Goal: Task Accomplishment & Management: Manage account settings

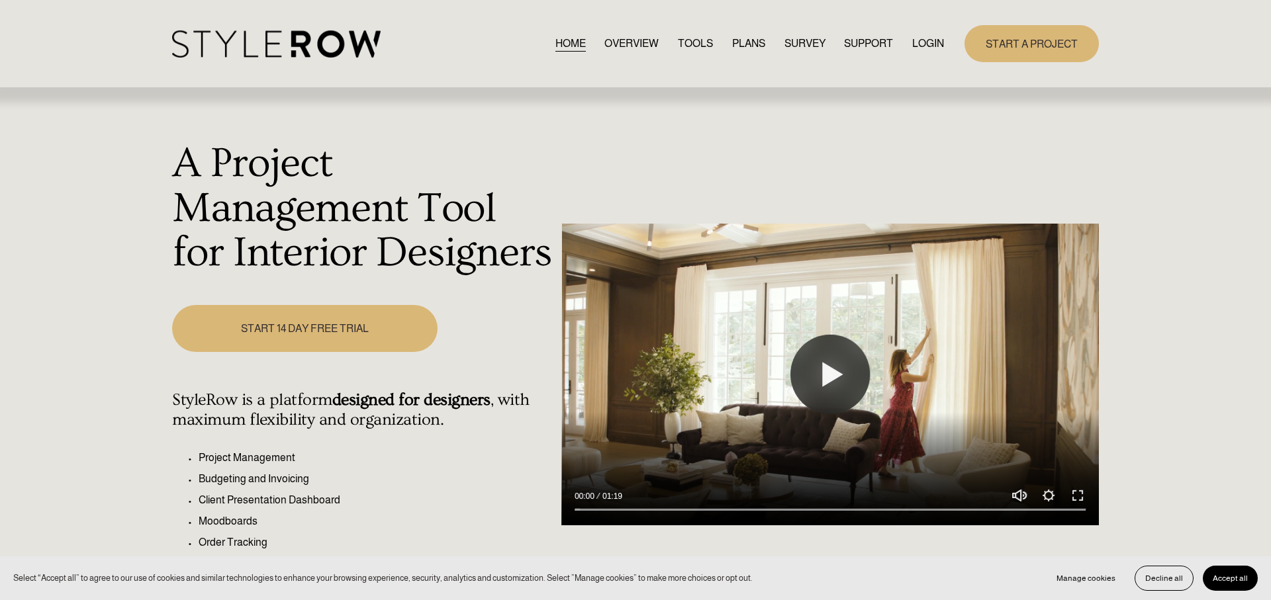
click at [924, 39] on link "LOGIN" at bounding box center [928, 43] width 32 height 18
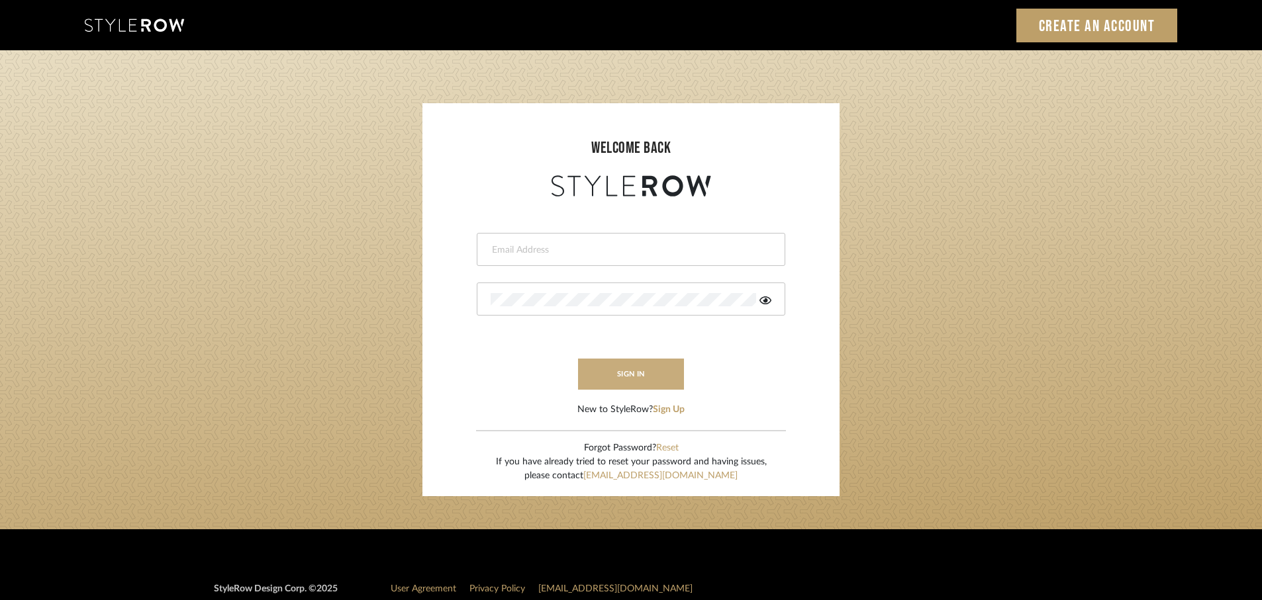
type input "rayeinteriordesign@gmail.com"
click at [642, 381] on button "sign in" at bounding box center [631, 374] width 106 height 31
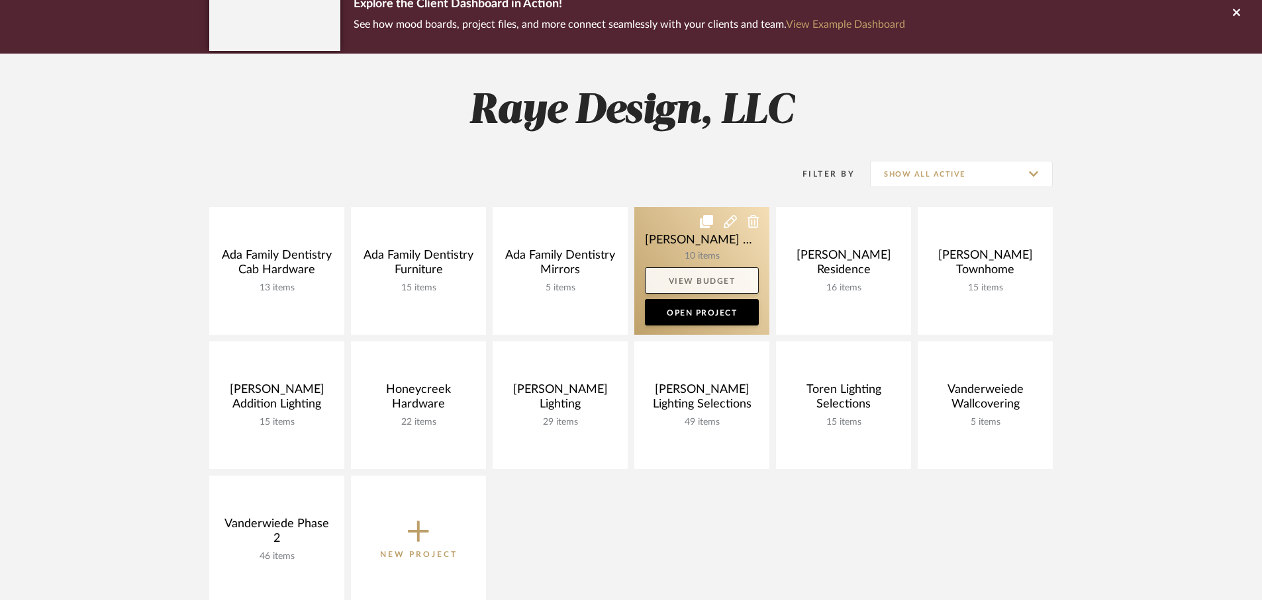
scroll to position [124, 0]
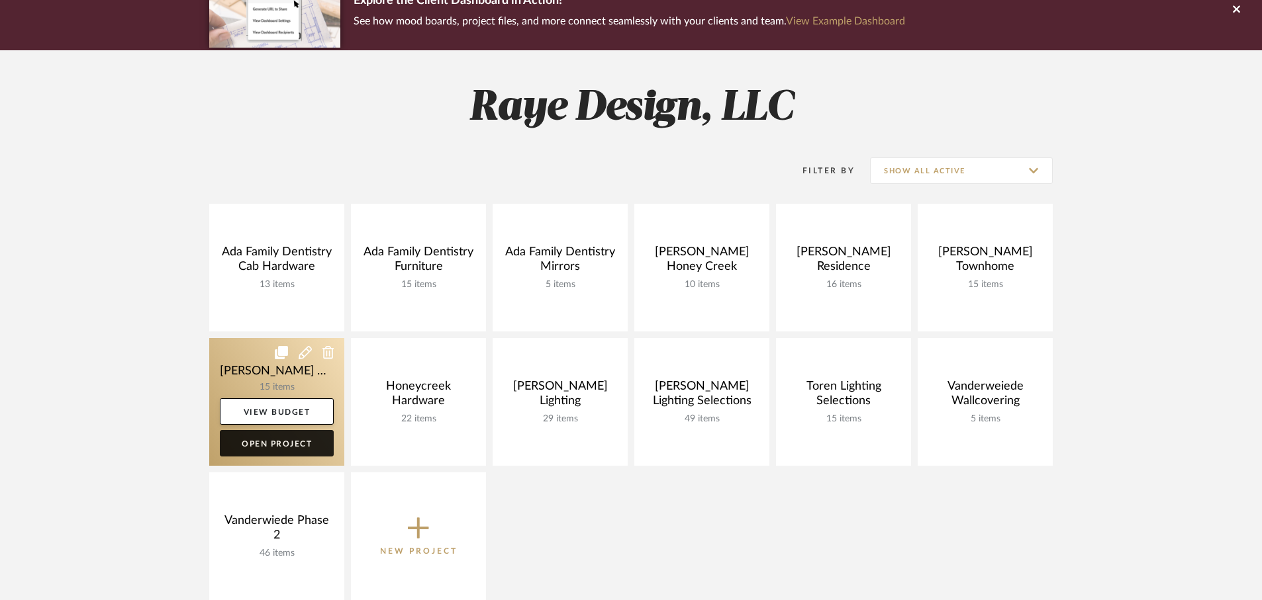
click at [279, 444] on link "Open Project" at bounding box center [277, 443] width 114 height 26
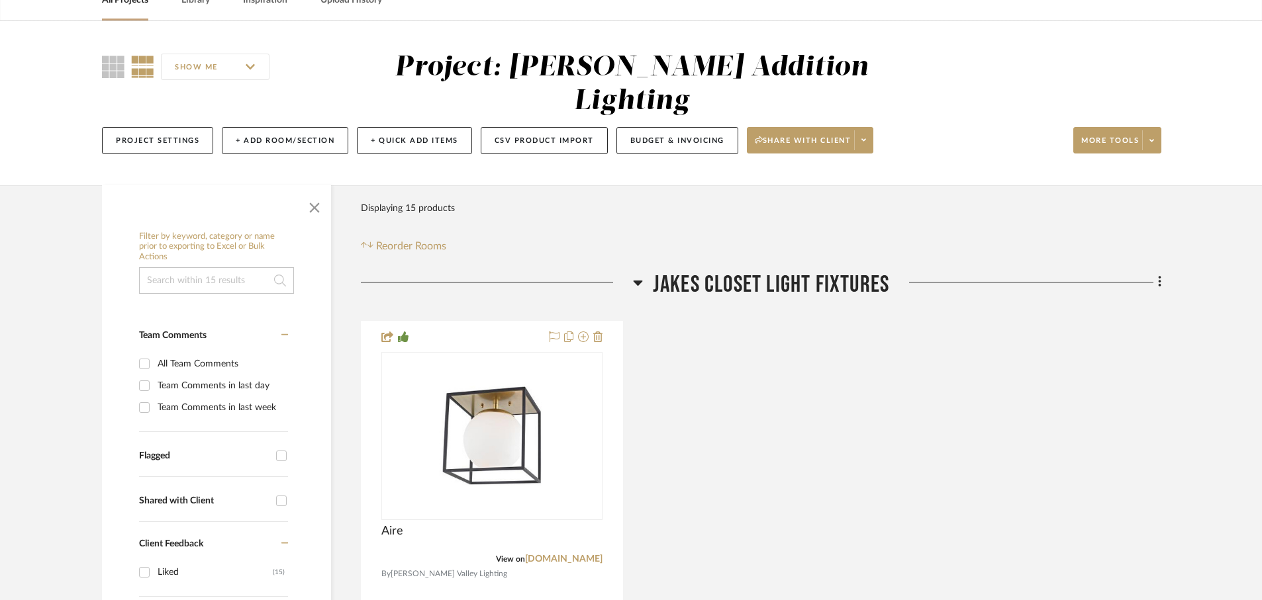
scroll to position [75, 0]
click at [525, 554] on link "[DOMAIN_NAME]" at bounding box center [563, 558] width 77 height 9
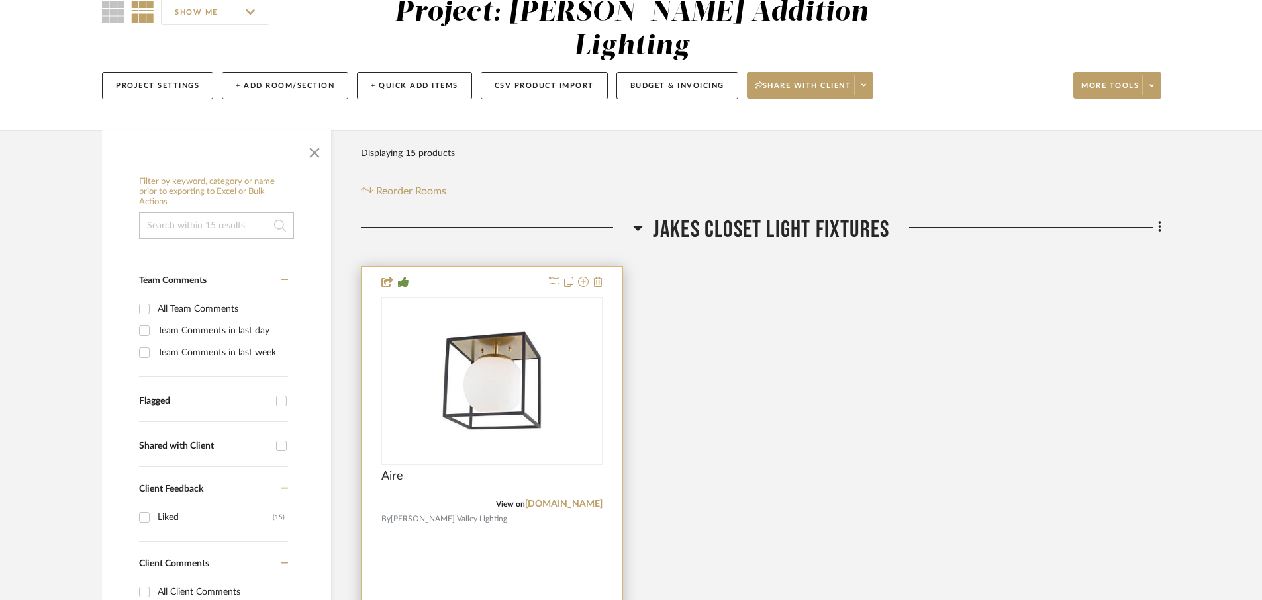
scroll to position [137, 0]
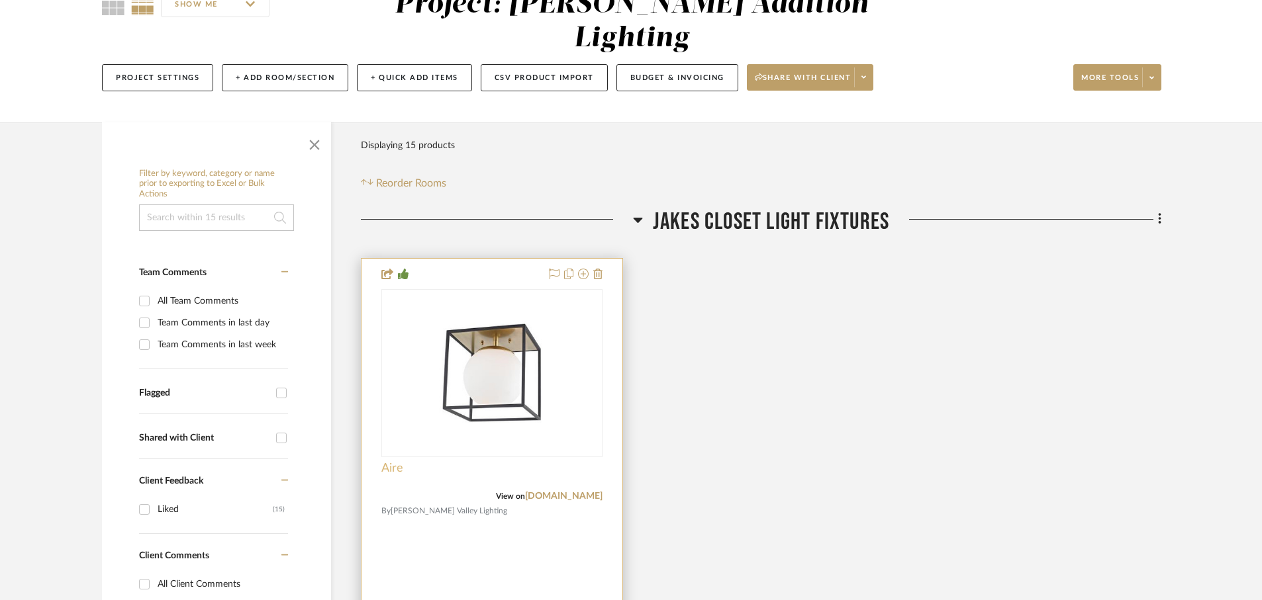
click at [393, 461] on span "Aire" at bounding box center [392, 468] width 22 height 15
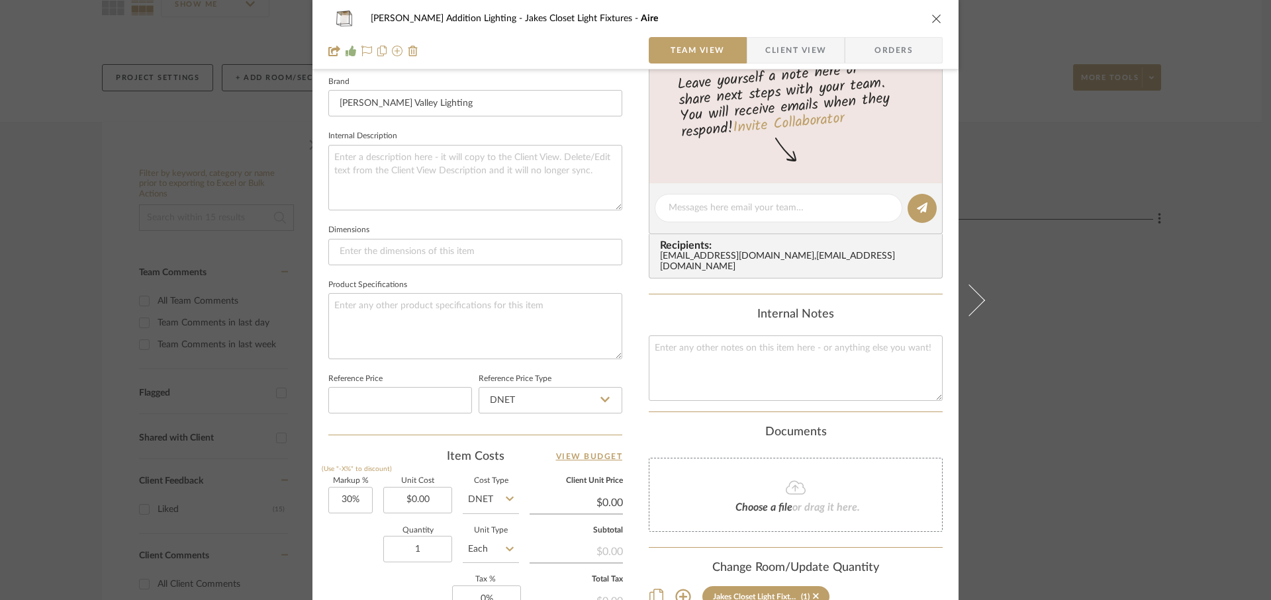
scroll to position [495, 0]
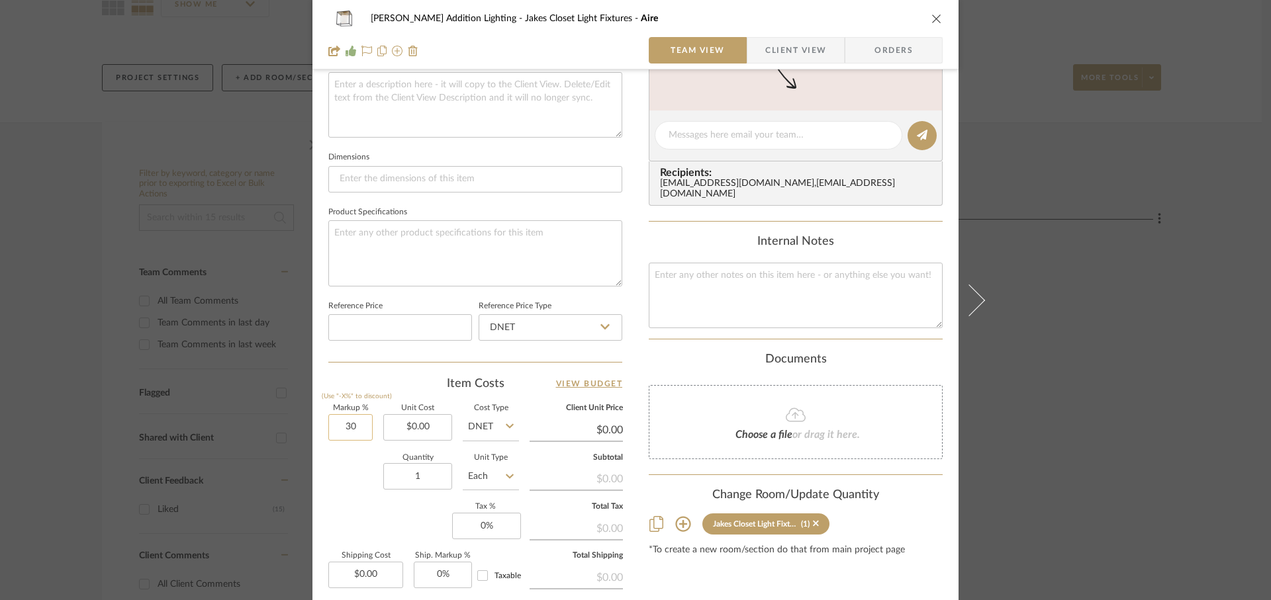
click at [362, 428] on input "30" at bounding box center [350, 427] width 44 height 26
type input "0%"
type input "0.00"
click at [428, 428] on input "0.00" at bounding box center [417, 427] width 69 height 26
type input "2"
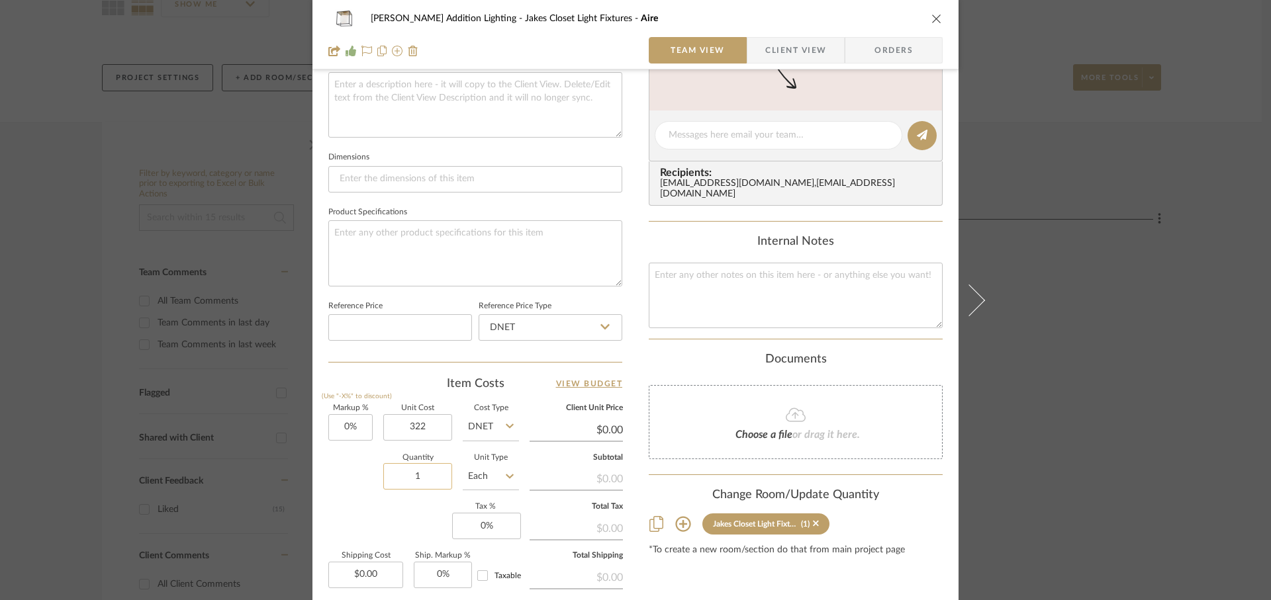
type input "$322.00"
click at [437, 473] on input "1" at bounding box center [417, 476] width 69 height 26
type input "$322.00"
type input "2"
type input "0"
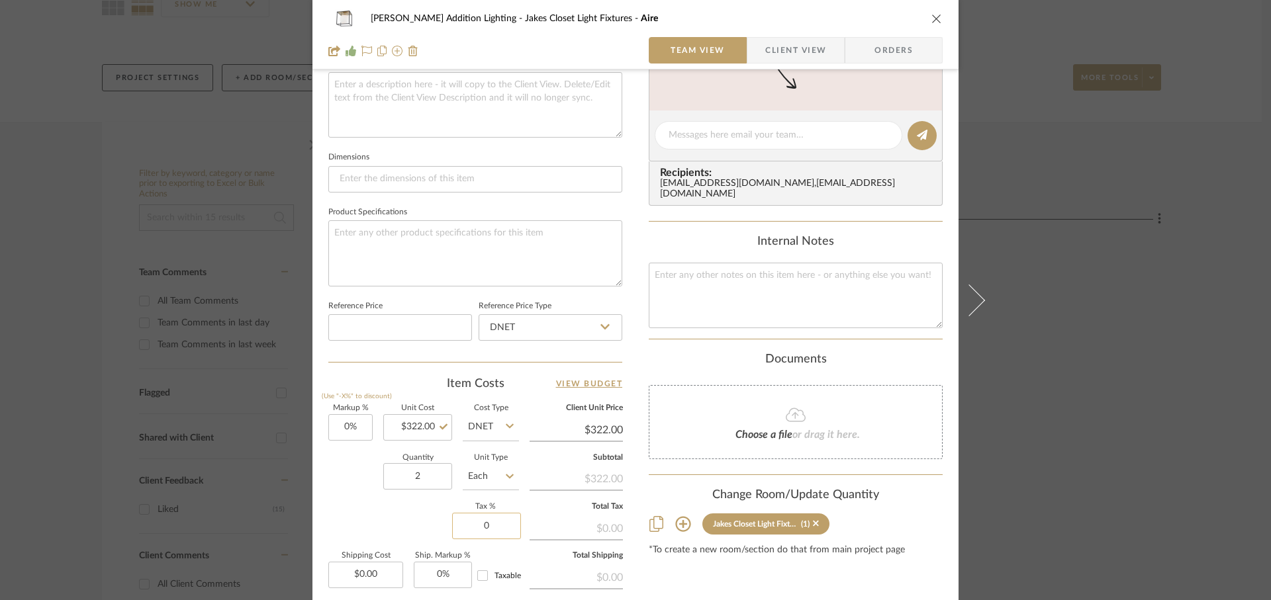
click at [498, 532] on input "0" at bounding box center [486, 526] width 69 height 26
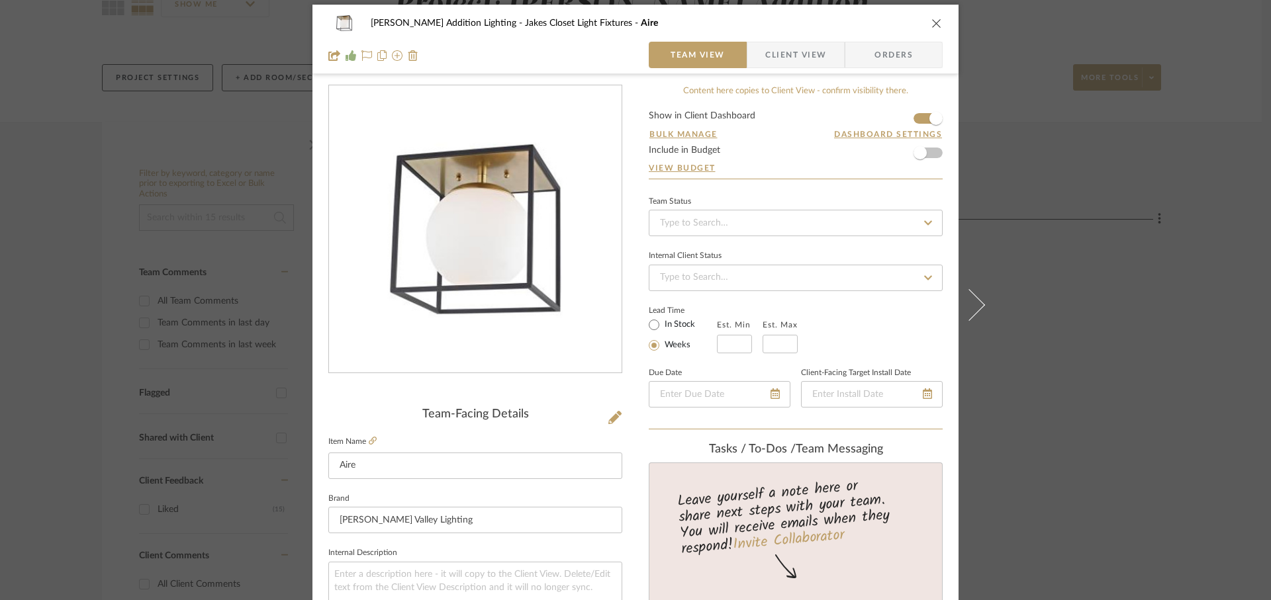
scroll to position [0, 0]
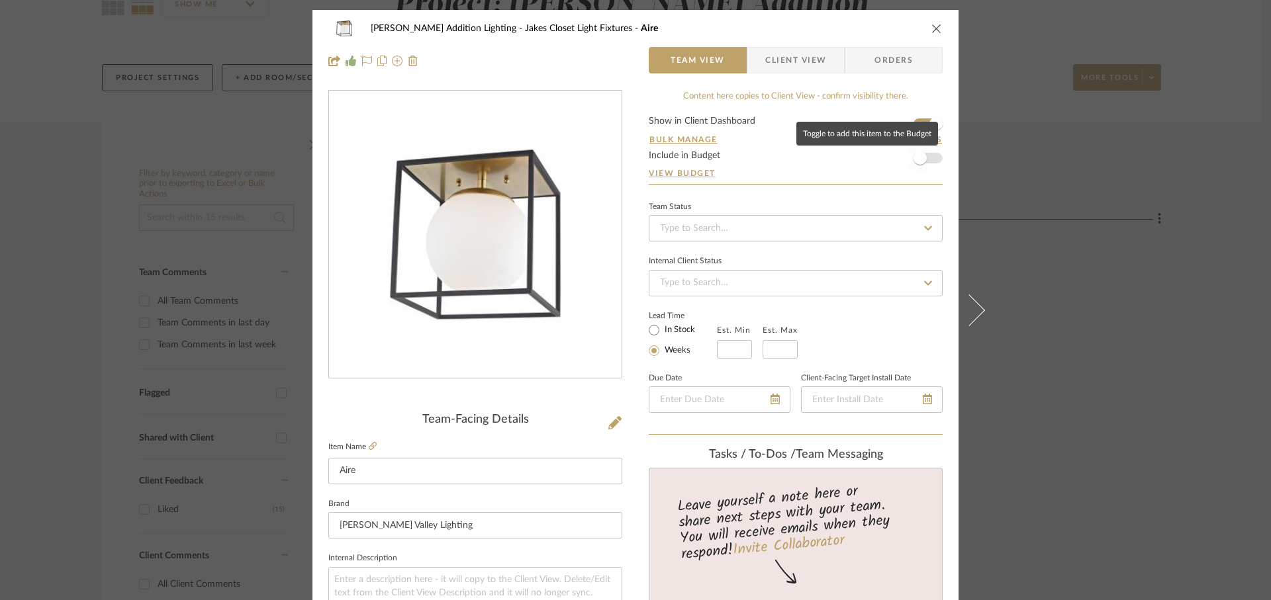
type input "6%"
click at [913, 161] on span "button" at bounding box center [919, 158] width 13 height 13
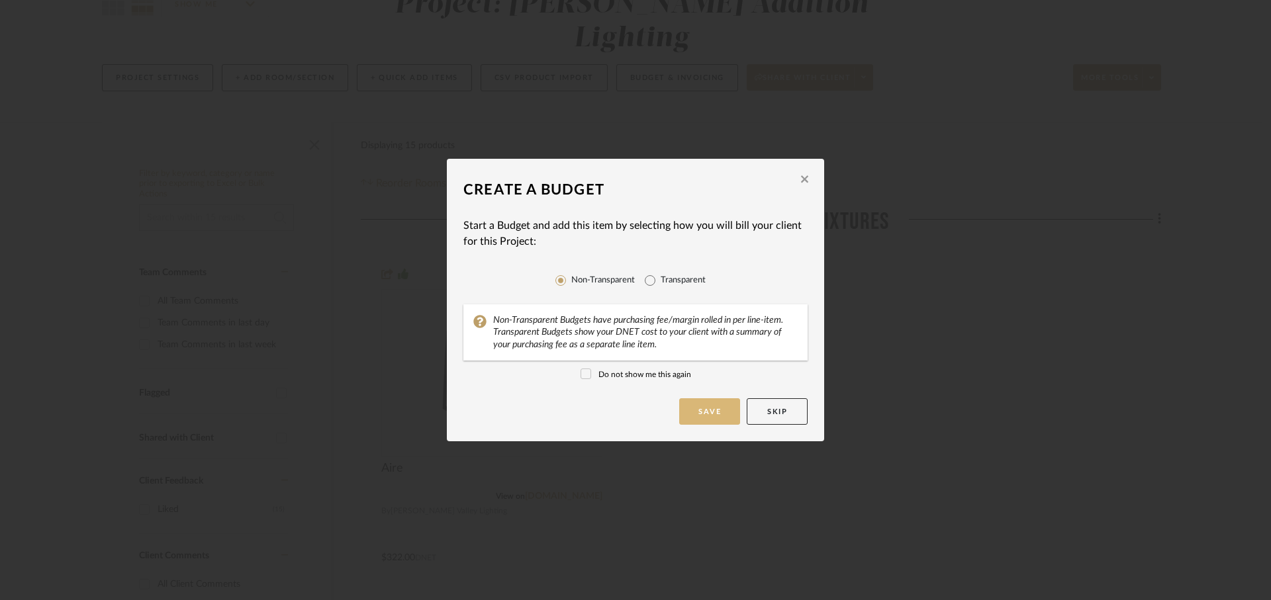
click at [704, 422] on button "Save" at bounding box center [709, 411] width 61 height 26
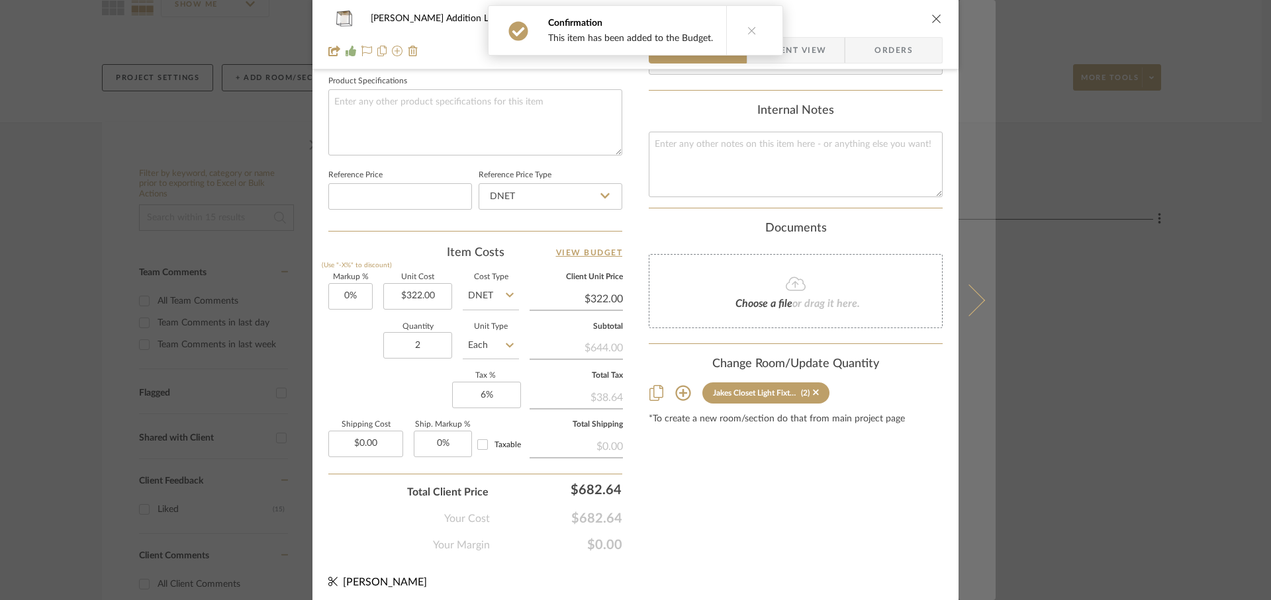
scroll to position [632, 0]
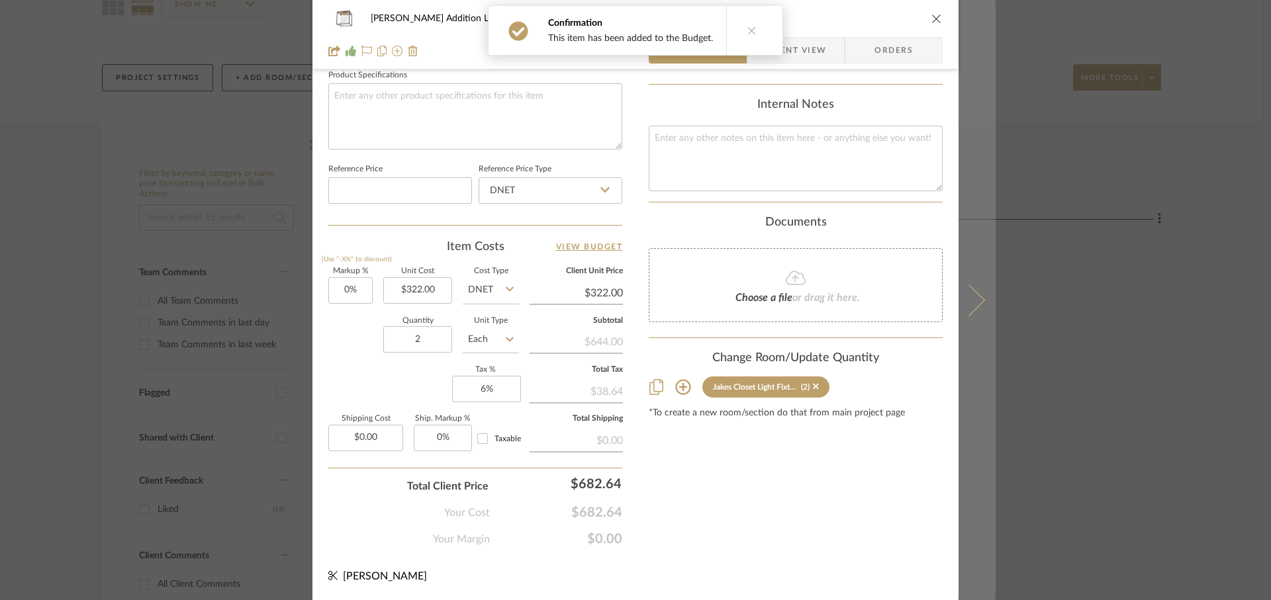
click at [975, 301] on icon at bounding box center [969, 300] width 32 height 32
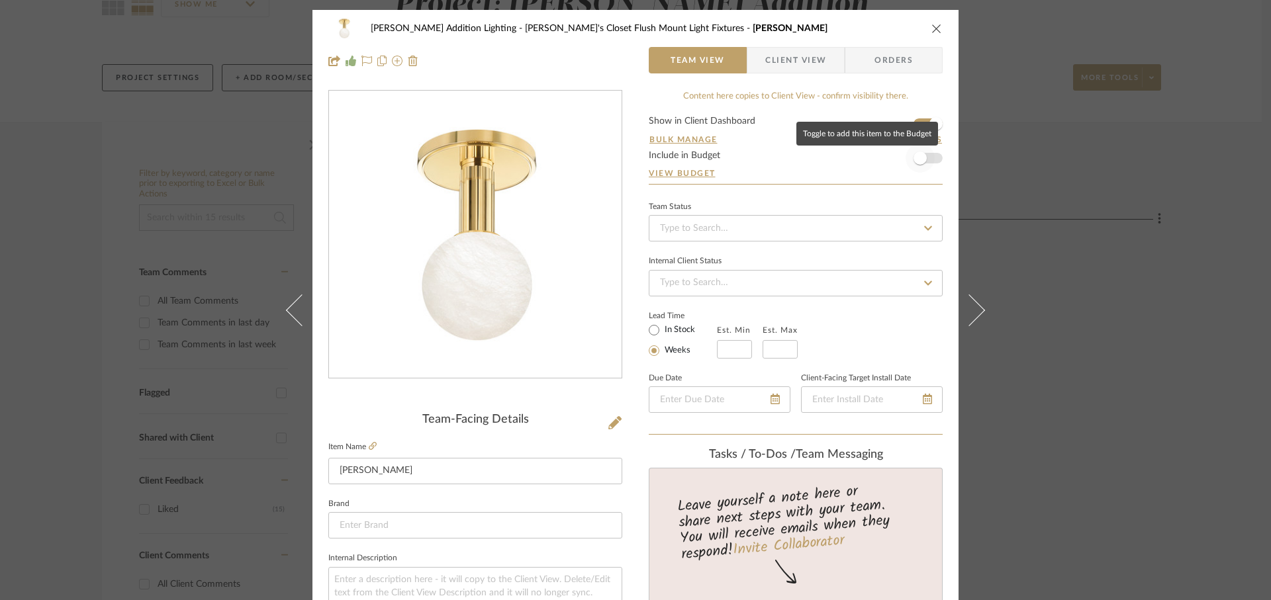
click at [919, 158] on span "button" at bounding box center [919, 158] width 13 height 13
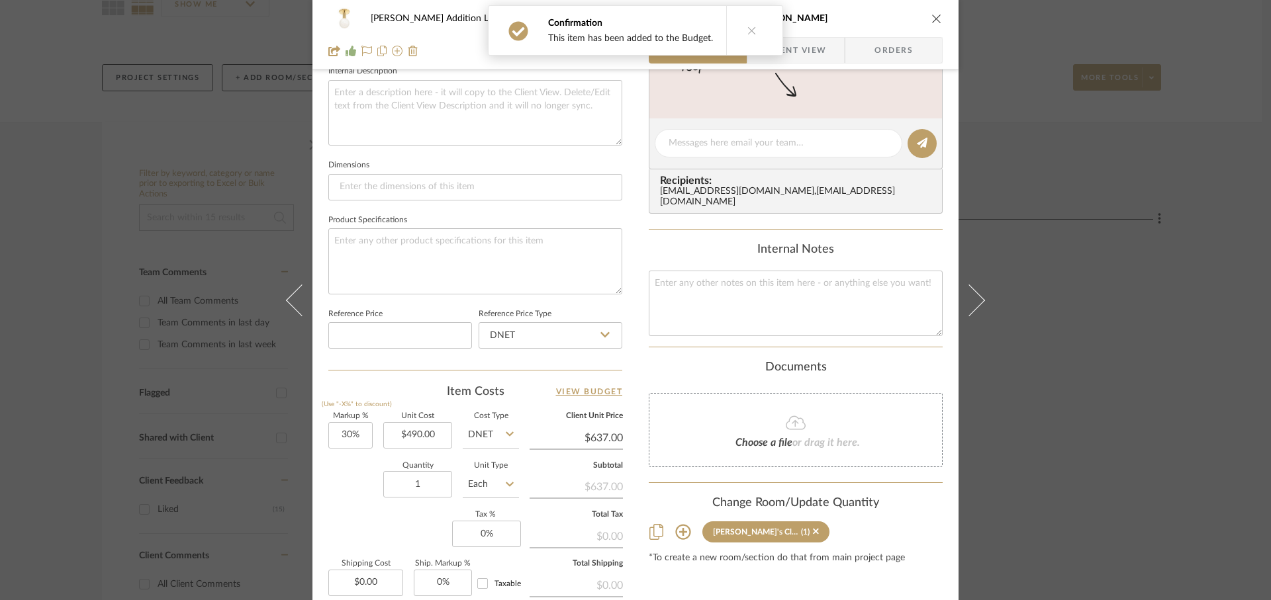
scroll to position [516, 0]
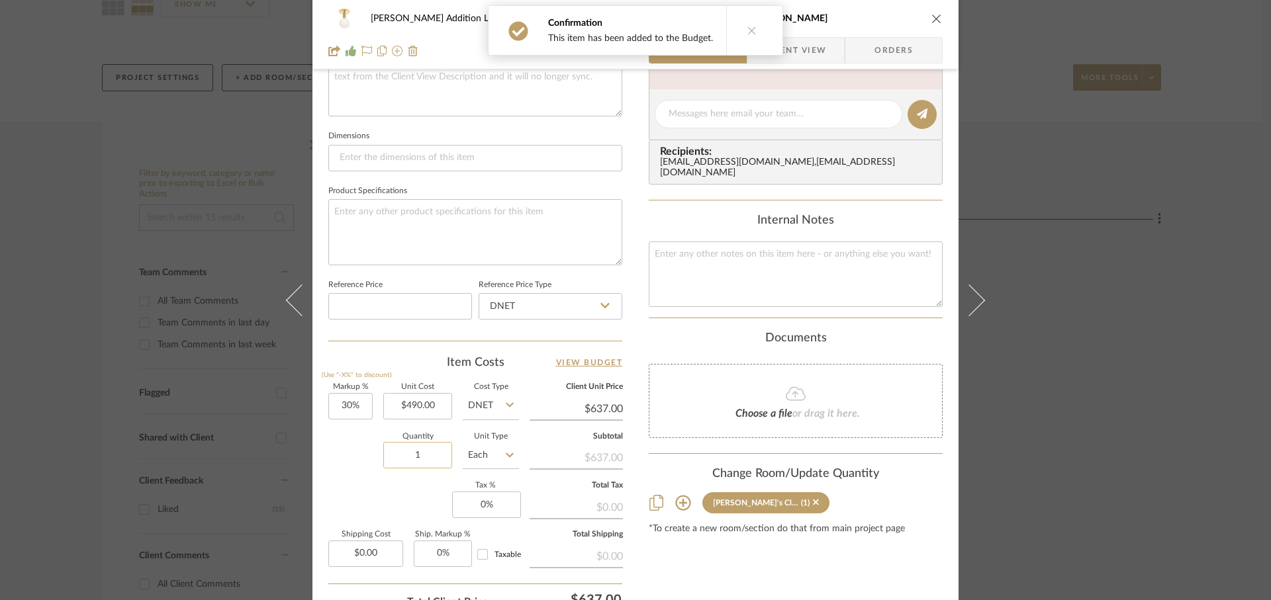
click at [424, 453] on input "1" at bounding box center [417, 455] width 69 height 26
type input "2"
type input "30"
click at [358, 406] on input "30" at bounding box center [350, 406] width 44 height 26
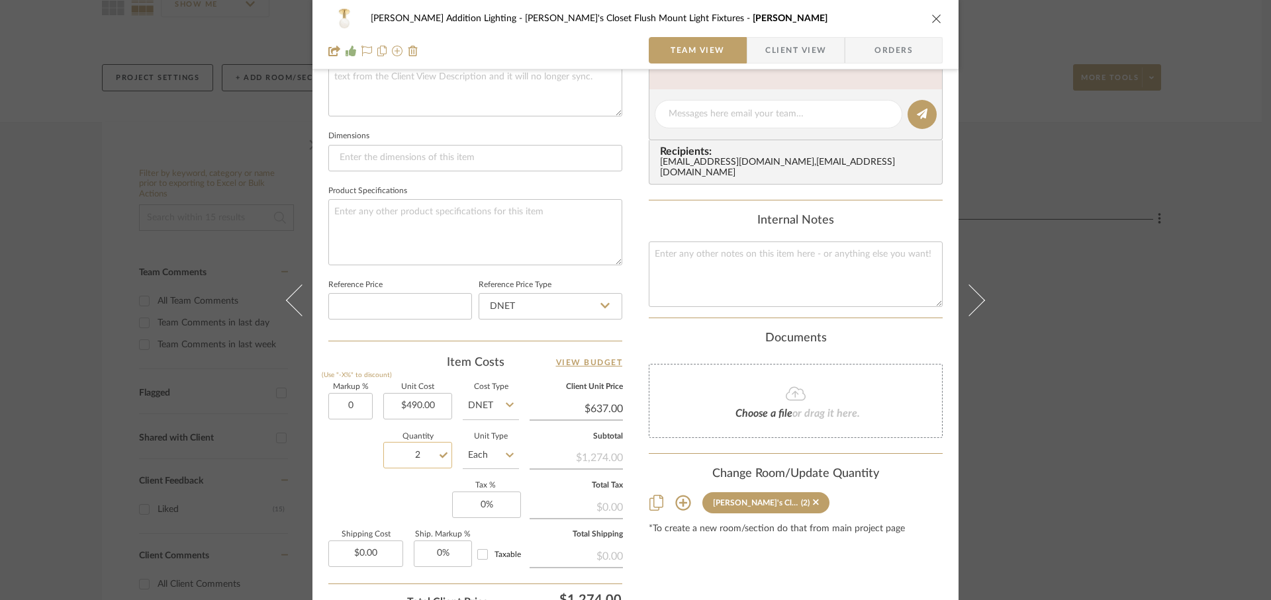
type input "0%"
click at [420, 458] on input "2" at bounding box center [417, 455] width 69 height 26
type input "$490.00"
click at [415, 479] on sr-form-field "Quantity 2" at bounding box center [417, 457] width 69 height 47
click at [496, 507] on input "0" at bounding box center [486, 505] width 69 height 26
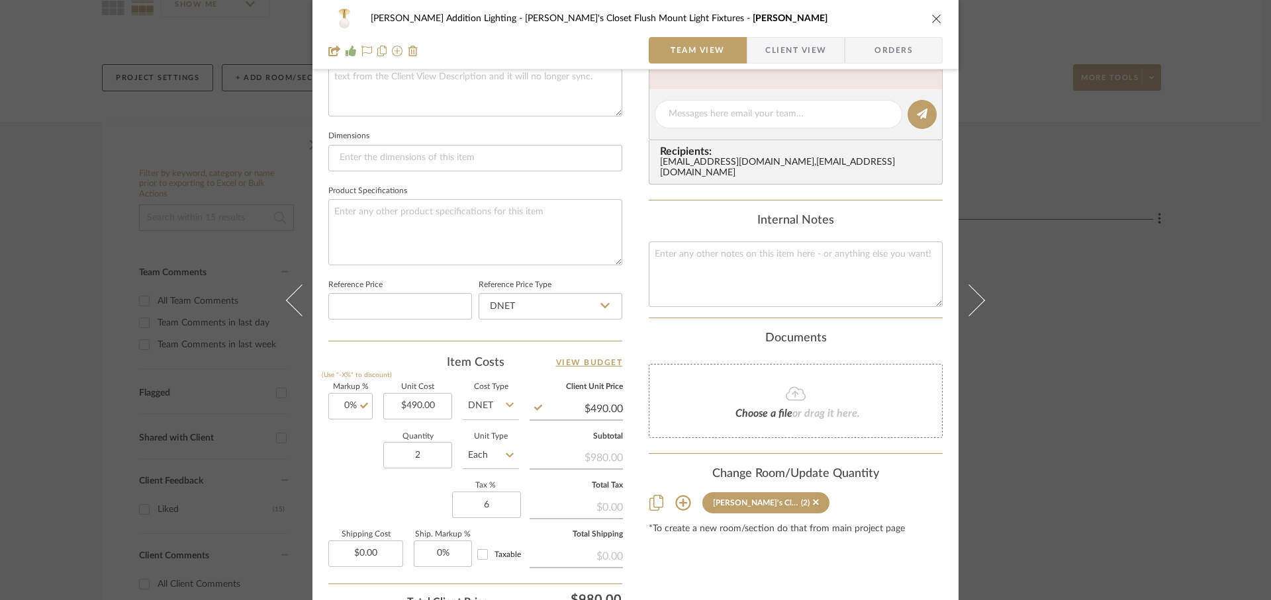
type input "6%"
click at [401, 508] on div "Markup % (Use "-X%" to discount) 0% Unit Cost $490.00 Cost Type DNET Client Uni…" at bounding box center [475, 480] width 294 height 193
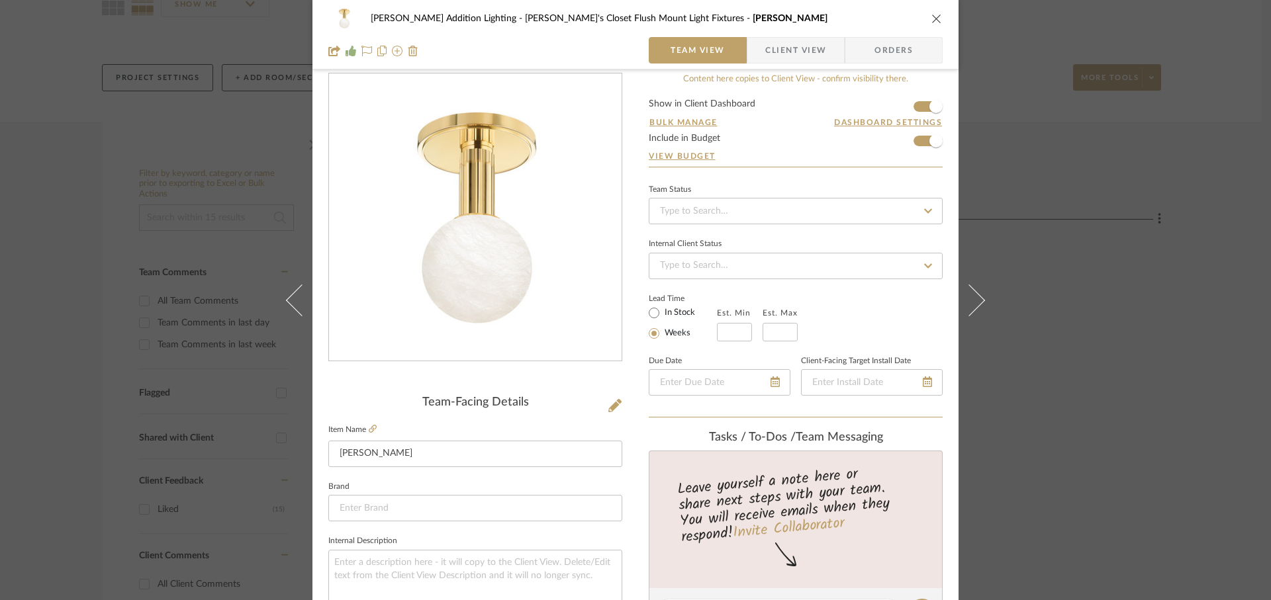
scroll to position [2, 0]
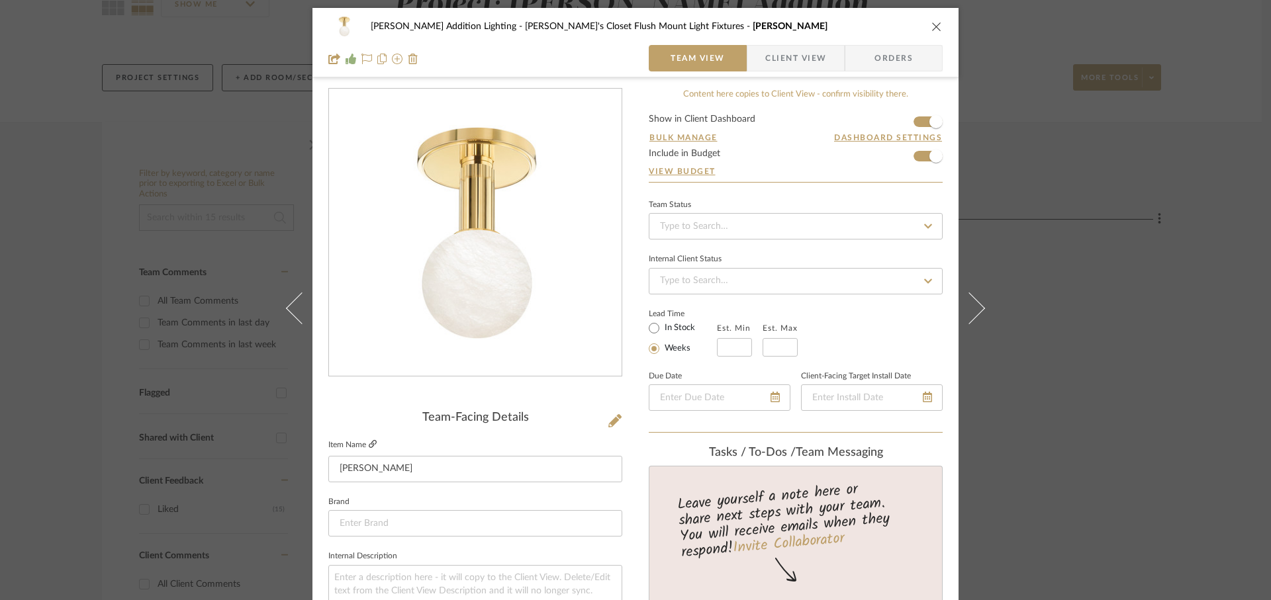
click at [369, 445] on icon at bounding box center [373, 444] width 8 height 8
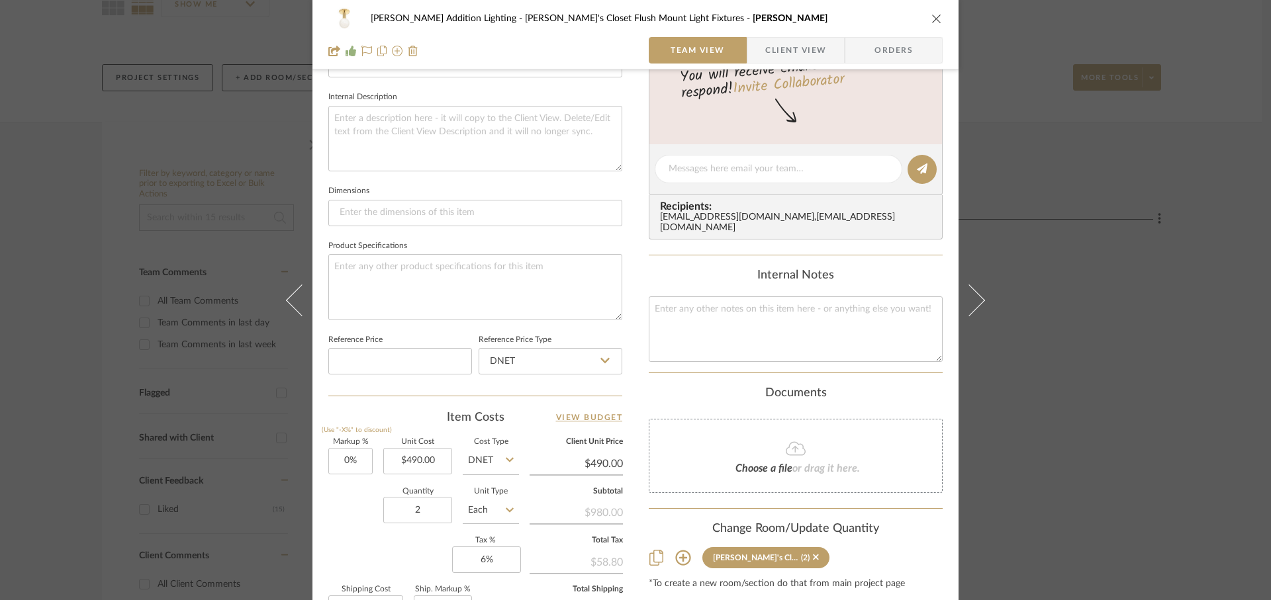
scroll to position [475, 0]
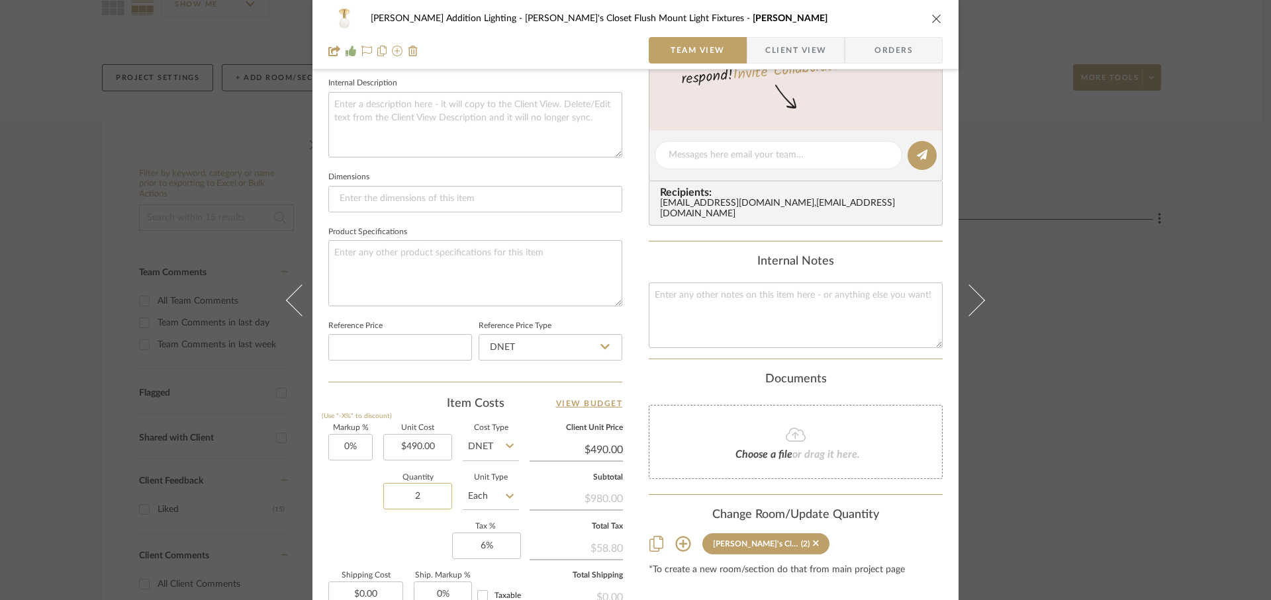
click at [421, 498] on input "2" at bounding box center [417, 496] width 69 height 26
type input "3"
click at [365, 515] on div "Quantity 3 Unit Type Each" at bounding box center [423, 498] width 191 height 47
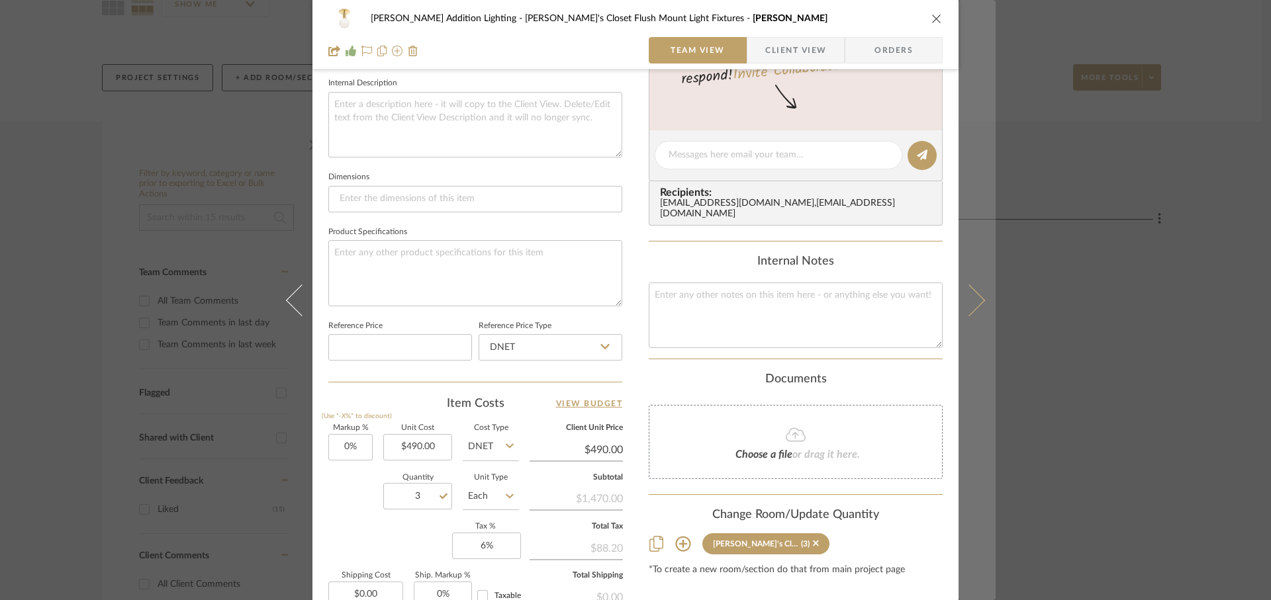
click at [967, 308] on icon at bounding box center [969, 300] width 32 height 32
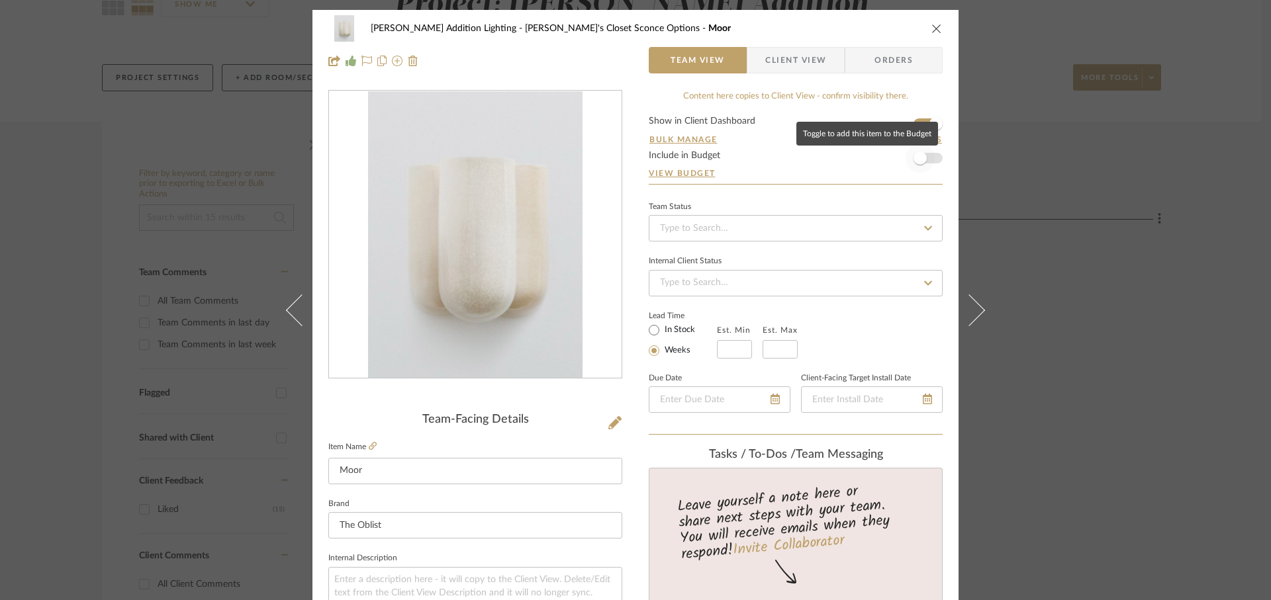
click at [916, 148] on span "button" at bounding box center [920, 158] width 29 height 29
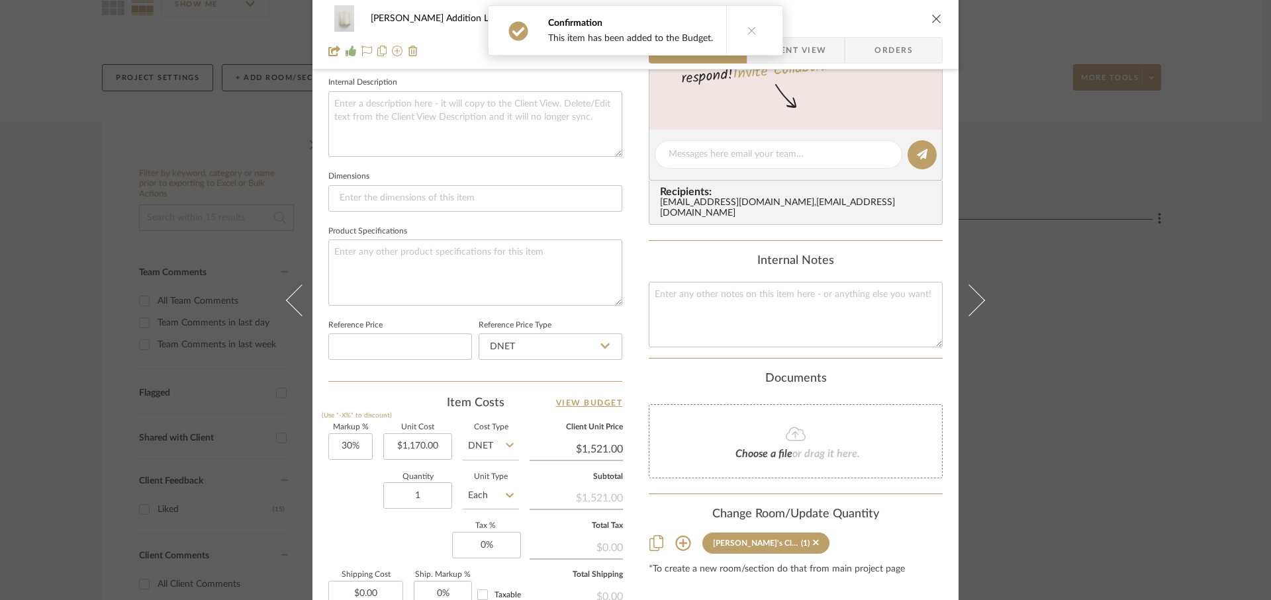
scroll to position [479, 0]
click at [365, 448] on input "30" at bounding box center [350, 444] width 44 height 26
type input "0%"
click at [422, 498] on input "1" at bounding box center [417, 493] width 69 height 26
type input "$1,170.00"
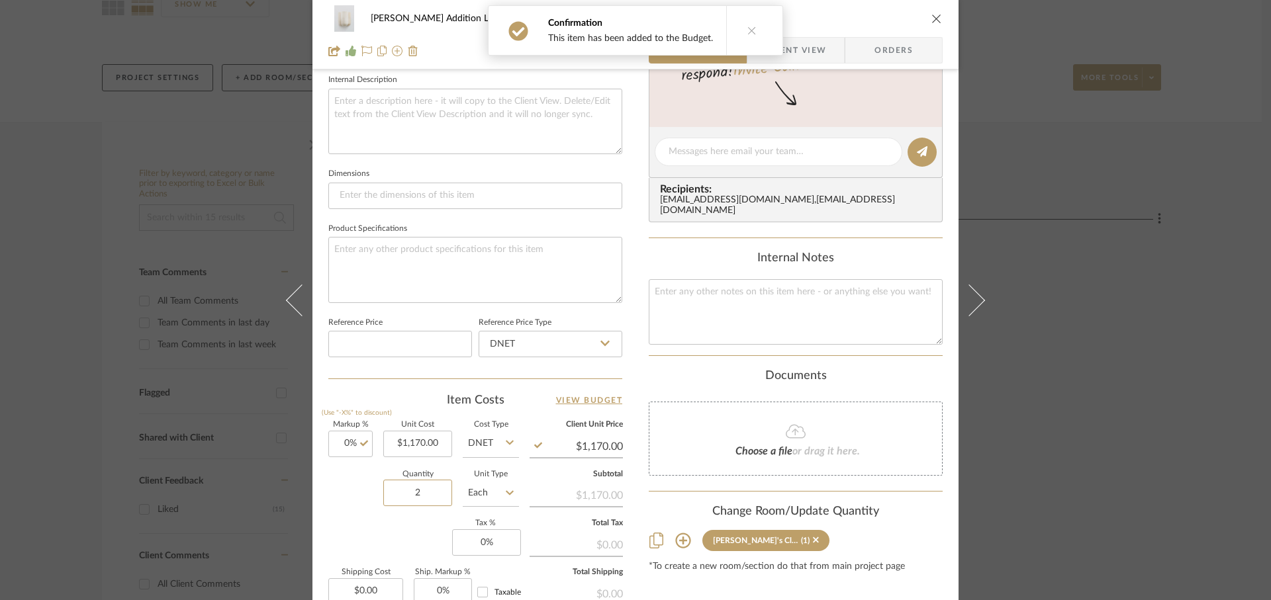
type input "2"
click at [401, 520] on div "Markup % (Use "-X%" to discount) 0% Unit Cost $1,170.00 Cost Type DNET Client U…" at bounding box center [475, 518] width 294 height 193
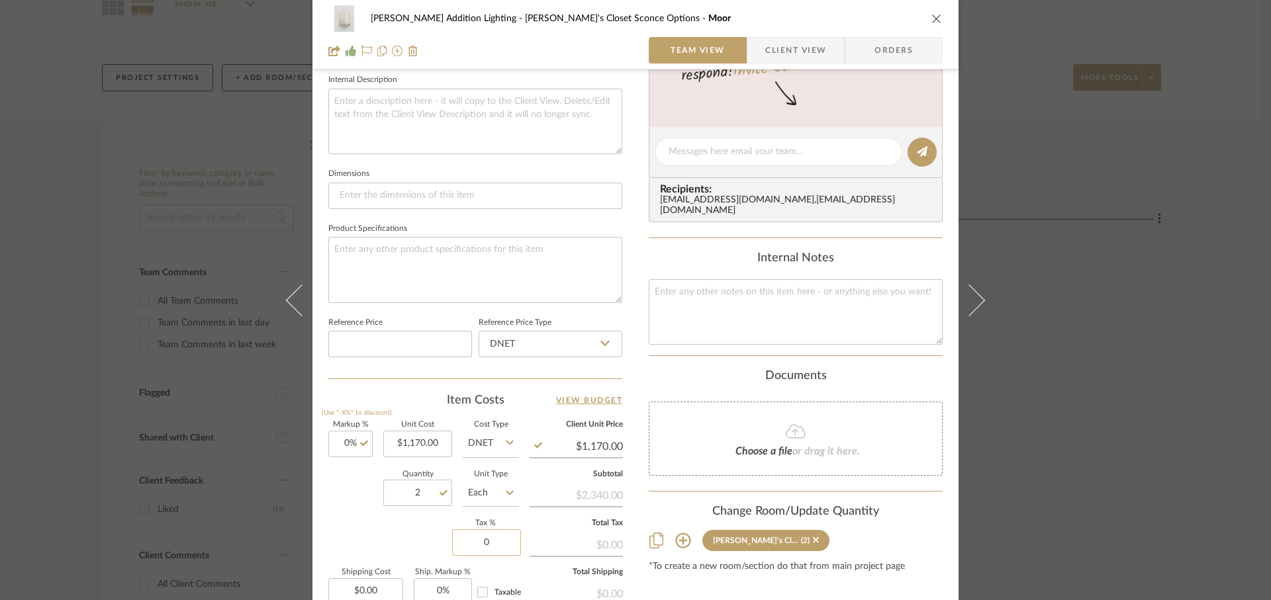
click at [513, 545] on input "0" at bounding box center [486, 543] width 69 height 26
type input "6%"
click at [398, 537] on div "Markup % (Use "-X%" to discount) 0% Unit Cost $1,170.00 Cost Type DNET Client U…" at bounding box center [475, 518] width 294 height 193
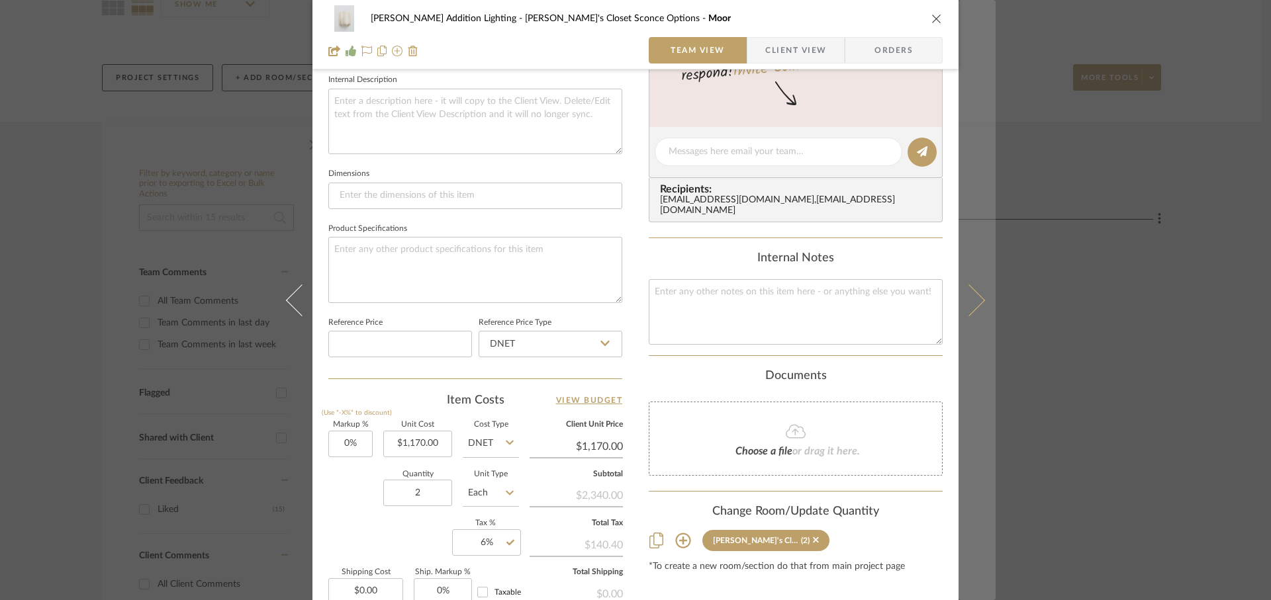
click at [970, 306] on icon at bounding box center [969, 300] width 32 height 32
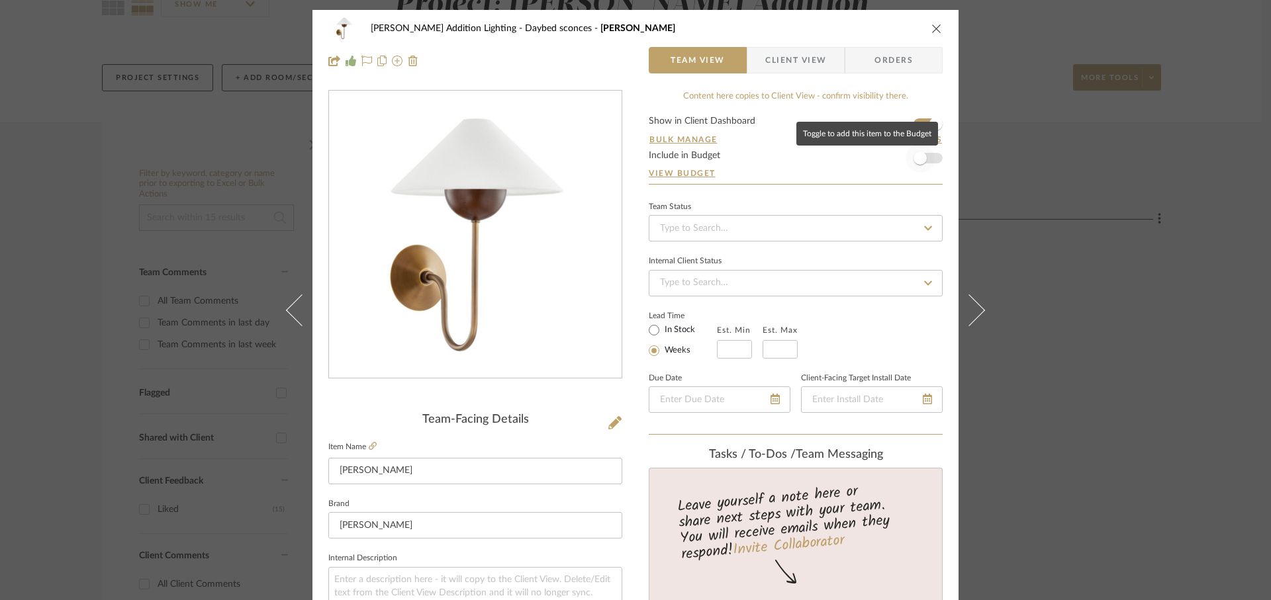
click at [918, 158] on span "button" at bounding box center [919, 158] width 13 height 13
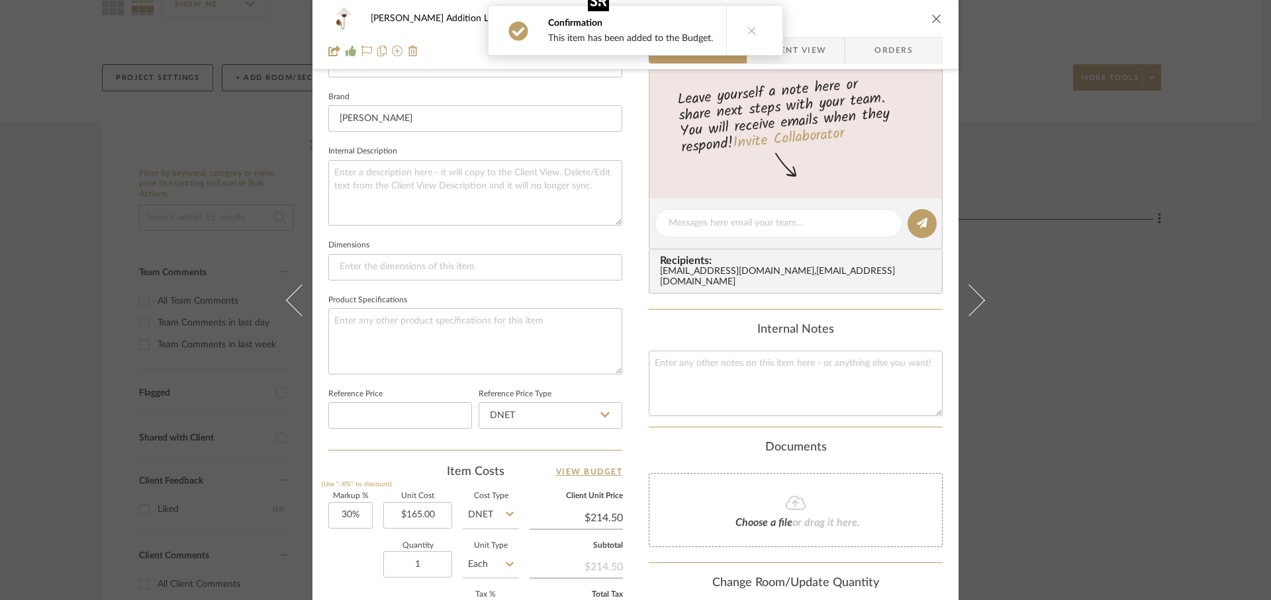
scroll to position [419, 0]
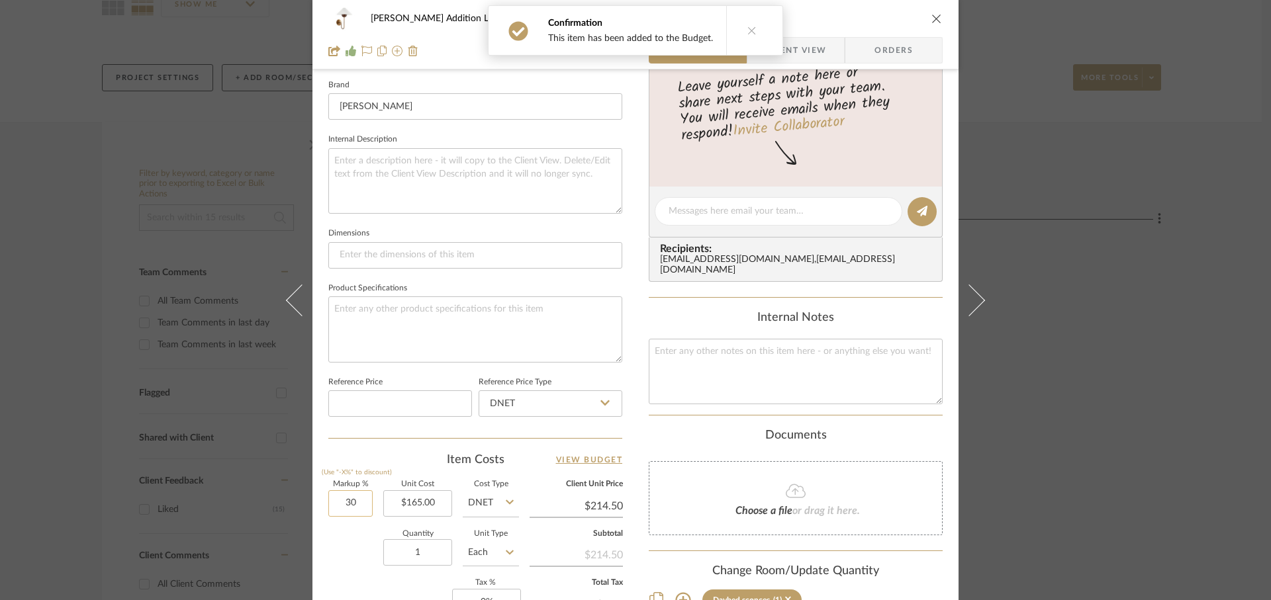
click at [355, 508] on input "30" at bounding box center [350, 504] width 44 height 26
type input "0%"
click at [354, 560] on div "Quantity 1 Unit Type Each" at bounding box center [423, 554] width 191 height 47
type input "$165.00"
click at [414, 541] on input "1" at bounding box center [417, 552] width 69 height 26
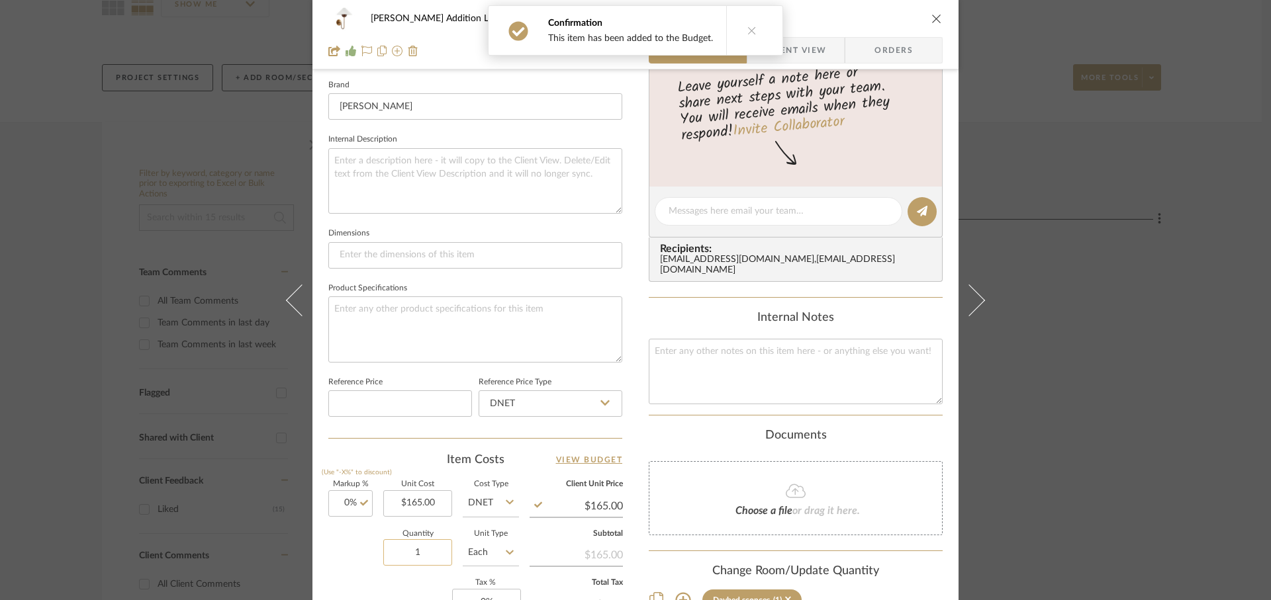
click at [427, 551] on input "1" at bounding box center [417, 552] width 69 height 26
drag, startPoint x: 416, startPoint y: 553, endPoint x: 391, endPoint y: 553, distance: 24.5
click at [391, 553] on input "1" at bounding box center [417, 552] width 69 height 26
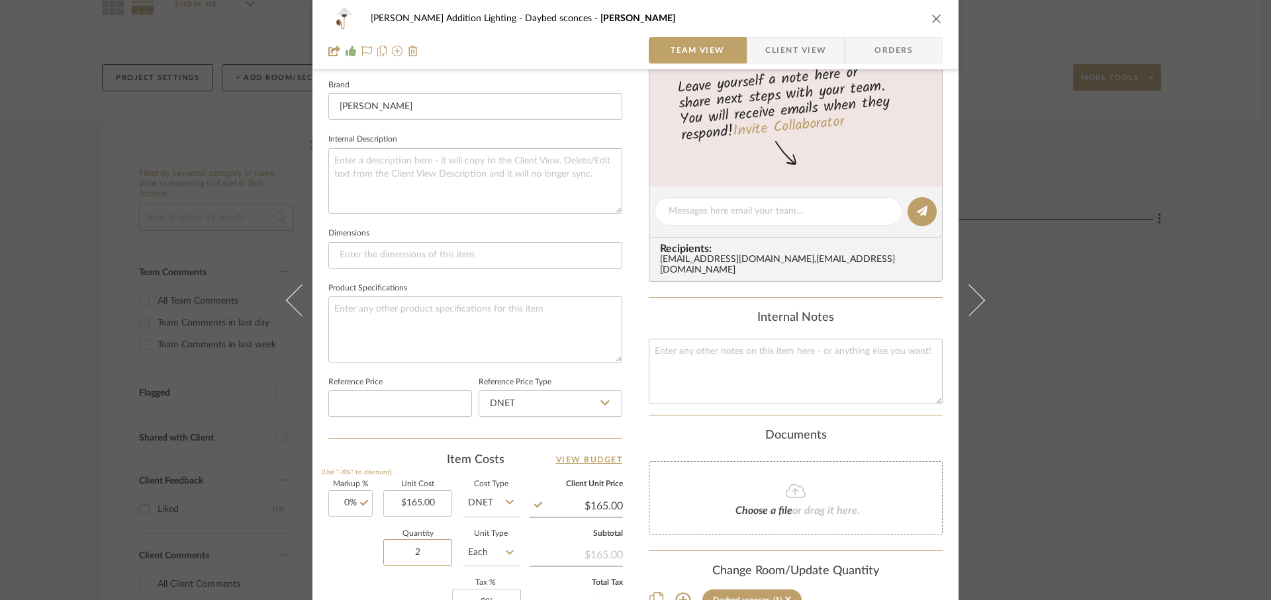
type input "2"
click at [368, 555] on div "Quantity 2 Unit Type Each" at bounding box center [423, 554] width 191 height 47
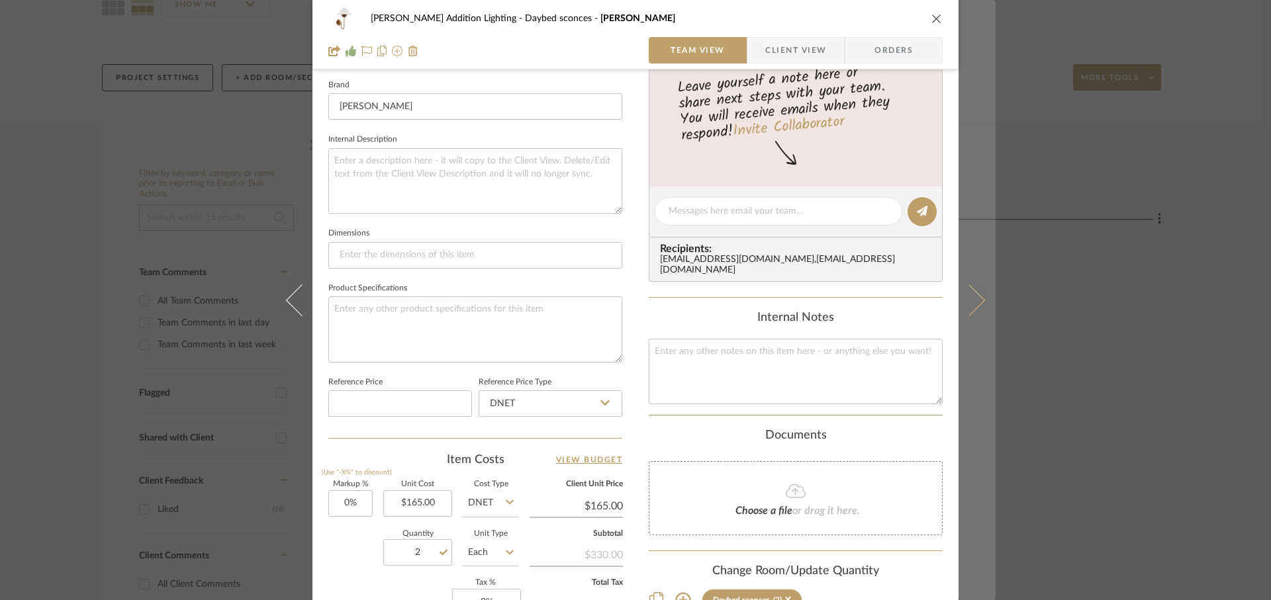
click at [974, 304] on icon at bounding box center [969, 300] width 32 height 32
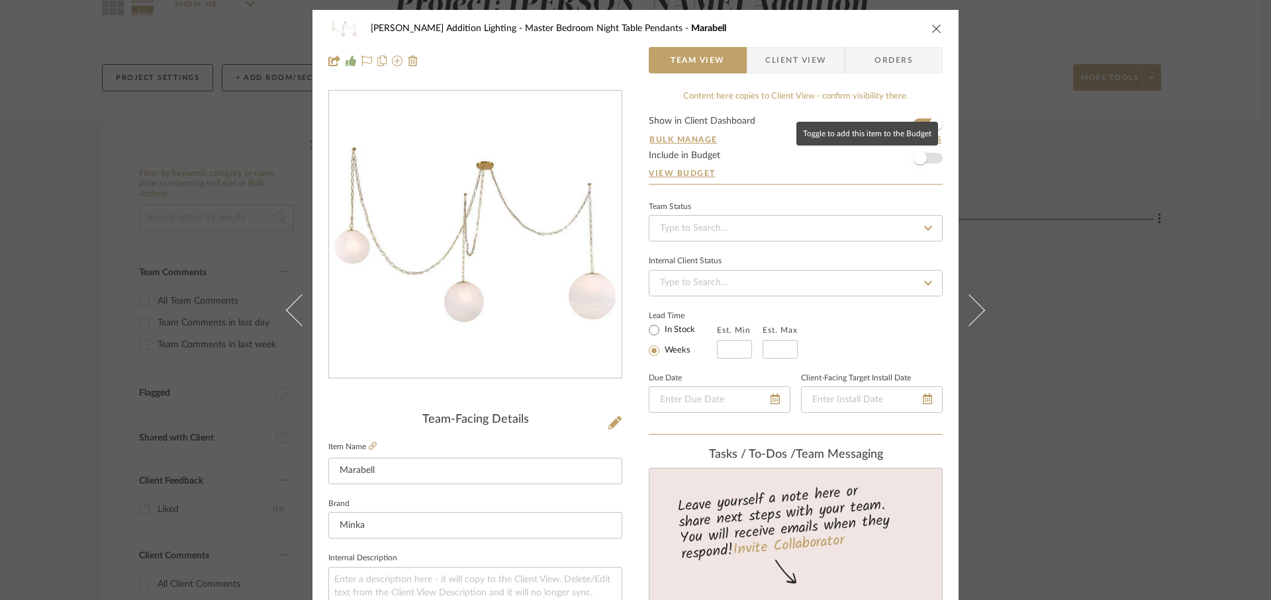
click at [918, 158] on span "button" at bounding box center [919, 158] width 13 height 13
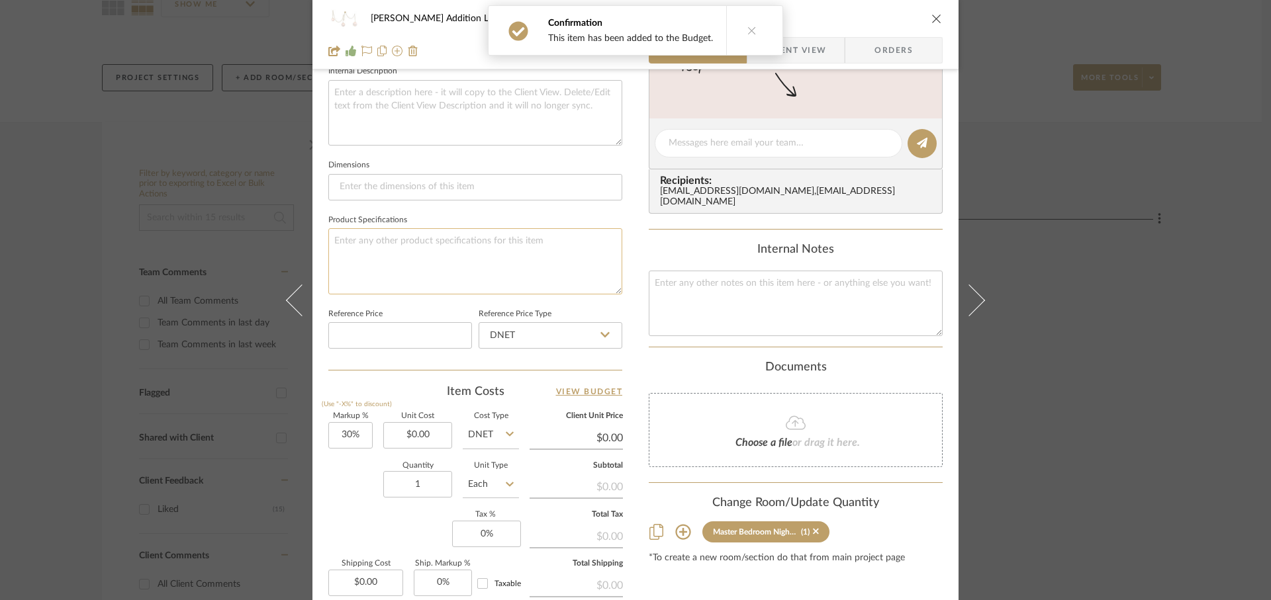
scroll to position [510, 0]
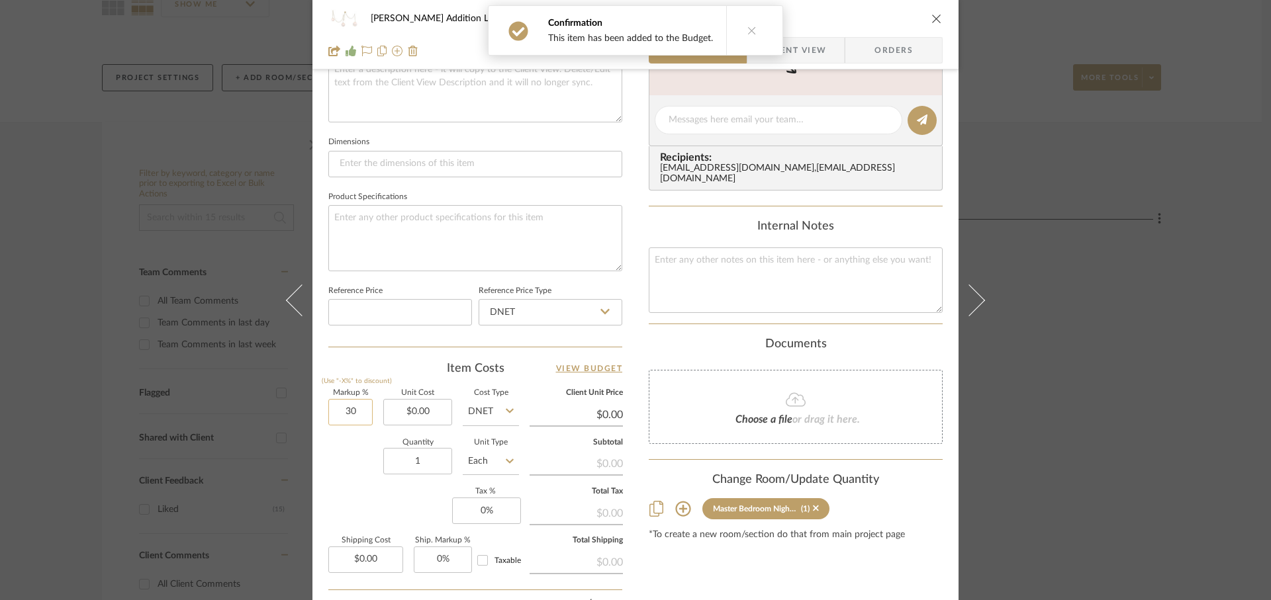
click at [365, 411] on input "30" at bounding box center [350, 412] width 44 height 26
type input "0%"
click at [426, 463] on input "1" at bounding box center [417, 461] width 69 height 26
type input "2"
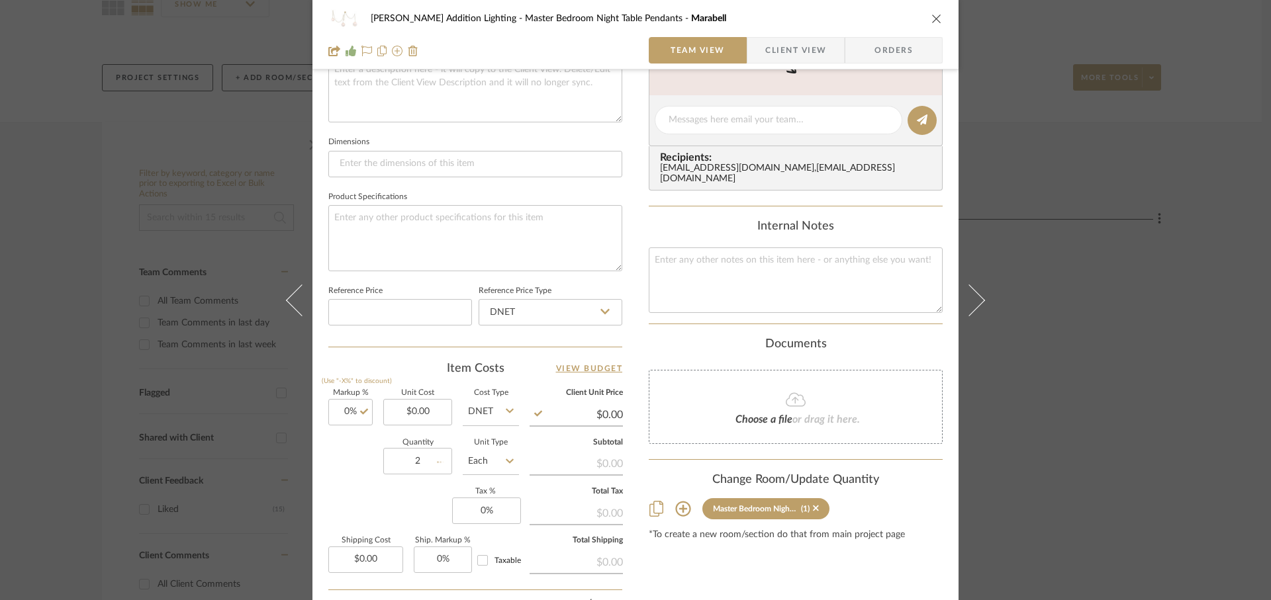
click at [339, 508] on div "Markup % (Use "-X%" to discount) 0% Unit Cost $0.00 Cost Type DNET Client Unit …" at bounding box center [475, 486] width 294 height 193
click at [500, 517] on input "0" at bounding box center [486, 511] width 69 height 26
type input "6%"
click at [355, 499] on div "Markup % (Use "-X%" to discount) 0% Unit Cost $0.00 Cost Type DNET Client Unit …" at bounding box center [475, 486] width 294 height 193
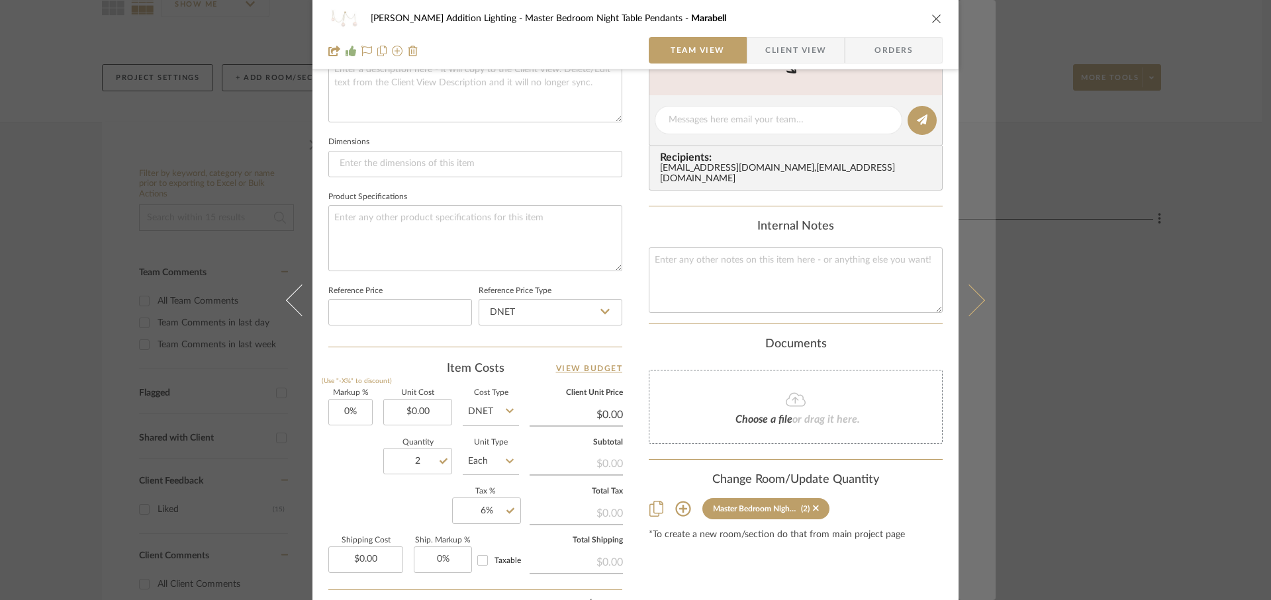
click at [972, 307] on icon at bounding box center [969, 300] width 32 height 32
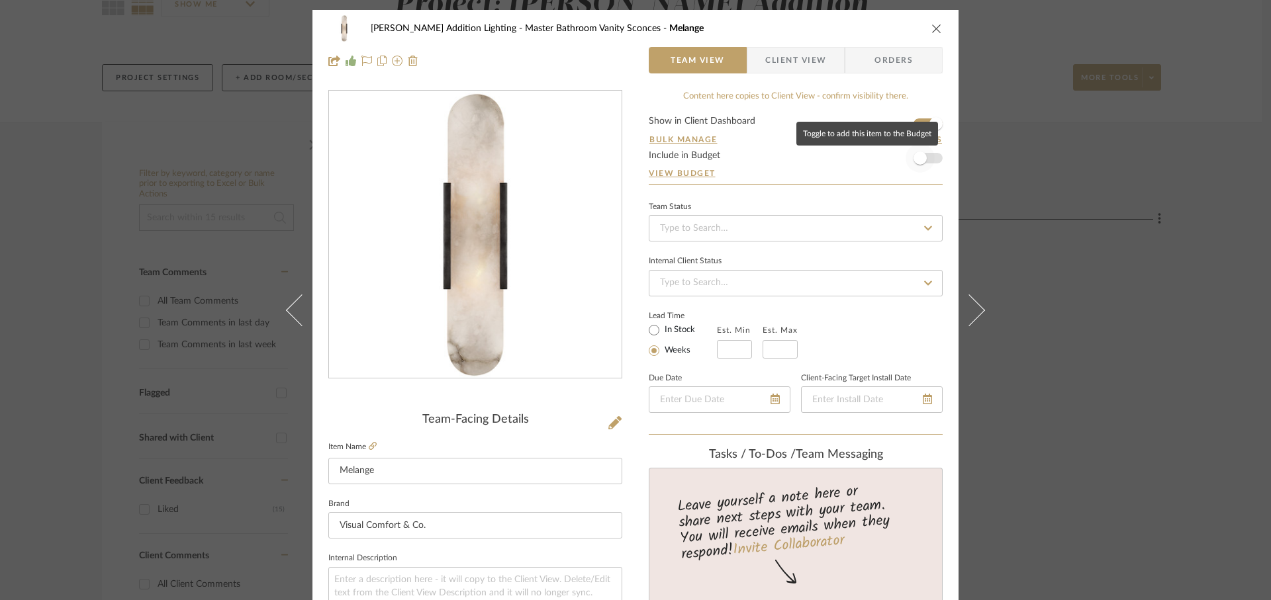
click at [914, 161] on span "button" at bounding box center [919, 158] width 13 height 13
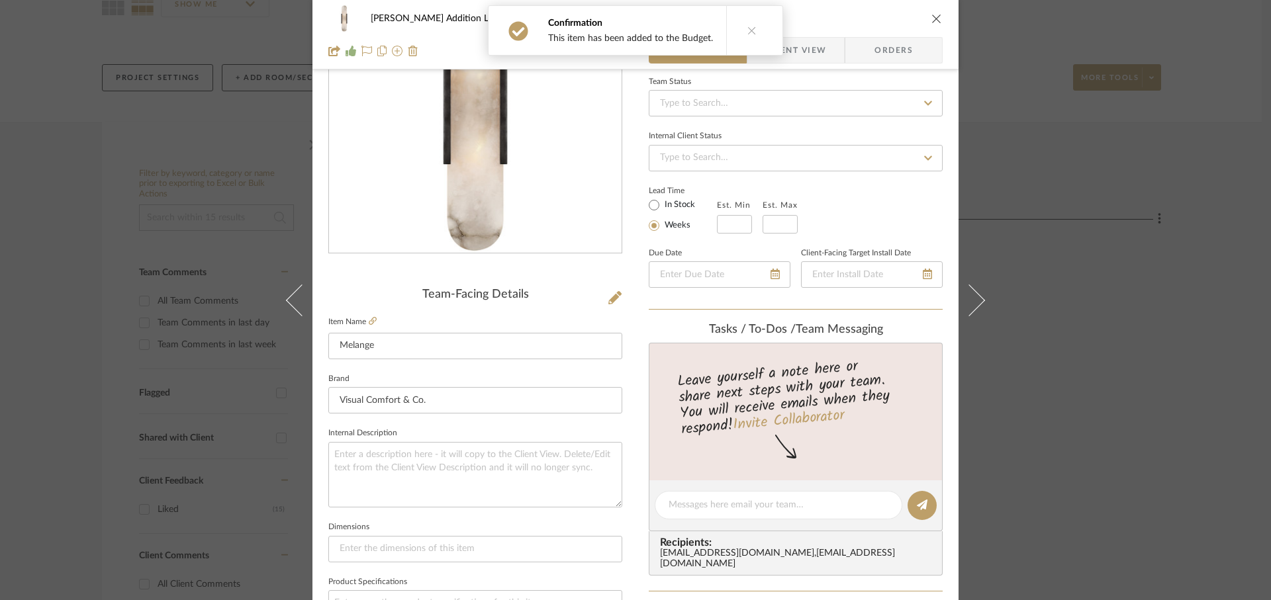
scroll to position [128, 0]
click at [369, 319] on icon at bounding box center [373, 318] width 8 height 8
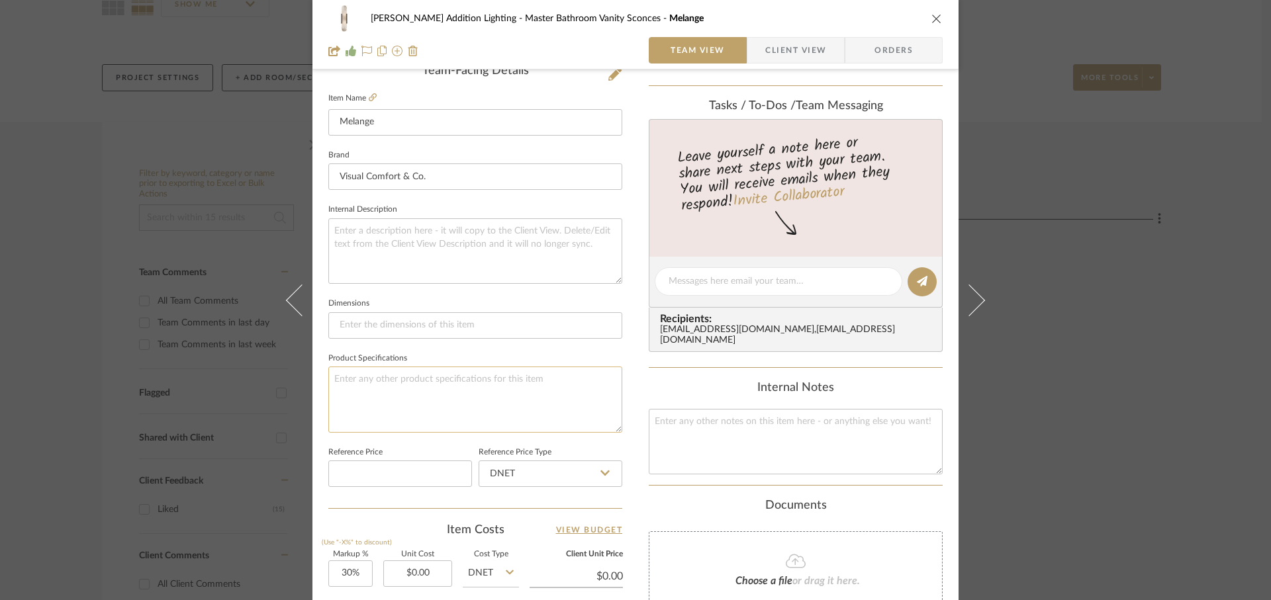
scroll to position [384, 0]
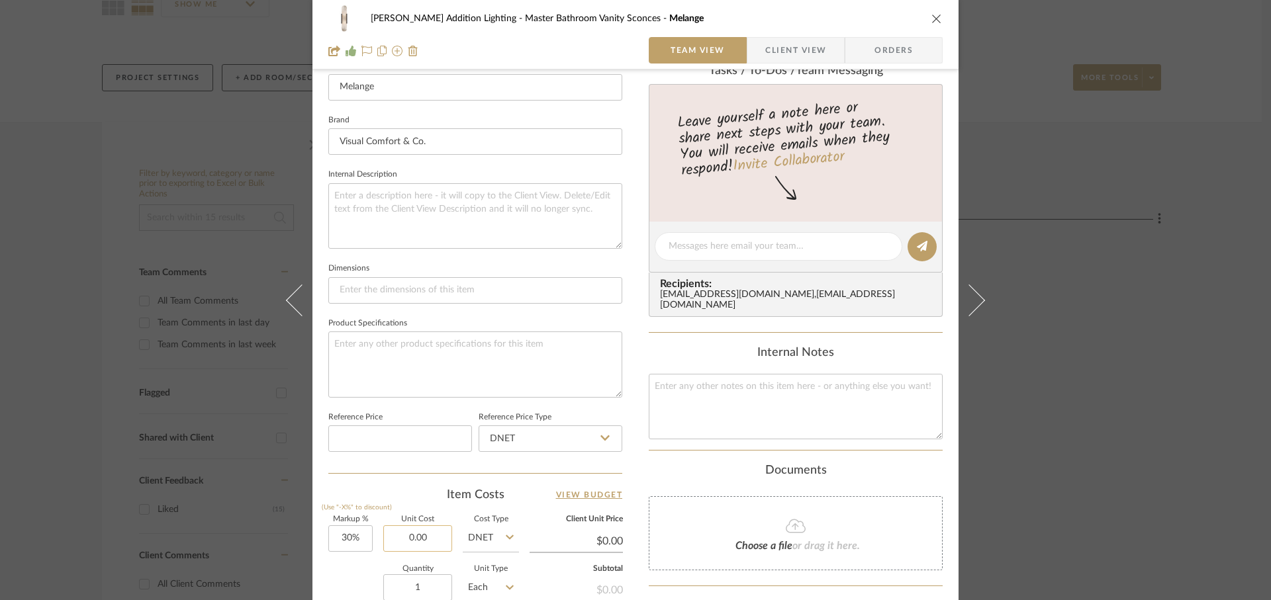
click at [422, 537] on input "0.00" at bounding box center [417, 539] width 69 height 26
type input "$925.00"
click at [342, 580] on div "Quantity 1 Unit Type Each" at bounding box center [423, 589] width 191 height 47
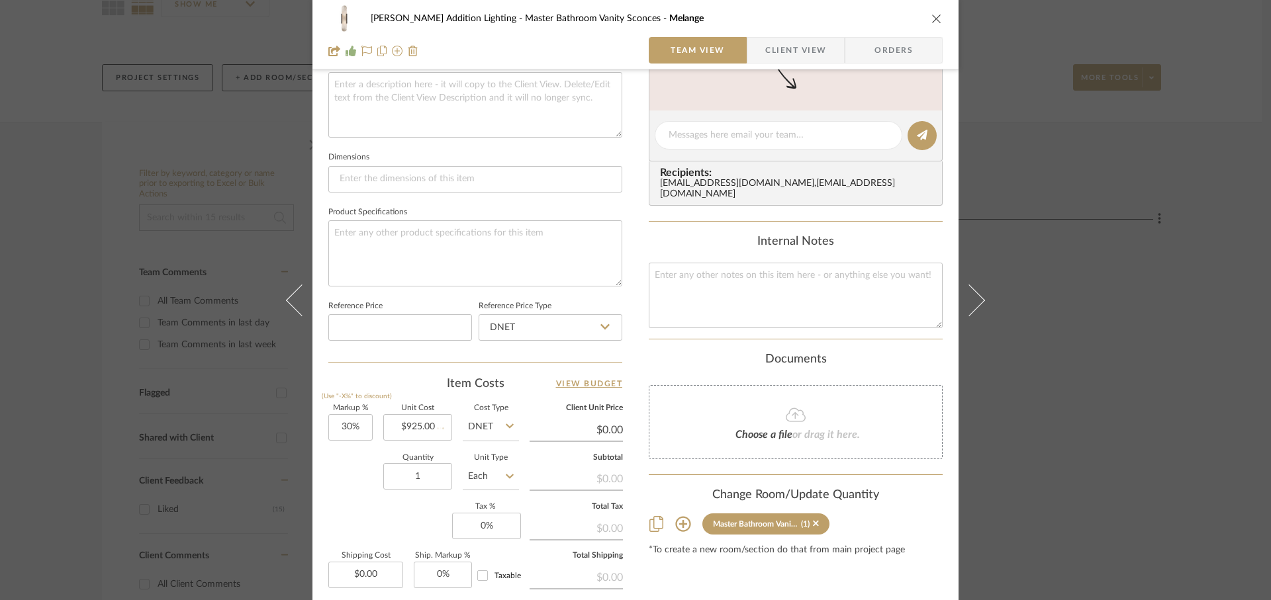
scroll to position [503, 0]
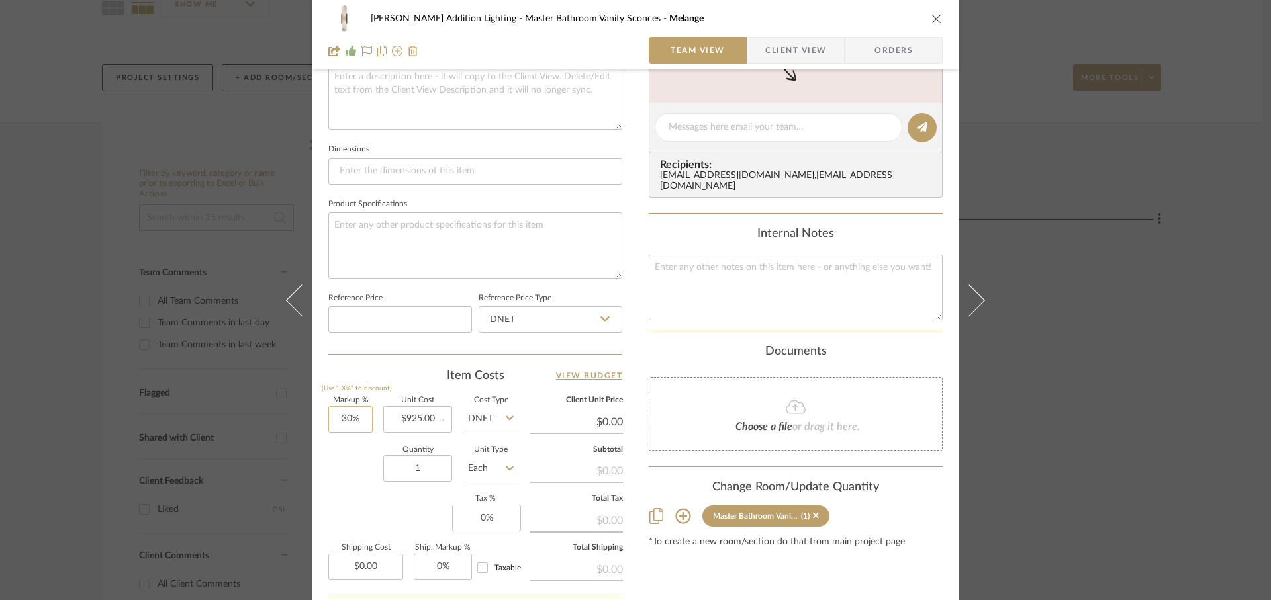
type input "$1,202.50"
click at [411, 424] on input "925.00" at bounding box center [417, 419] width 69 height 26
type input "$899.00"
click at [336, 469] on div "Quantity 1 Unit Type Each" at bounding box center [423, 470] width 191 height 47
type input "30"
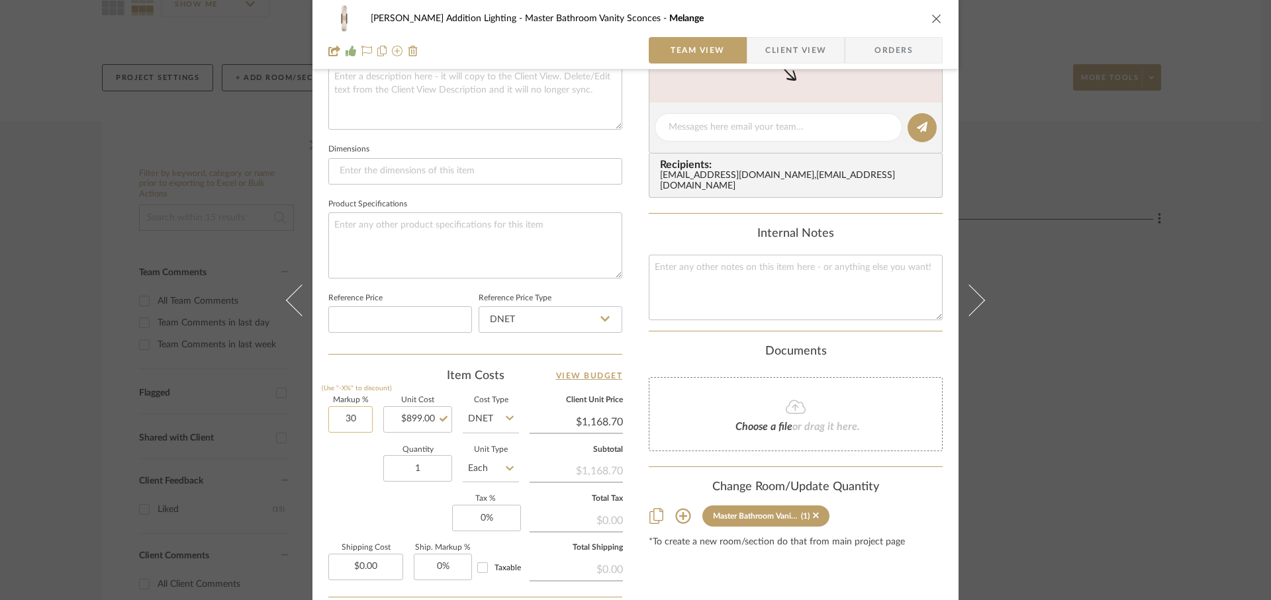
click at [360, 422] on input "30" at bounding box center [350, 419] width 44 height 26
click at [346, 453] on div "Quantity 1 Unit Type Each" at bounding box center [423, 470] width 191 height 47
click at [435, 475] on input "1" at bounding box center [417, 468] width 69 height 26
click at [359, 494] on div "Markup % (Use "-X%" to discount) 0% Unit Cost $899.00 Cost Type DNET Client Uni…" at bounding box center [475, 493] width 294 height 193
click at [496, 518] on input "0" at bounding box center [486, 518] width 69 height 26
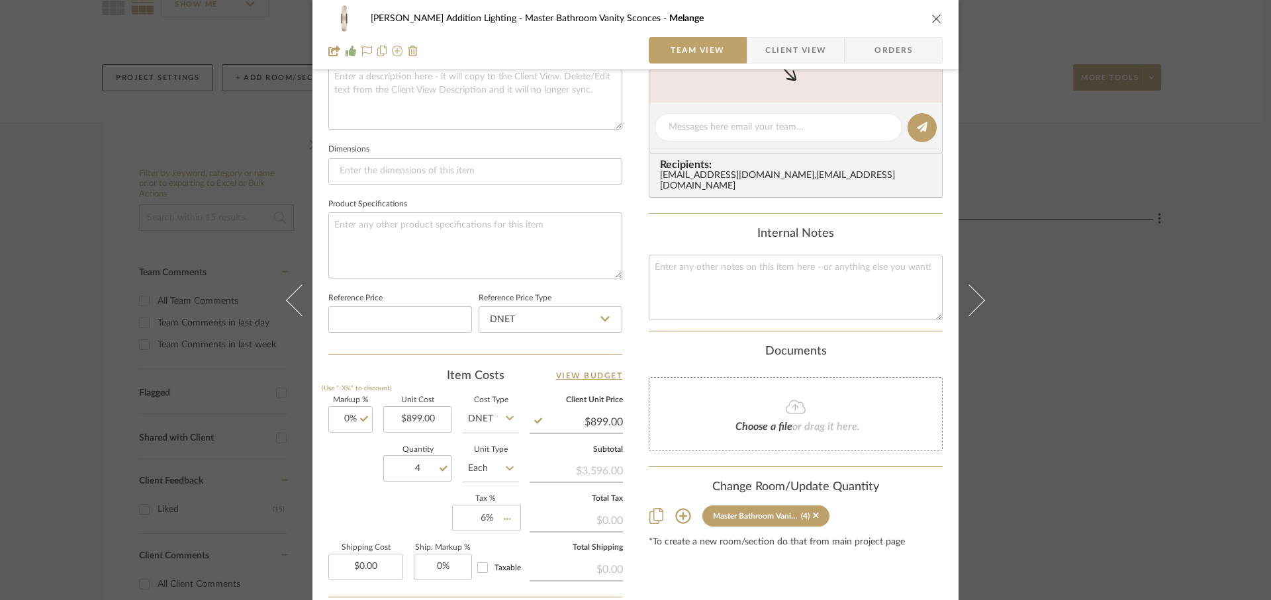
click at [395, 526] on div "Markup % (Use "-X%" to discount) 0% Unit Cost $899.00 Cost Type DNET Client Uni…" at bounding box center [475, 493] width 294 height 193
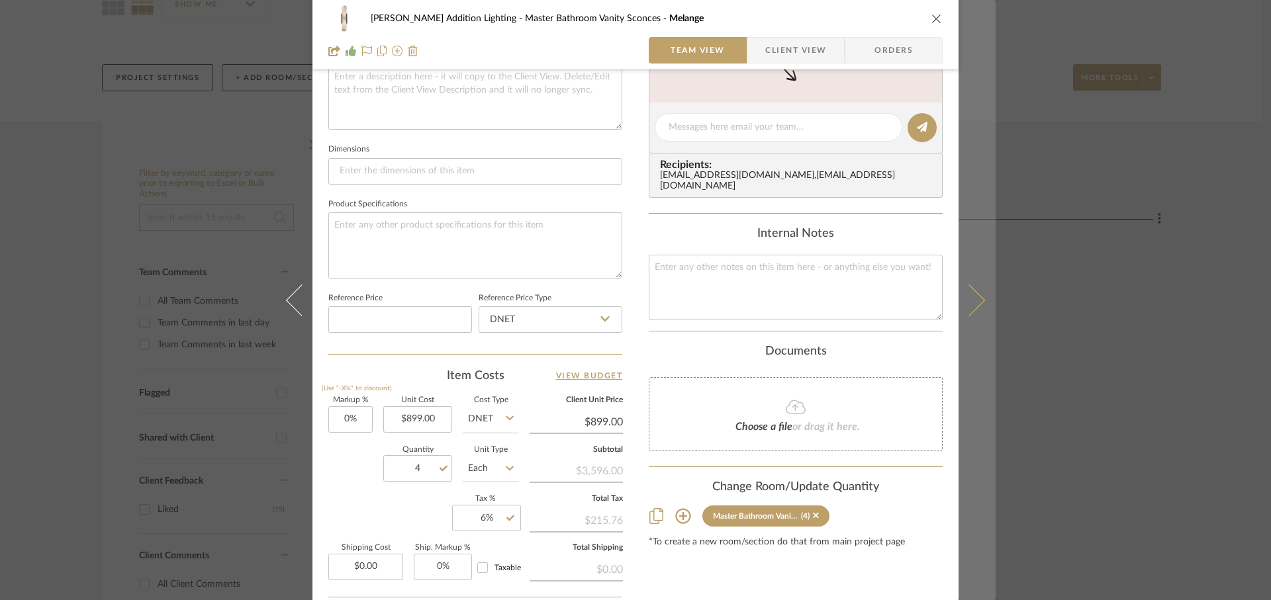
click at [971, 312] on button at bounding box center [976, 300] width 37 height 600
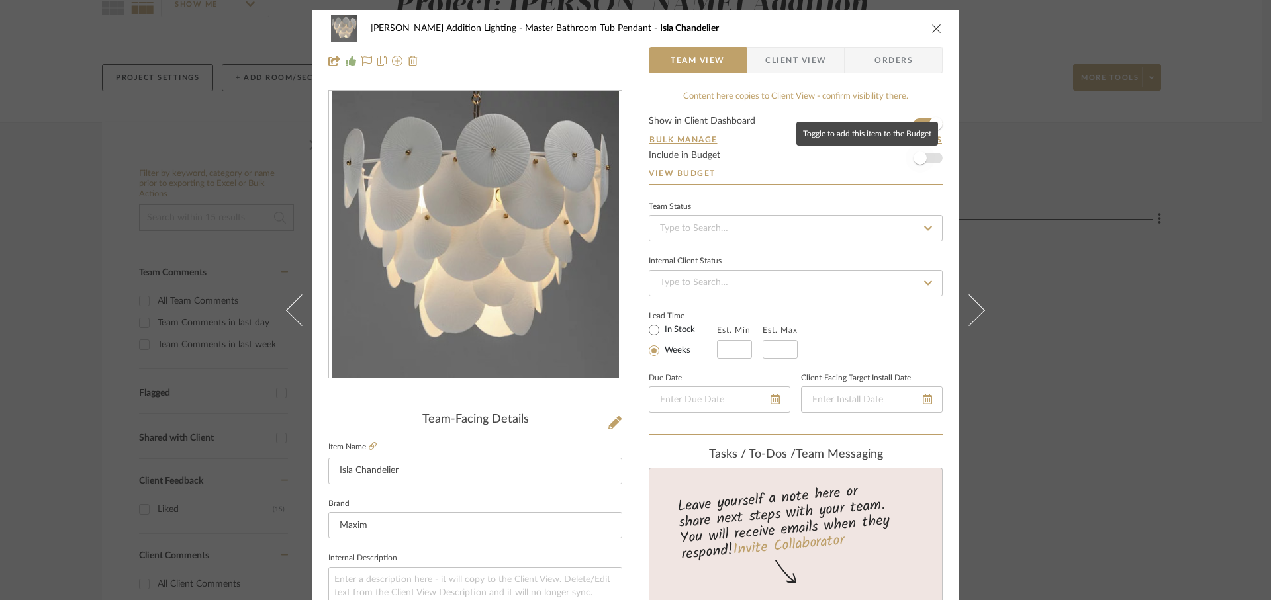
click at [920, 160] on span "button" at bounding box center [919, 158] width 13 height 13
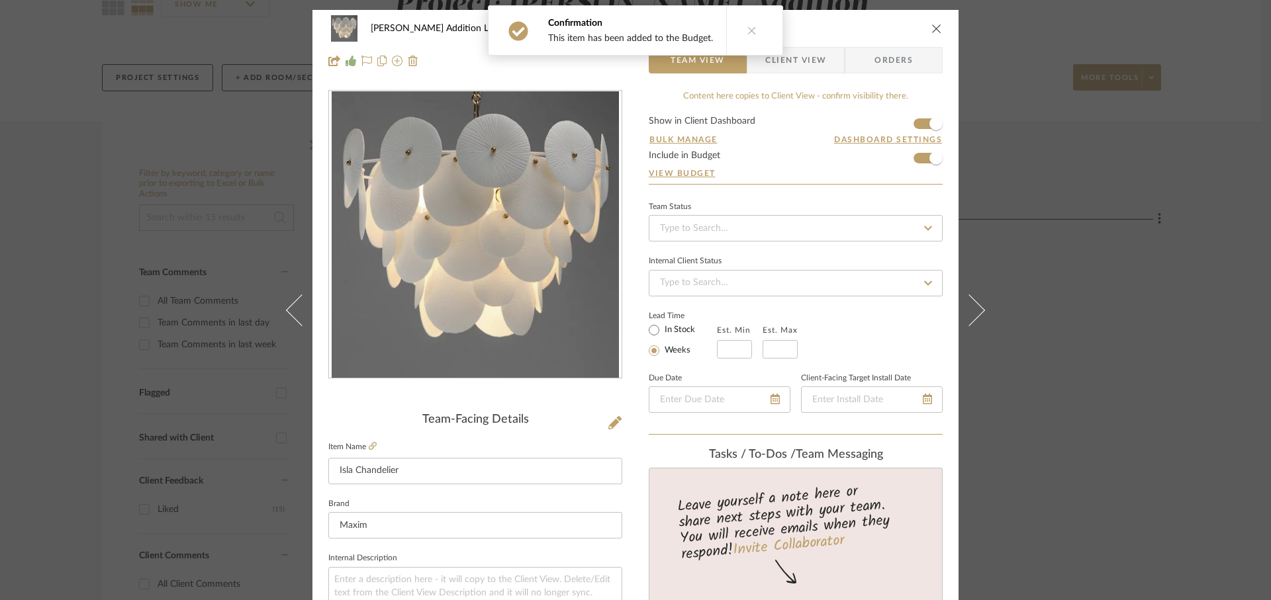
click at [374, 448] on fieldset "Item Name [PERSON_NAME]" at bounding box center [475, 461] width 294 height 46
click at [369, 445] on icon at bounding box center [373, 446] width 8 height 8
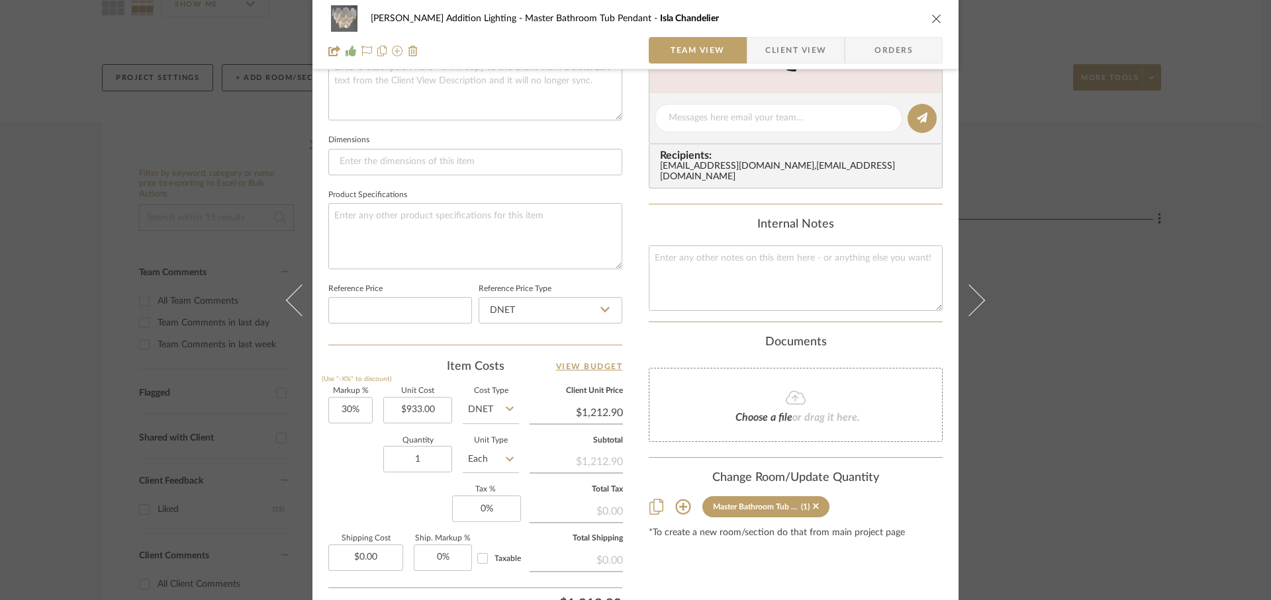
scroll to position [513, 0]
click at [356, 414] on input "30" at bounding box center [350, 410] width 44 height 26
click at [442, 408] on input "933.00" at bounding box center [417, 410] width 69 height 26
click at [353, 475] on div "Quantity 1 Unit Type Each" at bounding box center [423, 460] width 191 height 47
click at [935, 19] on icon "close" at bounding box center [936, 18] width 11 height 11
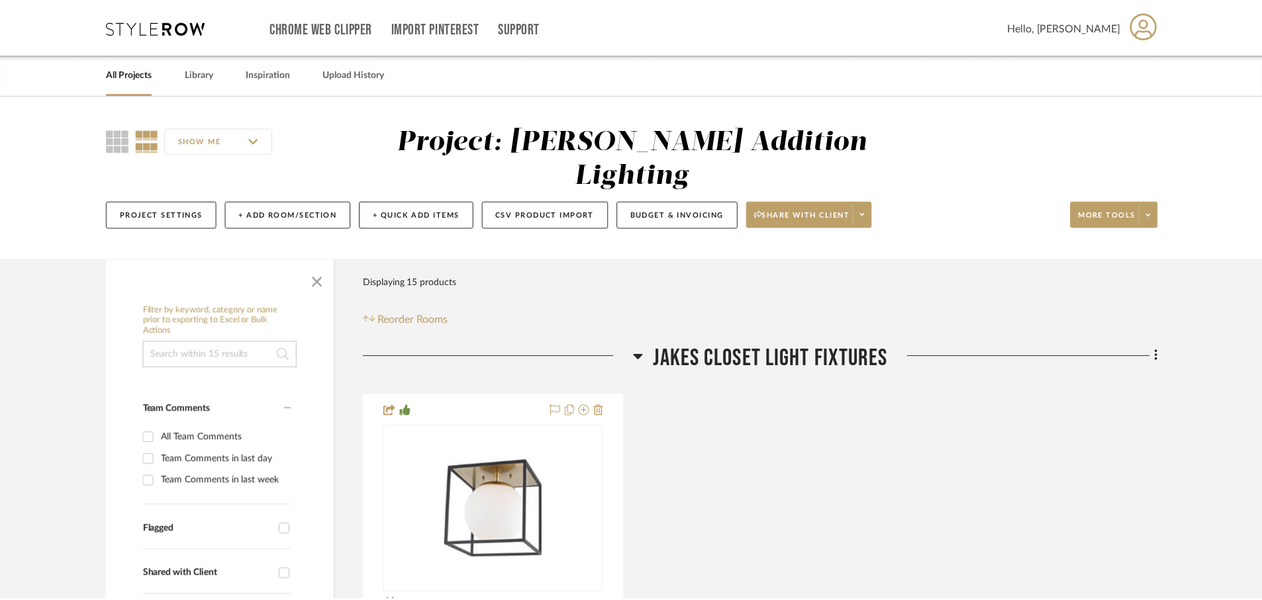
scroll to position [137, 0]
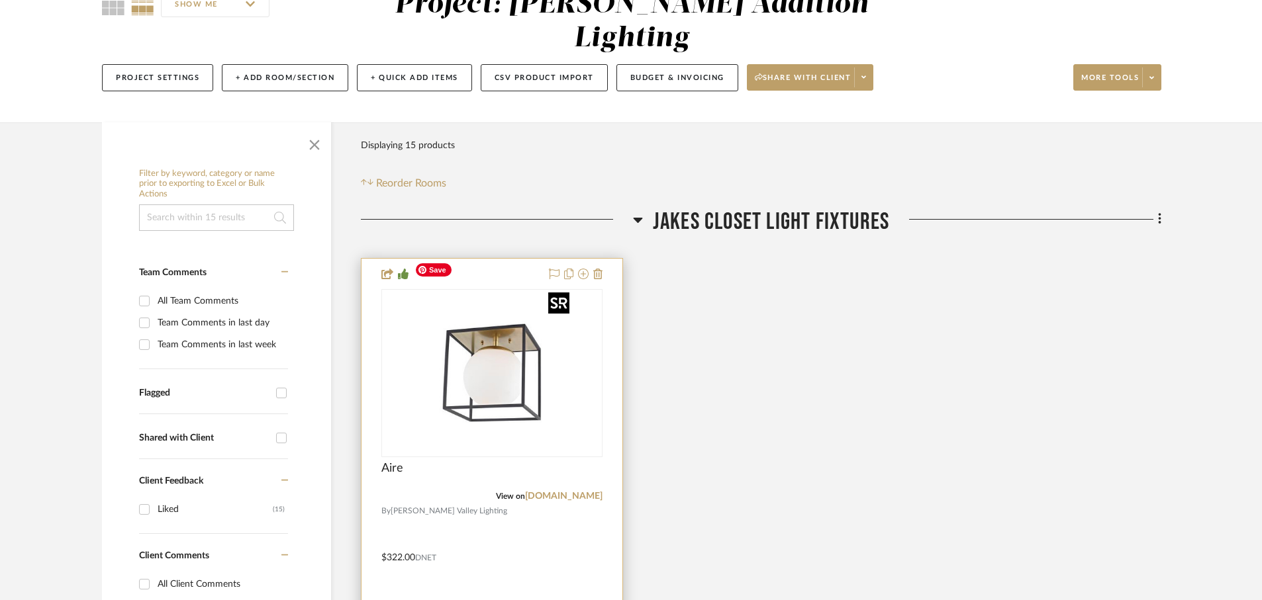
click at [544, 407] on img "0" at bounding box center [491, 373] width 165 height 165
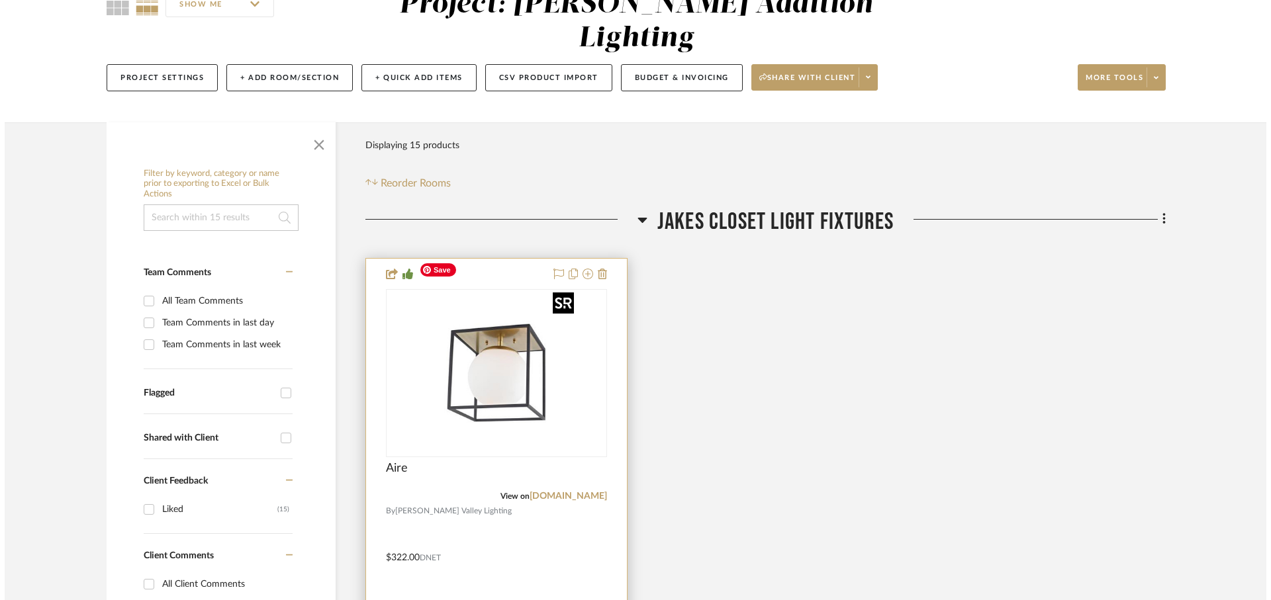
scroll to position [0, 0]
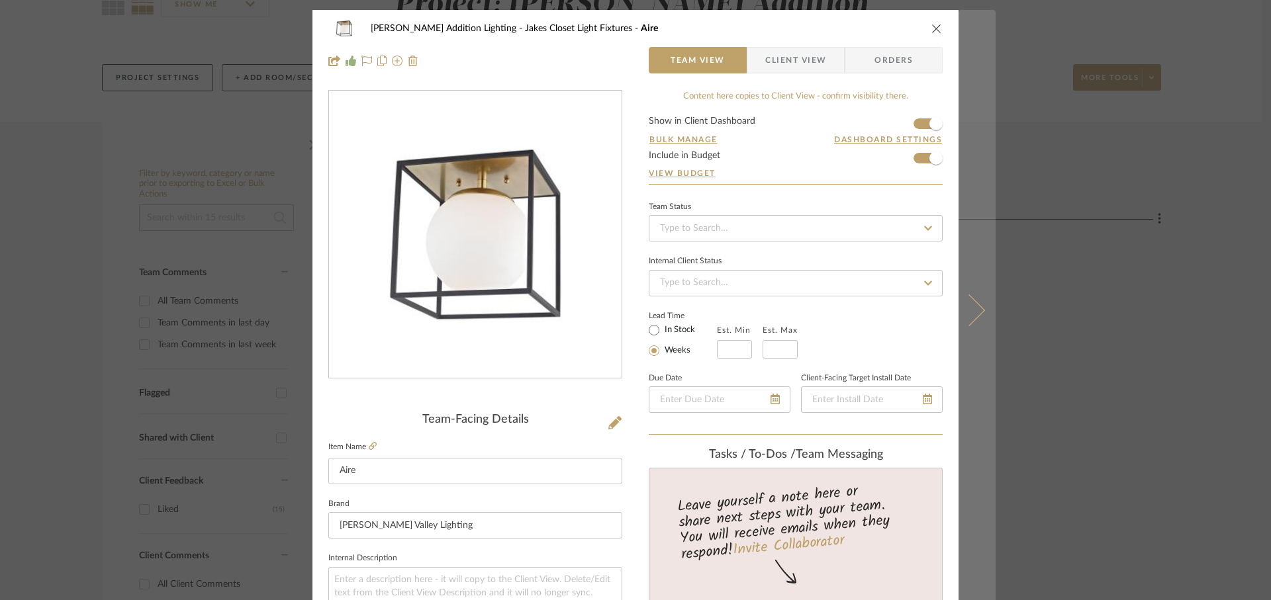
click at [974, 314] on icon at bounding box center [969, 310] width 32 height 32
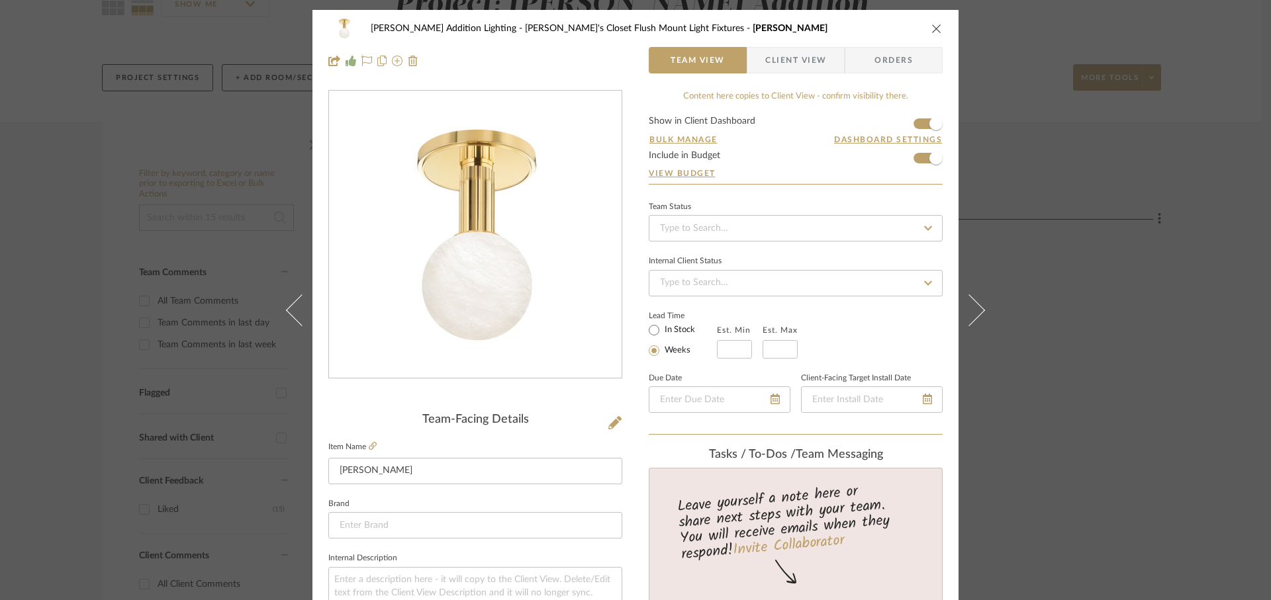
click at [974, 314] on icon at bounding box center [969, 310] width 32 height 32
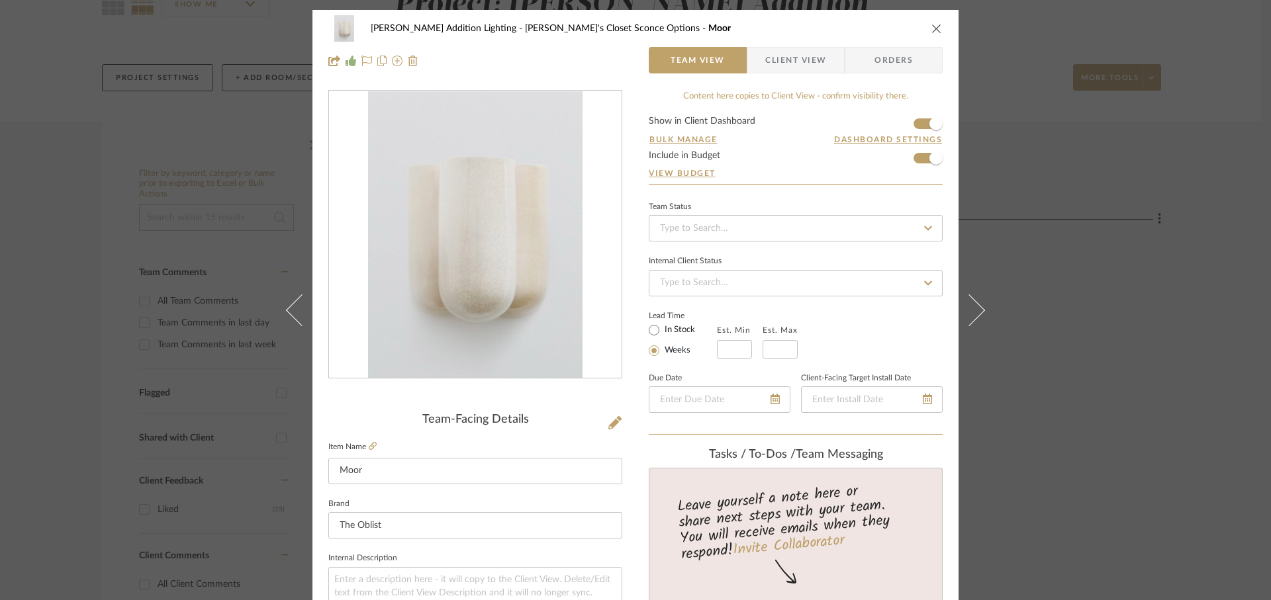
click at [974, 314] on icon at bounding box center [969, 310] width 32 height 32
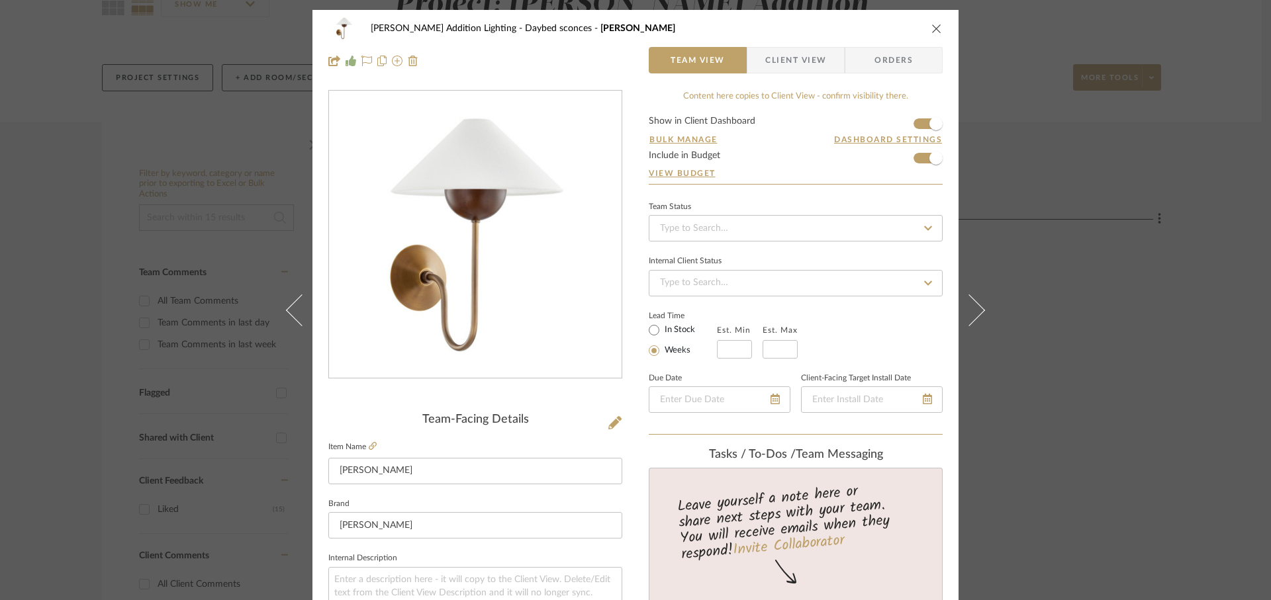
click at [974, 314] on icon at bounding box center [969, 310] width 32 height 32
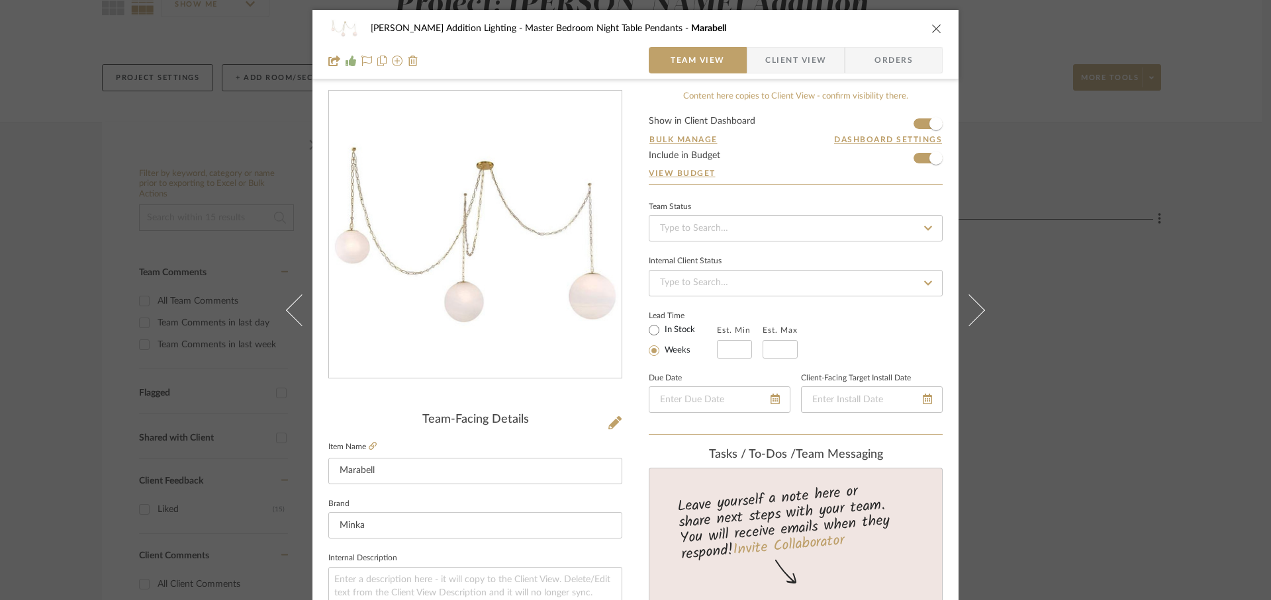
scroll to position [150, 0]
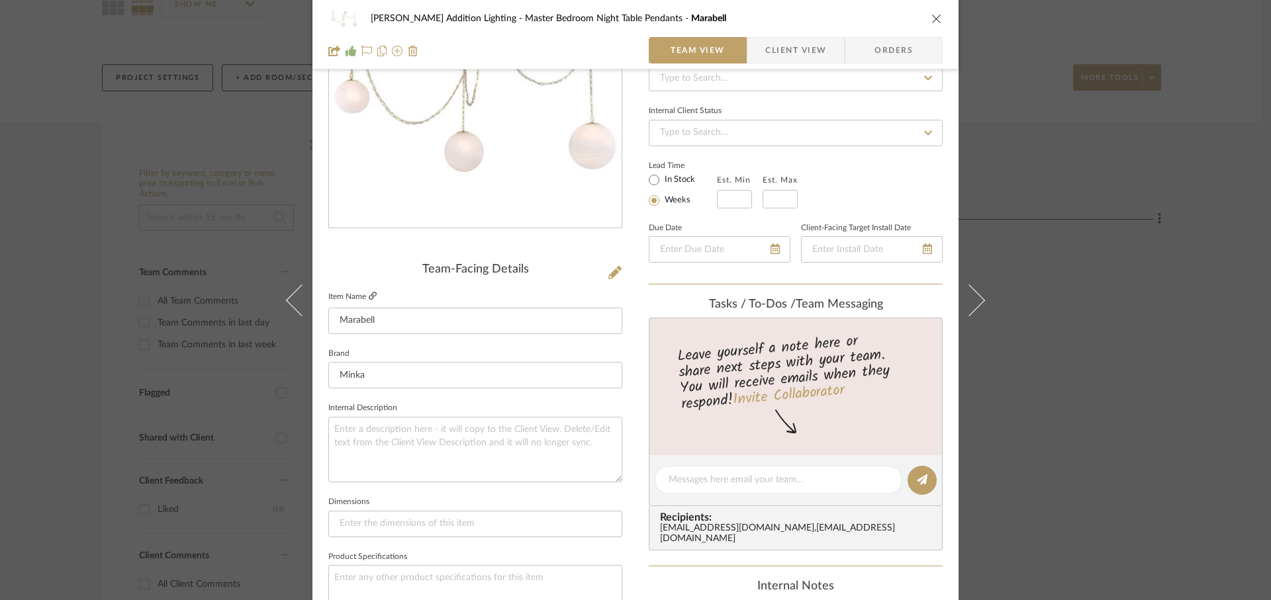
click at [369, 299] on icon at bounding box center [373, 296] width 8 height 8
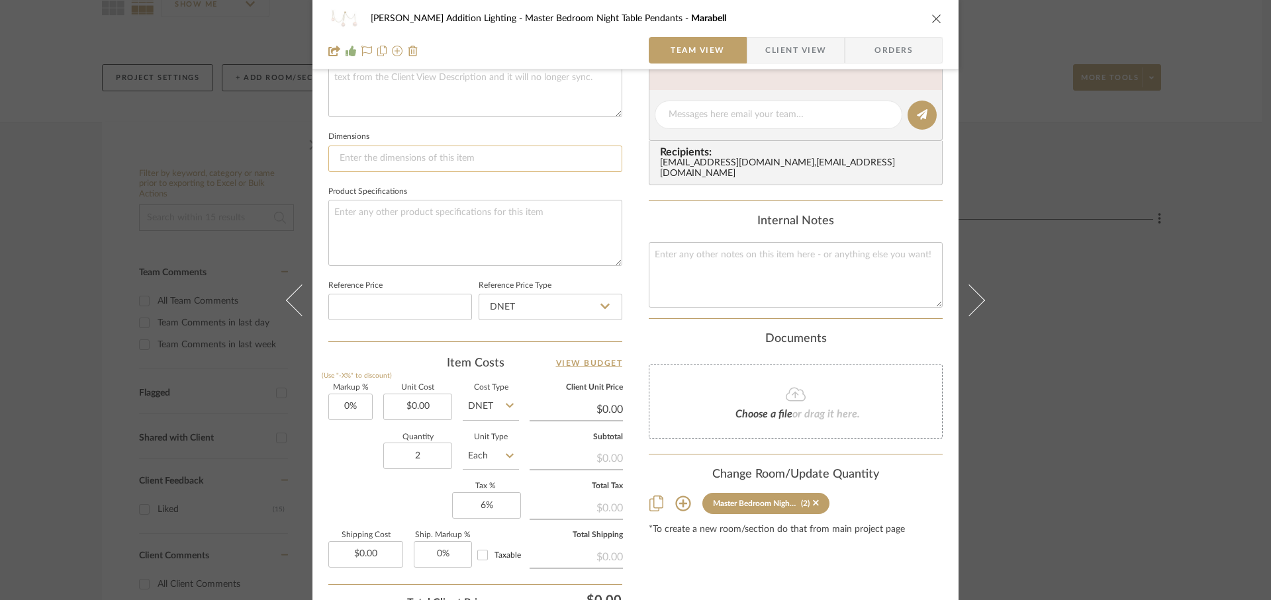
scroll to position [521, 0]
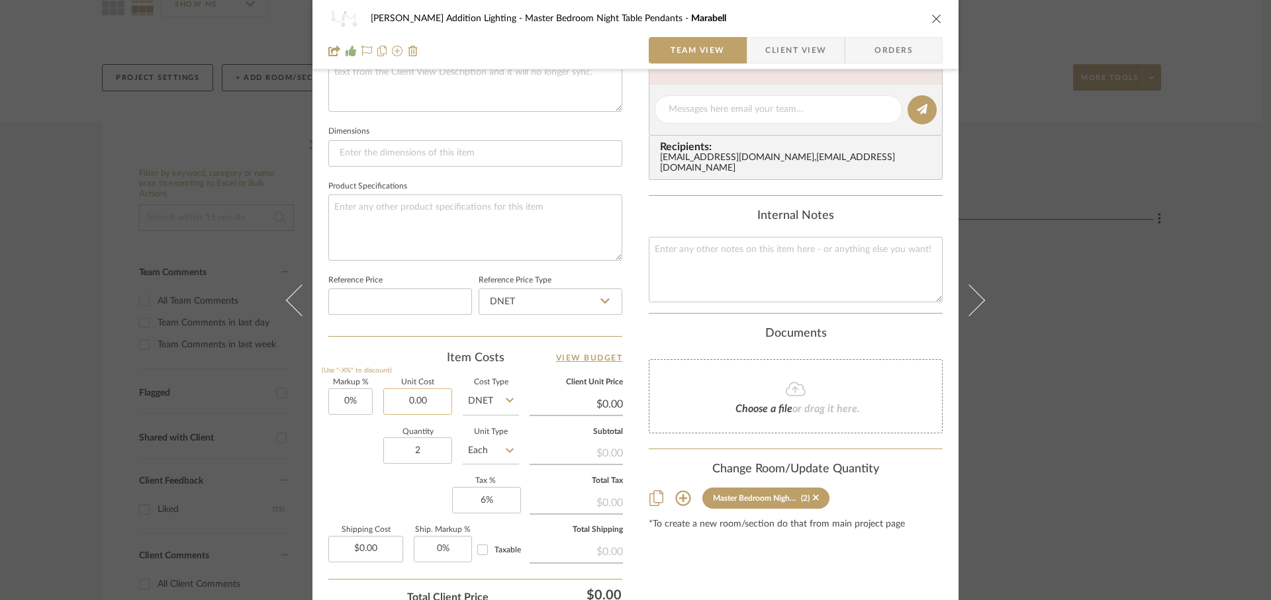
click at [431, 401] on input "0.00" at bounding box center [417, 402] width 69 height 26
click at [346, 447] on div "Quantity 2 Unit Type Each" at bounding box center [423, 452] width 191 height 47
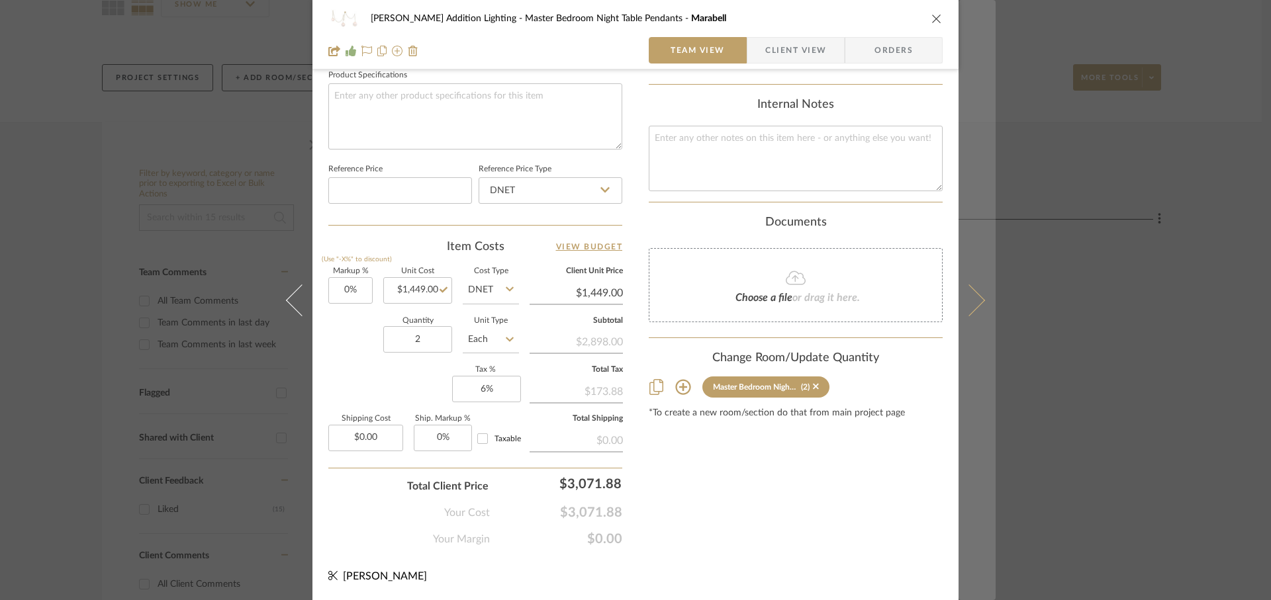
click at [970, 307] on icon at bounding box center [969, 300] width 32 height 32
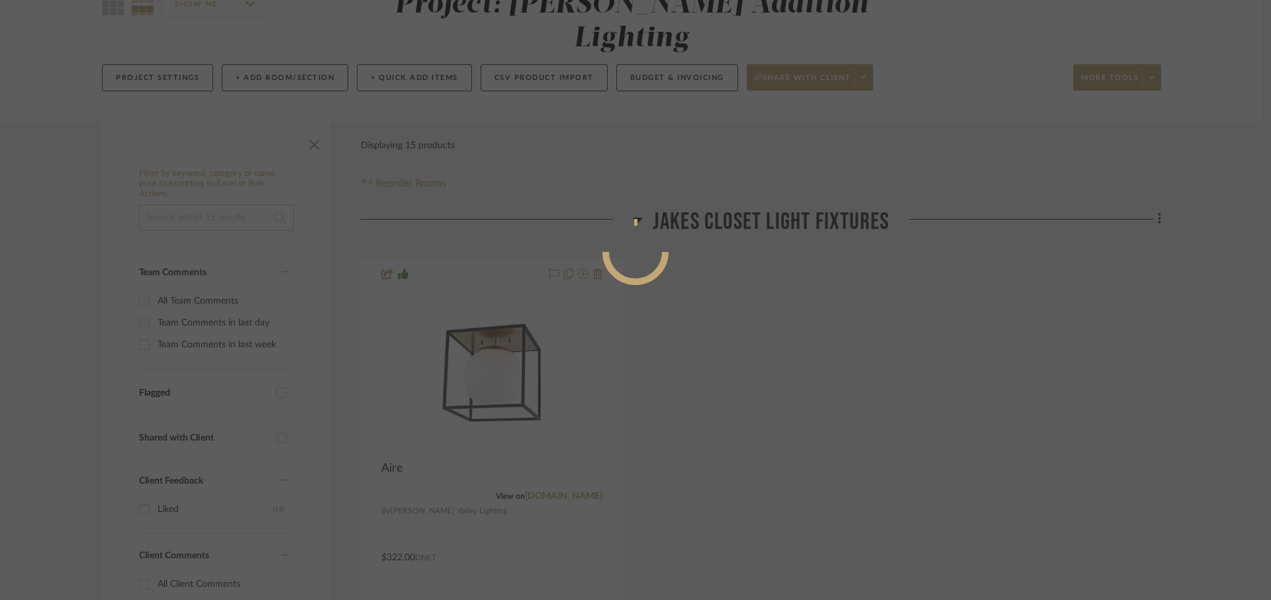
scroll to position [0, 0]
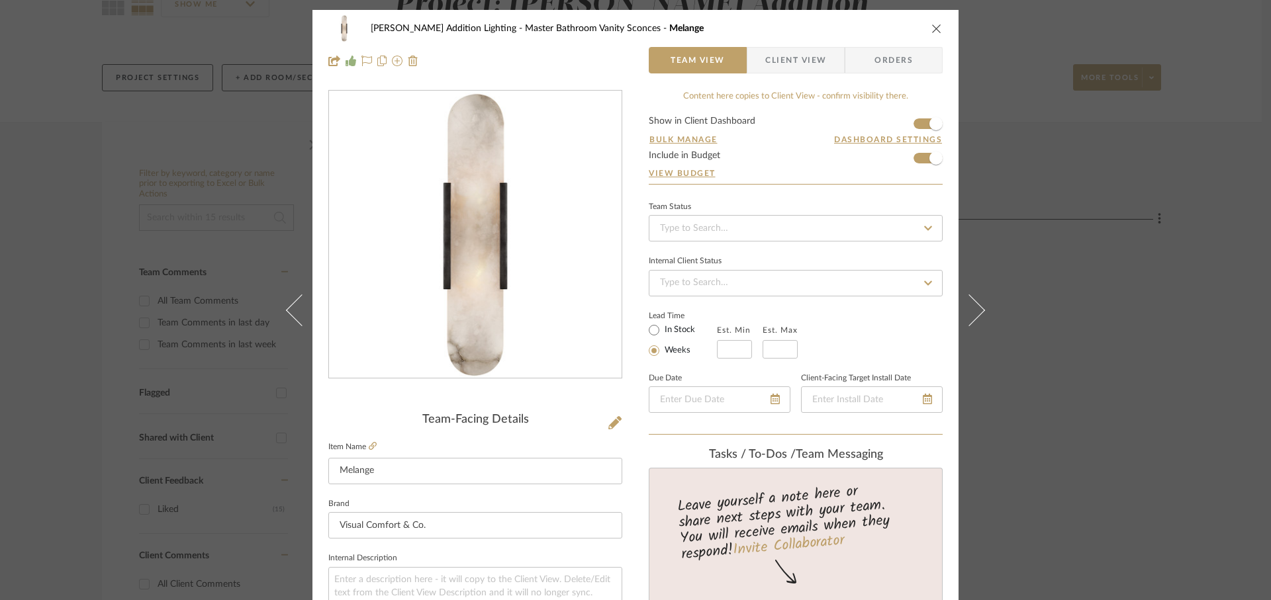
click at [970, 307] on icon at bounding box center [969, 310] width 32 height 32
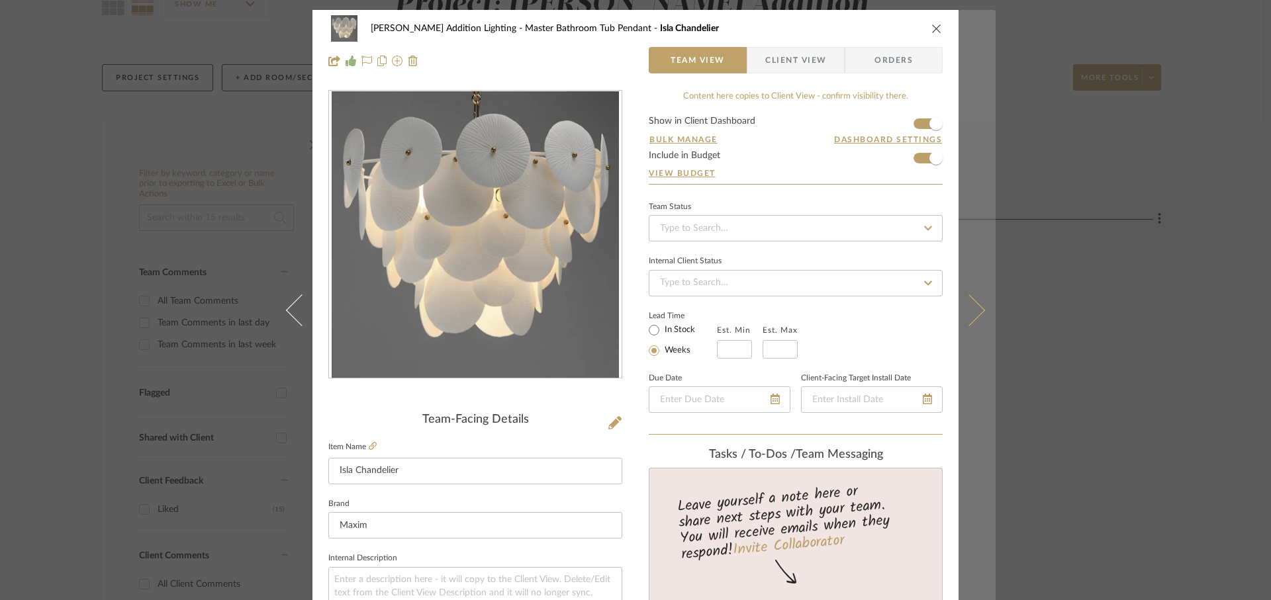
click at [975, 315] on icon at bounding box center [969, 310] width 32 height 32
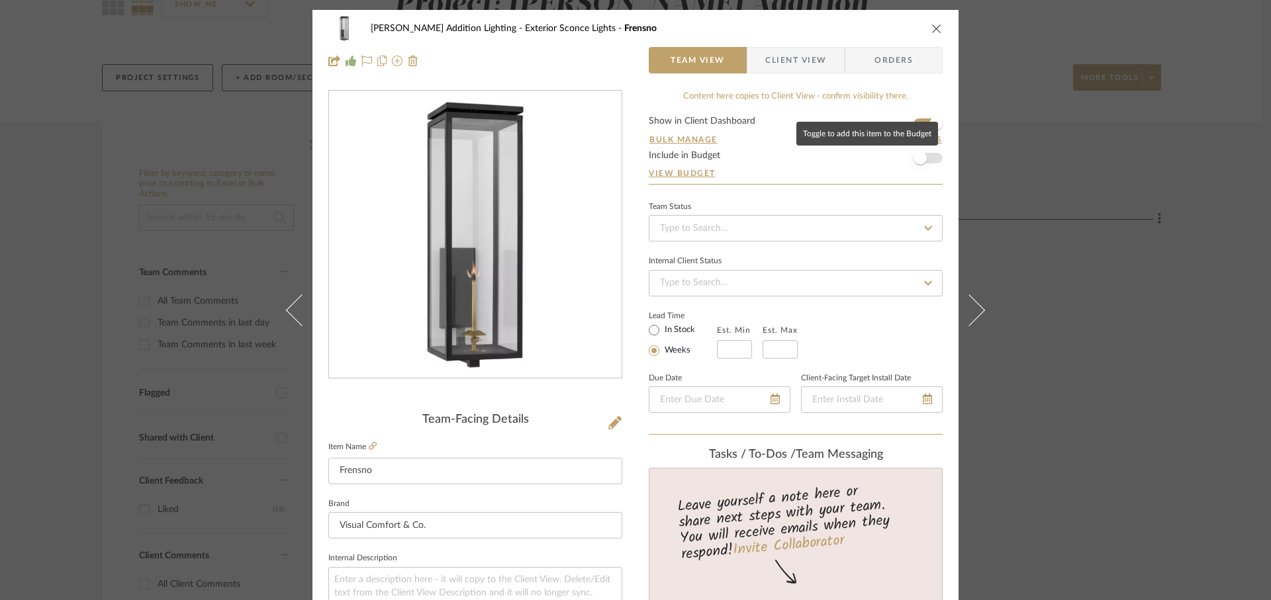
click at [917, 158] on span "button" at bounding box center [919, 158] width 13 height 13
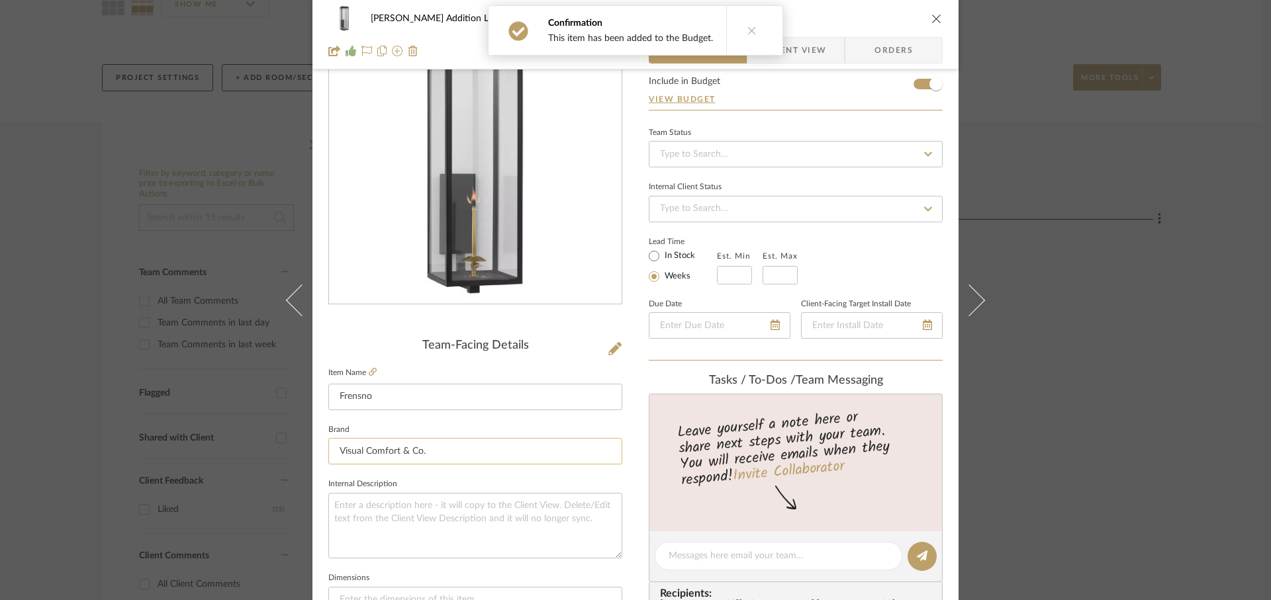
scroll to position [96, 0]
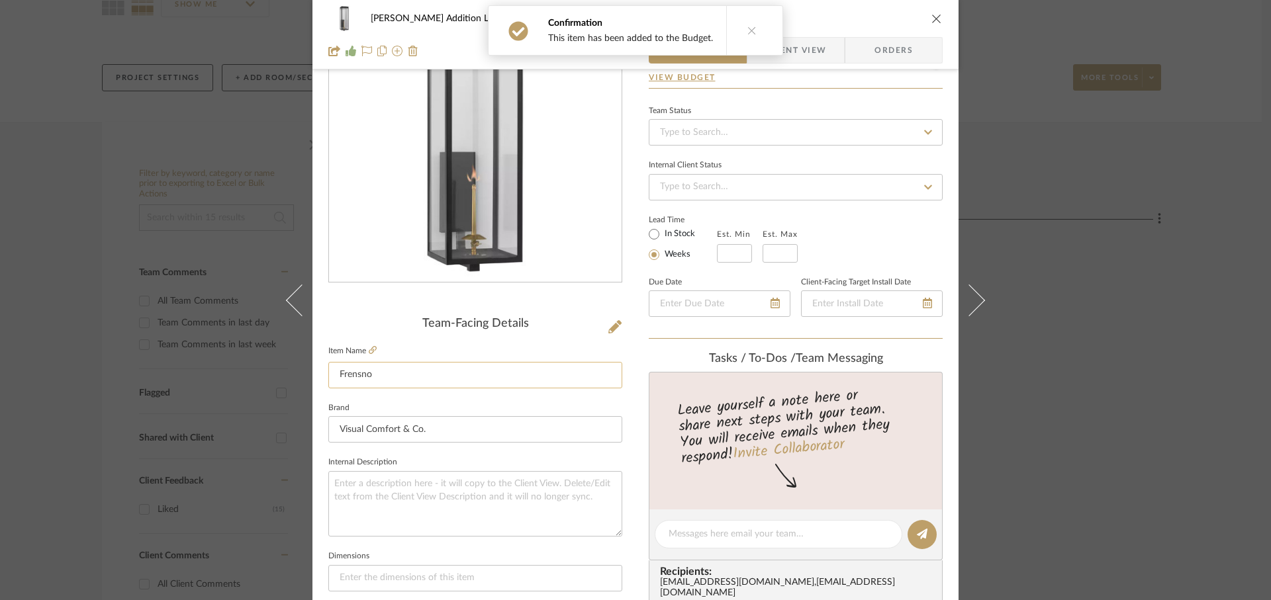
click at [377, 373] on input "Frensno" at bounding box center [475, 375] width 294 height 26
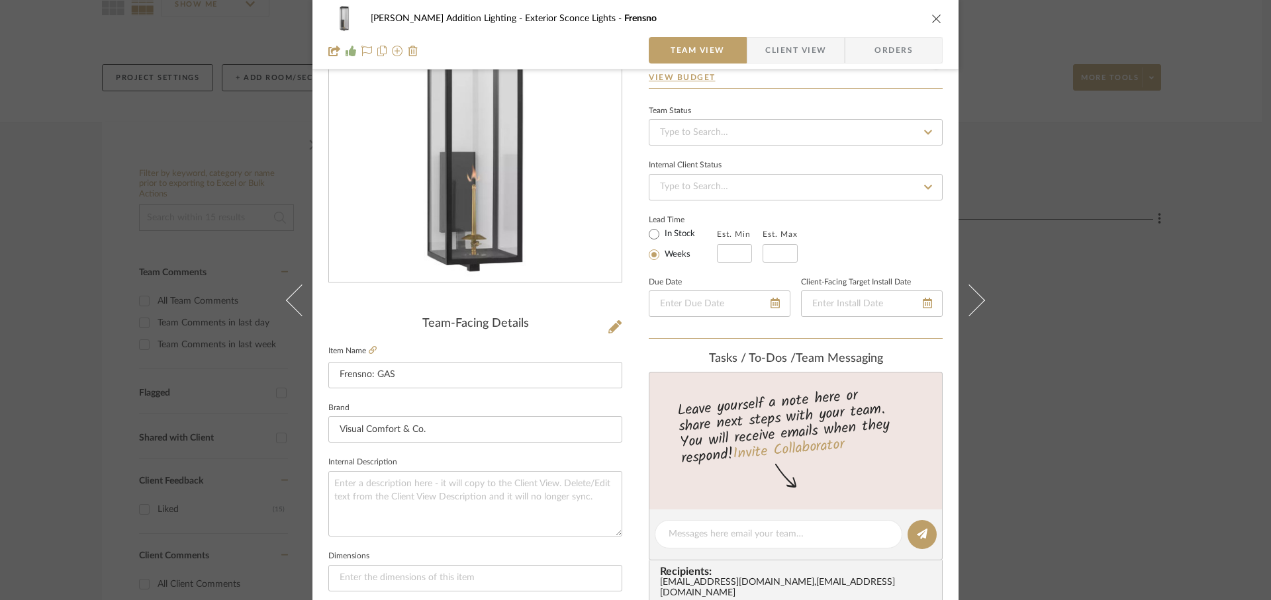
click at [393, 346] on fieldset "Item Name Frensno: GAS" at bounding box center [475, 365] width 294 height 46
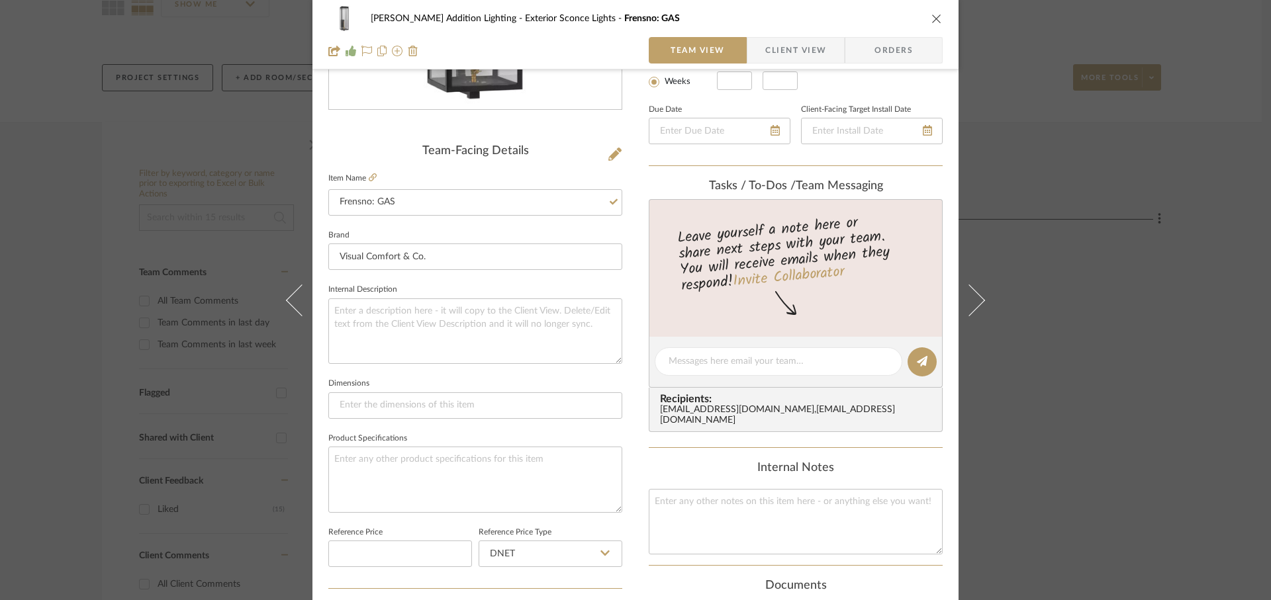
scroll to position [250, 0]
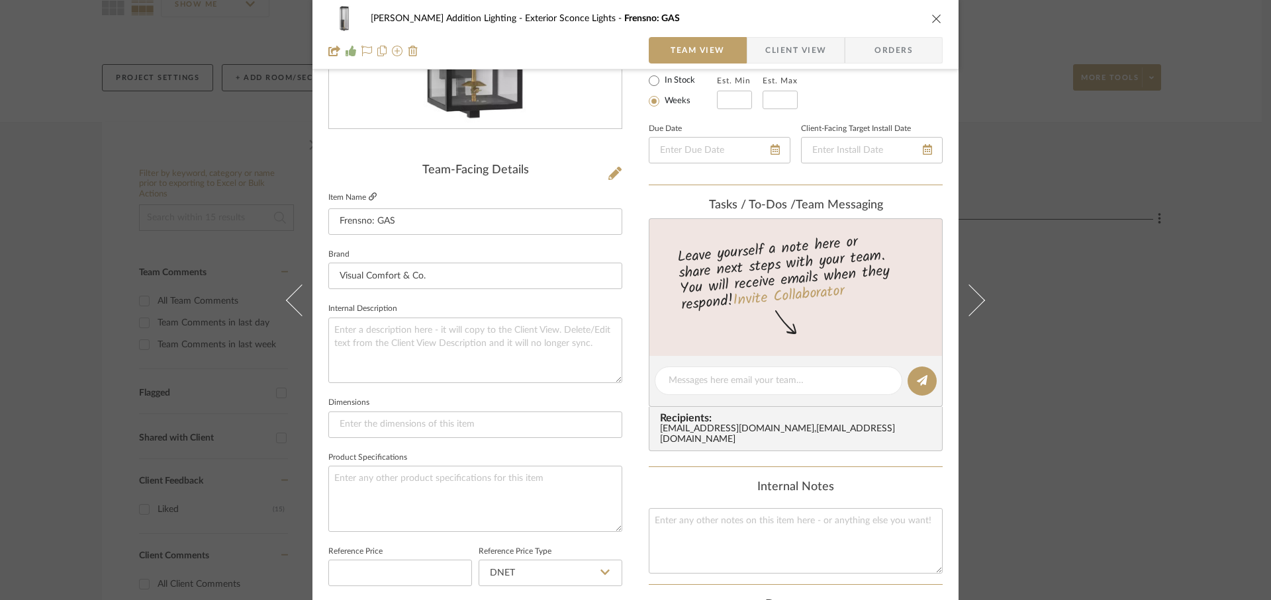
click at [371, 199] on icon at bounding box center [373, 197] width 8 height 8
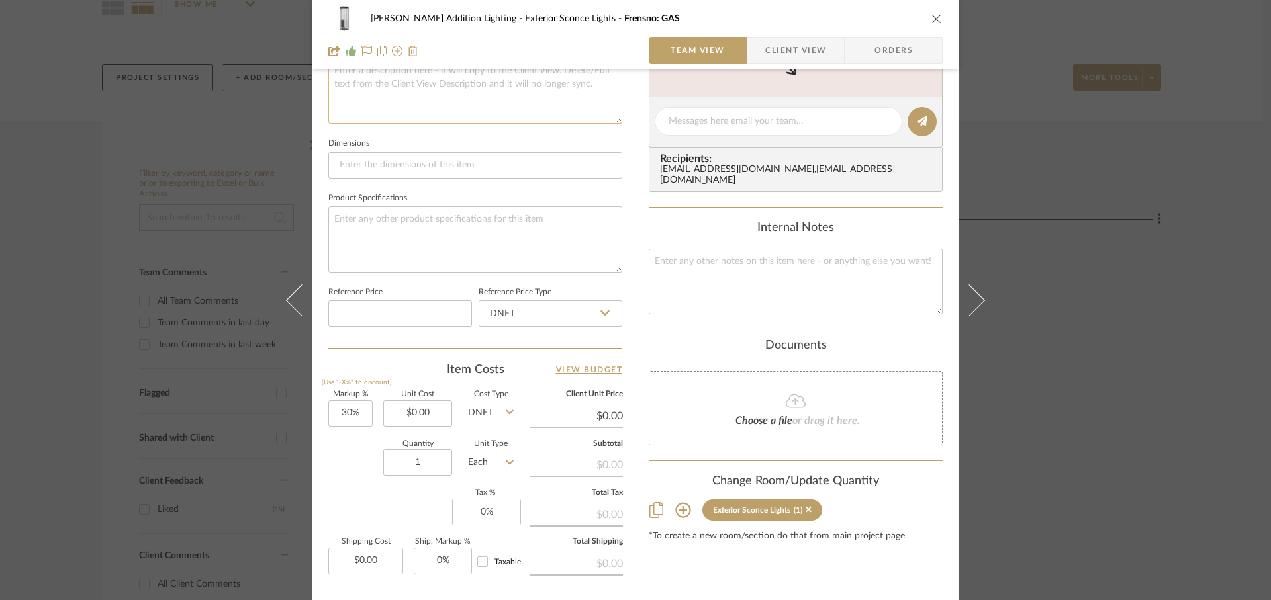
scroll to position [547, 0]
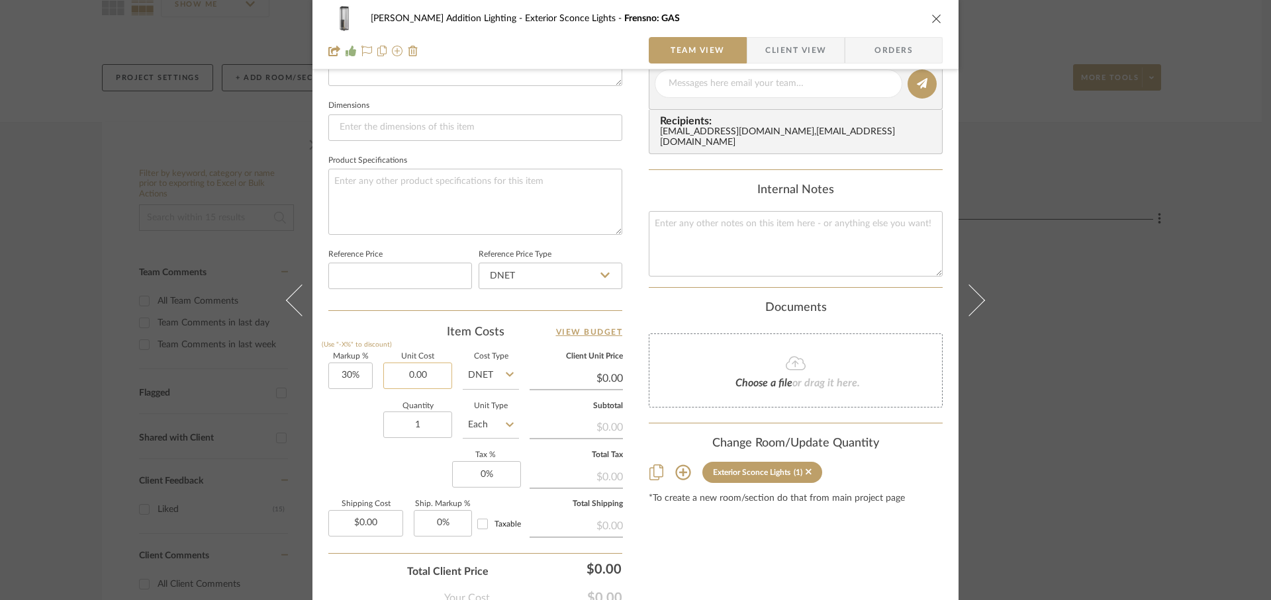
click at [436, 383] on input "0.00" at bounding box center [417, 376] width 69 height 26
click at [361, 477] on div "Markup % (Use "-X%" to discount) 30% Unit Cost $1,099.00 Cost Type DNET Client …" at bounding box center [475, 449] width 294 height 193
click at [357, 379] on input "30" at bounding box center [350, 376] width 44 height 26
click at [343, 440] on div "Quantity 1 Unit Type Each" at bounding box center [423, 426] width 191 height 47
click at [418, 430] on input "1" at bounding box center [417, 425] width 69 height 26
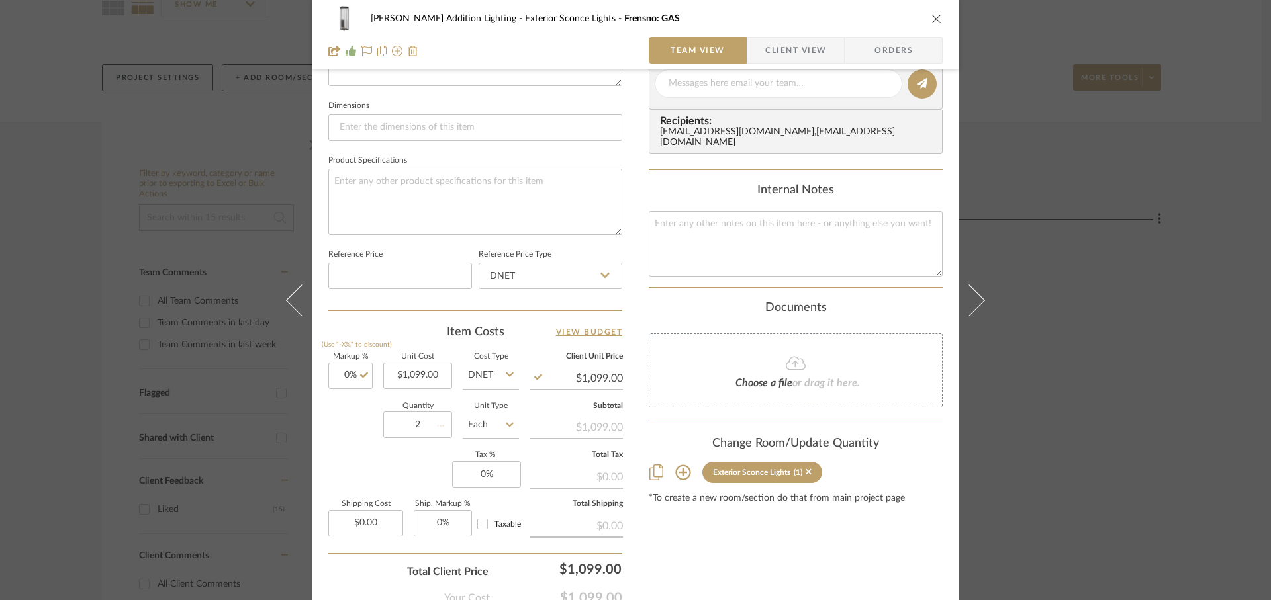
click at [386, 467] on div "Markup % (Use "-X%" to discount) 0% Unit Cost $1,099.00 Cost Type DNET Client U…" at bounding box center [475, 449] width 294 height 193
click at [505, 477] on input "0" at bounding box center [486, 474] width 69 height 26
click at [410, 471] on div "Markup % (Use "-X%" to discount) 0% Unit Cost $1,099.00 Cost Type DNET Client U…" at bounding box center [475, 449] width 294 height 193
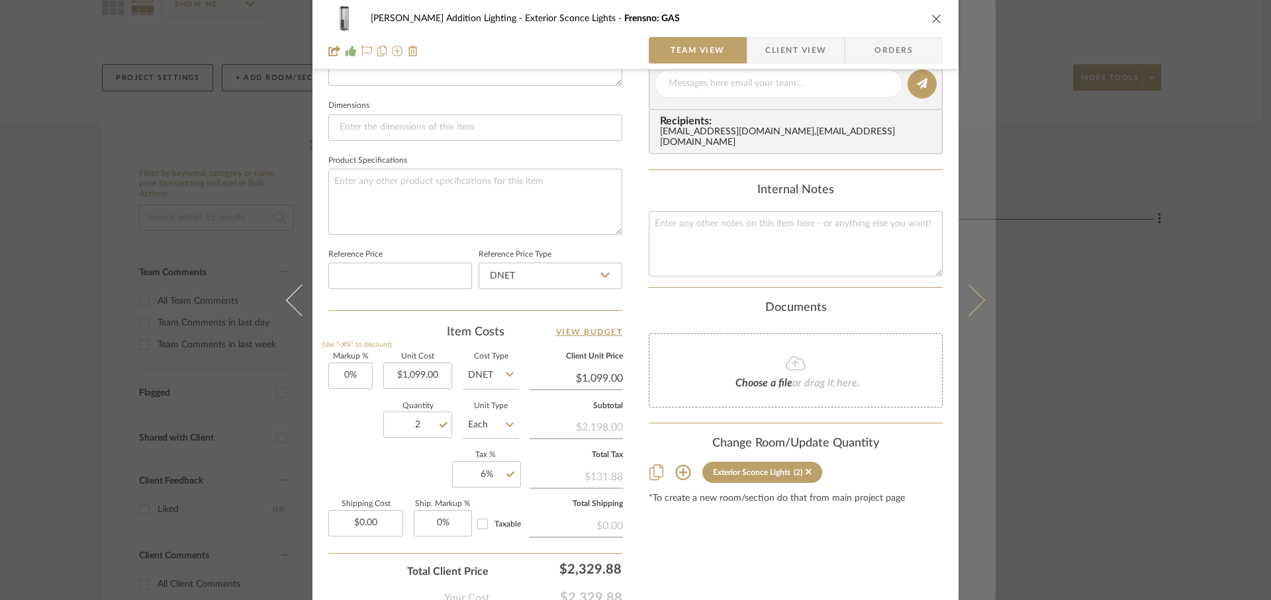
click at [971, 302] on icon at bounding box center [969, 300] width 32 height 32
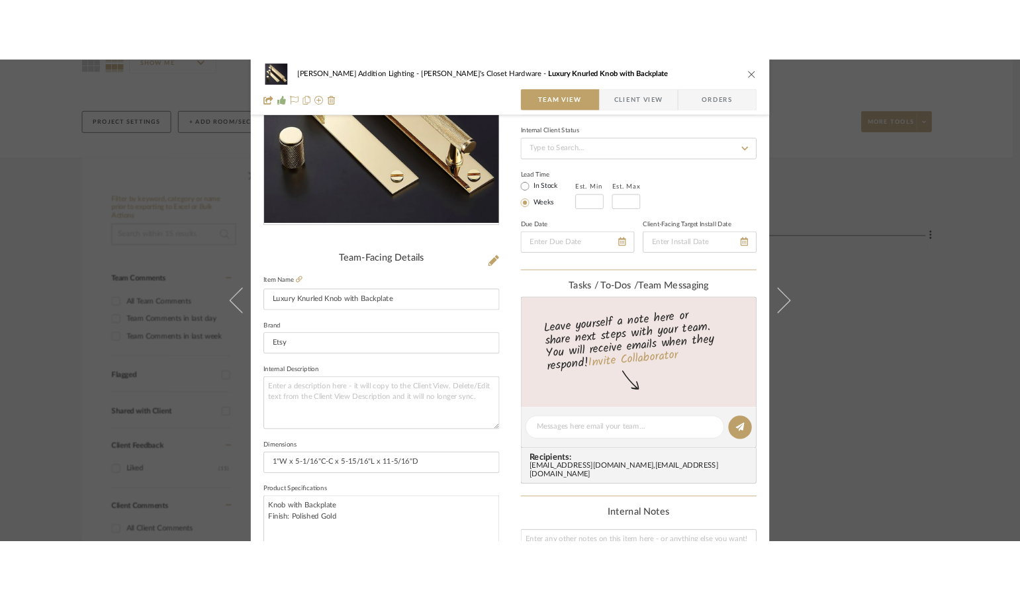
scroll to position [0, 0]
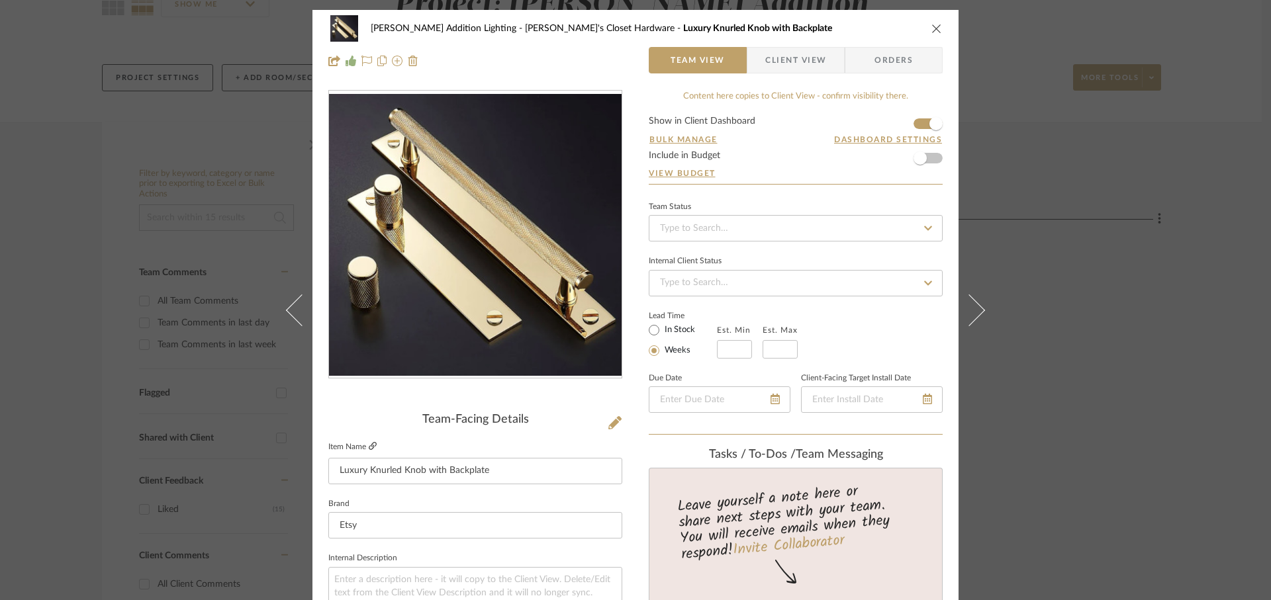
click at [371, 444] on icon at bounding box center [373, 446] width 8 height 8
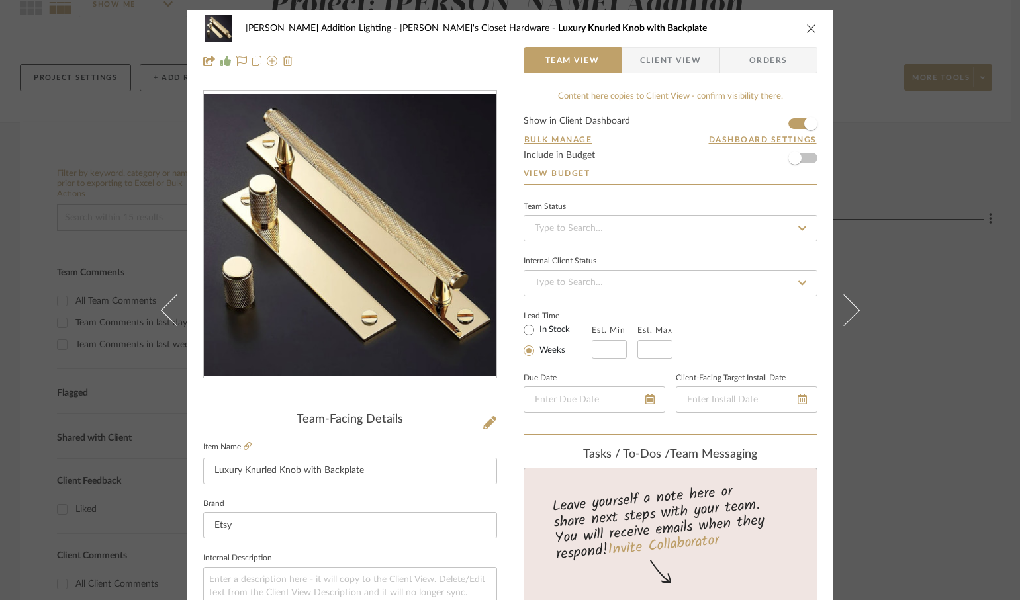
click at [809, 27] on icon "close" at bounding box center [811, 28] width 11 height 11
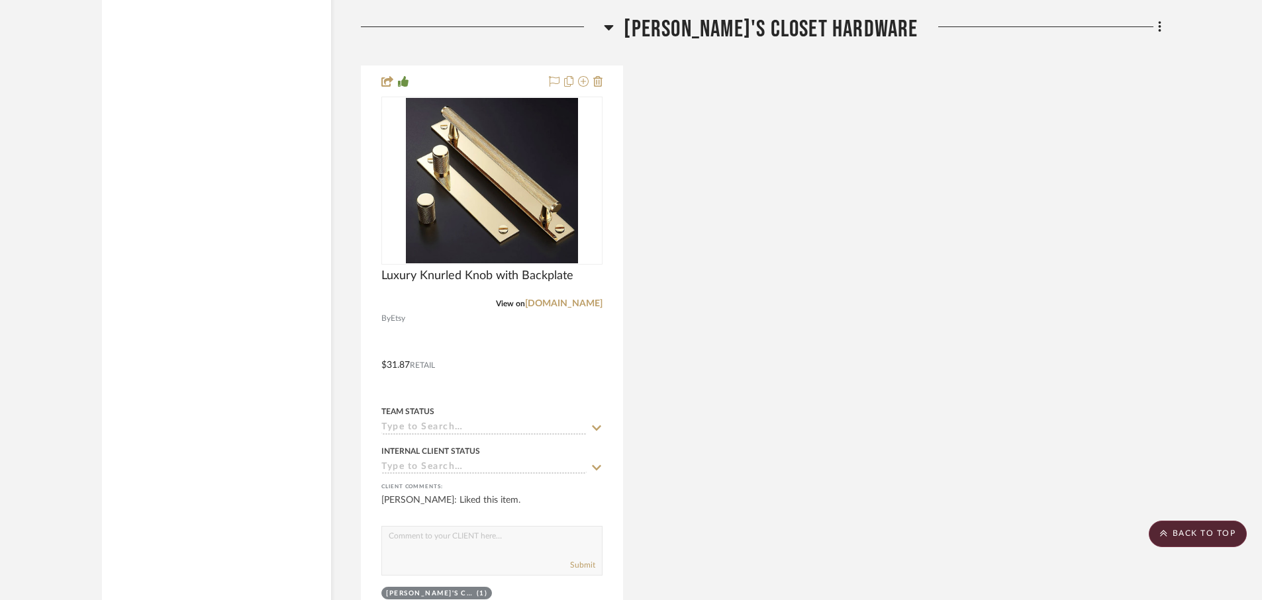
scroll to position [5505, 0]
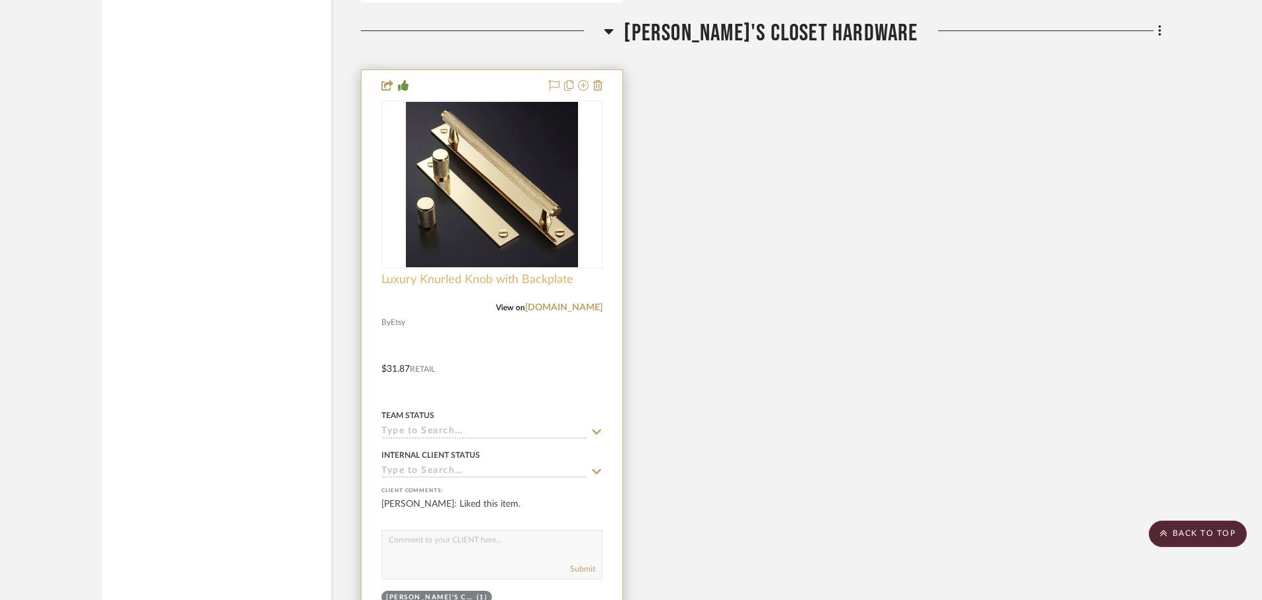
click at [442, 273] on span "Luxury Knurled Knob with Backplate" at bounding box center [477, 280] width 192 height 15
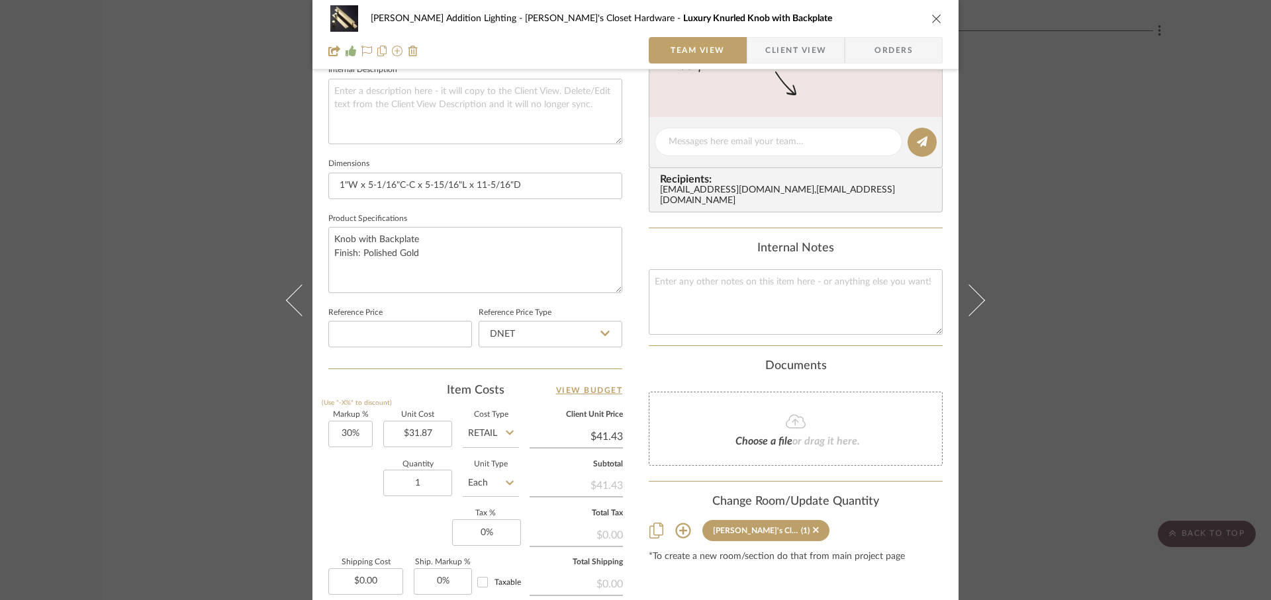
scroll to position [491, 0]
click at [424, 487] on input "1" at bounding box center [417, 481] width 69 height 26
click at [438, 438] on input "31.87" at bounding box center [417, 432] width 69 height 26
click at [318, 497] on div "[PERSON_NAME] Addition Lighting [PERSON_NAME]'s Closet Hardware Luxury Knurled …" at bounding box center [635, 130] width 646 height 1223
click at [361, 434] on input "30" at bounding box center [350, 432] width 44 height 26
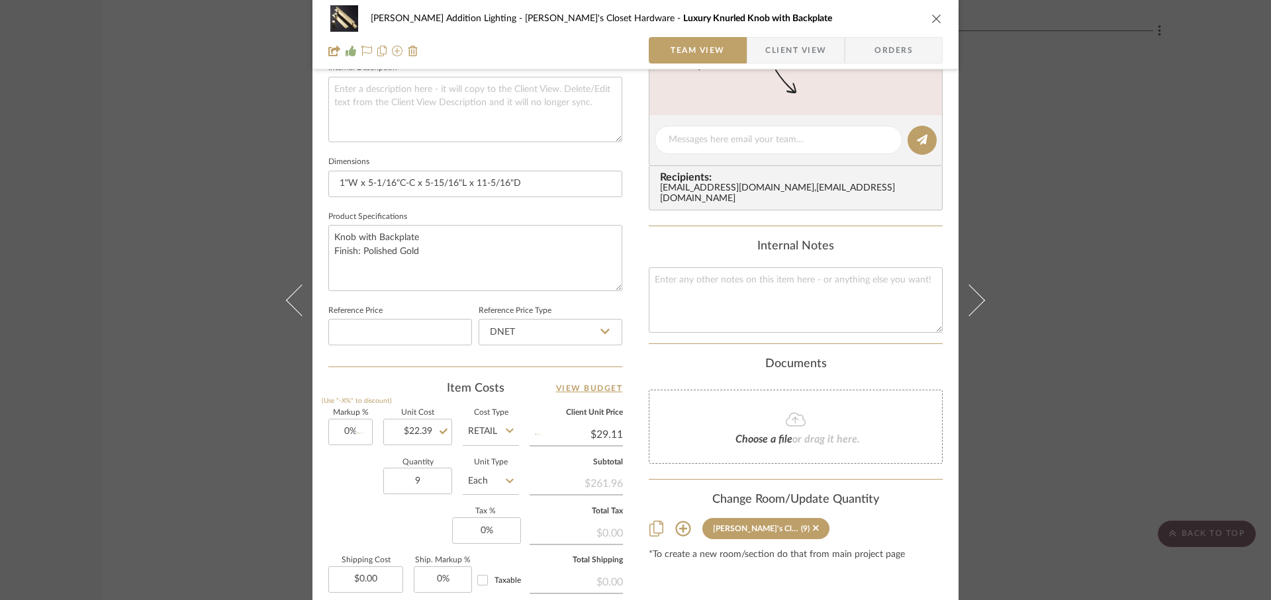
click at [317, 491] on div "[PERSON_NAME] Addition Lighting [PERSON_NAME]'s Closet Hardware Luxury Knurled …" at bounding box center [635, 130] width 646 height 1223
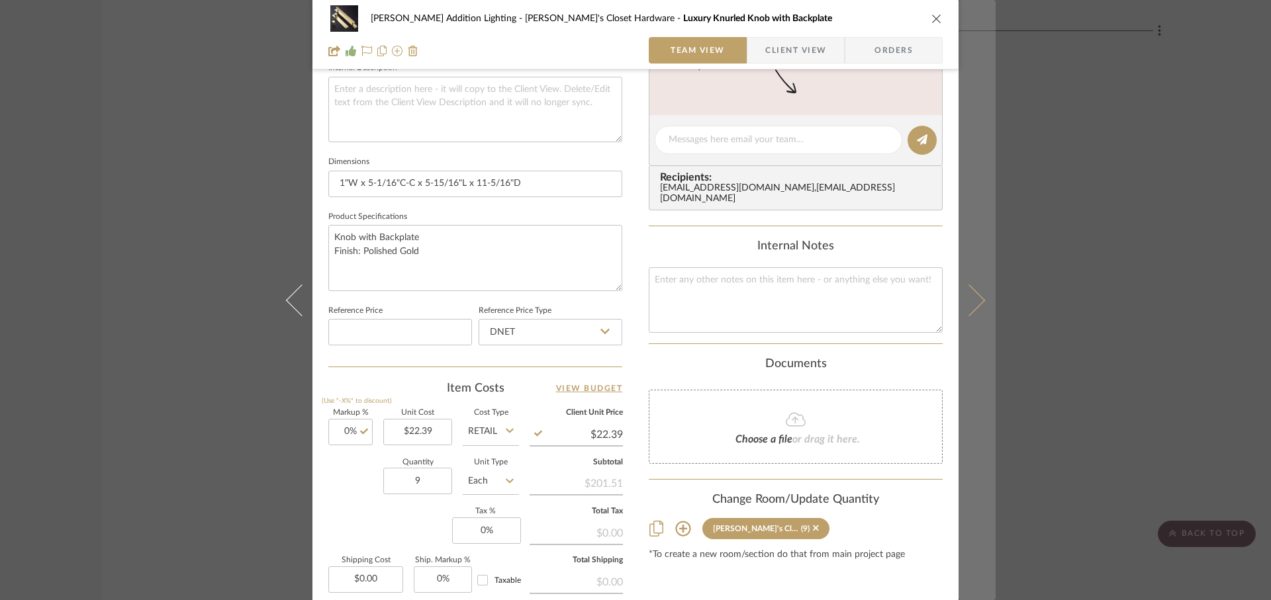
click at [968, 309] on icon at bounding box center [969, 300] width 32 height 32
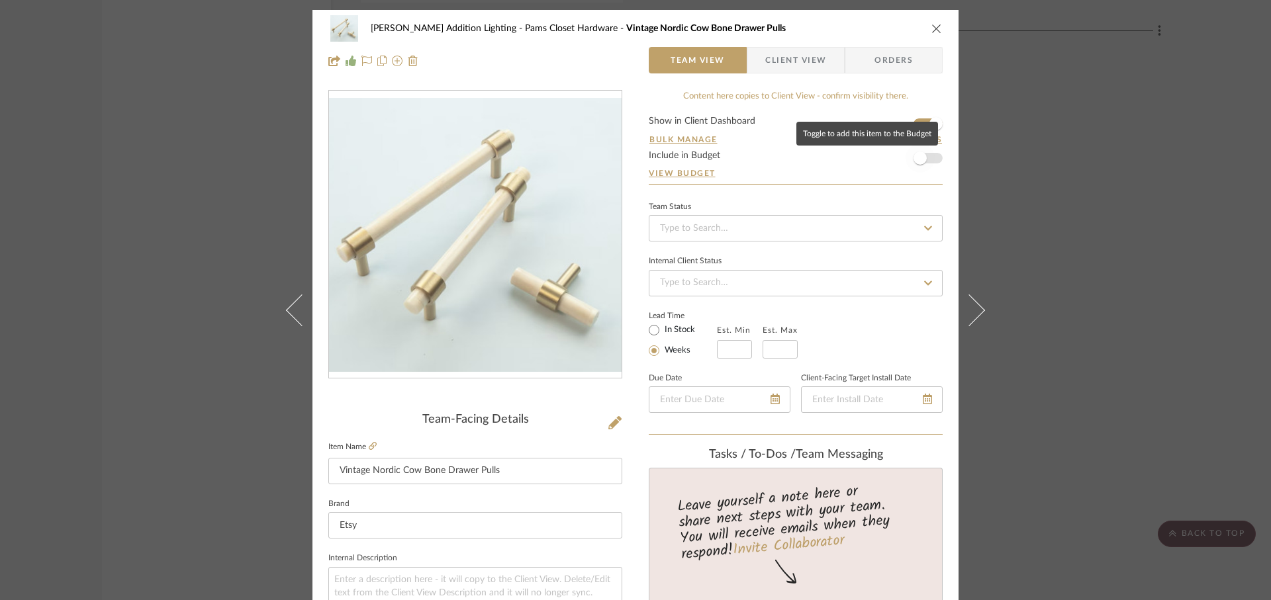
click at [919, 160] on span "button" at bounding box center [919, 158] width 13 height 13
click at [371, 447] on icon at bounding box center [373, 446] width 8 height 8
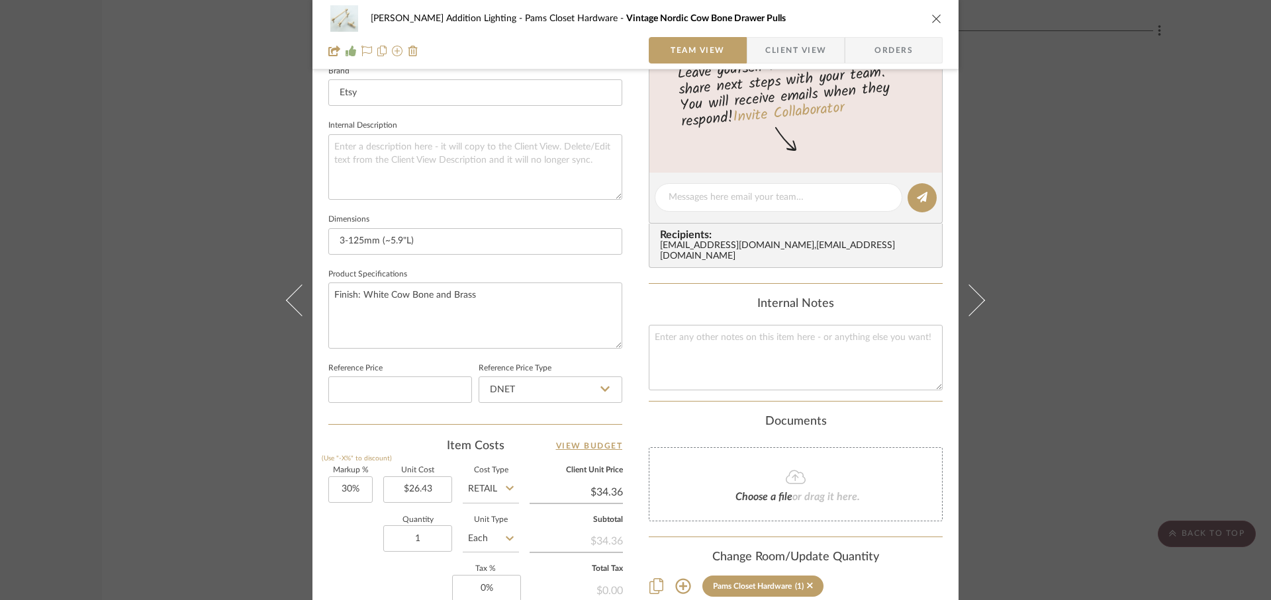
scroll to position [446, 0]
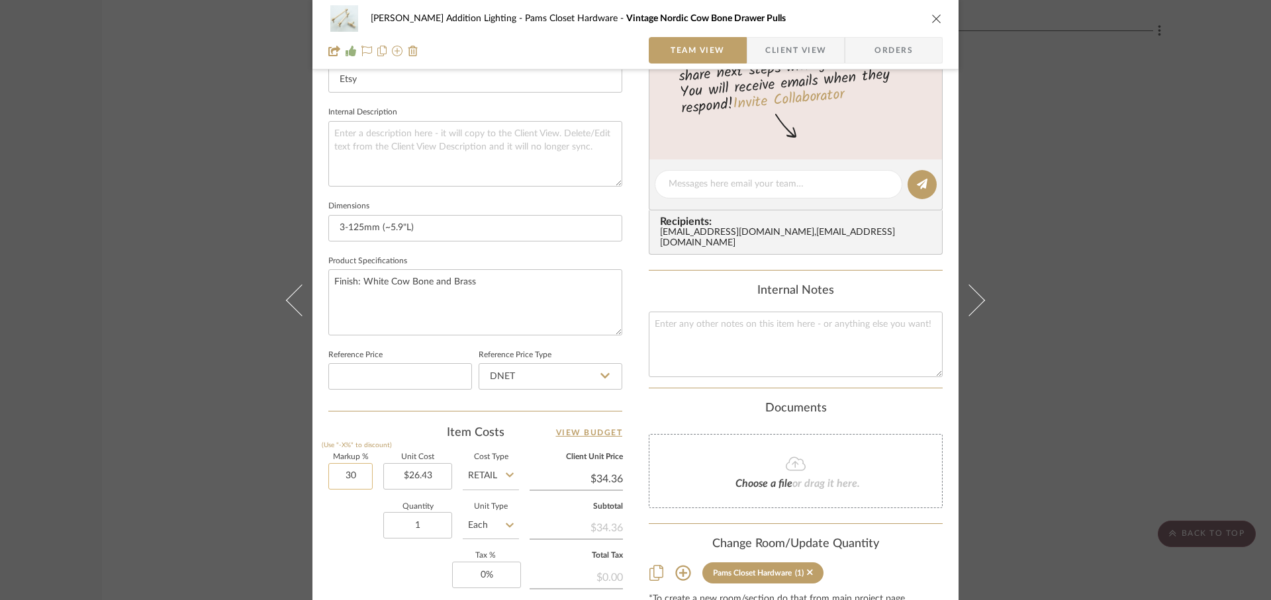
click at [361, 480] on input "30" at bounding box center [350, 476] width 44 height 26
click at [355, 551] on div "Markup % (Use "-X%" to discount) 0% Unit Cost $26.43 Cost Type Retail Client Un…" at bounding box center [475, 550] width 294 height 193
click at [424, 482] on input "26.43" at bounding box center [417, 476] width 69 height 26
click at [338, 547] on div "Quantity 1 Unit Type Each" at bounding box center [423, 527] width 191 height 47
click at [423, 527] on input "1" at bounding box center [417, 525] width 69 height 26
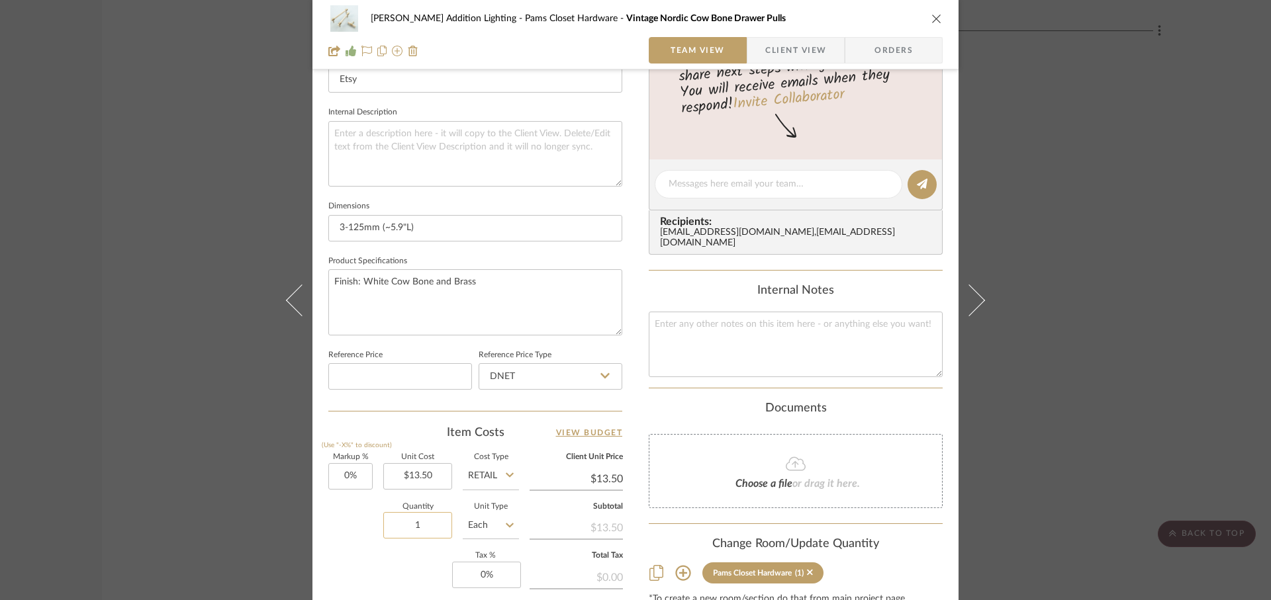
click at [423, 527] on input "1" at bounding box center [417, 525] width 69 height 26
drag, startPoint x: 423, startPoint y: 527, endPoint x: 372, endPoint y: 527, distance: 51.0
click at [372, 527] on div "Quantity 1 Unit Type Each" at bounding box center [423, 527] width 191 height 47
click at [355, 594] on div "Markup % (Use "-X%" to discount) 0% Unit Cost $13.50 Cost Type Retail Client Un…" at bounding box center [475, 550] width 294 height 193
click at [490, 583] on input "0" at bounding box center [486, 575] width 69 height 26
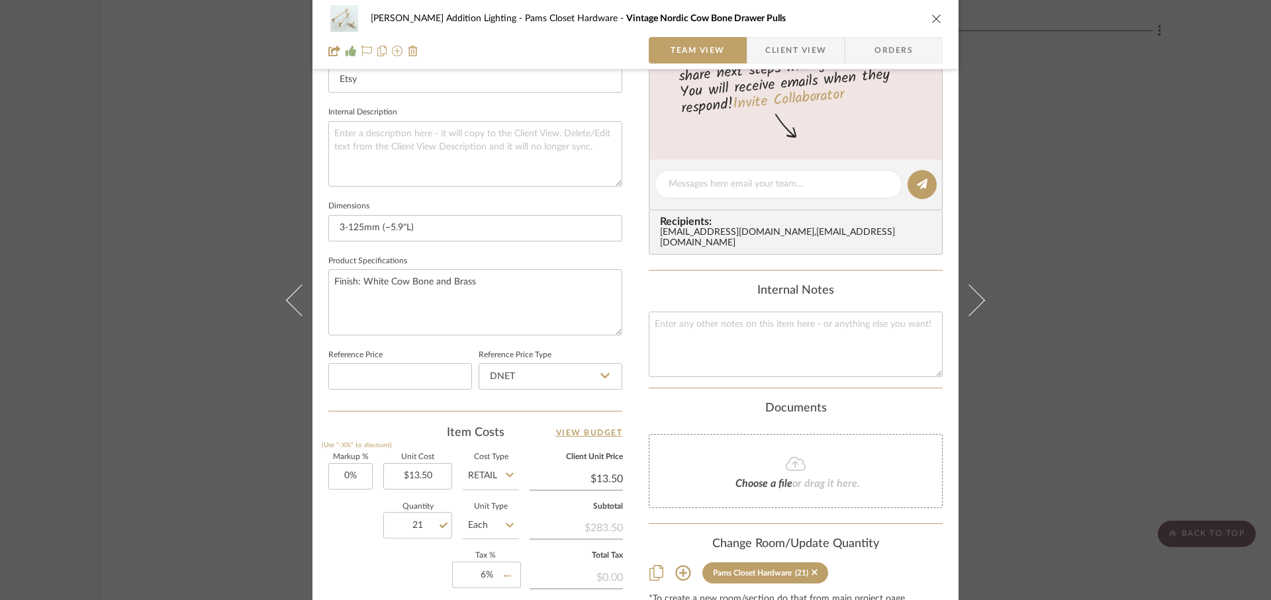
click at [430, 552] on div "Markup % (Use "-X%" to discount) 0% Unit Cost $13.50 Cost Type Retail Client Un…" at bounding box center [475, 550] width 294 height 193
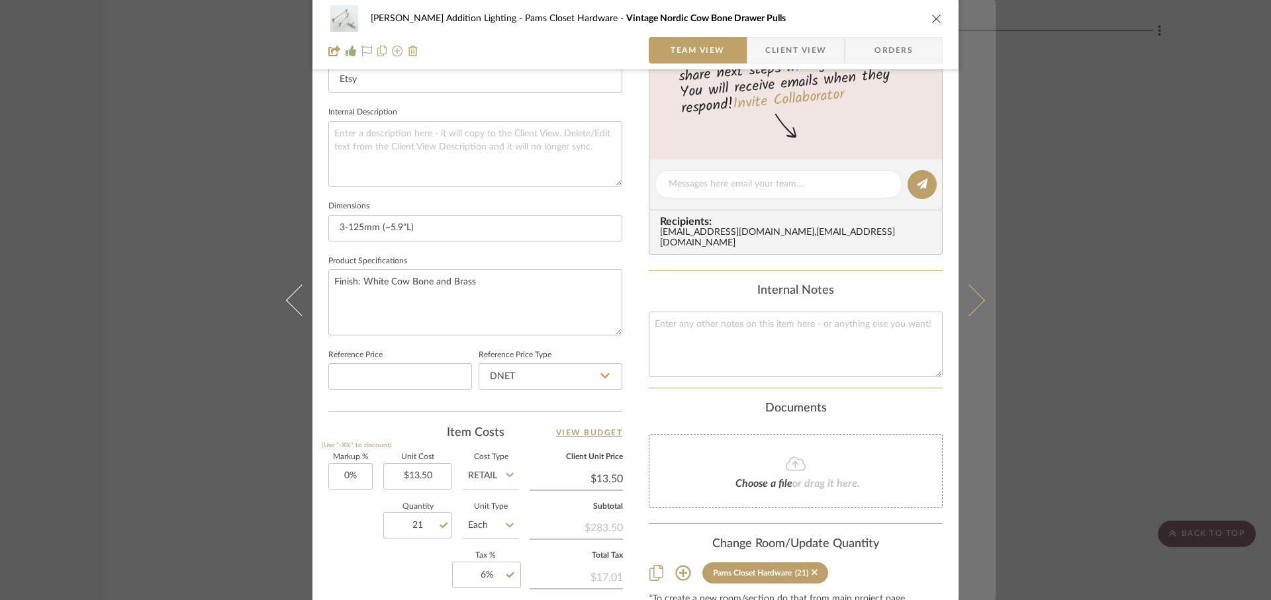
click at [972, 309] on button at bounding box center [976, 300] width 37 height 600
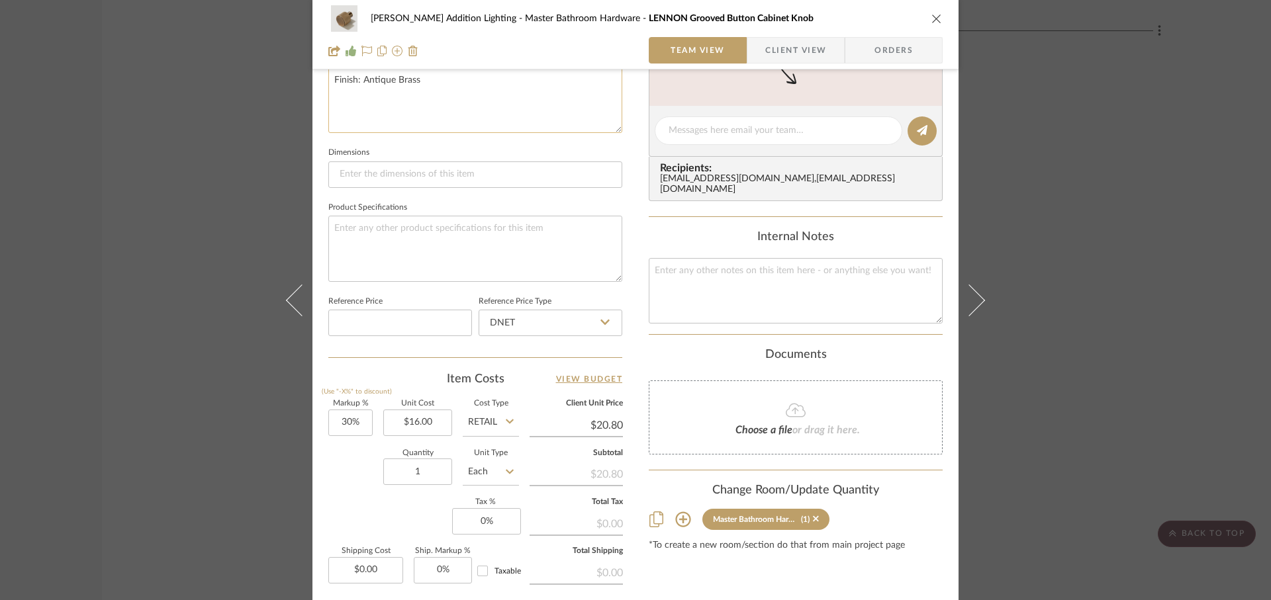
scroll to position [516, 0]
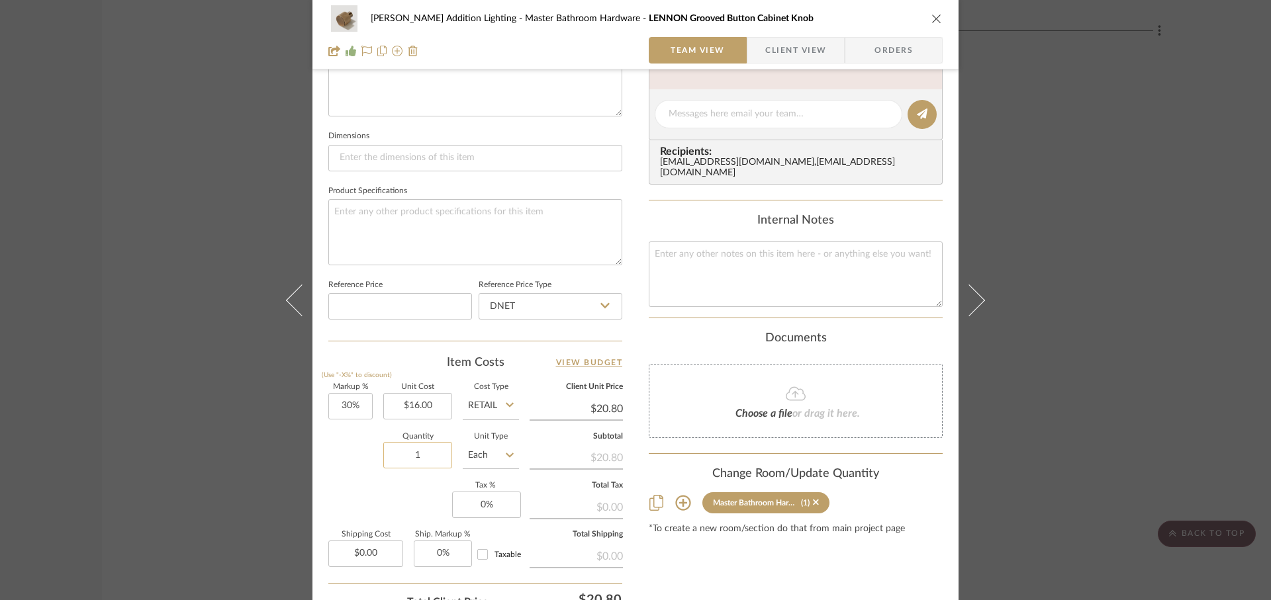
click at [418, 457] on input "1" at bounding box center [417, 455] width 69 height 26
click at [368, 489] on div "Markup % (Use "-X%" to discount) 30% Unit Cost $16.00 Cost Type Retail Client U…" at bounding box center [475, 480] width 294 height 193
click at [361, 402] on input "30" at bounding box center [350, 406] width 44 height 26
click at [346, 465] on div "Quantity 16 Unit Type Each" at bounding box center [423, 457] width 191 height 47
click at [497, 505] on input "0" at bounding box center [486, 505] width 69 height 26
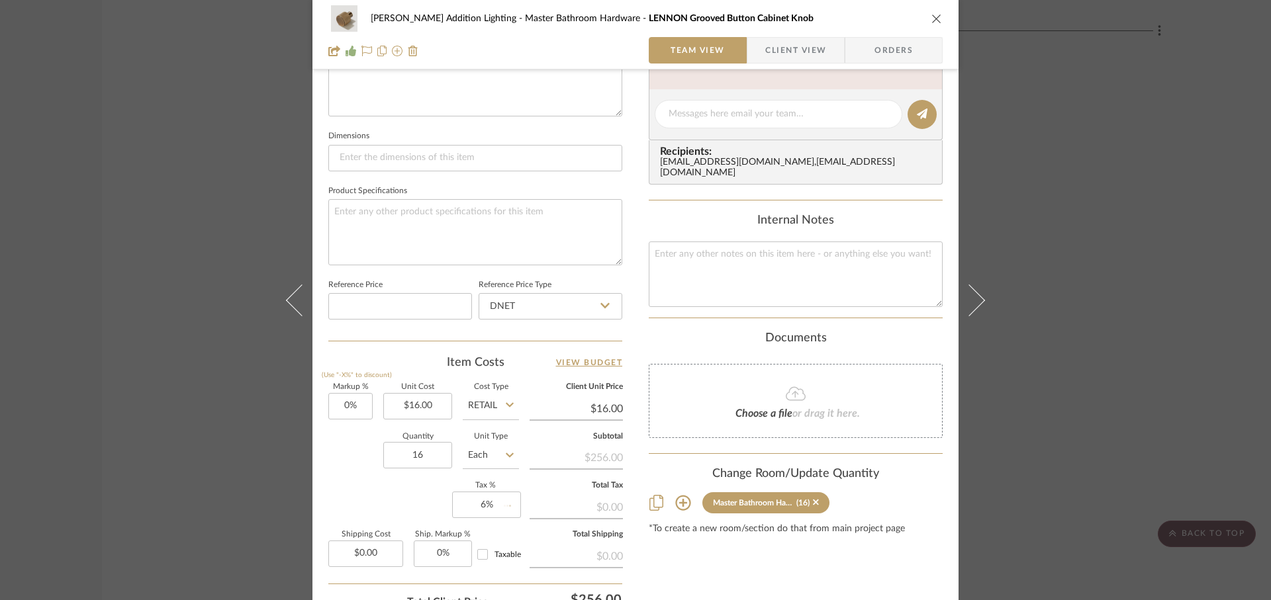
click at [395, 497] on div "Markup % (Use "-X%" to discount) 0% Unit Cost $16.00 Cost Type Retail Client Un…" at bounding box center [475, 480] width 294 height 193
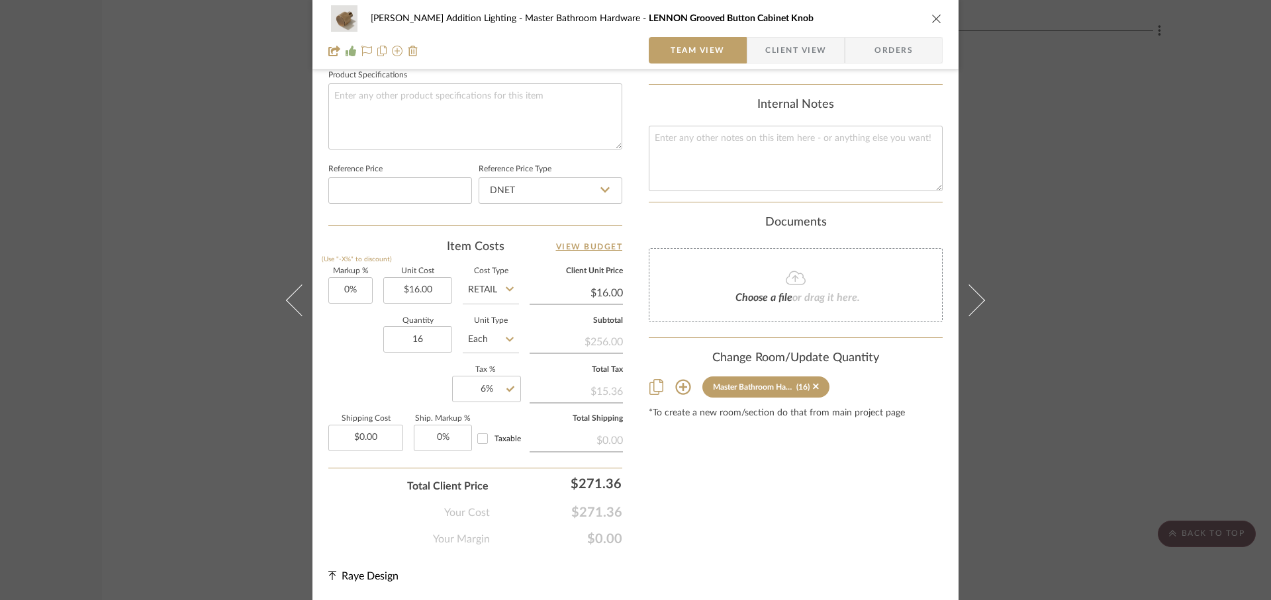
scroll to position [631, 0]
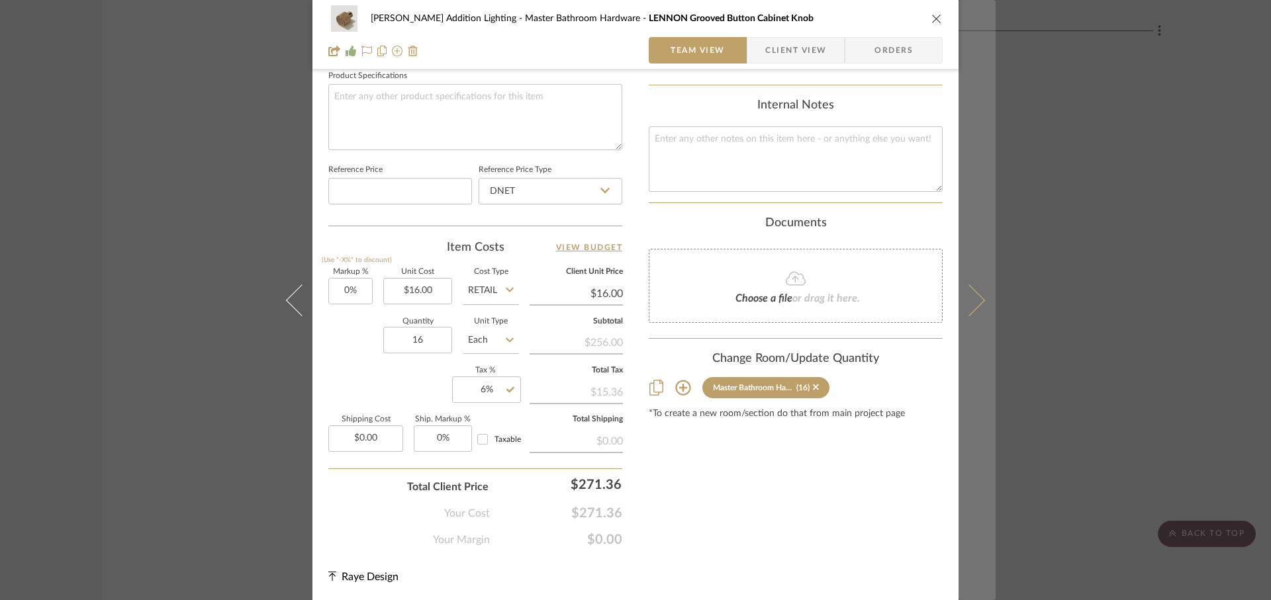
click at [970, 304] on icon at bounding box center [969, 300] width 32 height 32
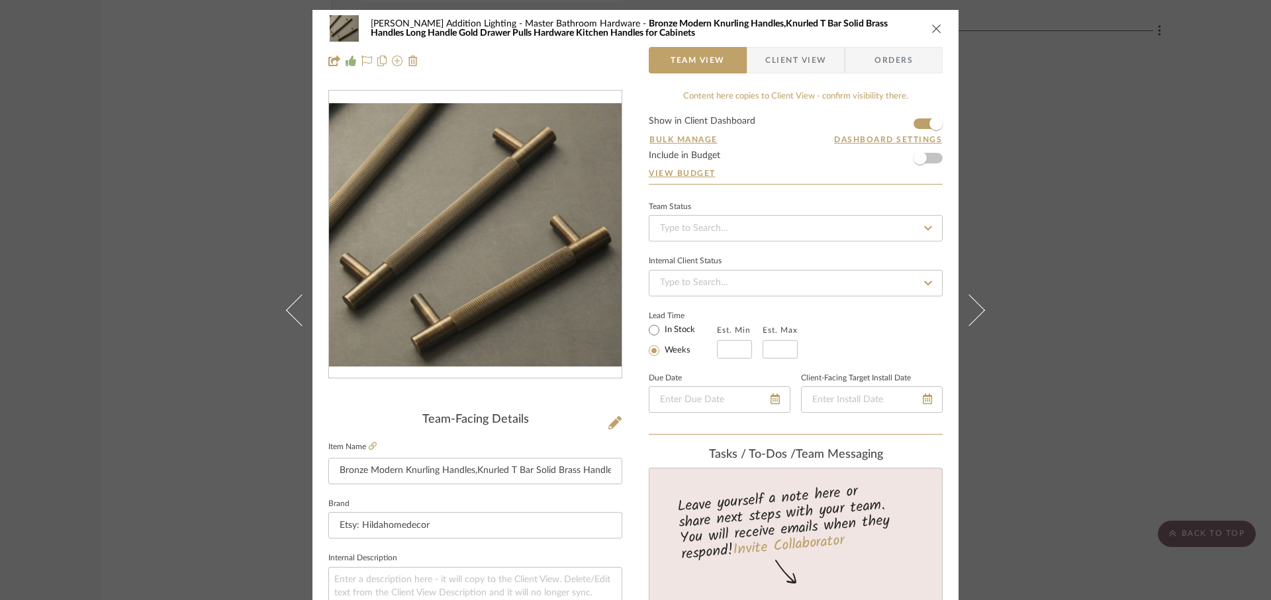
click at [932, 27] on icon "close" at bounding box center [936, 28] width 11 height 11
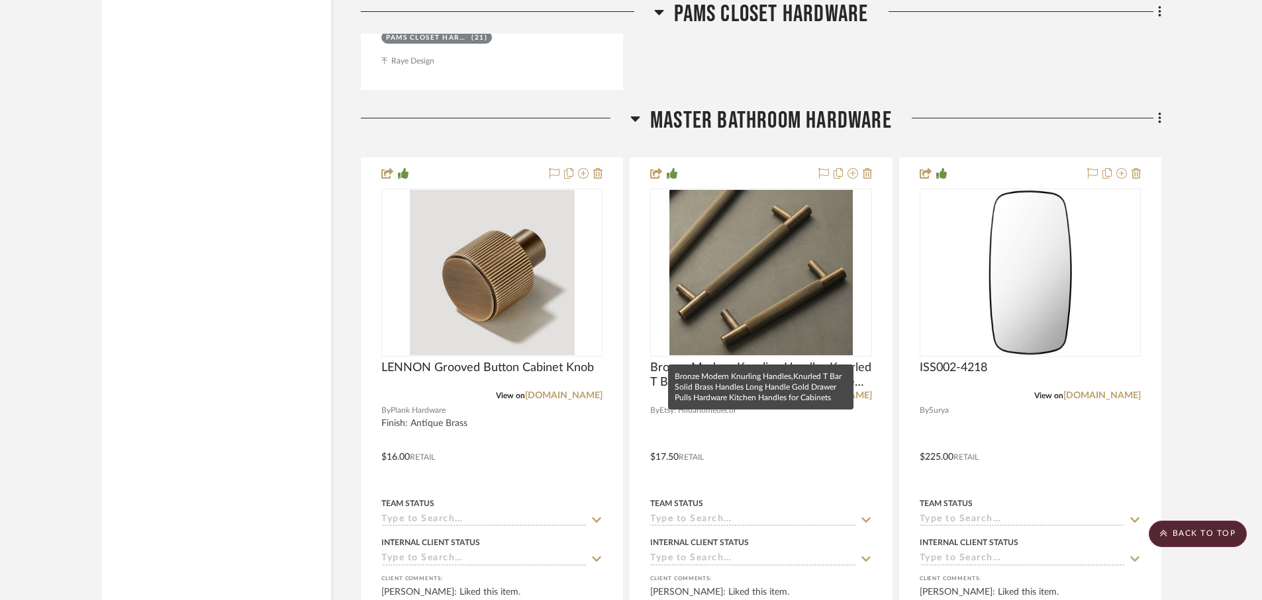
scroll to position [6704, 0]
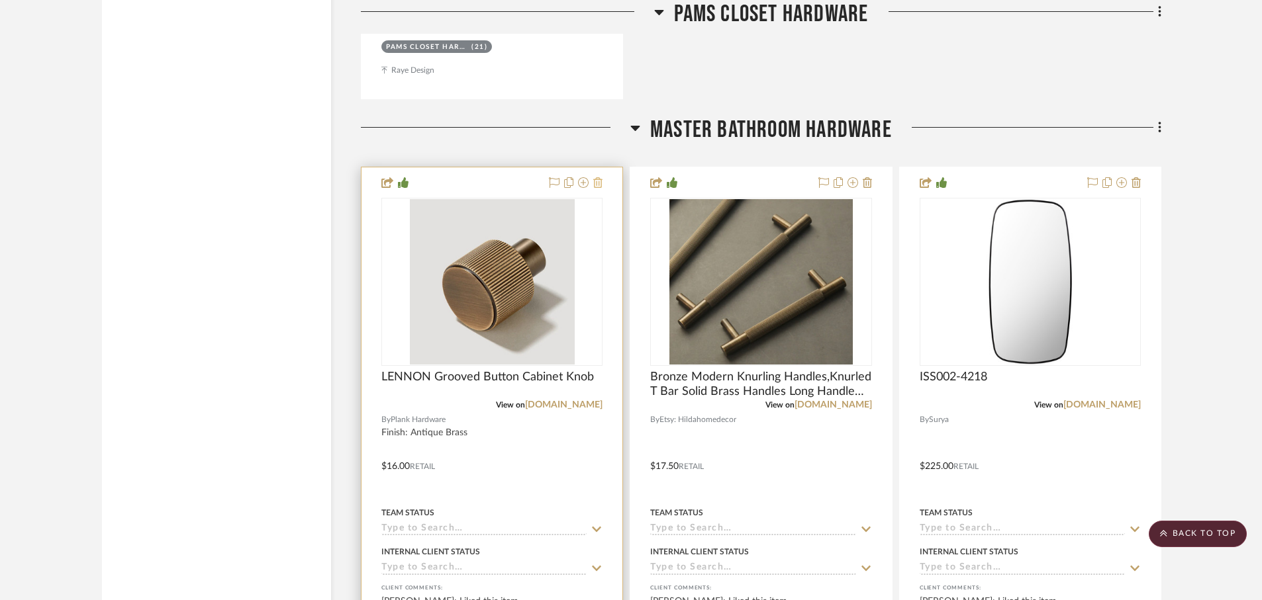
click at [598, 177] on icon at bounding box center [597, 182] width 9 height 11
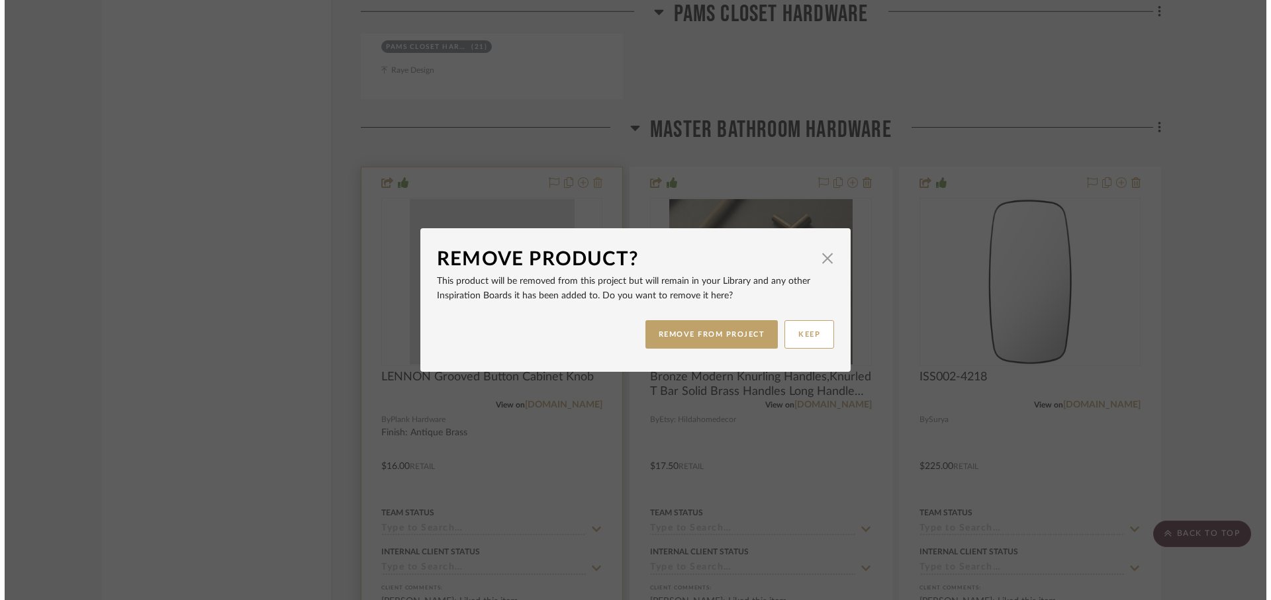
scroll to position [0, 0]
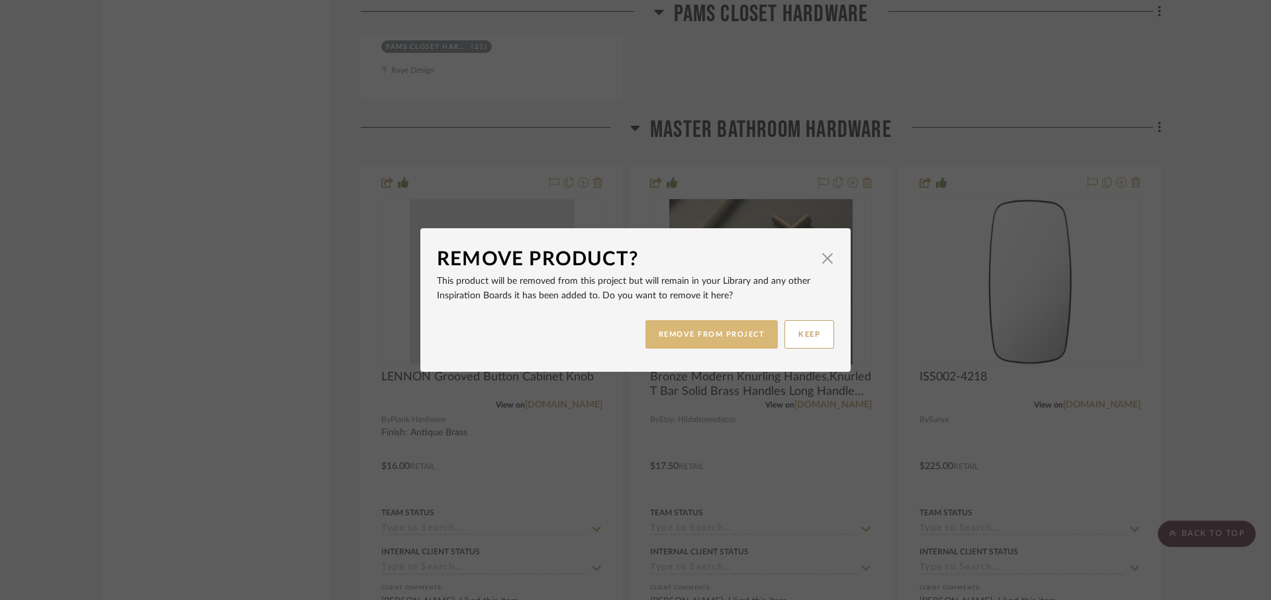
click at [682, 338] on button "REMOVE FROM PROJECT" at bounding box center [711, 334] width 133 height 28
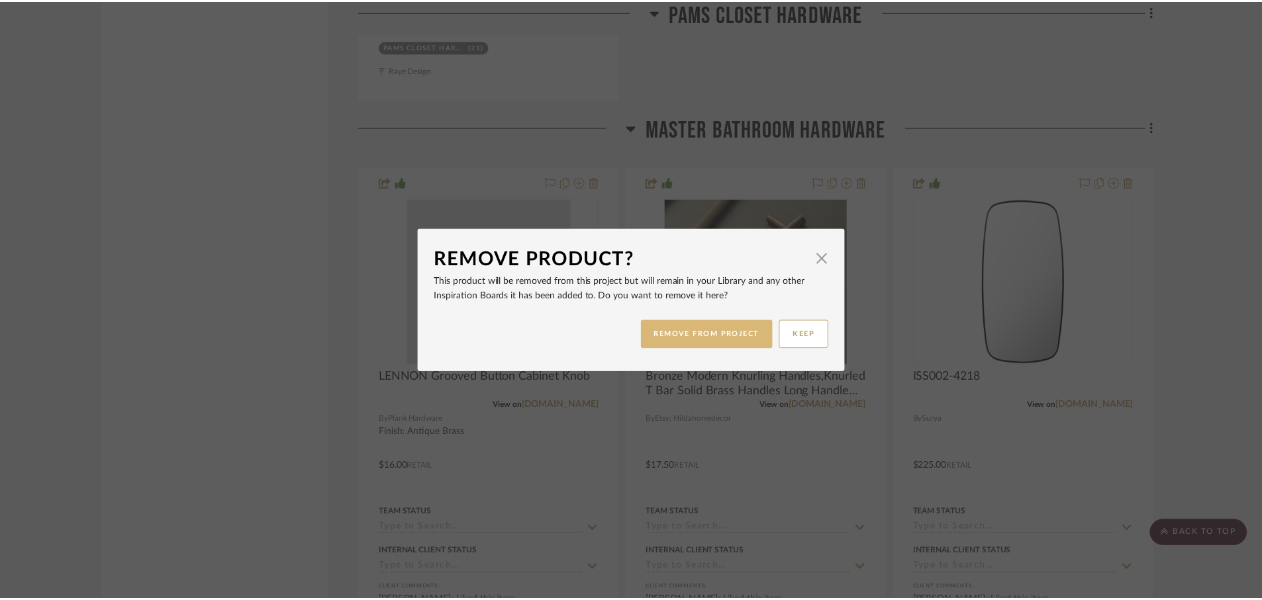
scroll to position [6704, 0]
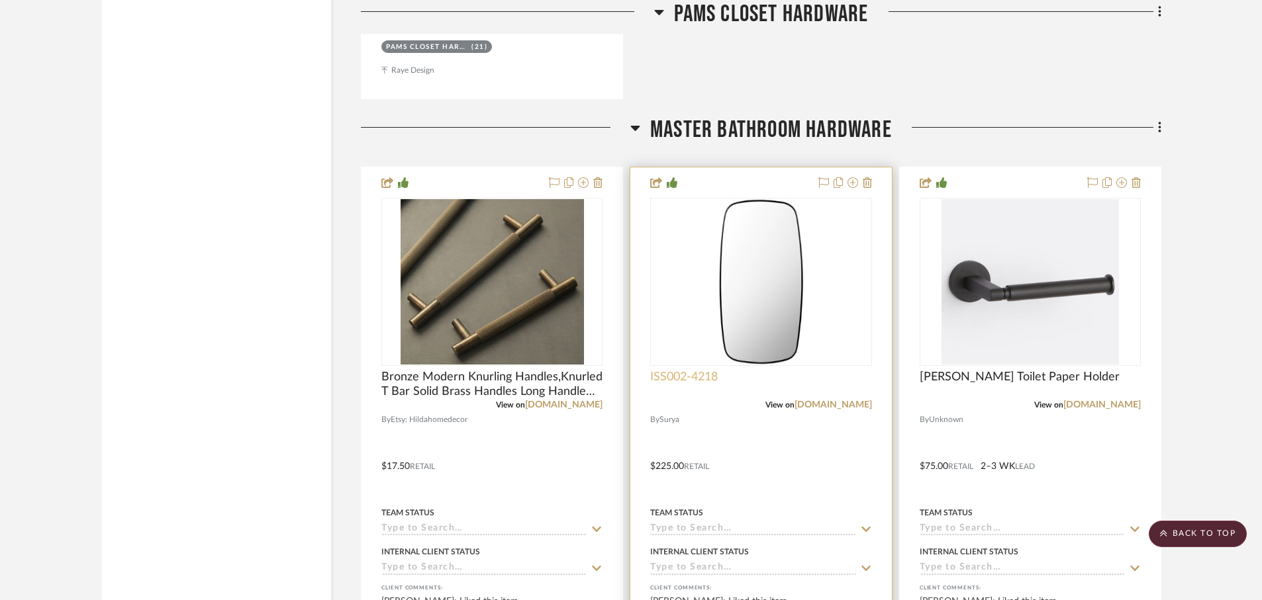
click at [687, 370] on span "ISS002-4218" at bounding box center [684, 377] width 68 height 15
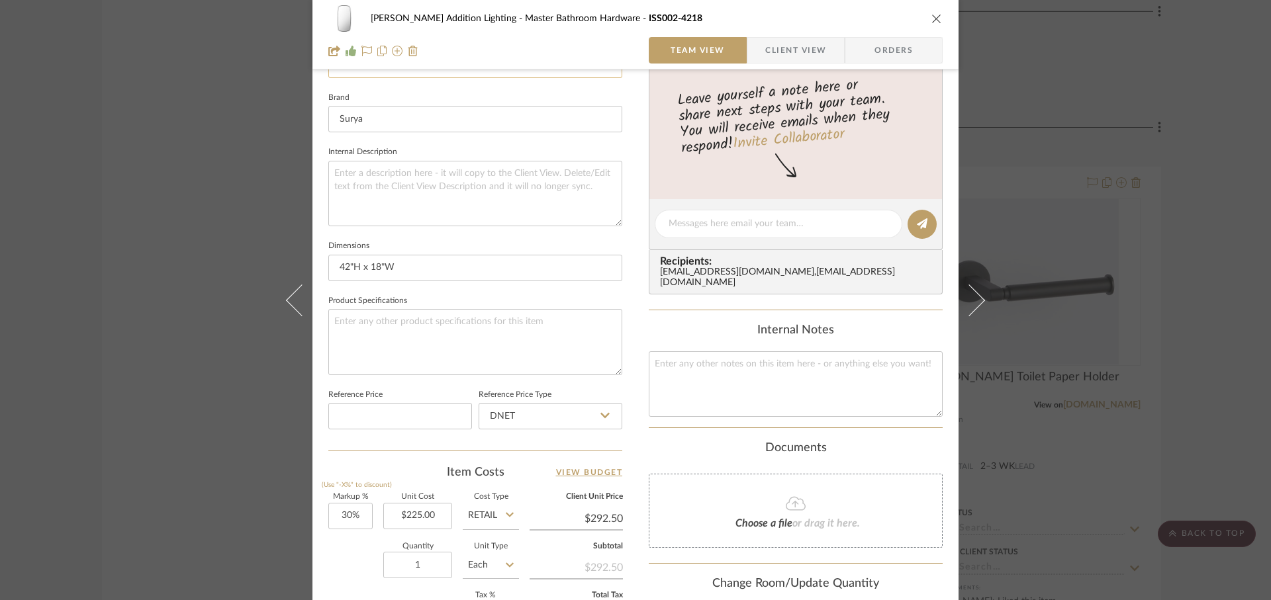
scroll to position [539, 0]
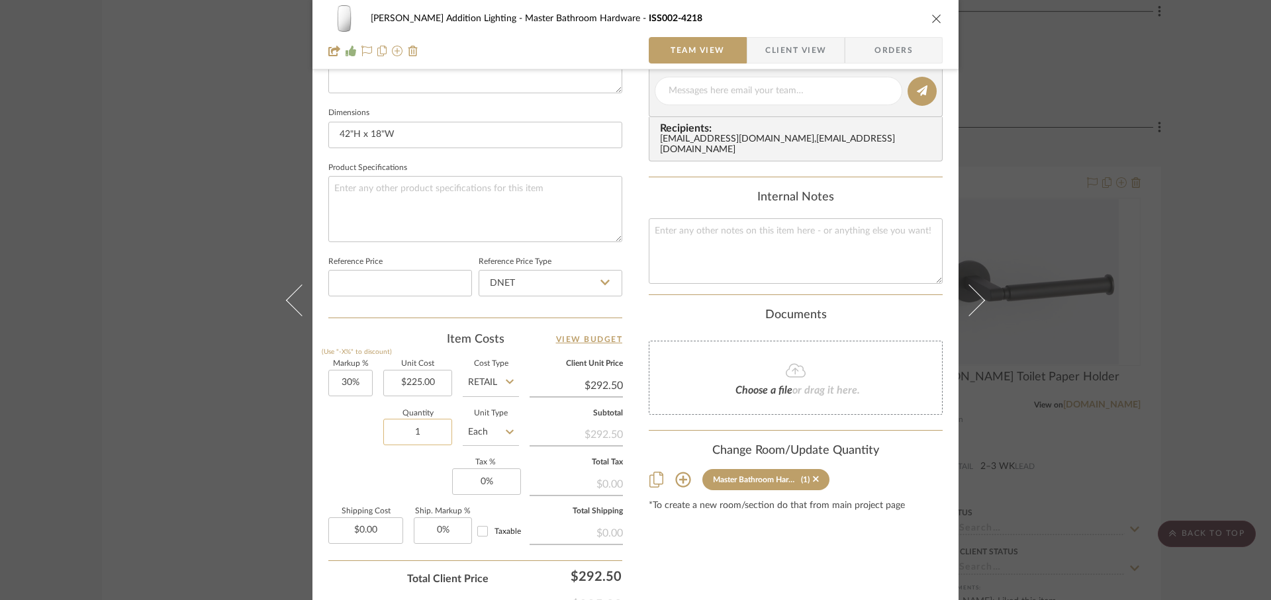
click at [423, 436] on input "1" at bounding box center [417, 432] width 69 height 26
click at [361, 449] on div "Quantity 2 Unit Type Each" at bounding box center [423, 433] width 191 height 47
click at [361, 379] on input "30" at bounding box center [350, 383] width 44 height 26
click at [328, 441] on div "Quantity 2 Unit Type Each" at bounding box center [423, 433] width 191 height 47
click at [497, 483] on input "0" at bounding box center [486, 482] width 69 height 26
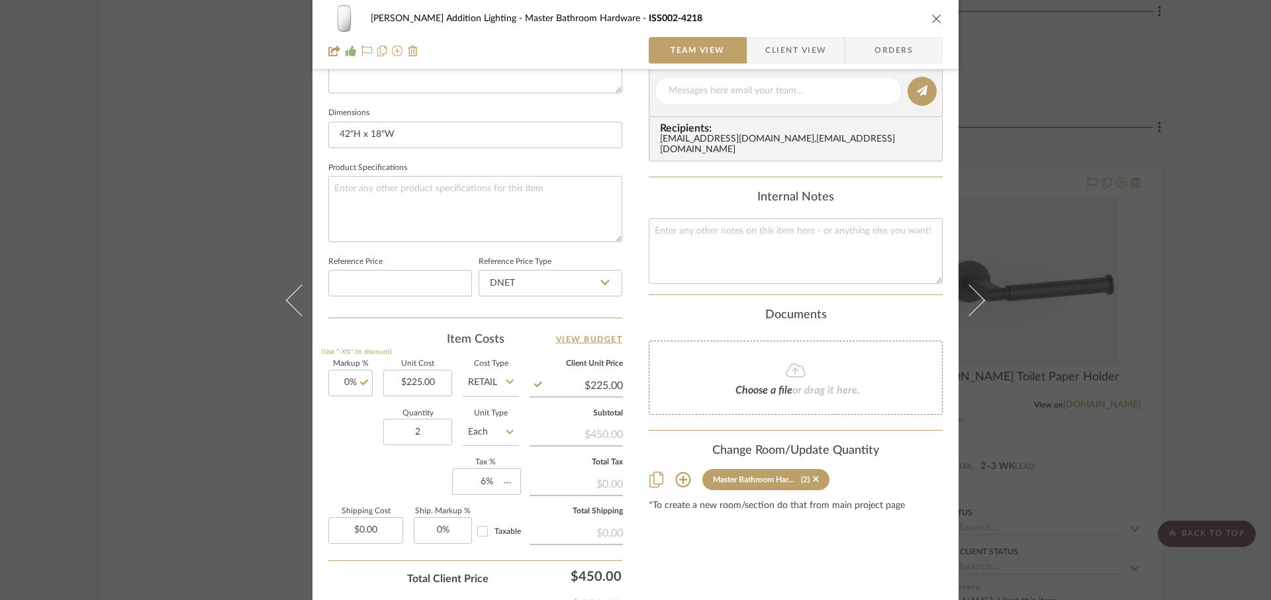
click at [406, 487] on div "Markup % (Use "-X%" to discount) 0% Unit Cost $225.00 Cost Type Retail Client U…" at bounding box center [475, 457] width 294 height 193
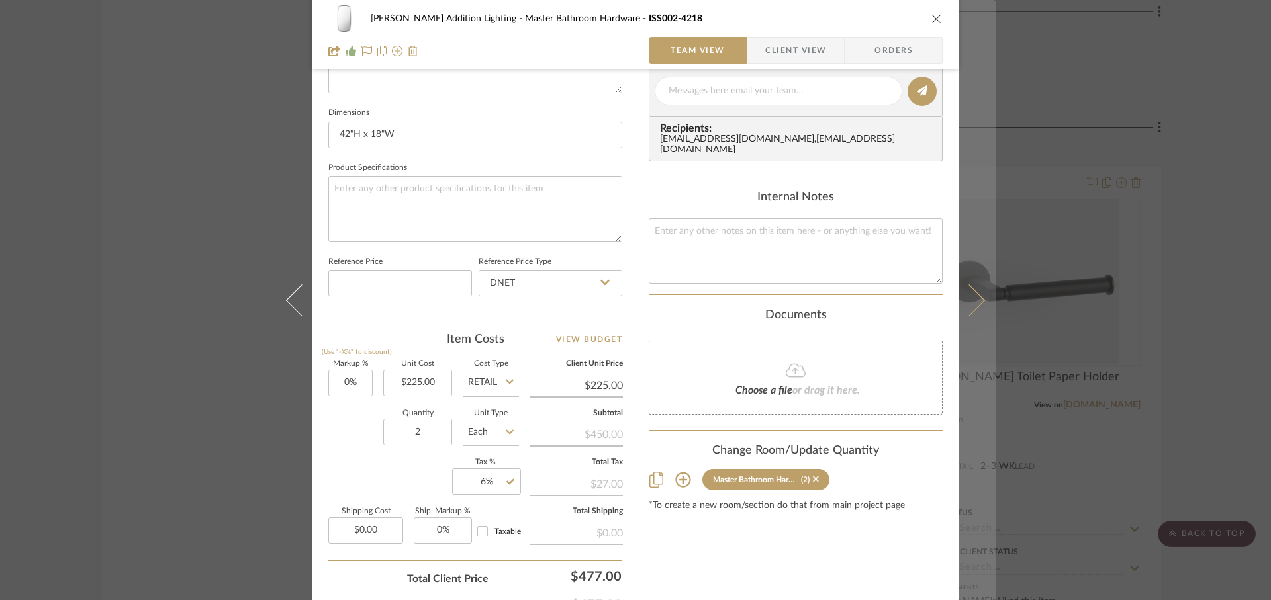
click at [965, 313] on icon at bounding box center [969, 300] width 32 height 32
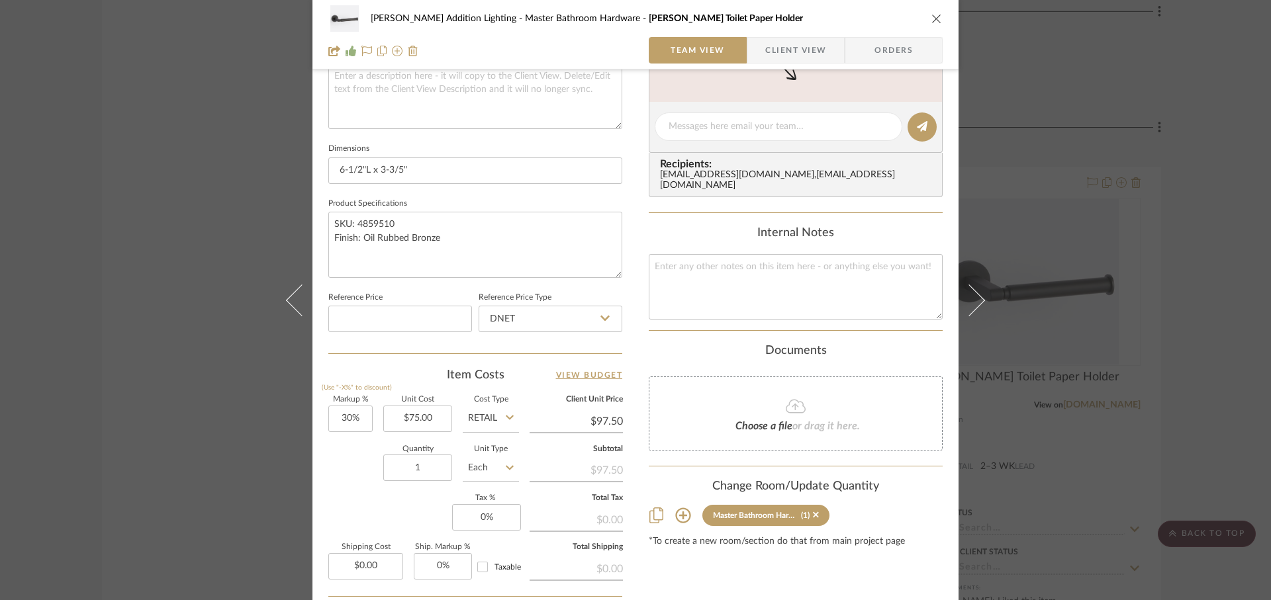
scroll to position [506, 0]
click at [363, 422] on input "30" at bounding box center [350, 417] width 44 height 26
click at [328, 473] on div "Quantity 1 Unit Type Each" at bounding box center [423, 467] width 191 height 47
click at [490, 519] on input "0" at bounding box center [486, 515] width 69 height 26
click at [402, 515] on div "Markup % (Use "-X%" to discount) 0% Unit Cost $75.00 Cost Type Retail Client Un…" at bounding box center [475, 491] width 294 height 193
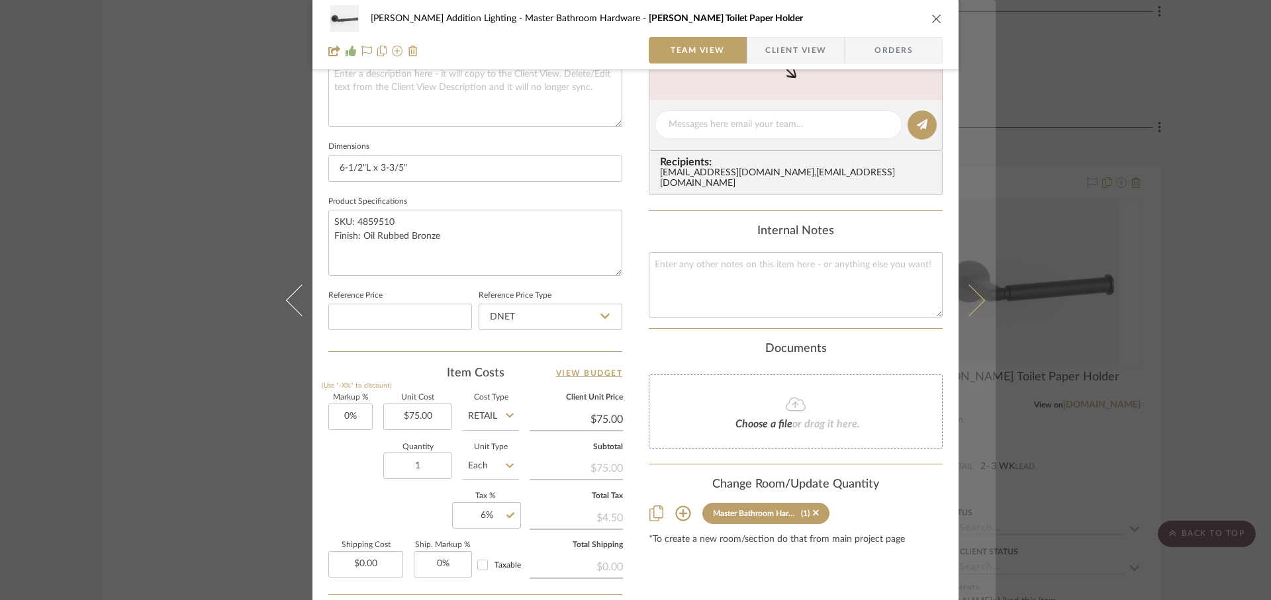
click at [964, 310] on icon at bounding box center [969, 300] width 32 height 32
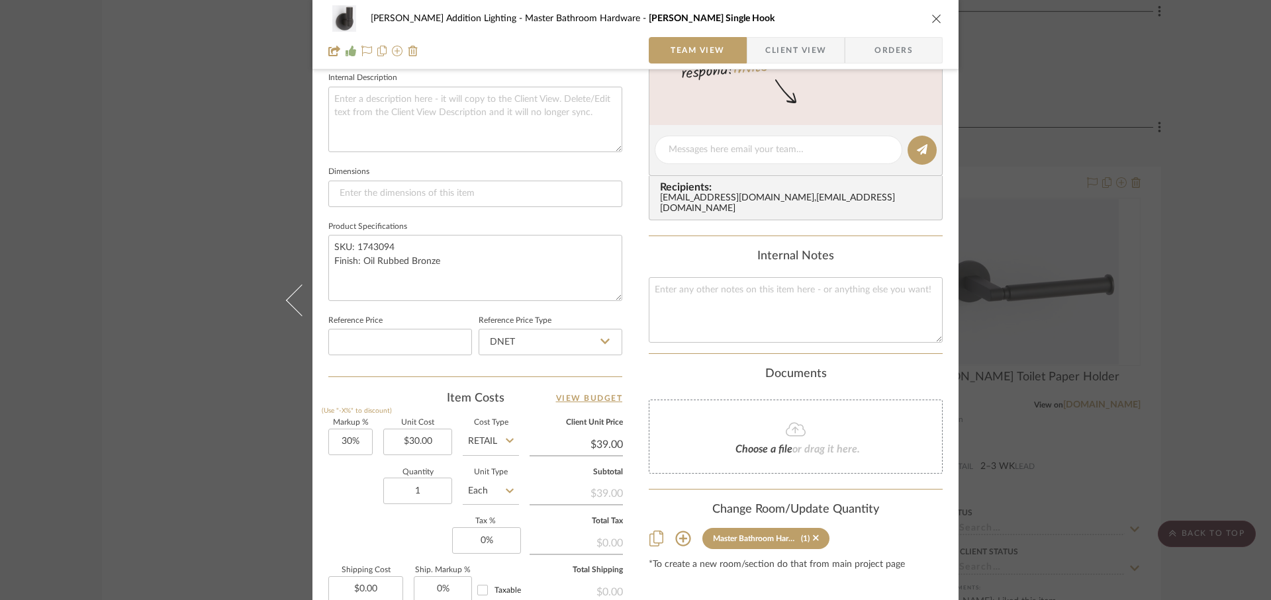
scroll to position [481, 0]
click at [420, 494] on input "1" at bounding box center [417, 490] width 69 height 26
click at [352, 511] on div "Quantity 5 Unit Type Each" at bounding box center [423, 492] width 191 height 47
click at [361, 440] on input "30" at bounding box center [350, 441] width 44 height 26
click at [351, 482] on div "Quantity 5 Unit Type Each" at bounding box center [423, 492] width 191 height 47
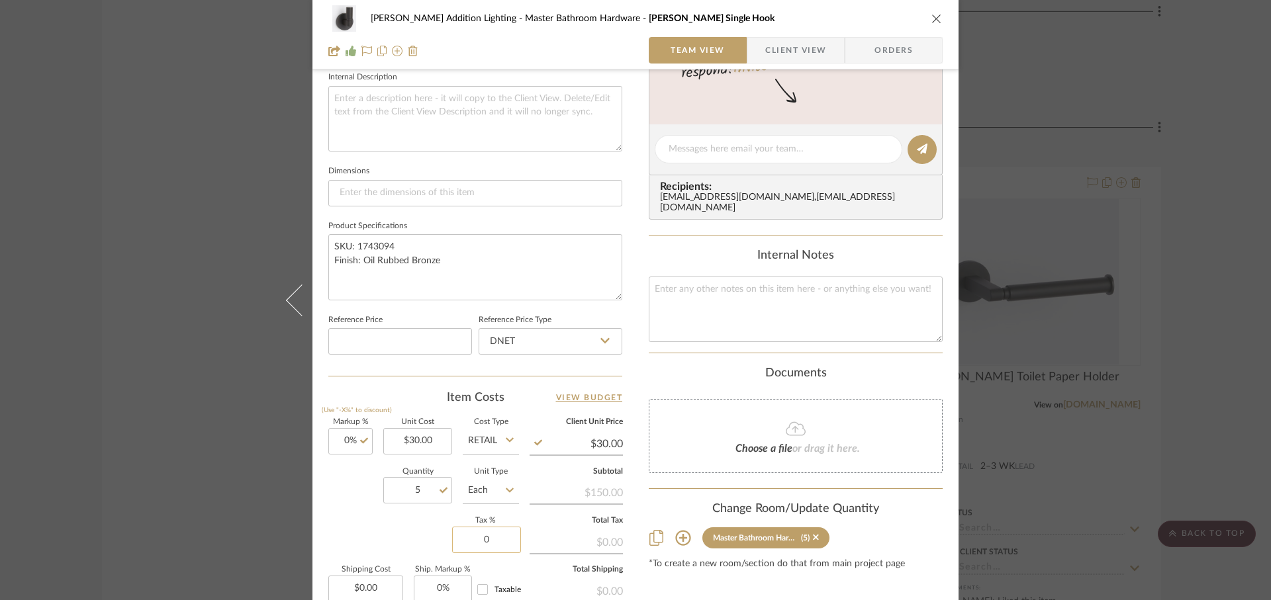
click at [491, 541] on input "0" at bounding box center [486, 540] width 69 height 26
click at [412, 535] on div "Markup % (Use "-X%" to discount) 0% Unit Cost $30.00 Cost Type Retail Client Un…" at bounding box center [475, 515] width 294 height 193
click at [931, 19] on icon "close" at bounding box center [936, 18] width 11 height 11
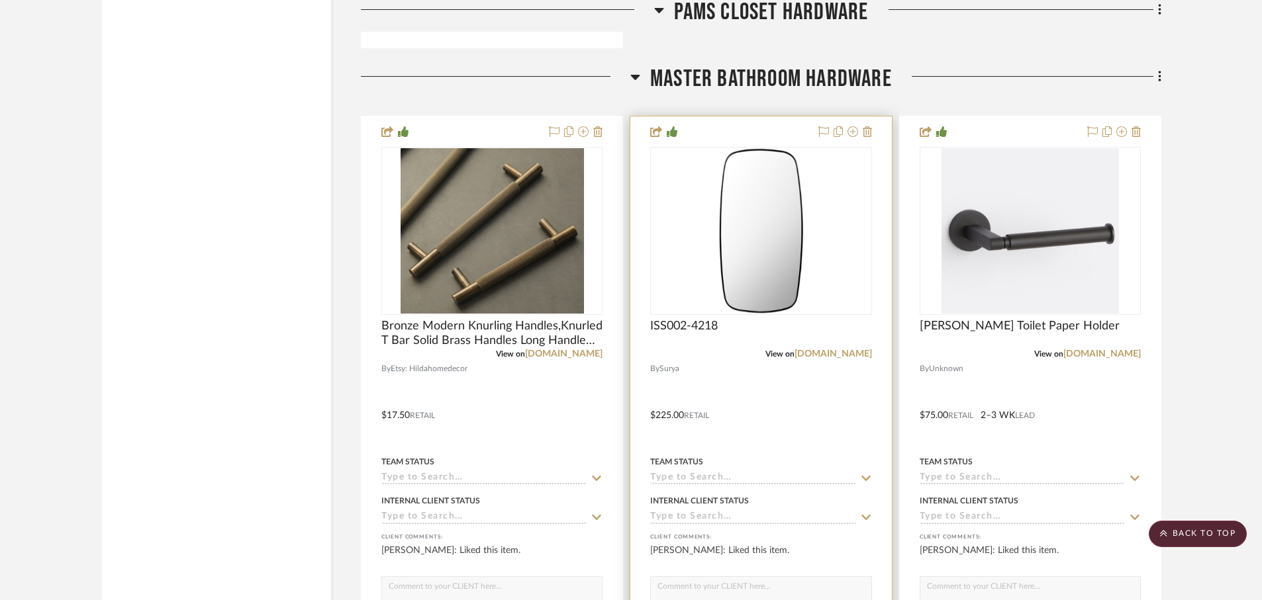
scroll to position [6753, 0]
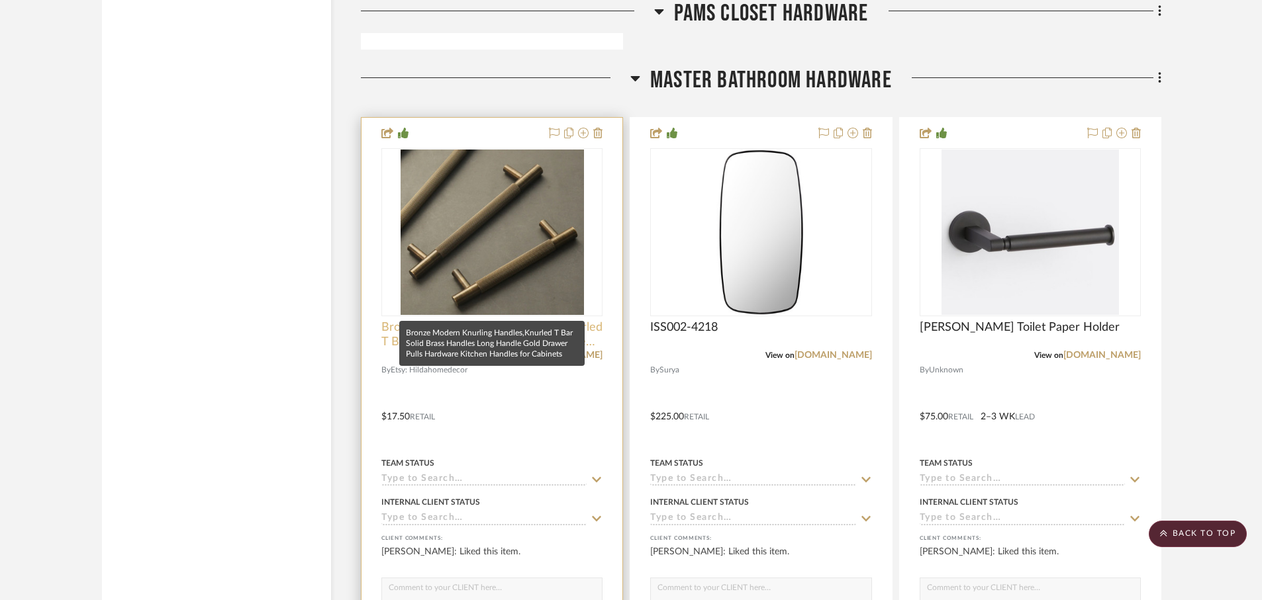
click at [482, 320] on span "Bronze Modern Knurling Handles,Knurled T Bar Solid Brass Handles Long Handle Go…" at bounding box center [491, 334] width 221 height 29
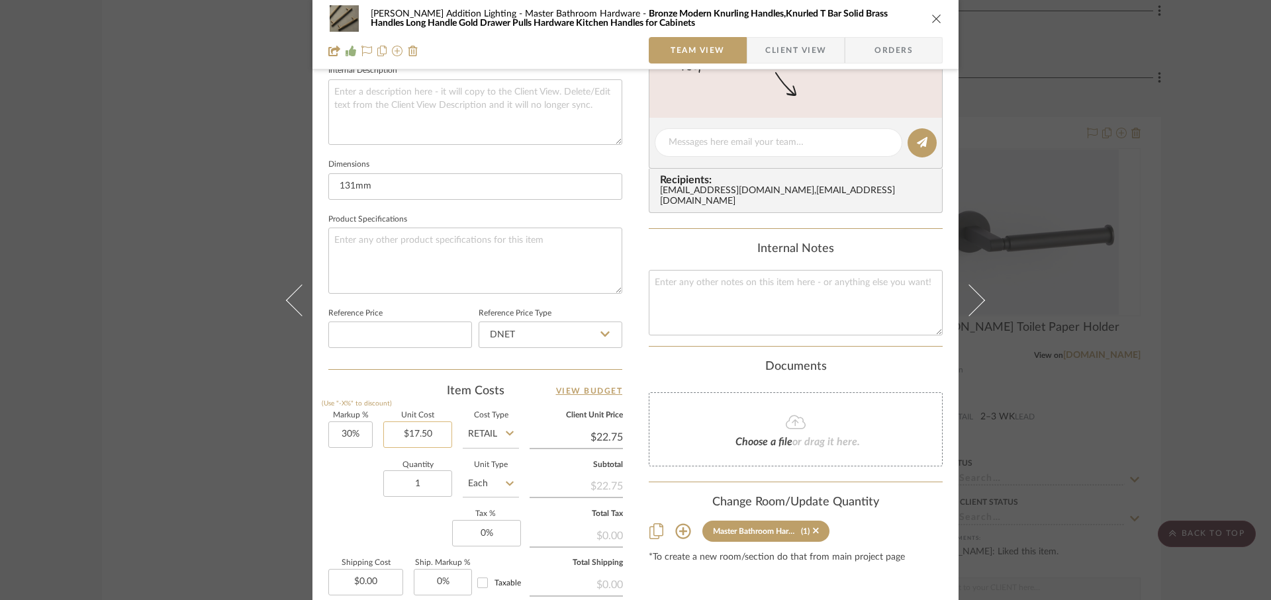
scroll to position [498, 0]
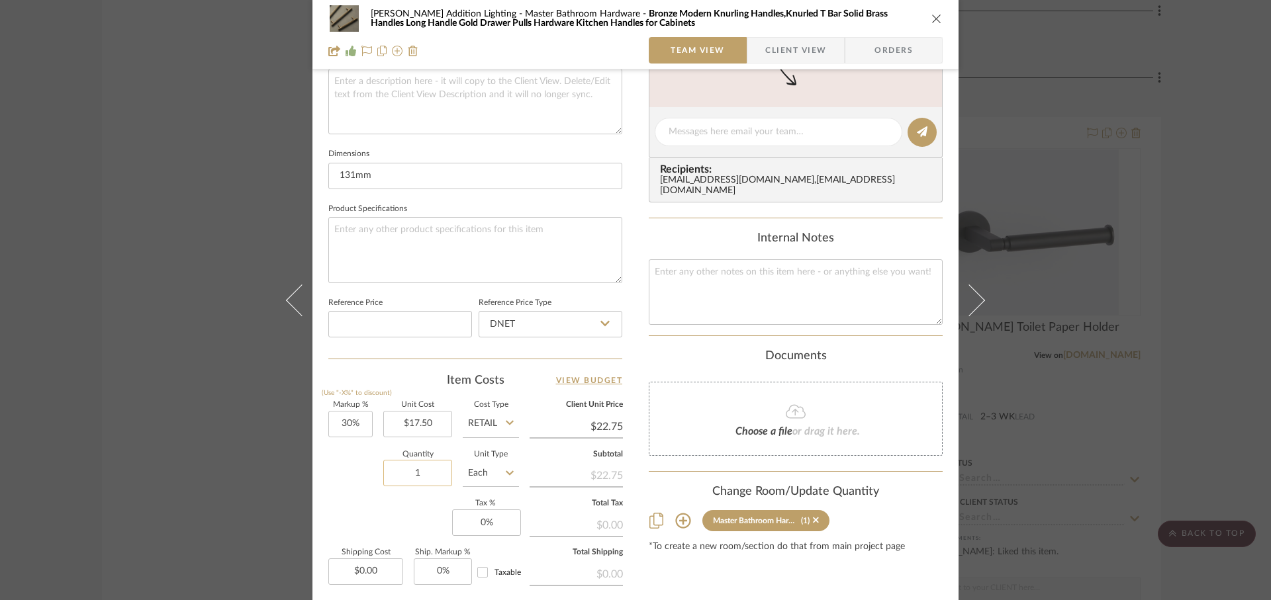
click at [419, 480] on input "1" at bounding box center [417, 473] width 69 height 26
click at [385, 477] on input "16" at bounding box center [417, 473] width 69 height 26
click at [371, 436] on div "Markup % (Use "-X%" to discount) 30% Unit Cost $17.50 Cost Type Retail Client U…" at bounding box center [475, 498] width 294 height 193
click at [362, 430] on input "30" at bounding box center [350, 424] width 44 height 26
click at [328, 462] on div "Quantity 16 Unit Type Each" at bounding box center [423, 474] width 191 height 47
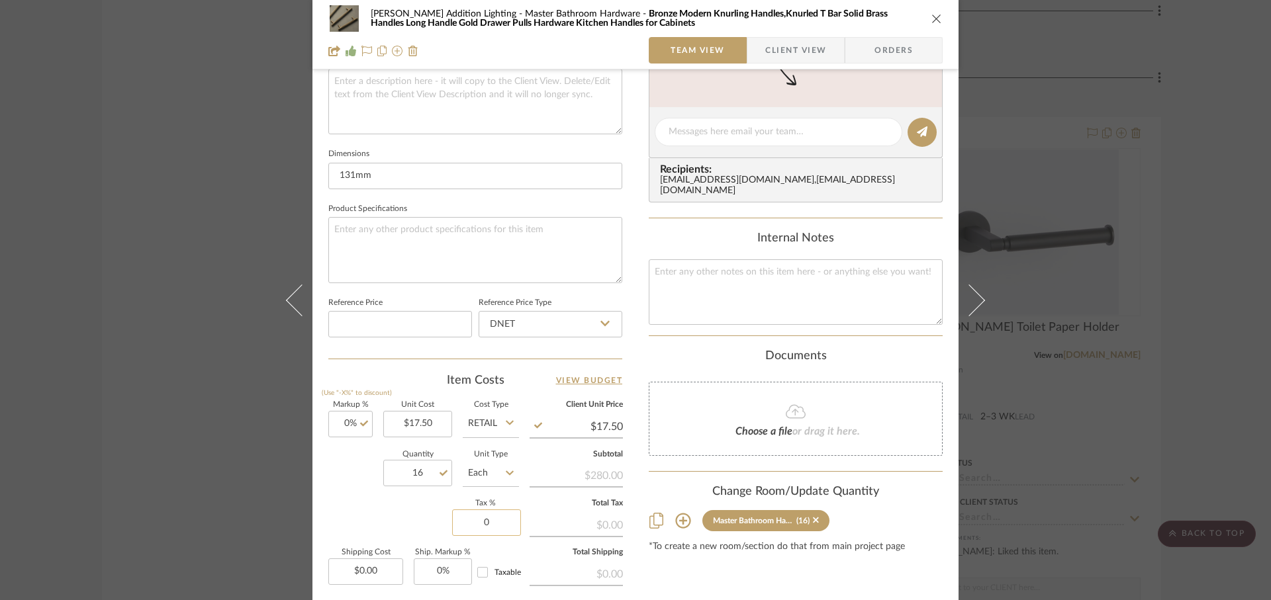
click at [500, 532] on input "0" at bounding box center [486, 523] width 69 height 26
click at [396, 507] on div "Markup % (Use "-X%" to discount) 0% Unit Cost $17.50 Cost Type Retail Client Un…" at bounding box center [475, 498] width 294 height 193
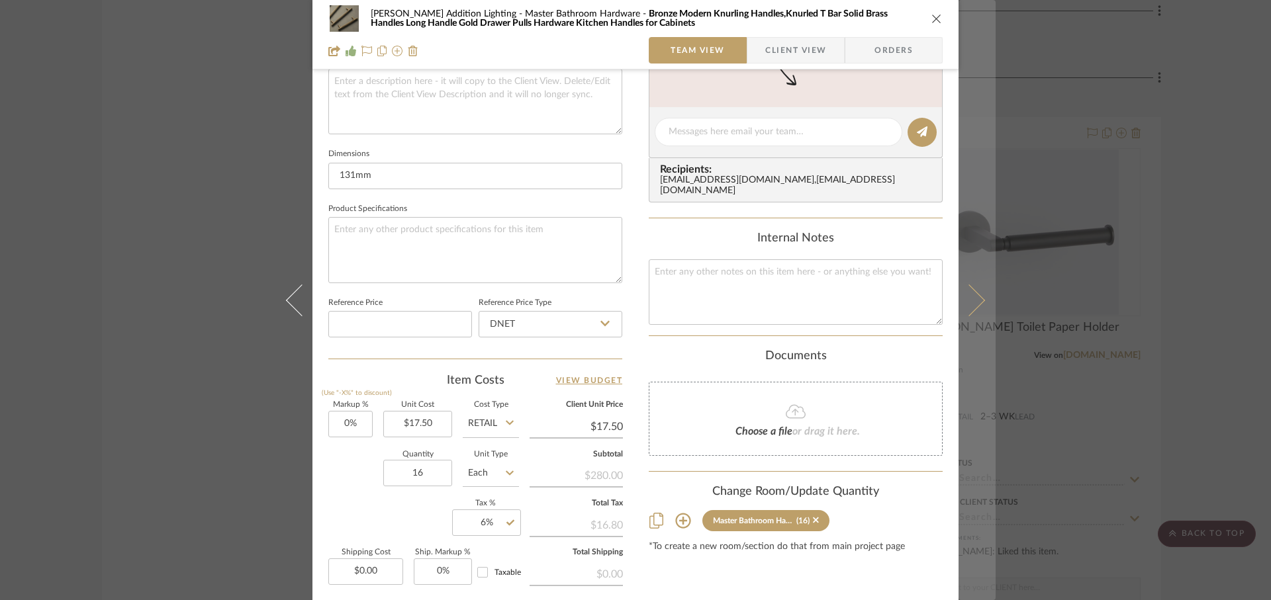
click at [969, 308] on icon at bounding box center [969, 300] width 32 height 32
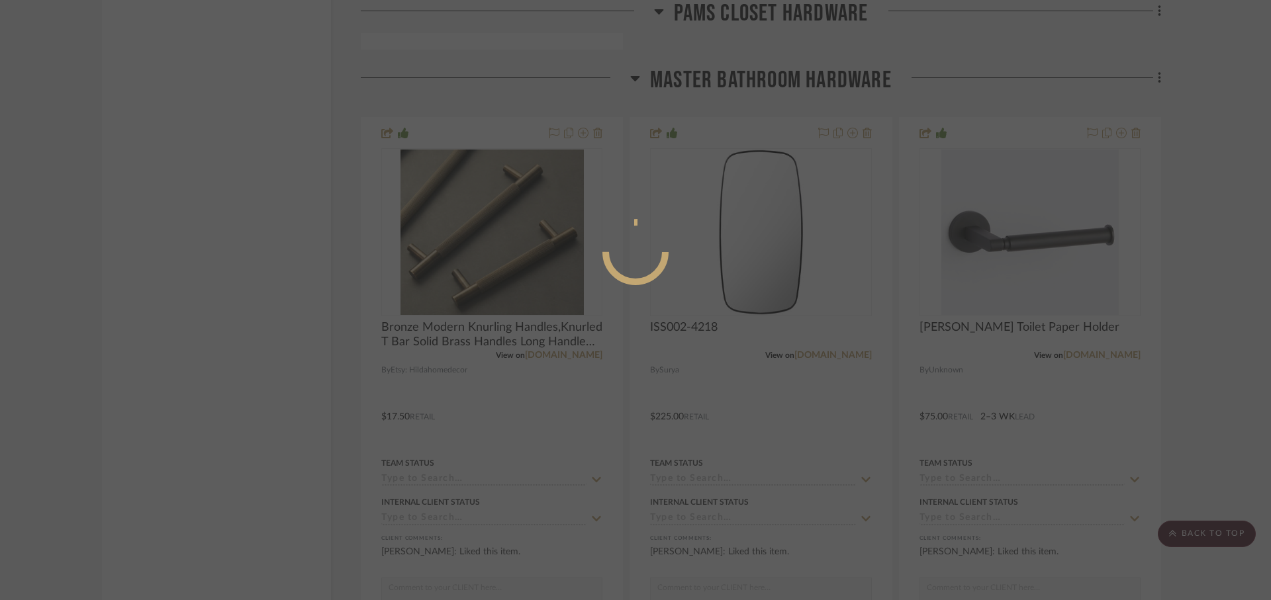
scroll to position [0, 0]
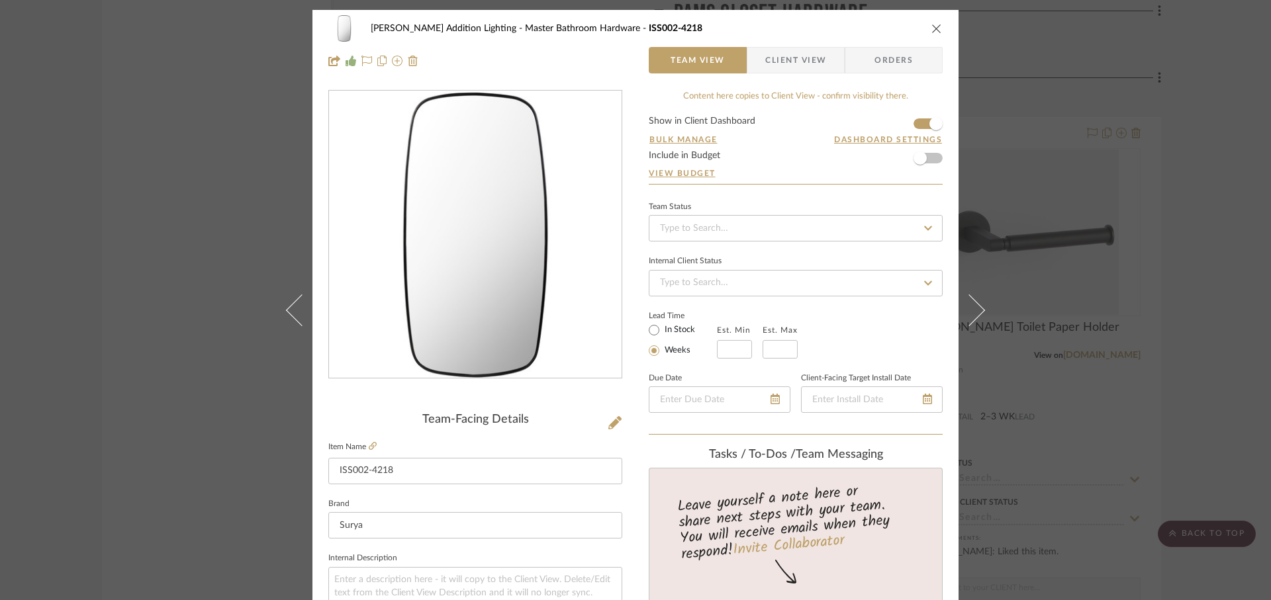
click at [1218, 110] on div "[PERSON_NAME] Addition Lighting Master Bathroom Hardware ISS002-4218 Team View …" at bounding box center [635, 300] width 1271 height 600
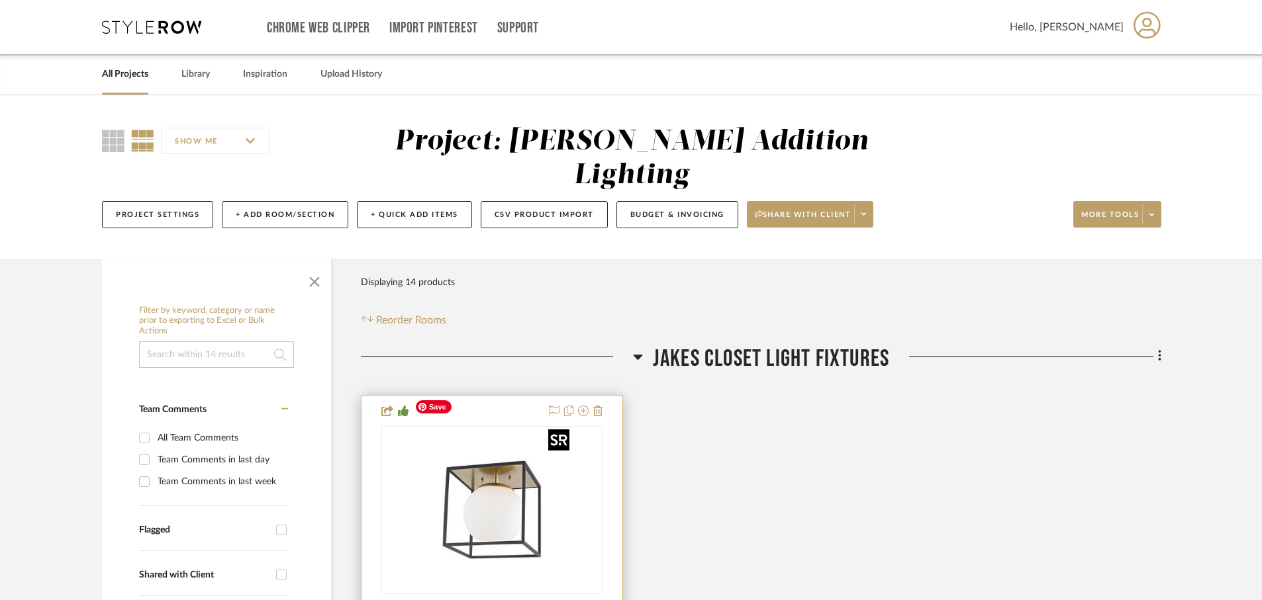
click at [457, 493] on img "0" at bounding box center [491, 510] width 165 height 165
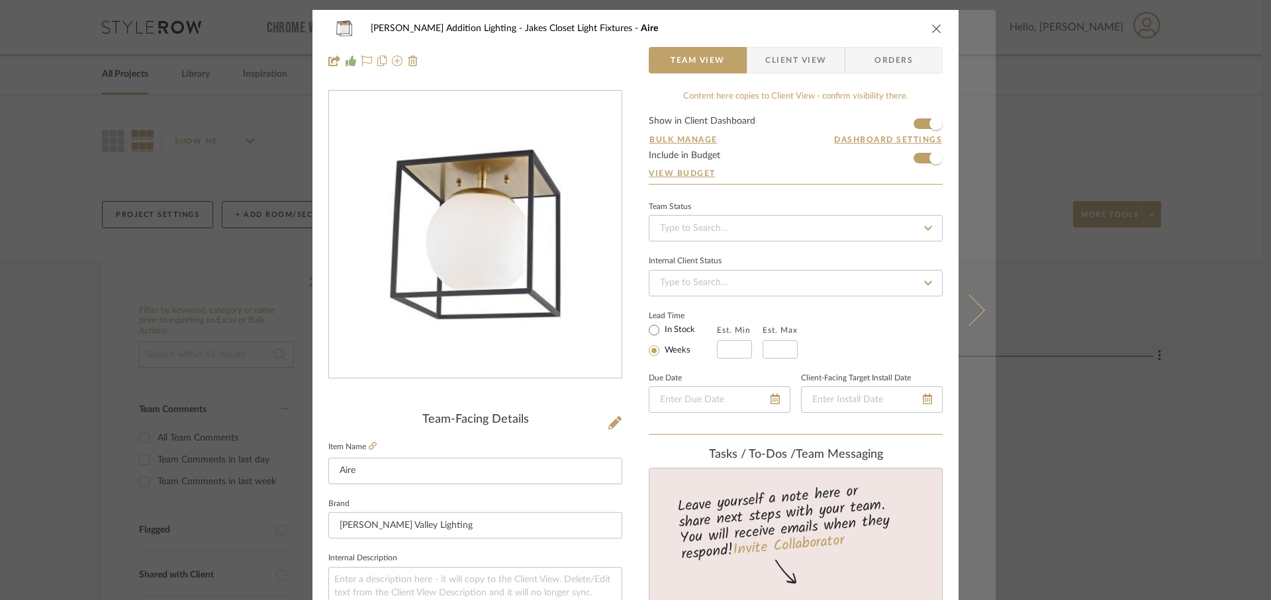
click at [974, 319] on button at bounding box center [976, 310] width 37 height 600
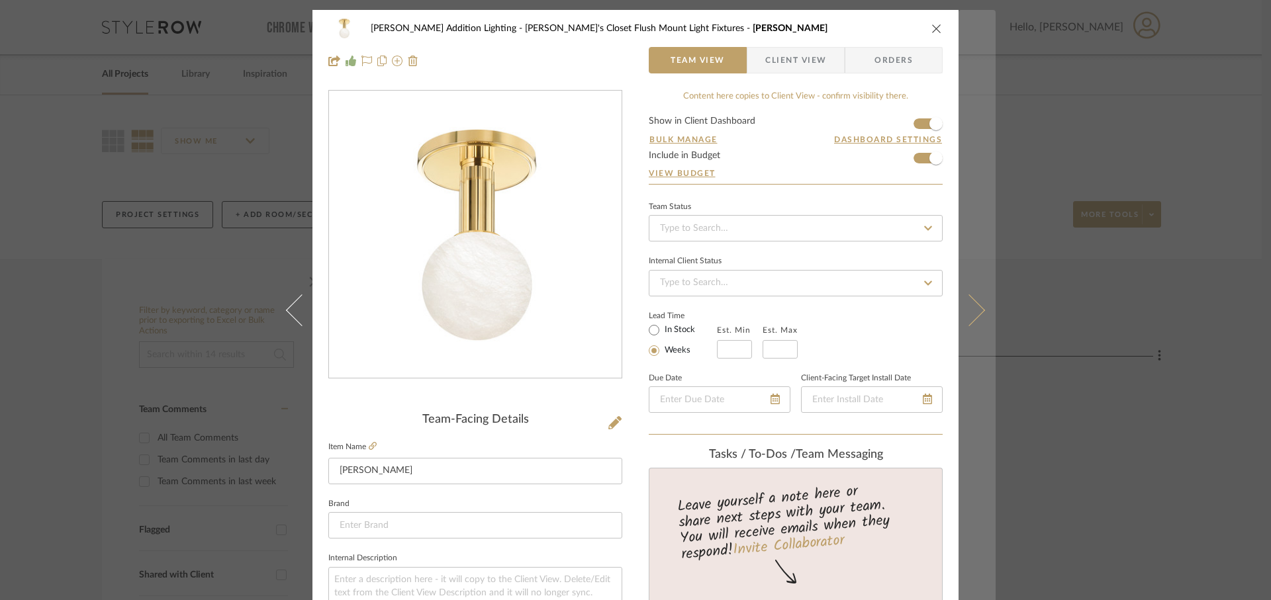
click at [972, 317] on icon at bounding box center [969, 310] width 32 height 32
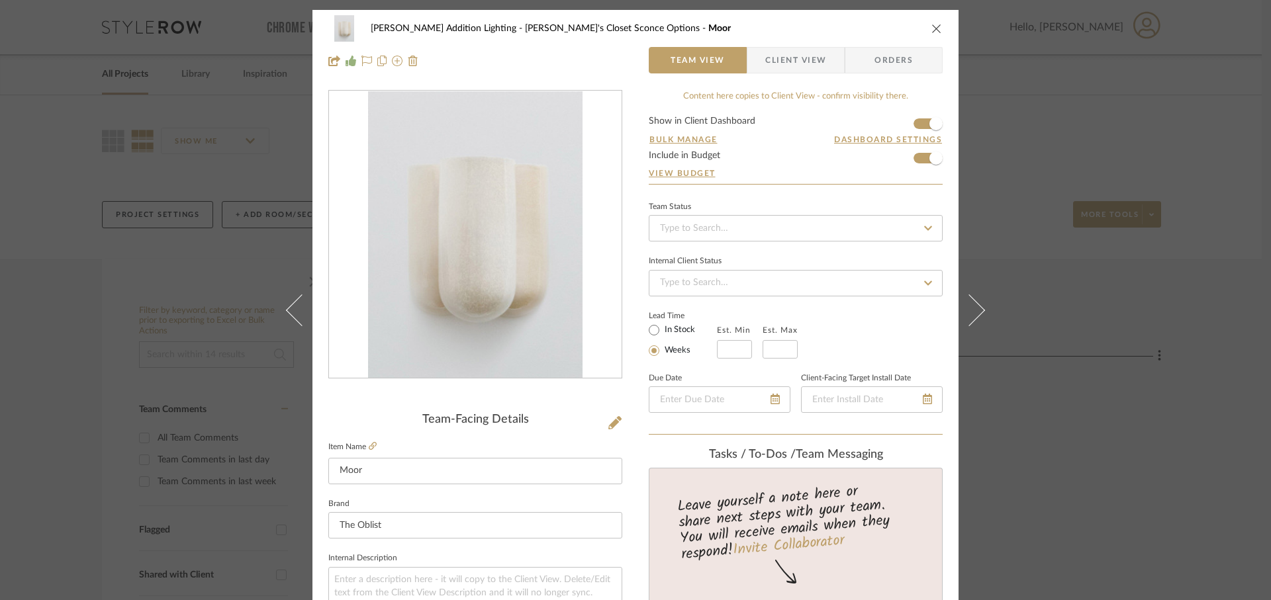
click at [972, 317] on icon at bounding box center [969, 310] width 32 height 32
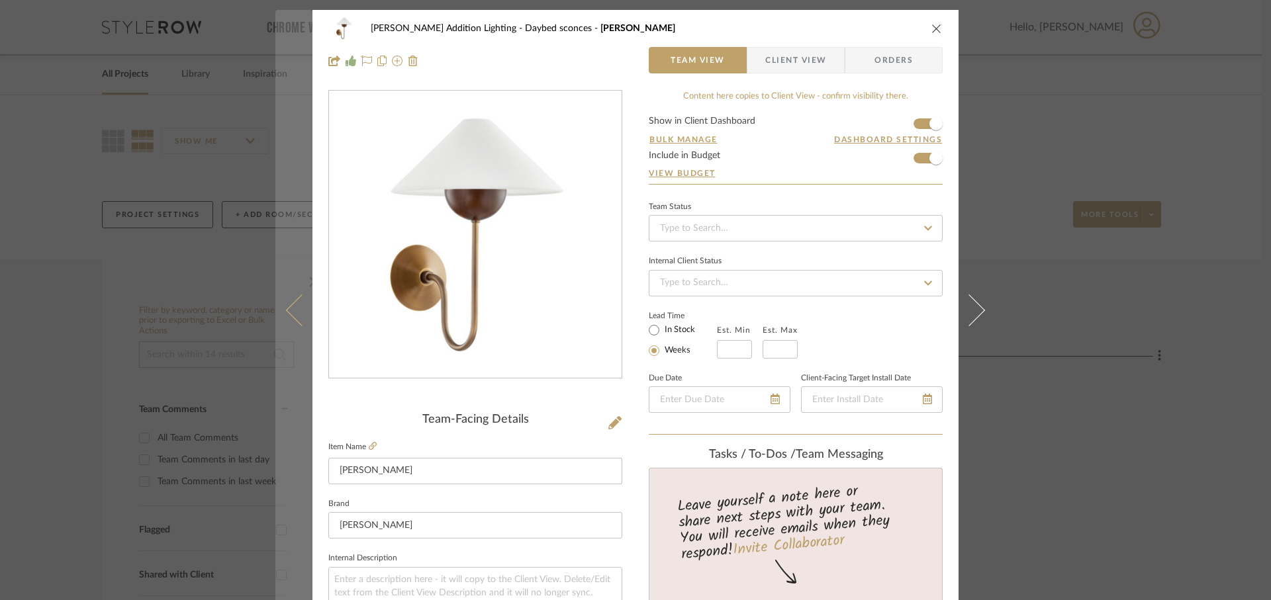
click at [293, 315] on icon at bounding box center [302, 310] width 32 height 32
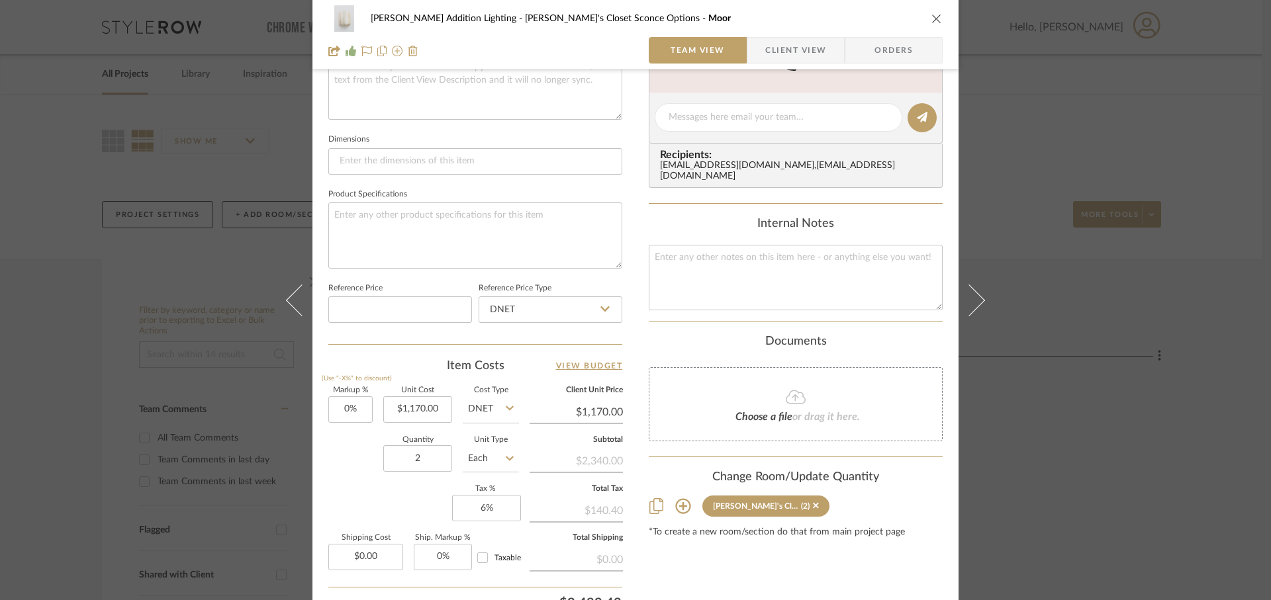
scroll to position [551, 0]
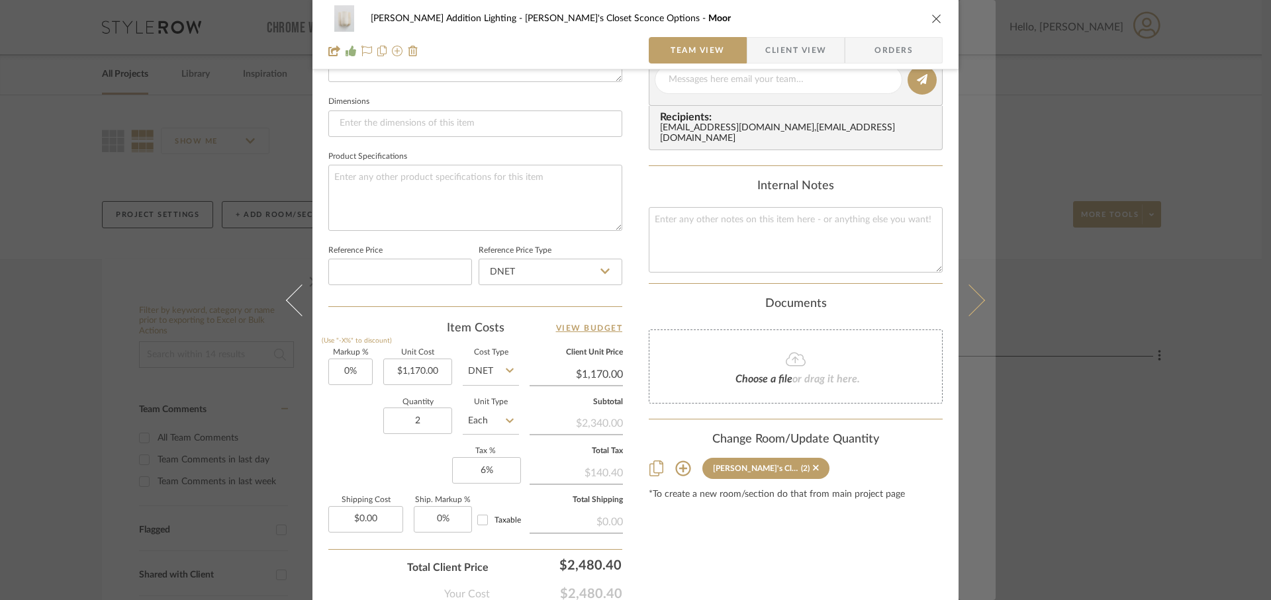
click at [972, 306] on icon at bounding box center [969, 300] width 32 height 32
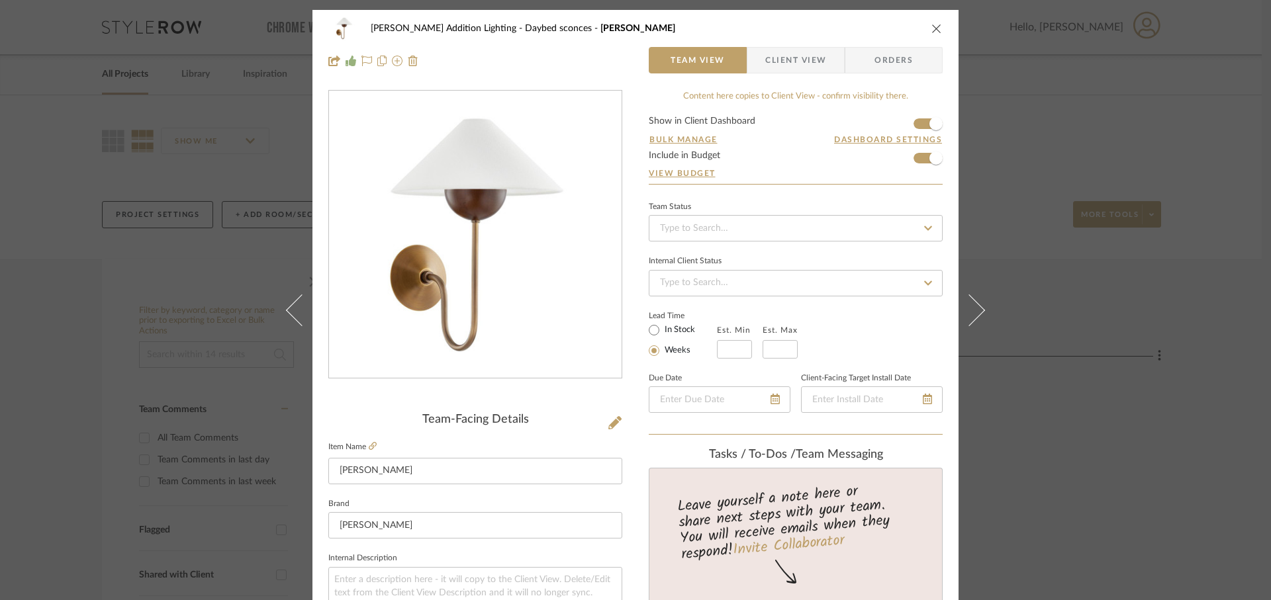
click at [972, 306] on icon at bounding box center [969, 310] width 32 height 32
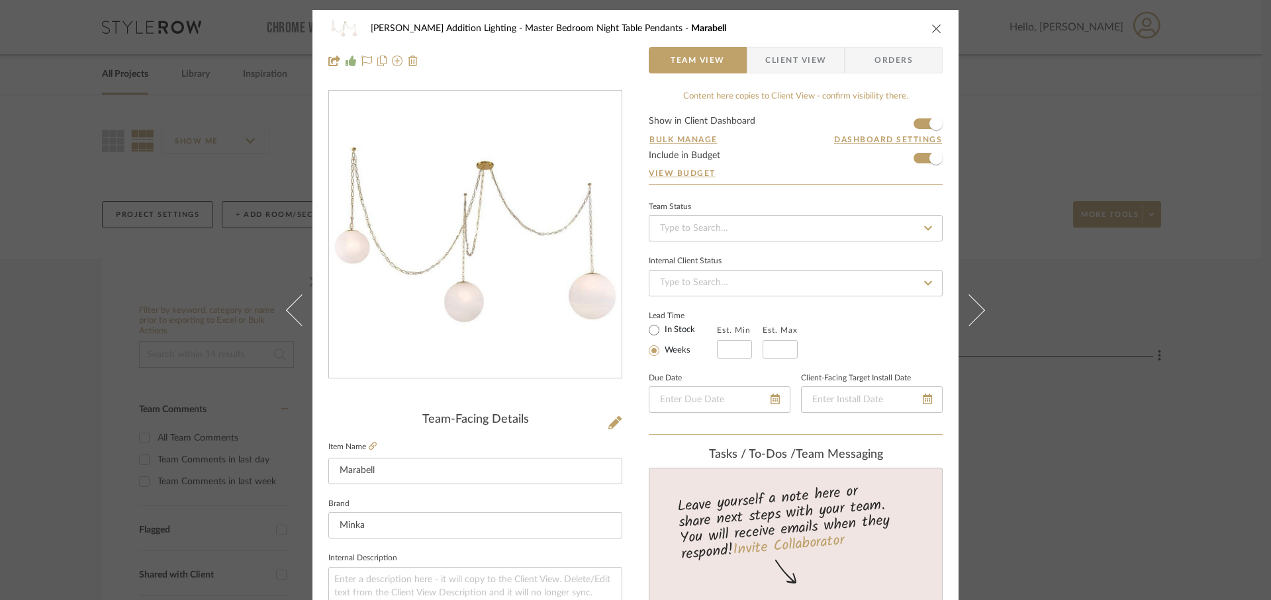
click at [972, 306] on icon at bounding box center [969, 310] width 32 height 32
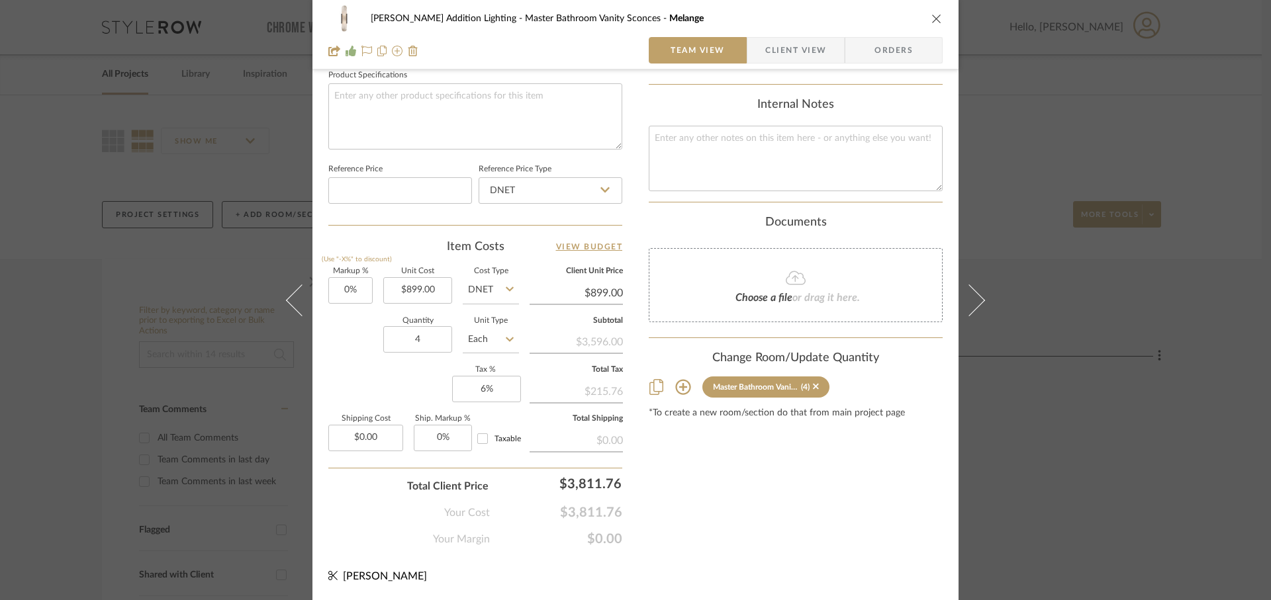
scroll to position [631, 0]
click at [972, 306] on icon at bounding box center [969, 300] width 32 height 32
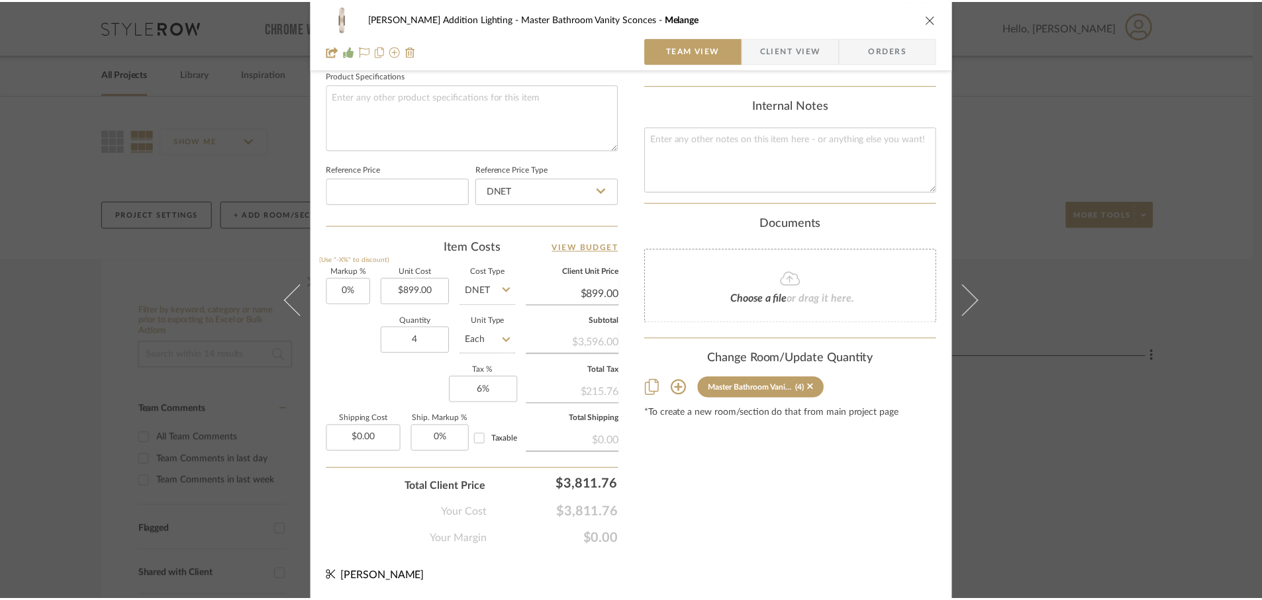
scroll to position [0, 0]
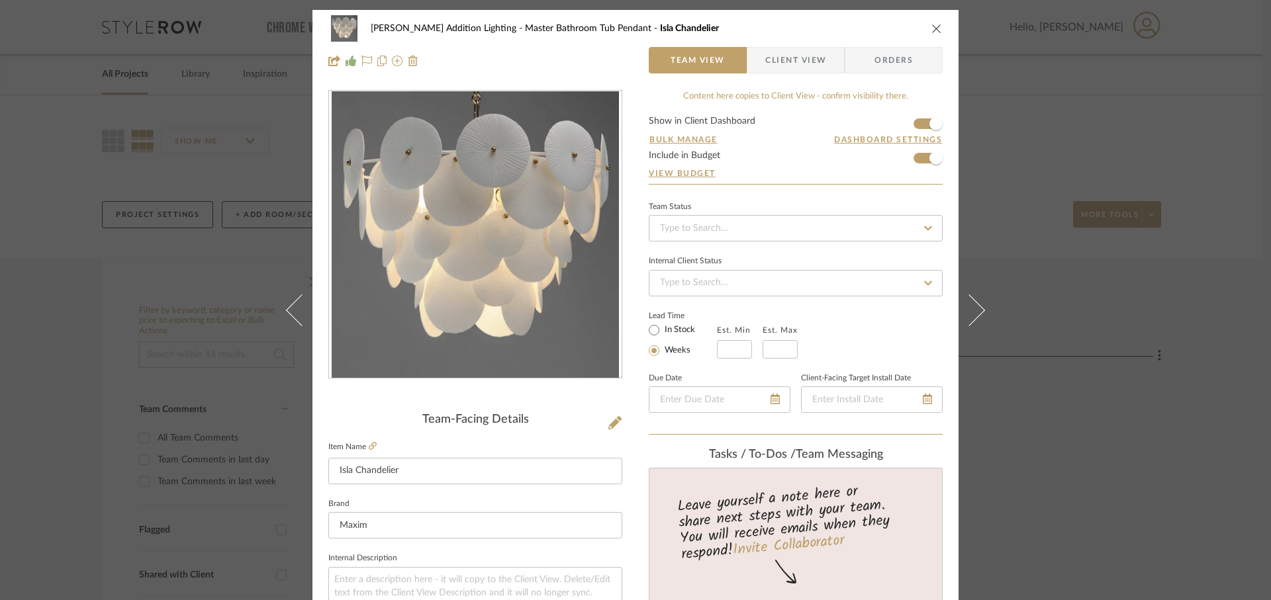
click at [972, 306] on icon at bounding box center [969, 310] width 32 height 32
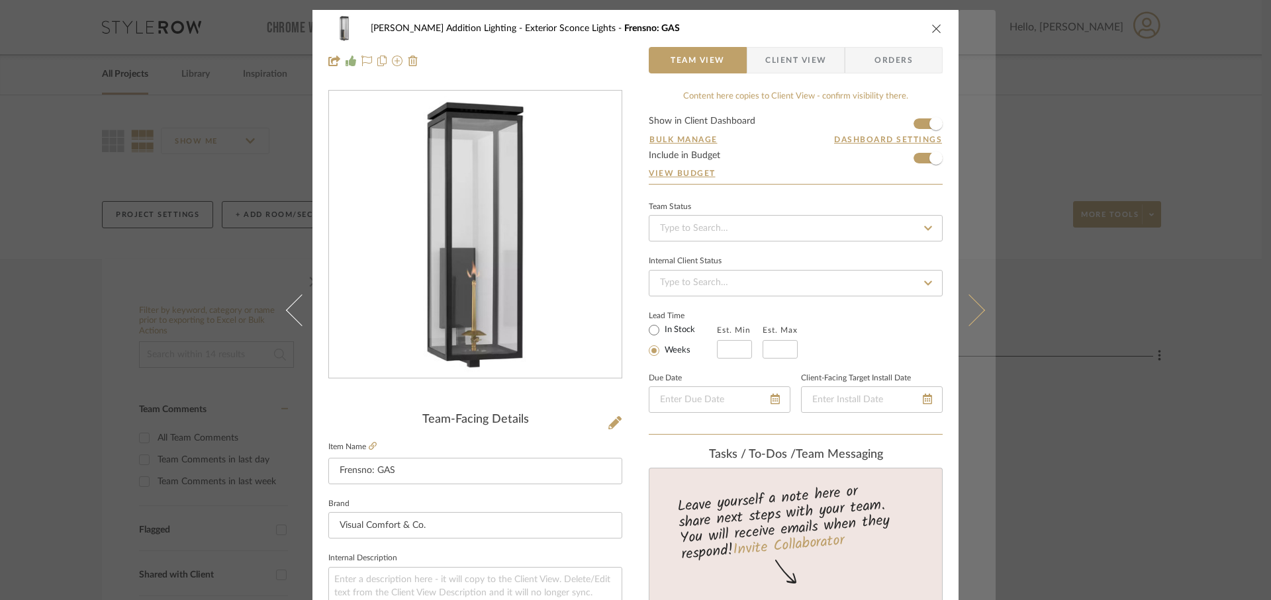
click at [974, 310] on icon at bounding box center [969, 310] width 32 height 32
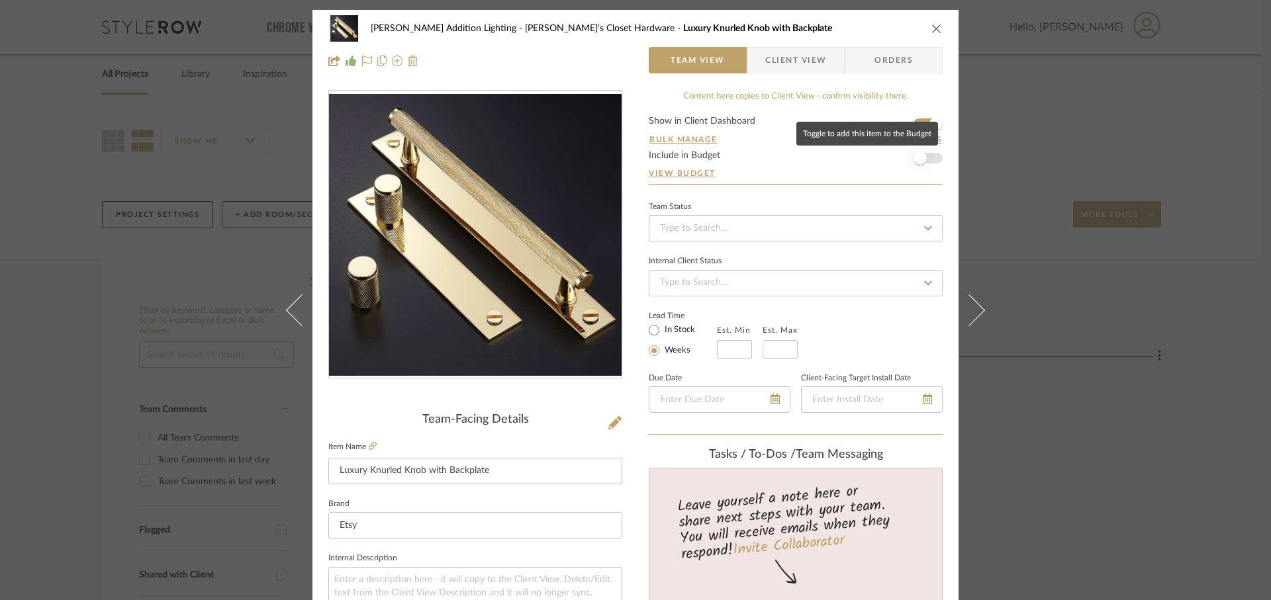
click at [916, 157] on span "button" at bounding box center [919, 158] width 13 height 13
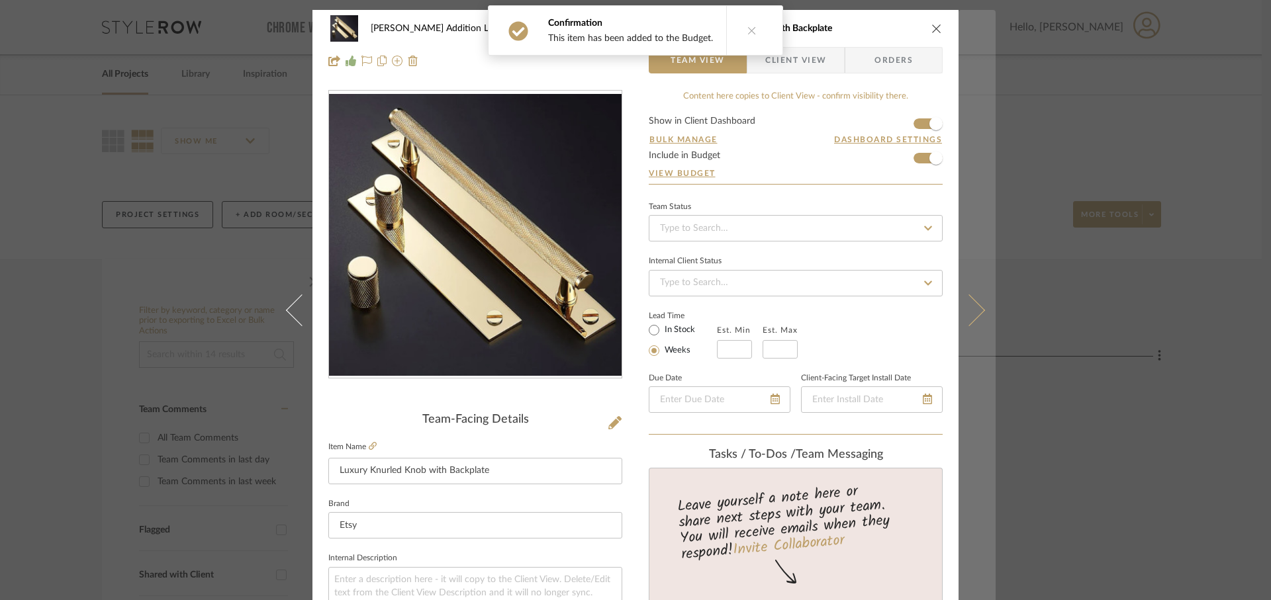
click at [970, 326] on button at bounding box center [976, 310] width 37 height 600
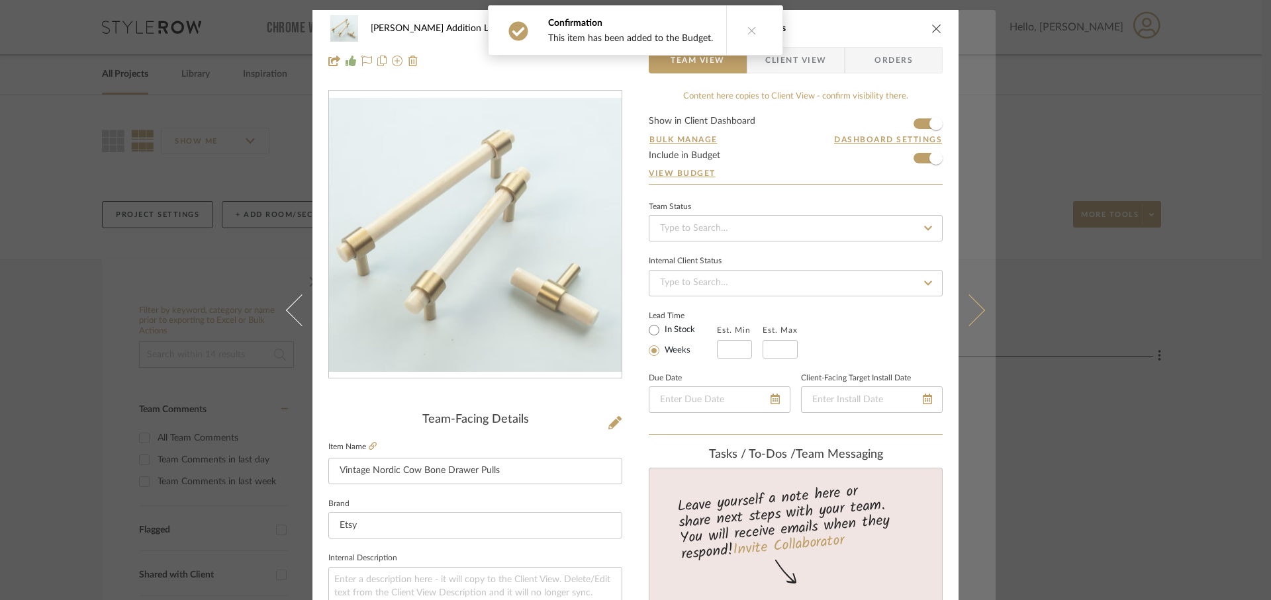
click at [968, 314] on icon at bounding box center [969, 310] width 32 height 32
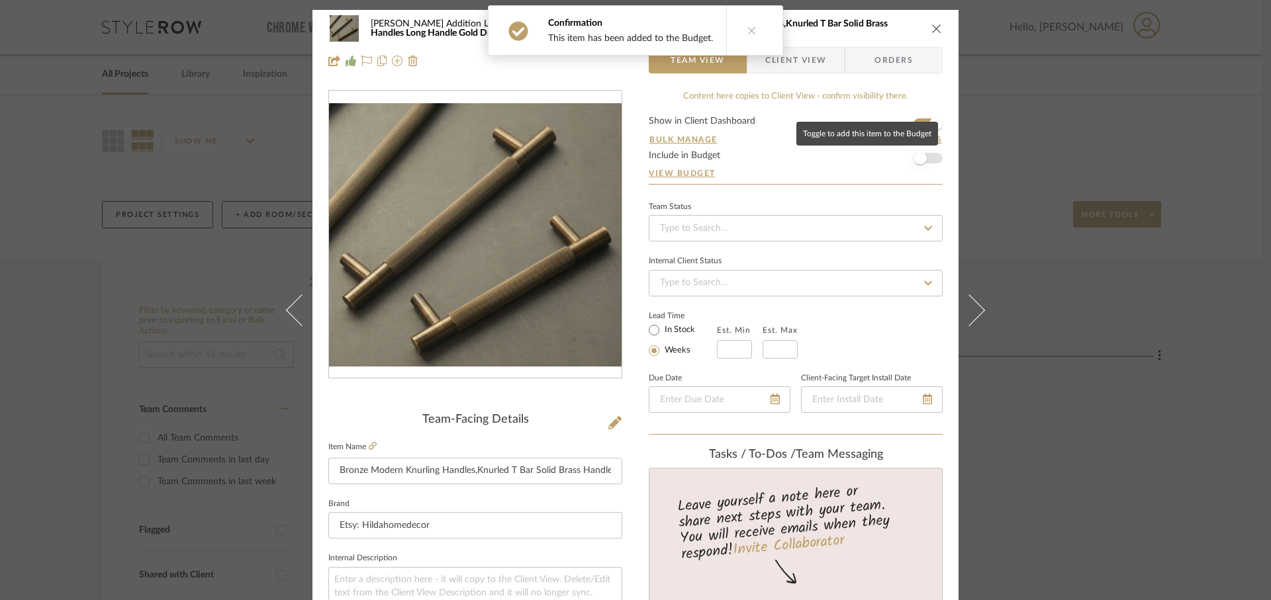
click at [917, 156] on span "button" at bounding box center [919, 158] width 13 height 13
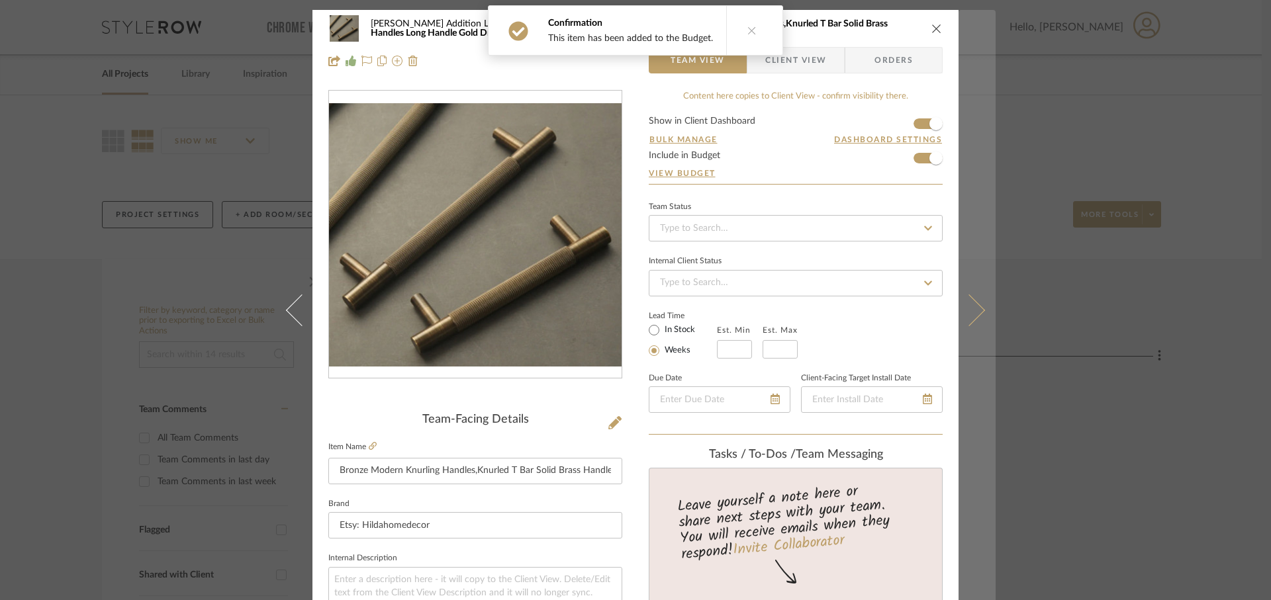
click at [968, 324] on button at bounding box center [976, 310] width 37 height 600
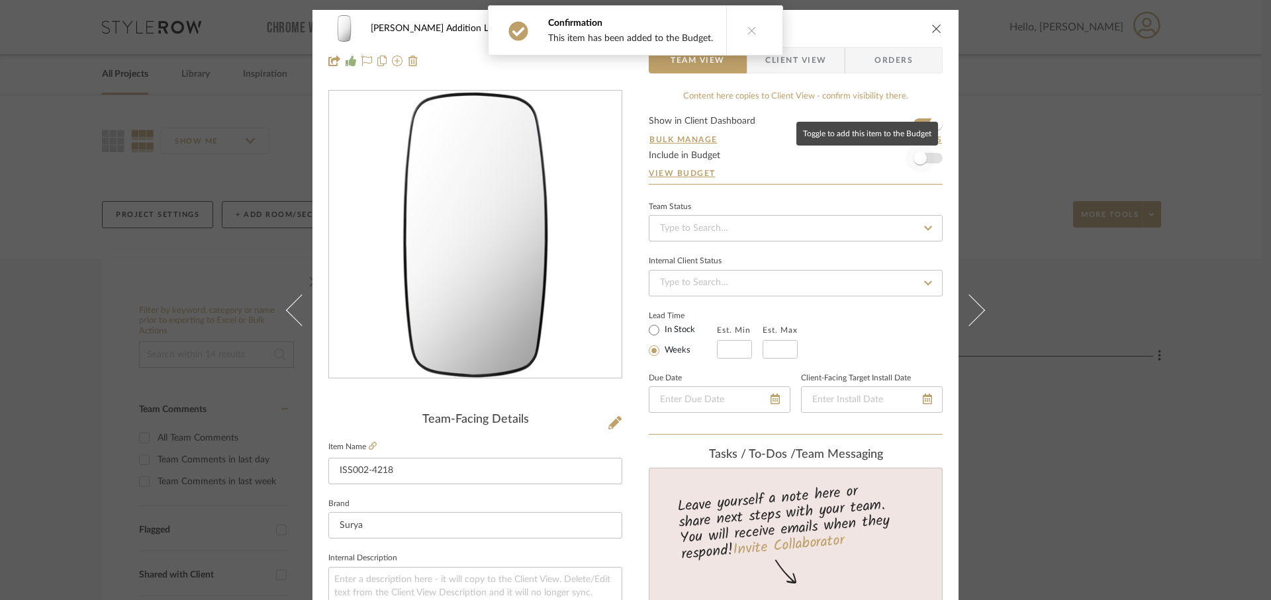
click at [916, 162] on span "button" at bounding box center [919, 158] width 13 height 13
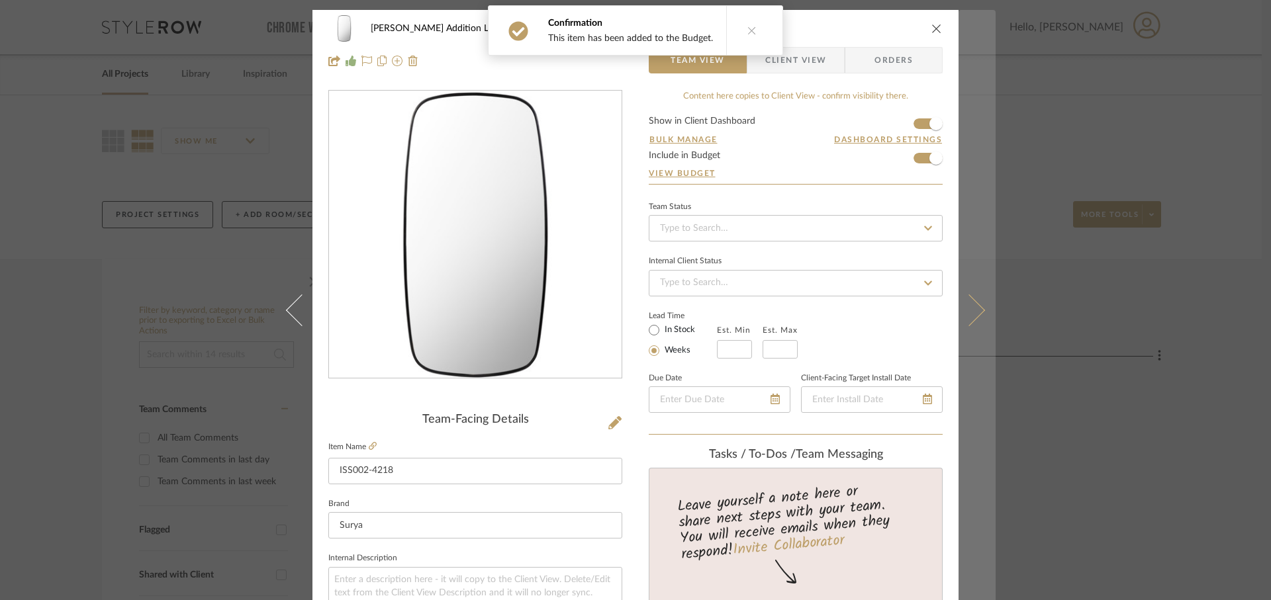
click at [968, 323] on button at bounding box center [976, 310] width 37 height 600
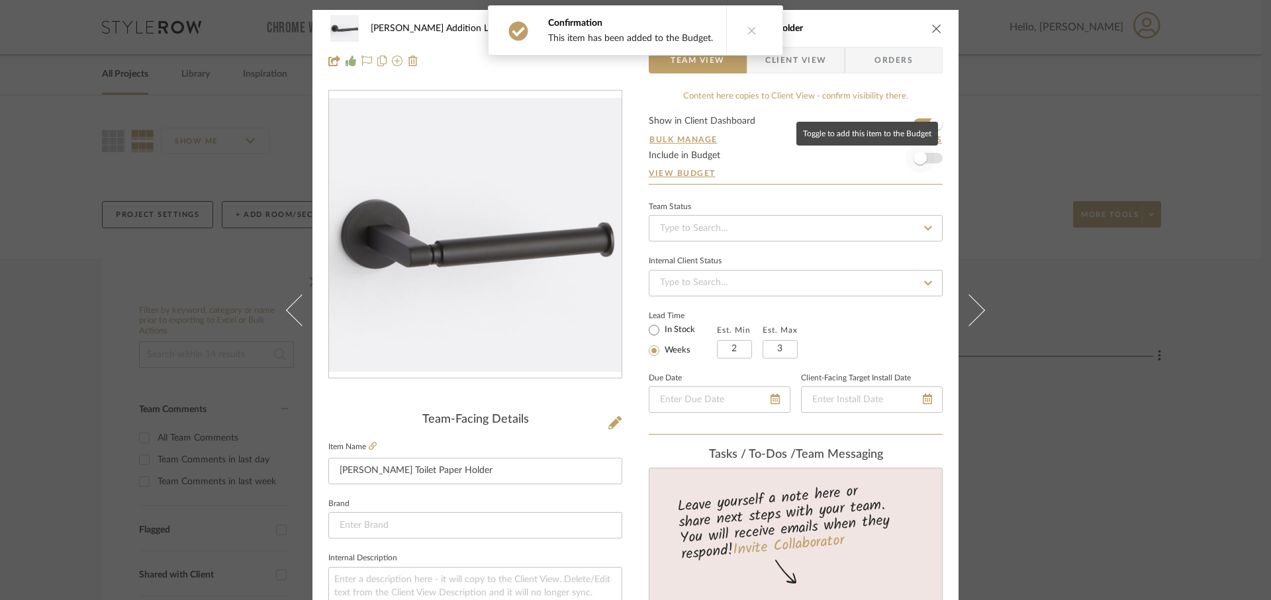
click at [919, 157] on span "button" at bounding box center [919, 158] width 13 height 13
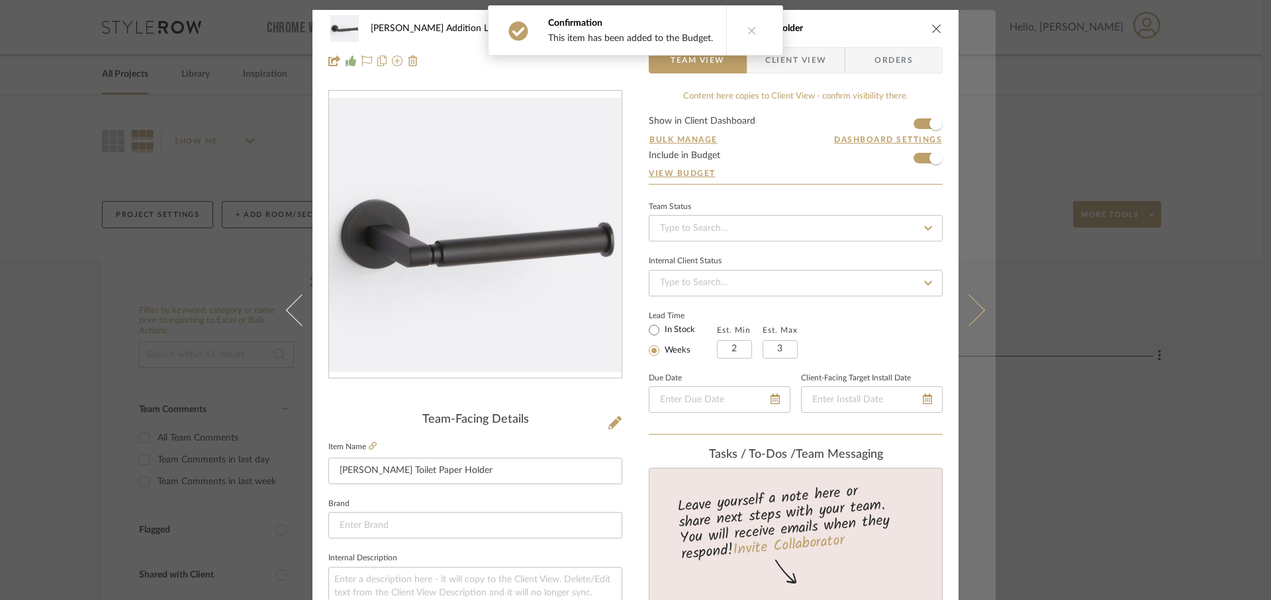
click at [966, 322] on icon at bounding box center [969, 310] width 32 height 32
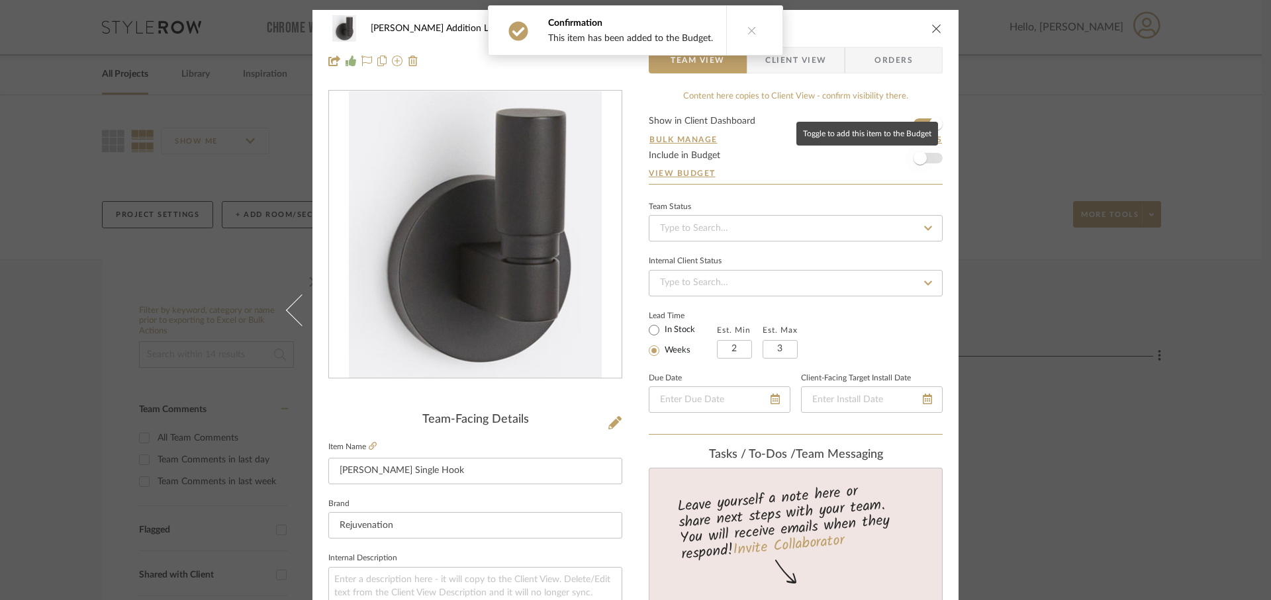
click at [915, 158] on span "button" at bounding box center [919, 158] width 13 height 13
click at [751, 26] on icon at bounding box center [751, 30] width 9 height 9
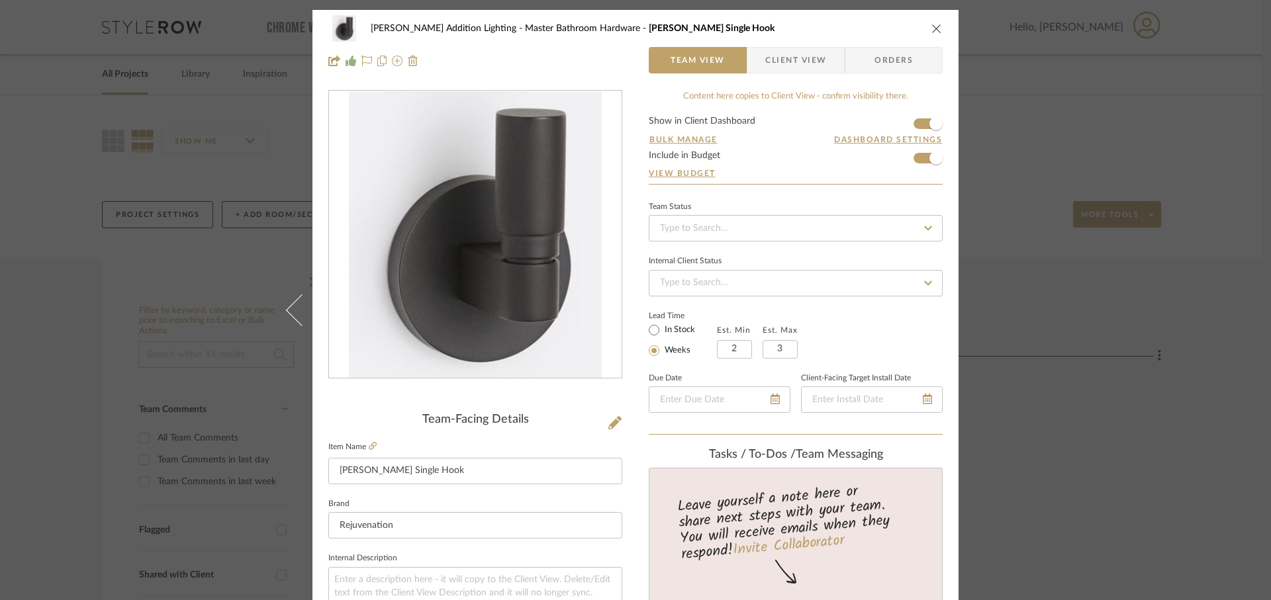
click at [931, 28] on icon "close" at bounding box center [936, 28] width 11 height 11
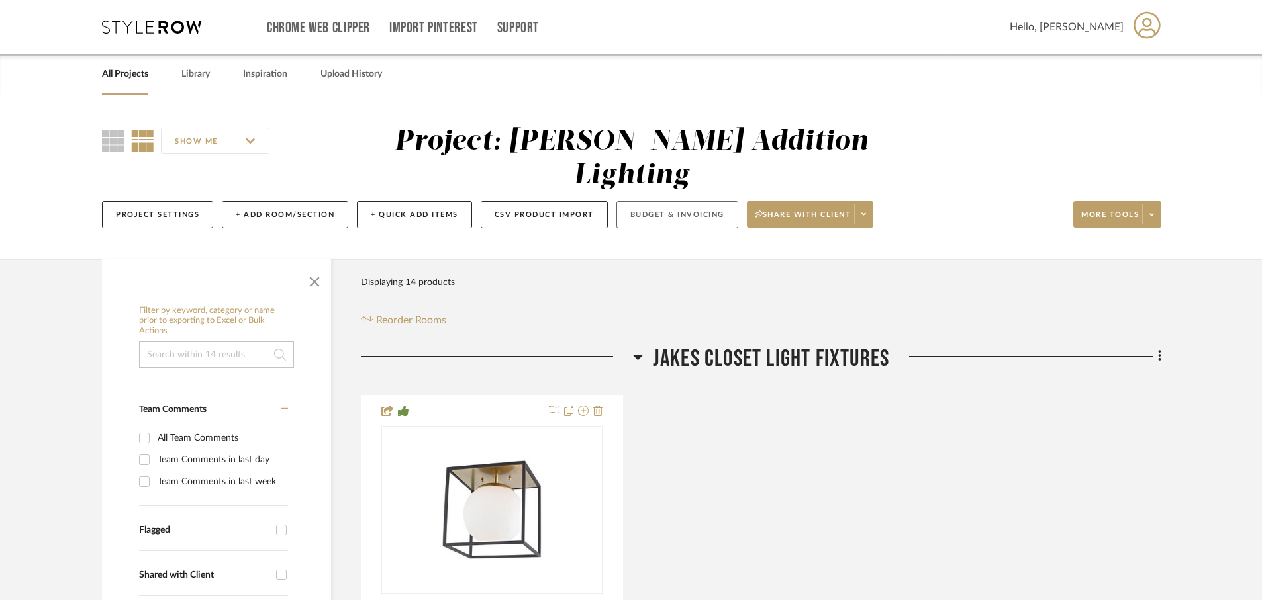
click at [682, 201] on button "Budget & Invoicing" at bounding box center [677, 214] width 122 height 27
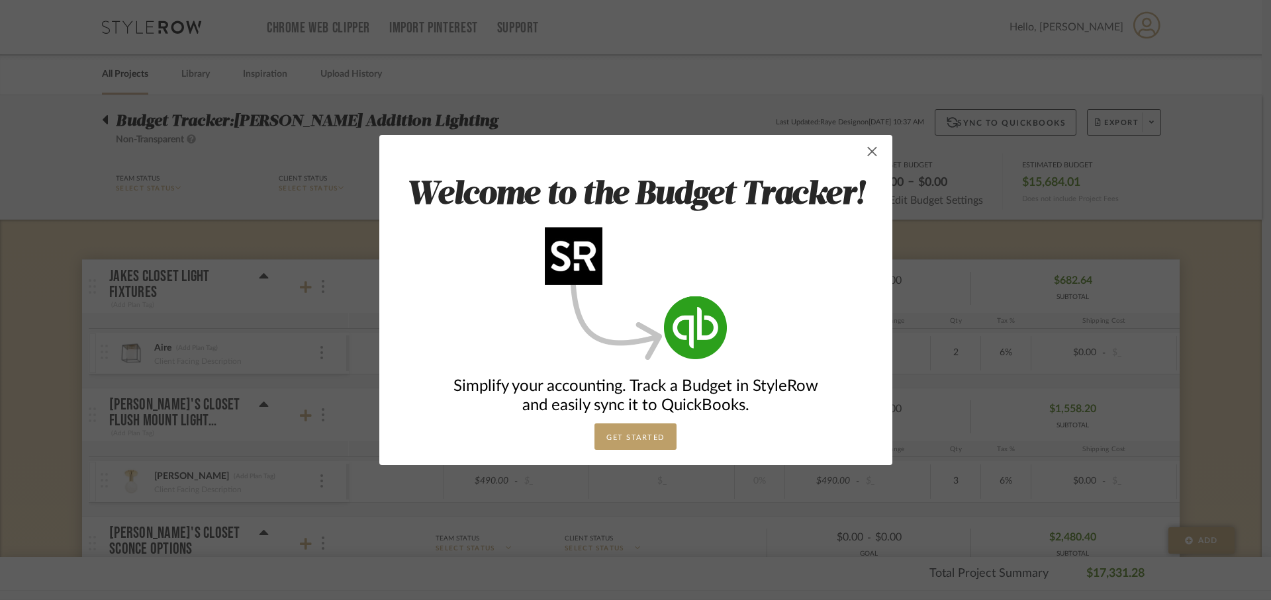
click at [868, 154] on span "button" at bounding box center [872, 151] width 26 height 26
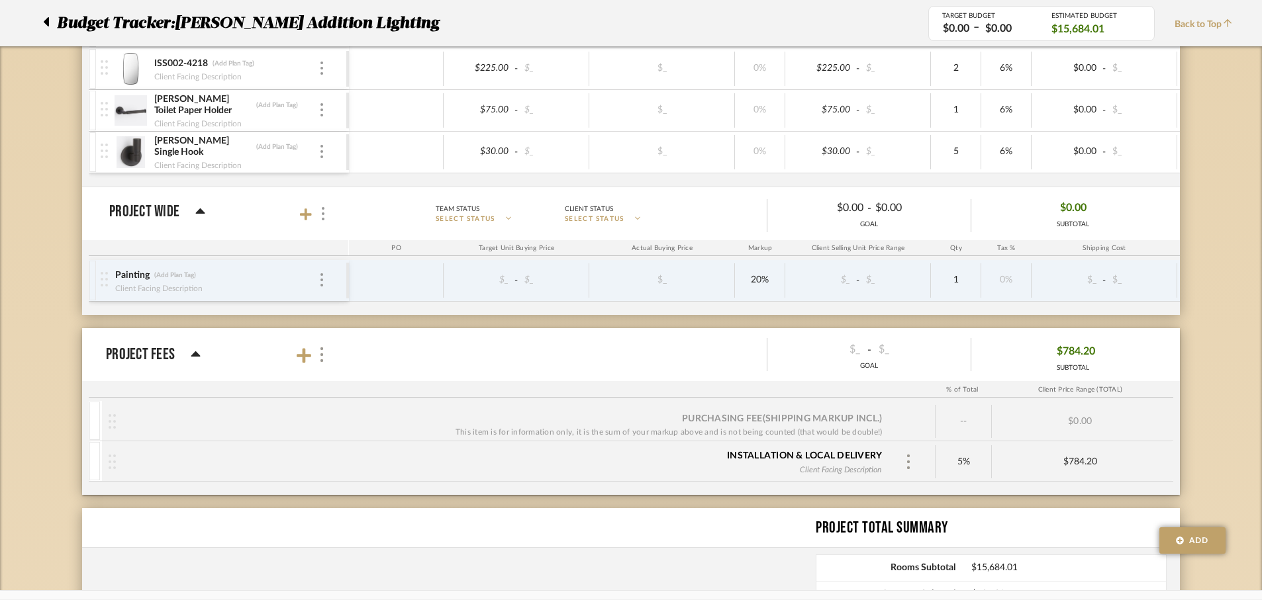
scroll to position [1589, 0]
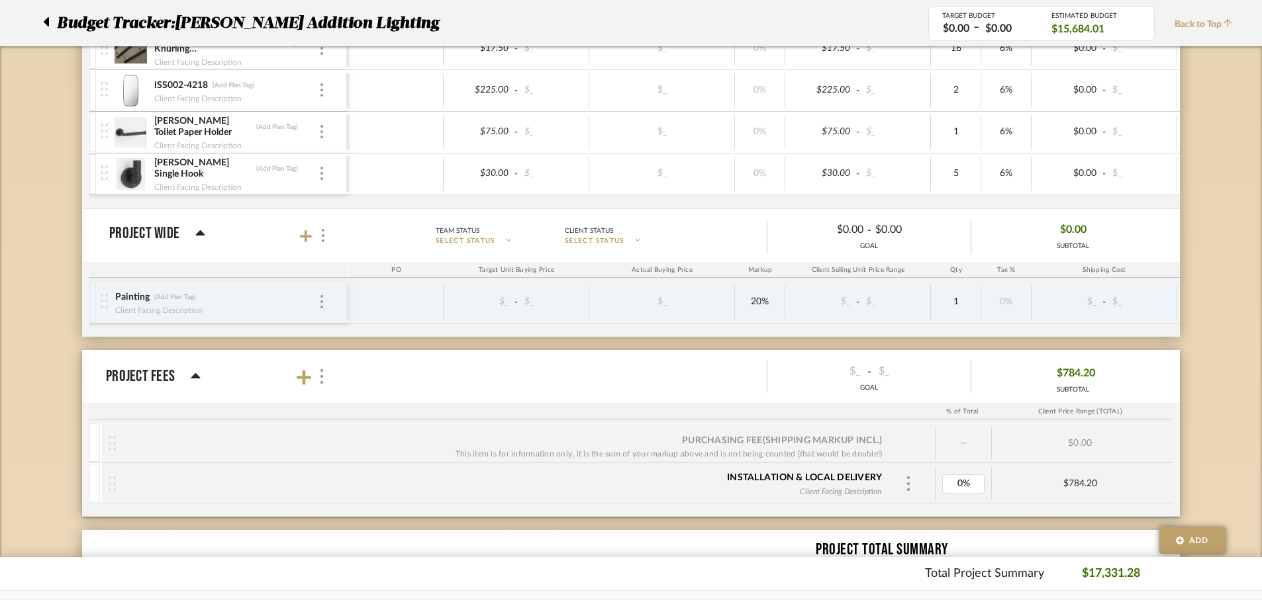
click at [919, 510] on div "Purchasing Fee (Shipping markup incl.) This item is for information only, it is…" at bounding box center [631, 470] width 1098 height 94
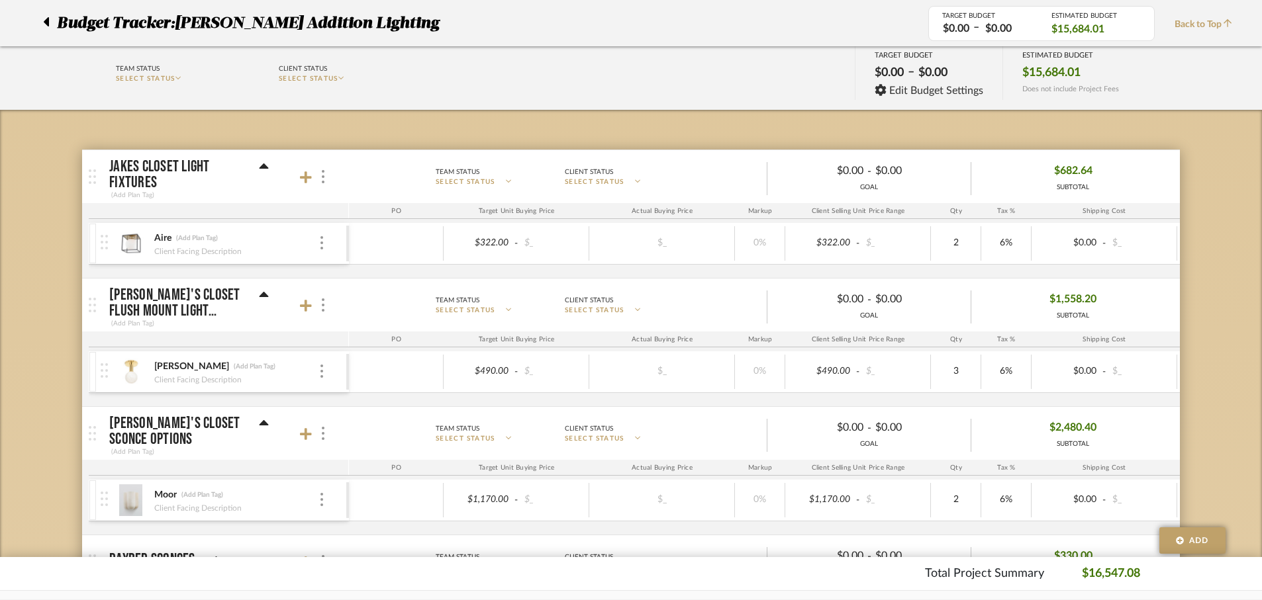
scroll to position [0, 0]
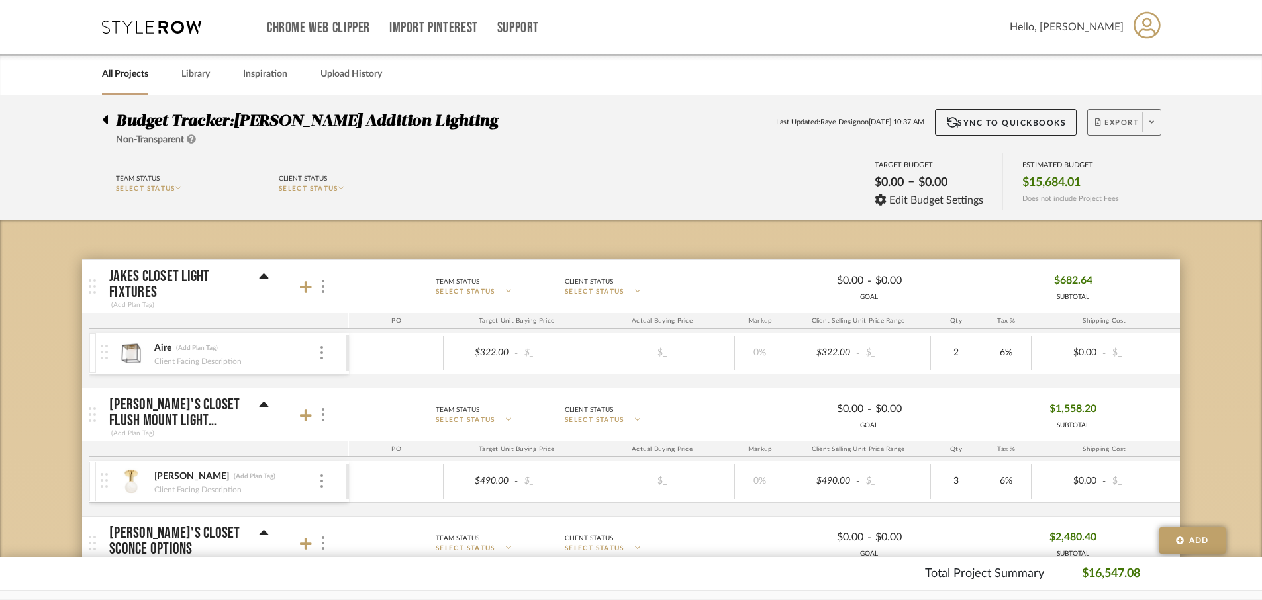
click at [1148, 125] on span at bounding box center [1151, 123] width 19 height 20
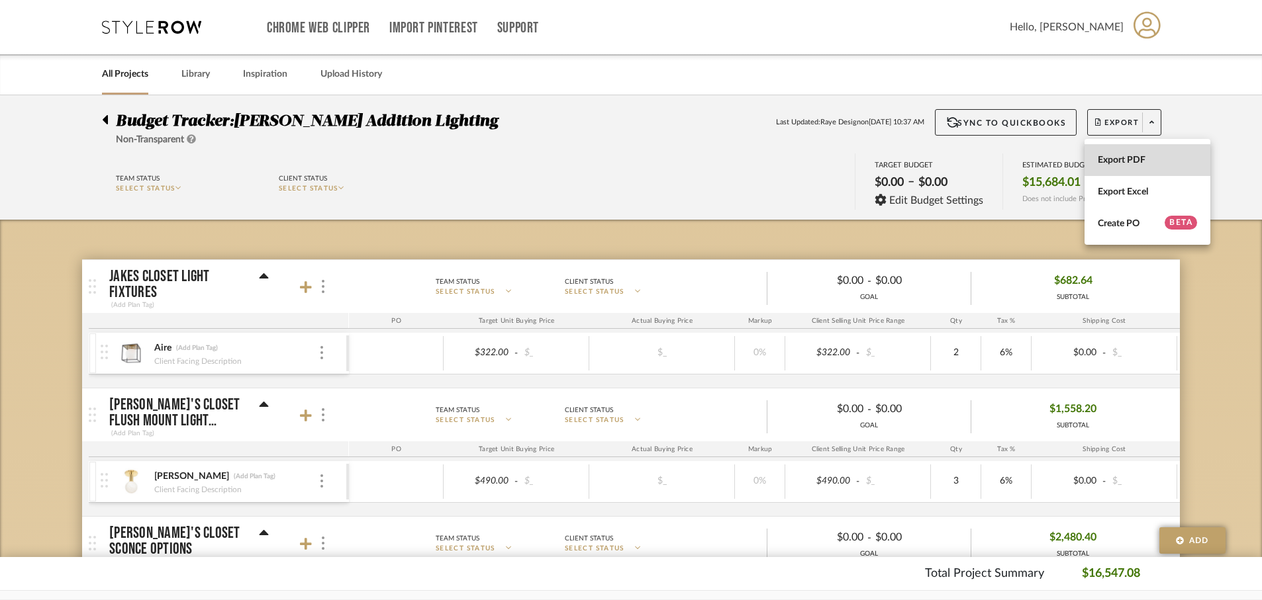
click at [1125, 159] on span "Export PDF" at bounding box center [1147, 160] width 99 height 11
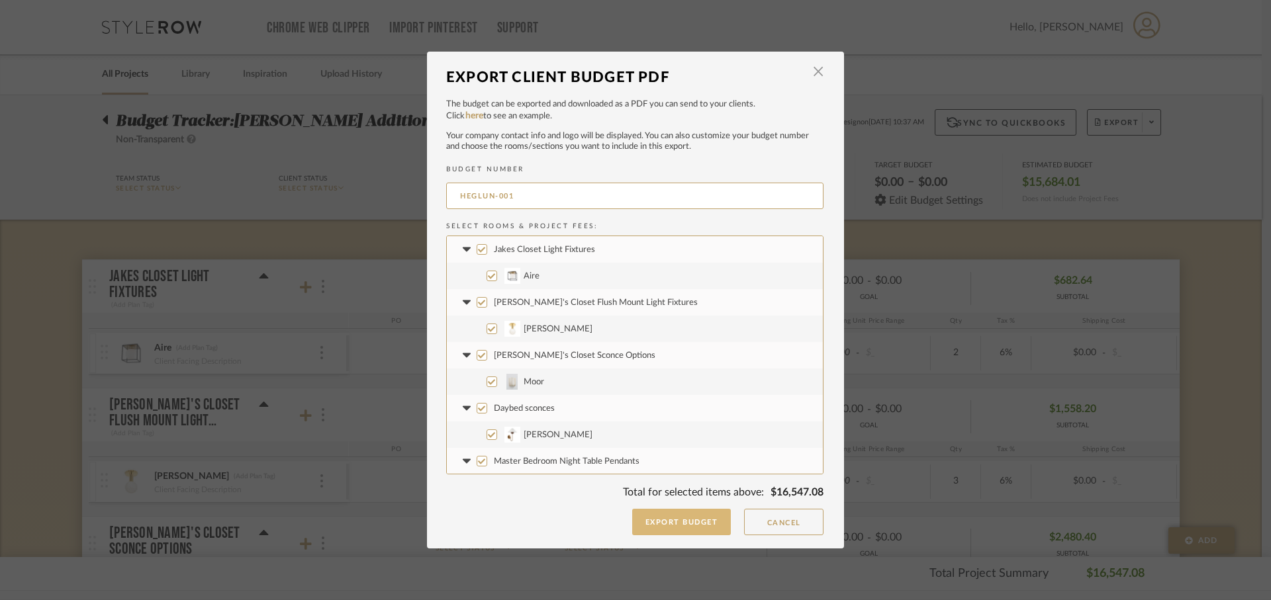
click at [680, 526] on button "Export Budget" at bounding box center [681, 522] width 99 height 26
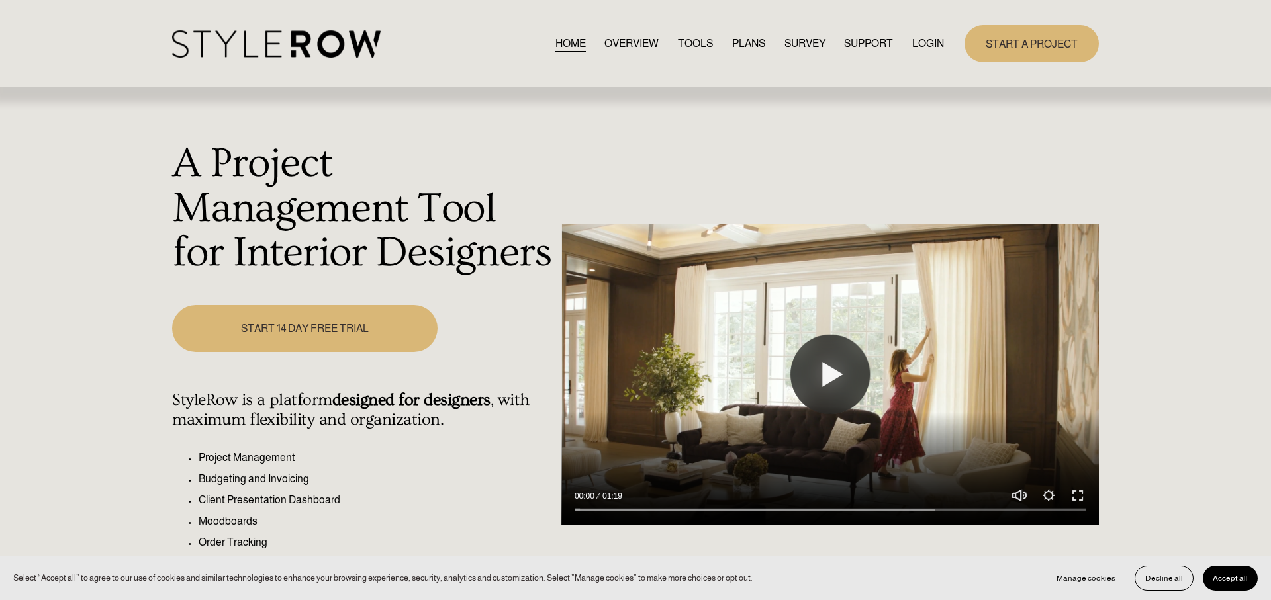
click at [935, 48] on link "LOGIN" at bounding box center [928, 43] width 32 height 18
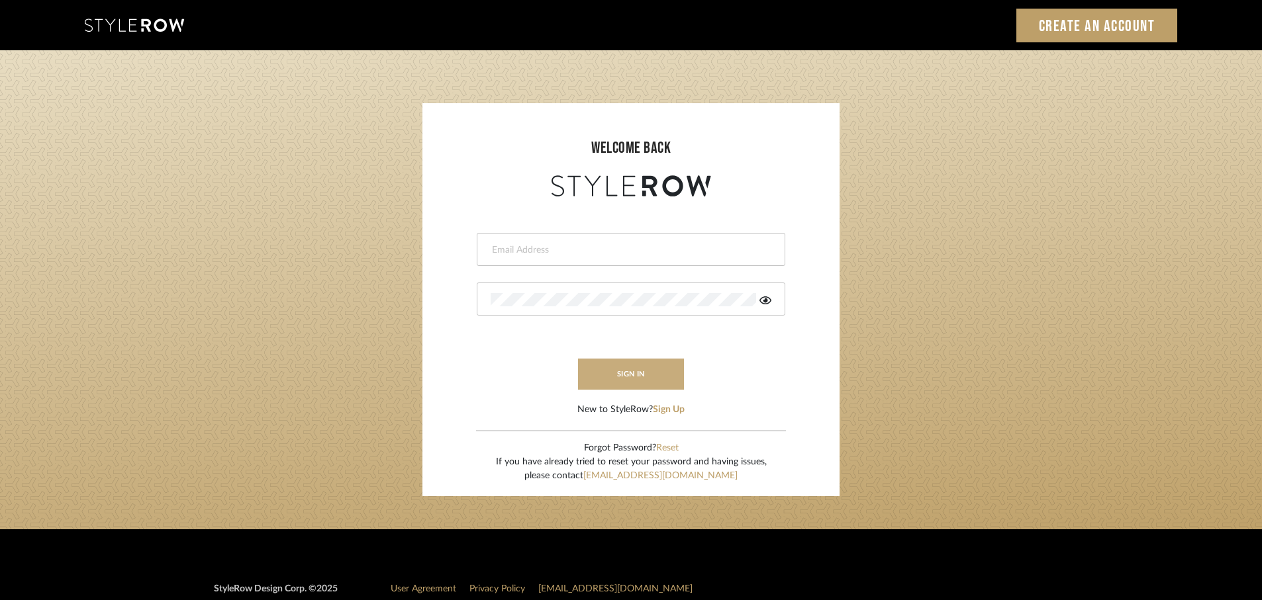
type input "rayeinteriordesign@gmail.com"
click at [635, 377] on button "sign in" at bounding box center [631, 374] width 106 height 31
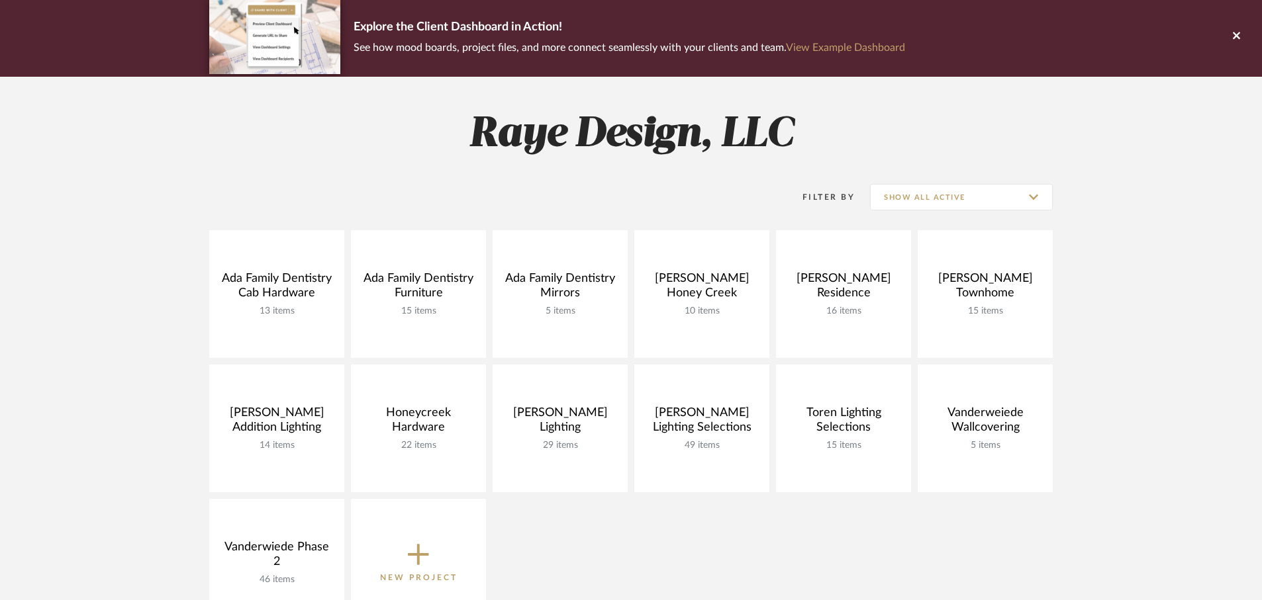
scroll to position [101, 0]
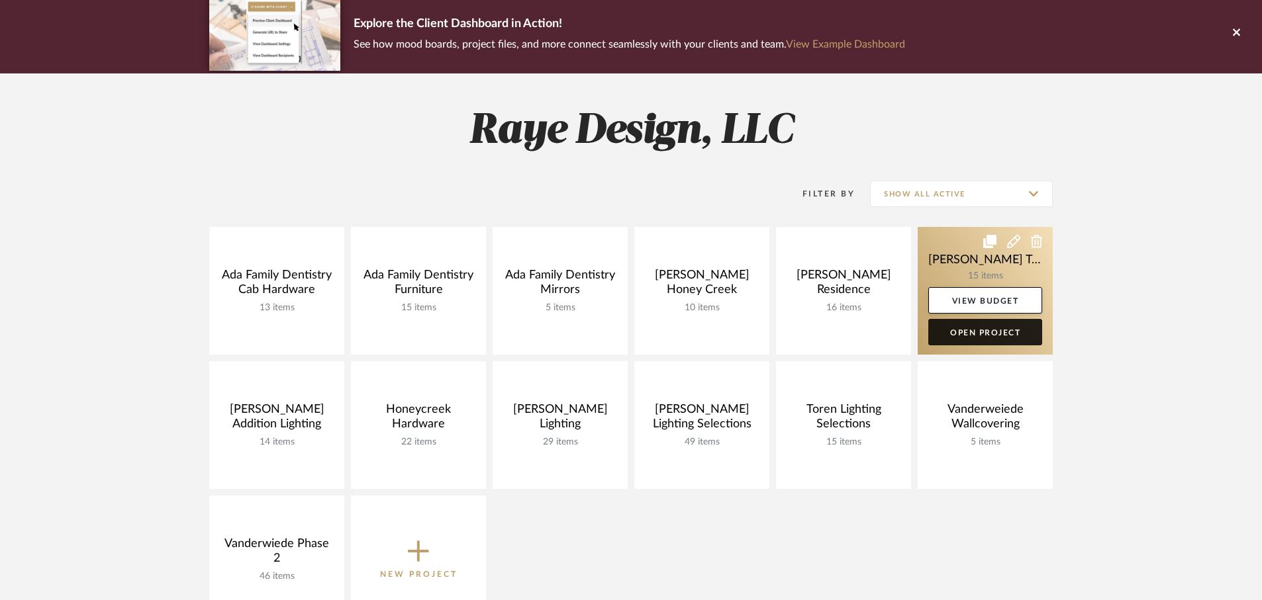
click at [964, 336] on link "Open Project" at bounding box center [985, 332] width 114 height 26
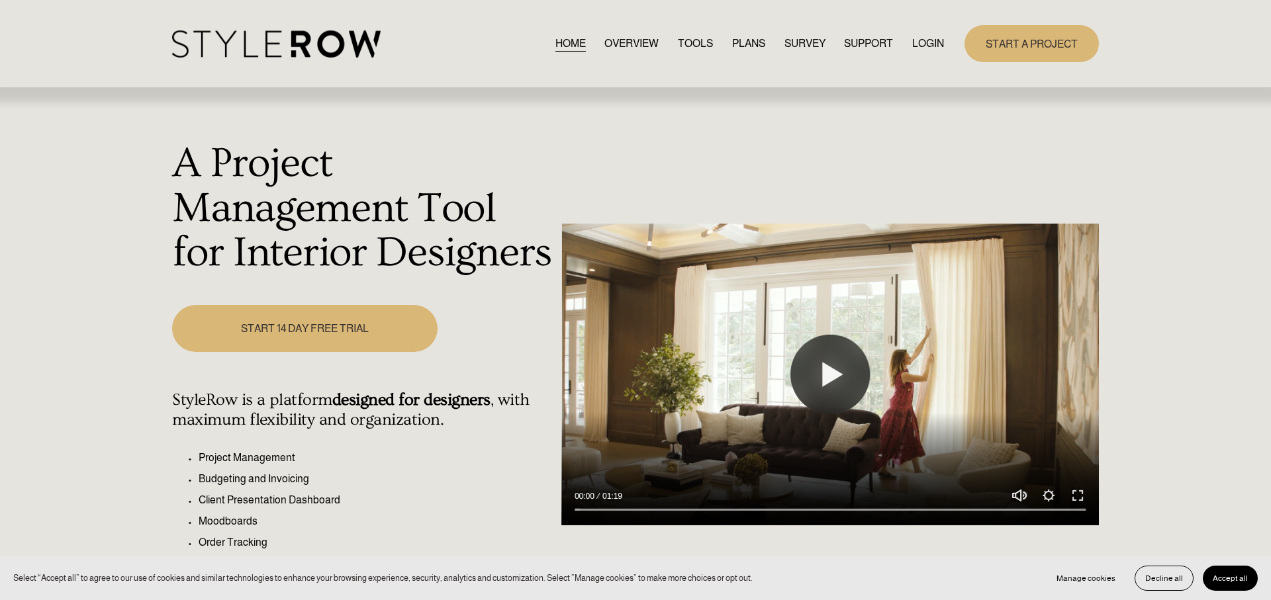
click at [932, 42] on link "LOGIN" at bounding box center [928, 43] width 32 height 18
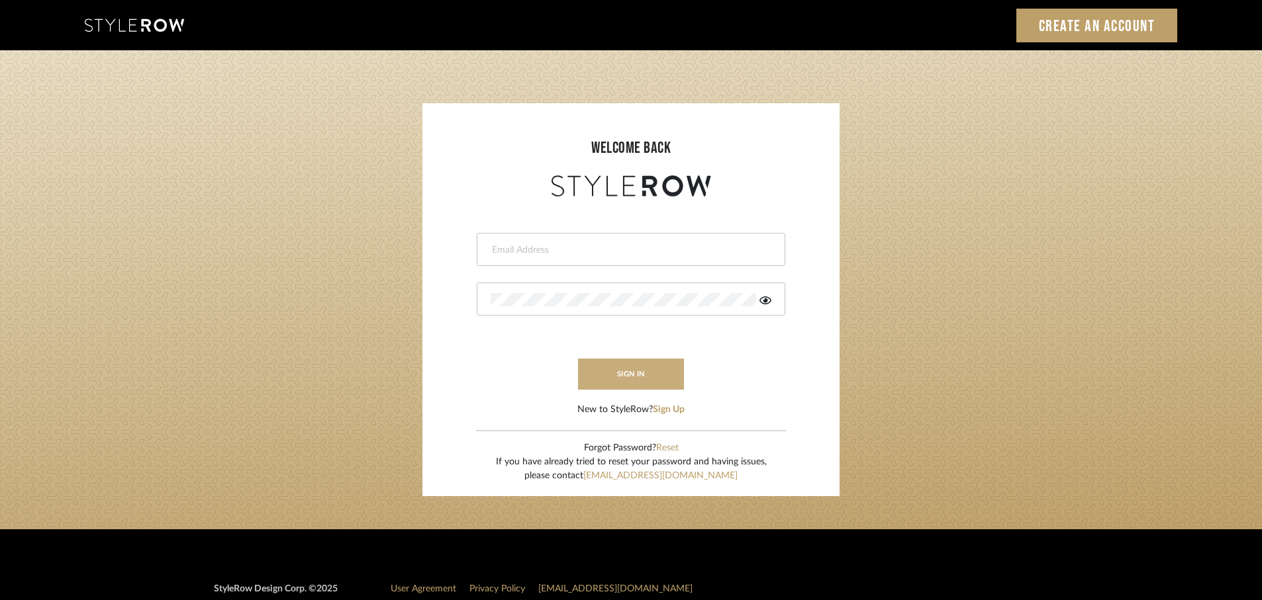
type input "rayeinteriordesign@gmail.com"
click at [657, 377] on button "sign in" at bounding box center [631, 374] width 106 height 31
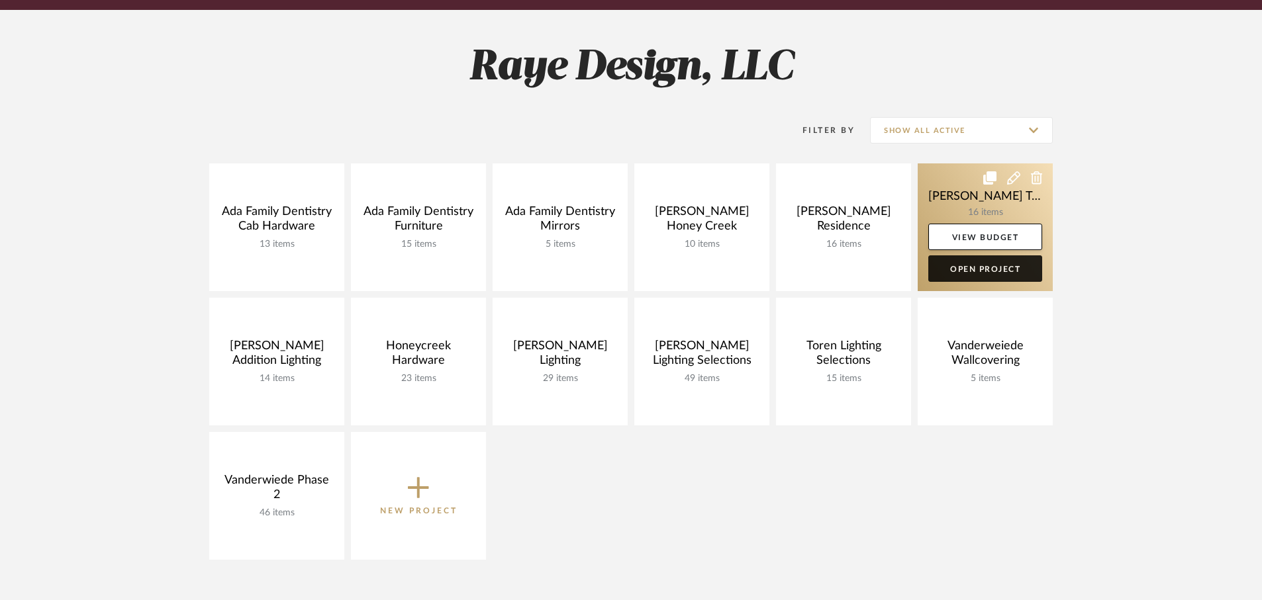
click at [962, 269] on link "Open Project" at bounding box center [985, 269] width 114 height 26
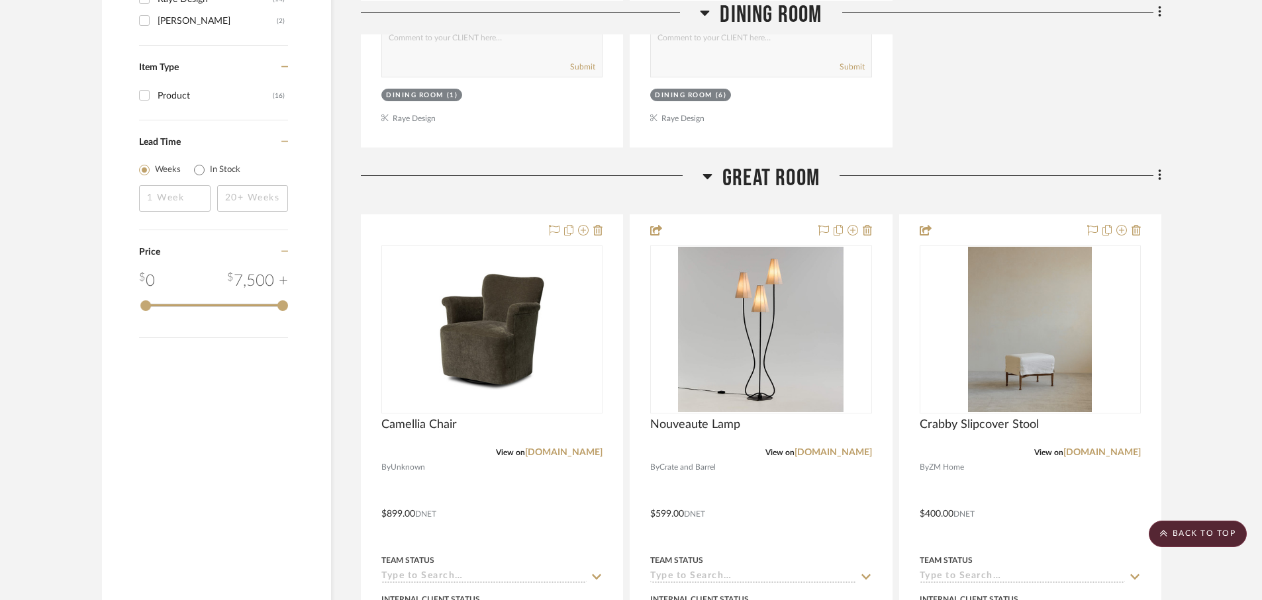
scroll to position [1383, 0]
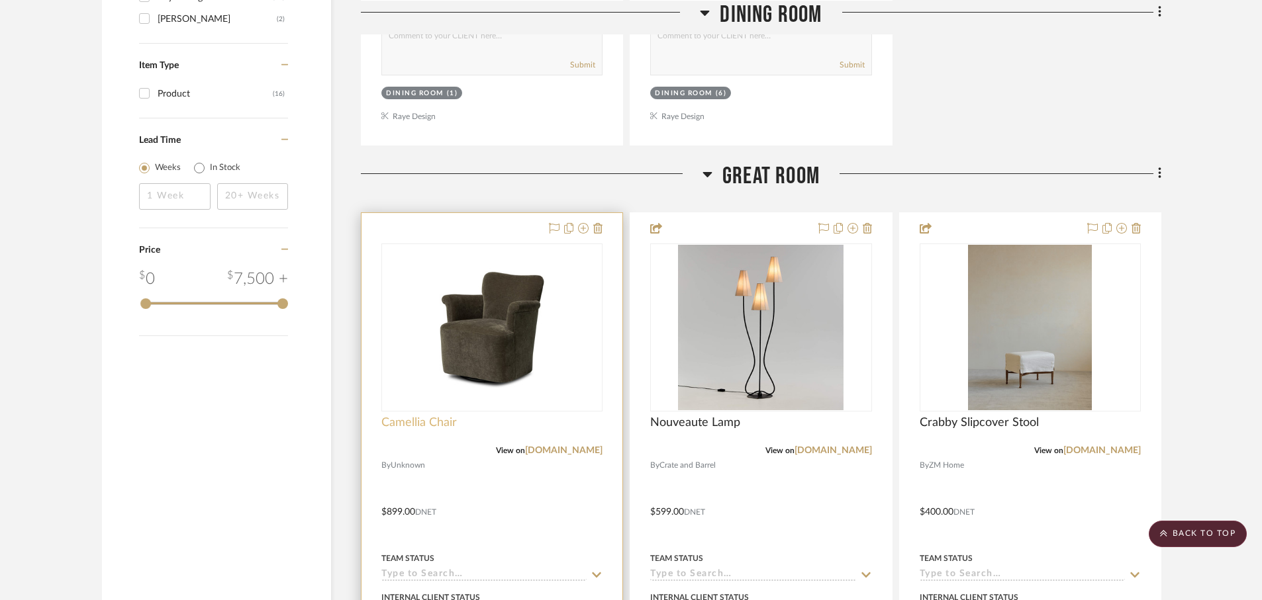
click at [434, 425] on span "Camellia Chair" at bounding box center [418, 423] width 75 height 15
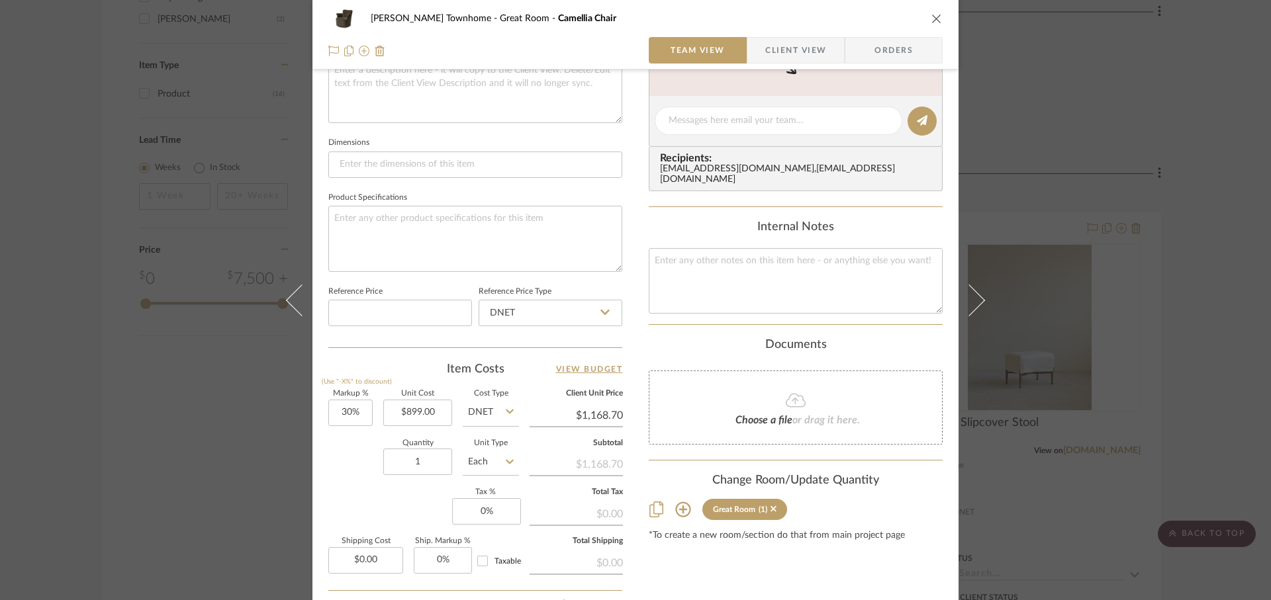
scroll to position [525, 0]
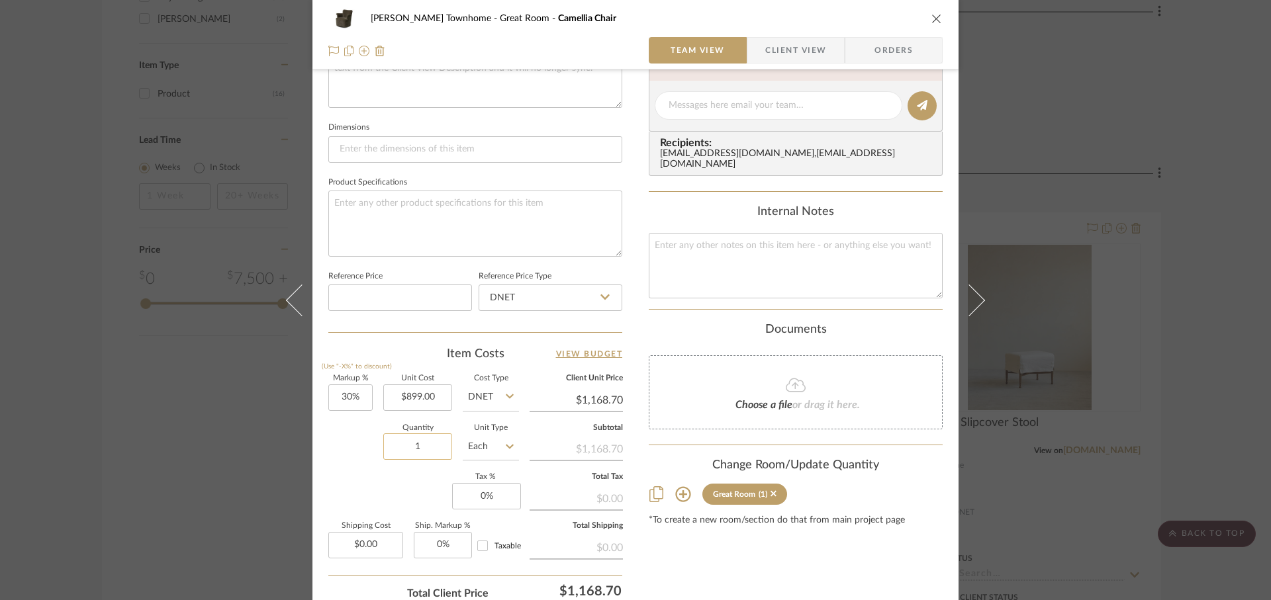
click at [428, 449] on input "1" at bounding box center [417, 447] width 69 height 26
type input "2"
click at [406, 491] on div "Markup % (Use "-X%" to discount) 30% Unit Cost $899.00 Cost Type DNET Client Un…" at bounding box center [475, 471] width 294 height 193
click at [362, 397] on input "30" at bounding box center [350, 398] width 44 height 26
type input "0%"
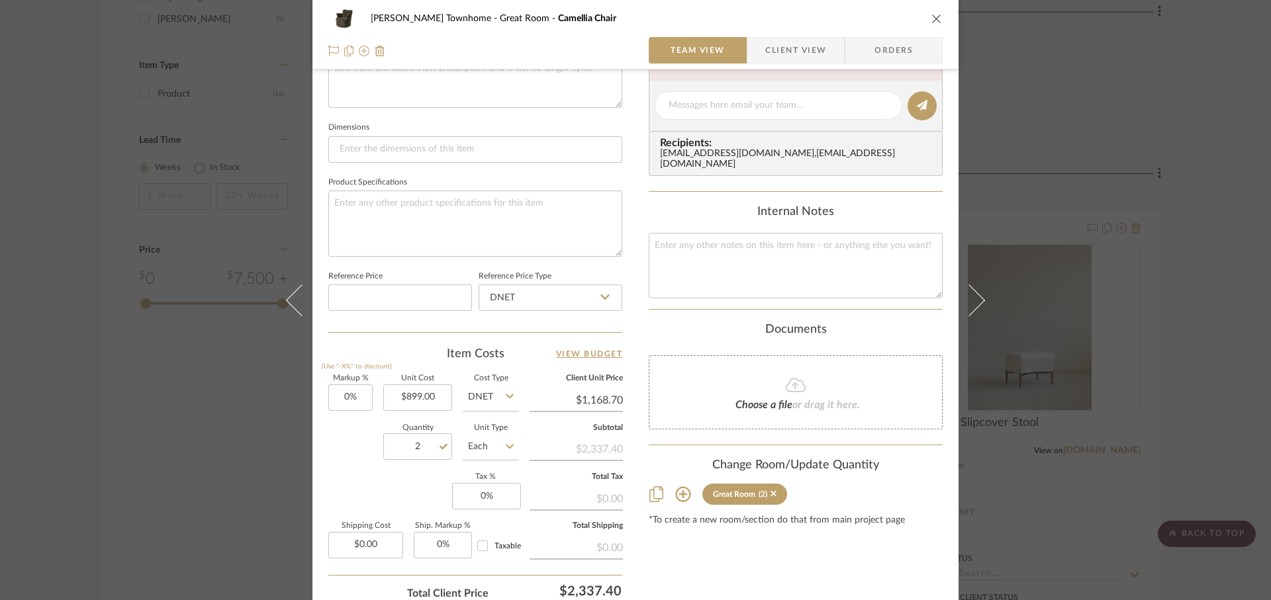
click at [317, 436] on div "Cooper Townhome Great Room Camellia Chair Team View Client View Orders Team-Fac…" at bounding box center [635, 96] width 646 height 1223
type input "$899.00"
click at [933, 20] on icon "close" at bounding box center [936, 18] width 11 height 11
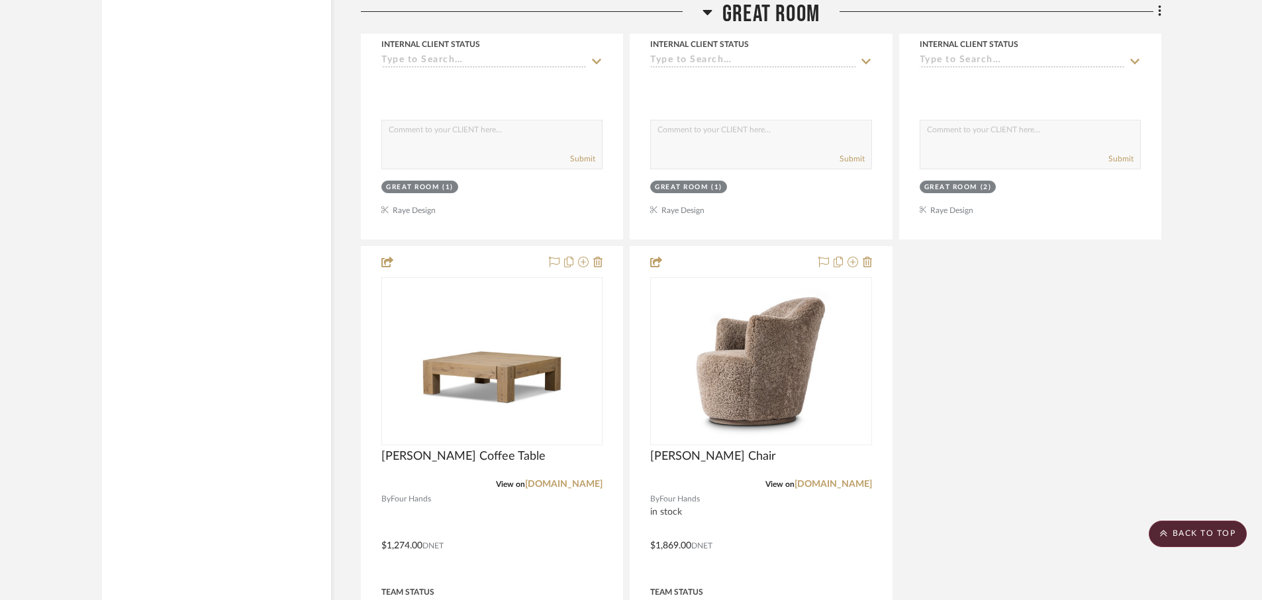
scroll to position [2550, 0]
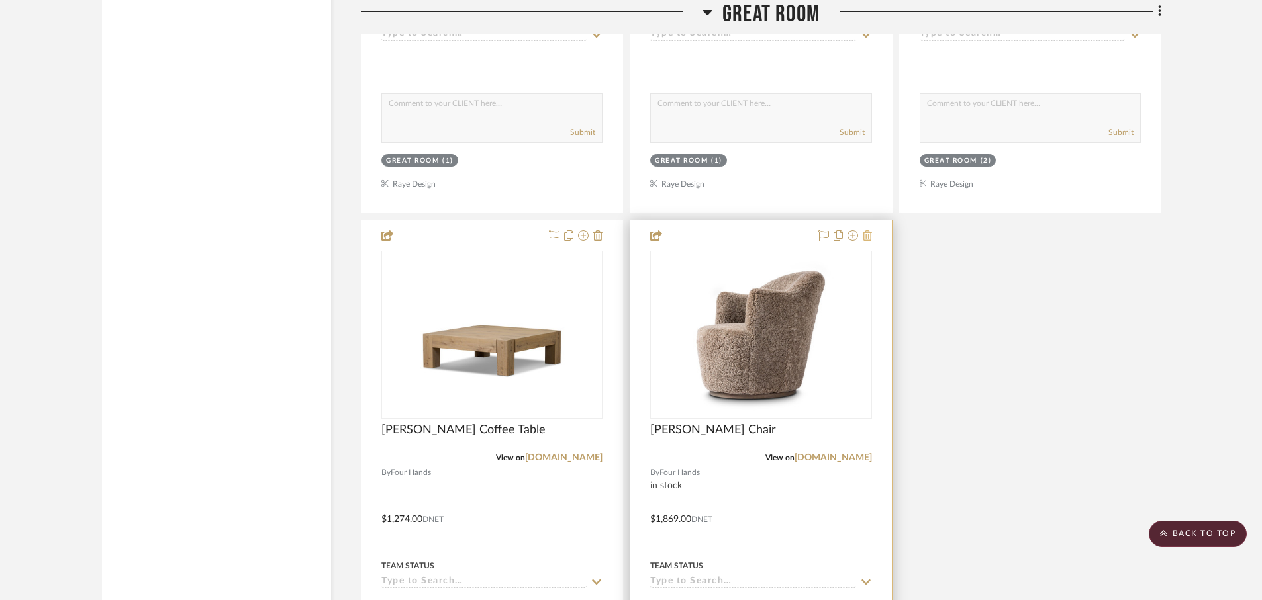
click at [870, 236] on icon at bounding box center [867, 235] width 9 height 11
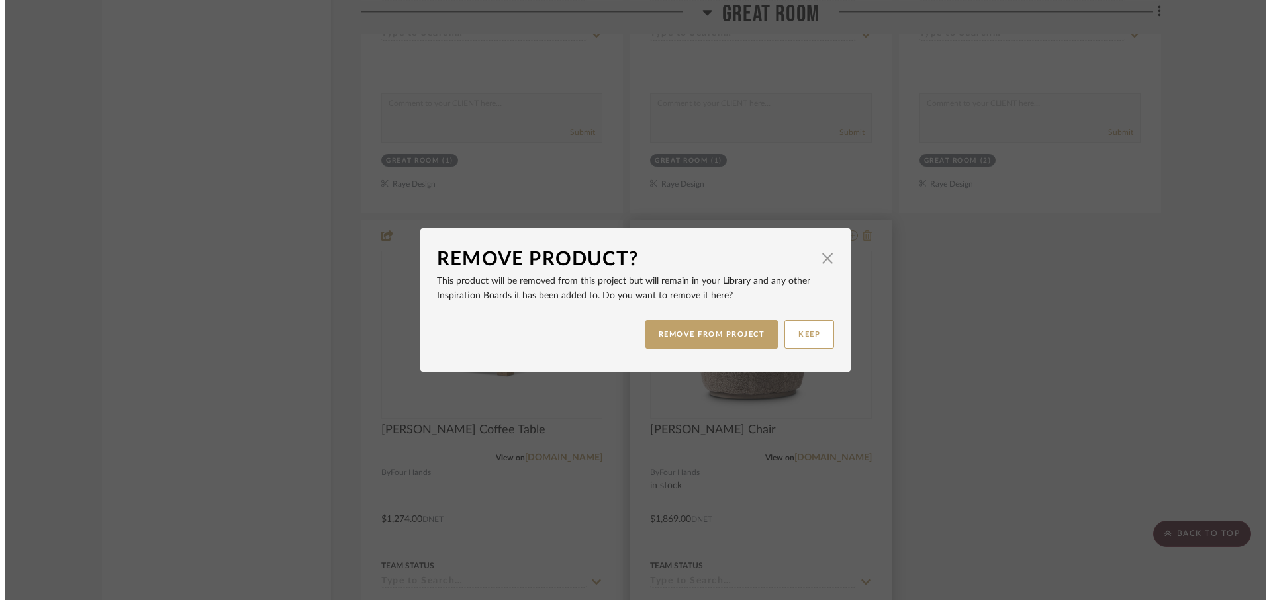
scroll to position [0, 0]
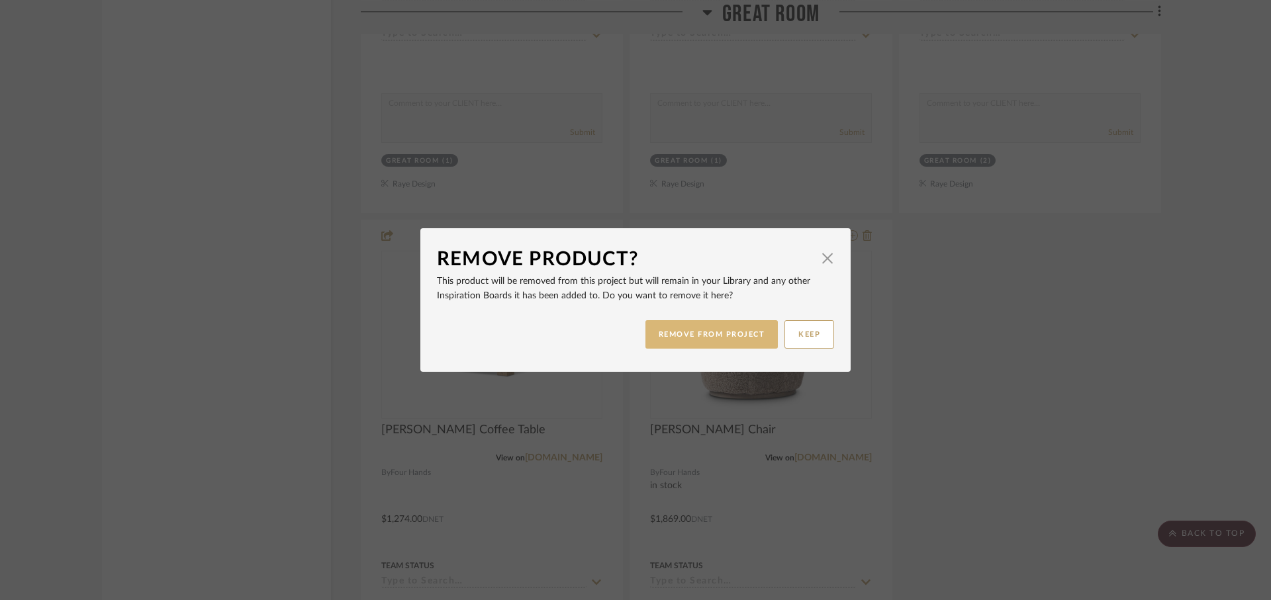
click at [733, 328] on button "REMOVE FROM PROJECT" at bounding box center [711, 334] width 133 height 28
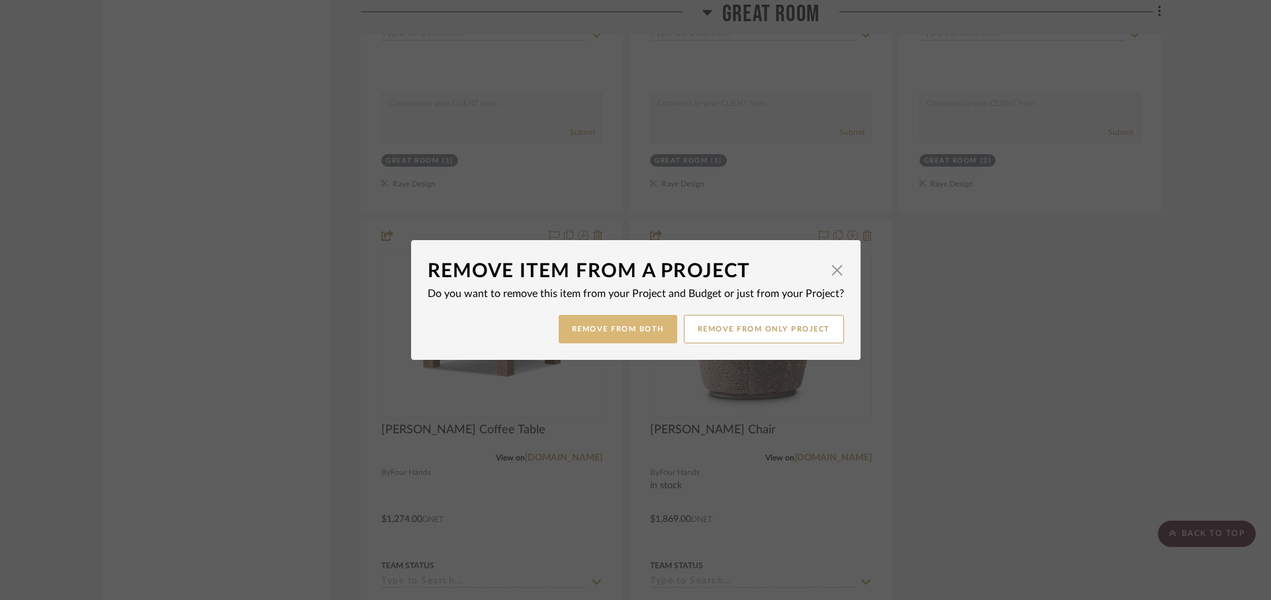
click at [634, 331] on button "Remove from Both" at bounding box center [618, 329] width 118 height 28
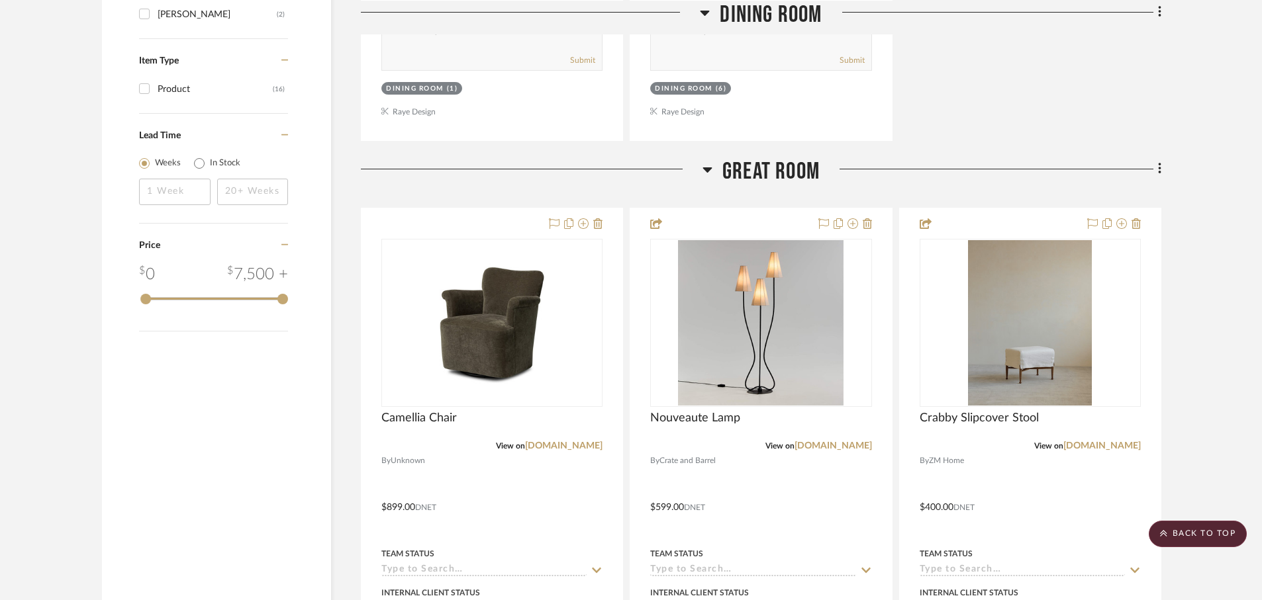
scroll to position [1387, 0]
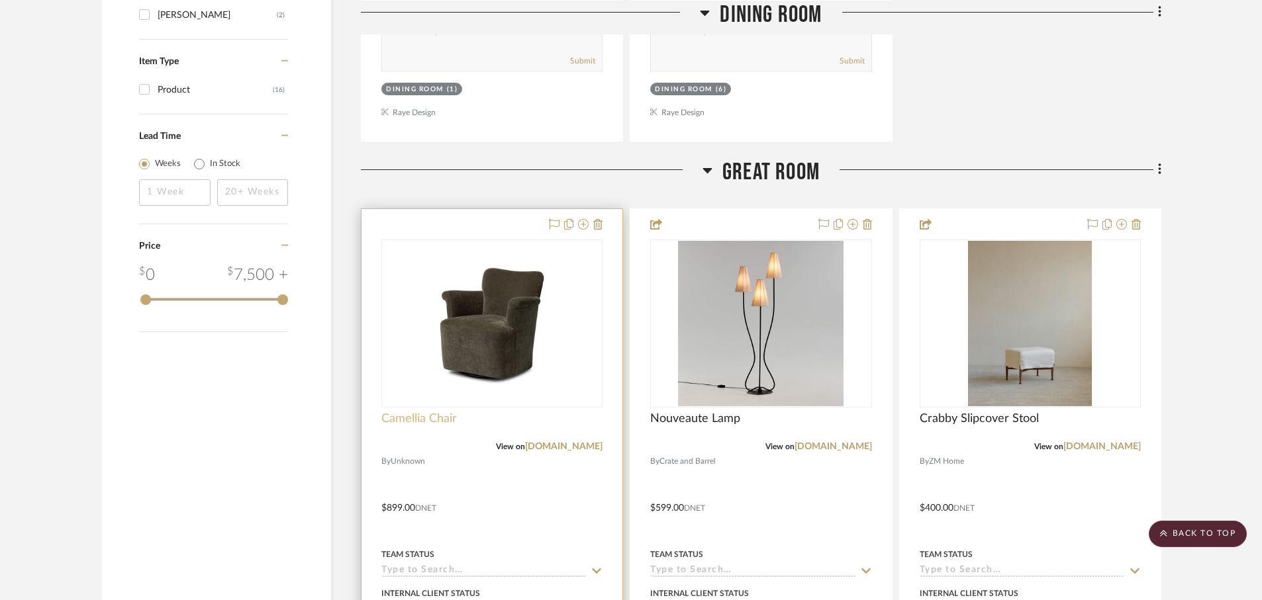
click at [422, 420] on span "Camellia Chair" at bounding box center [418, 419] width 75 height 15
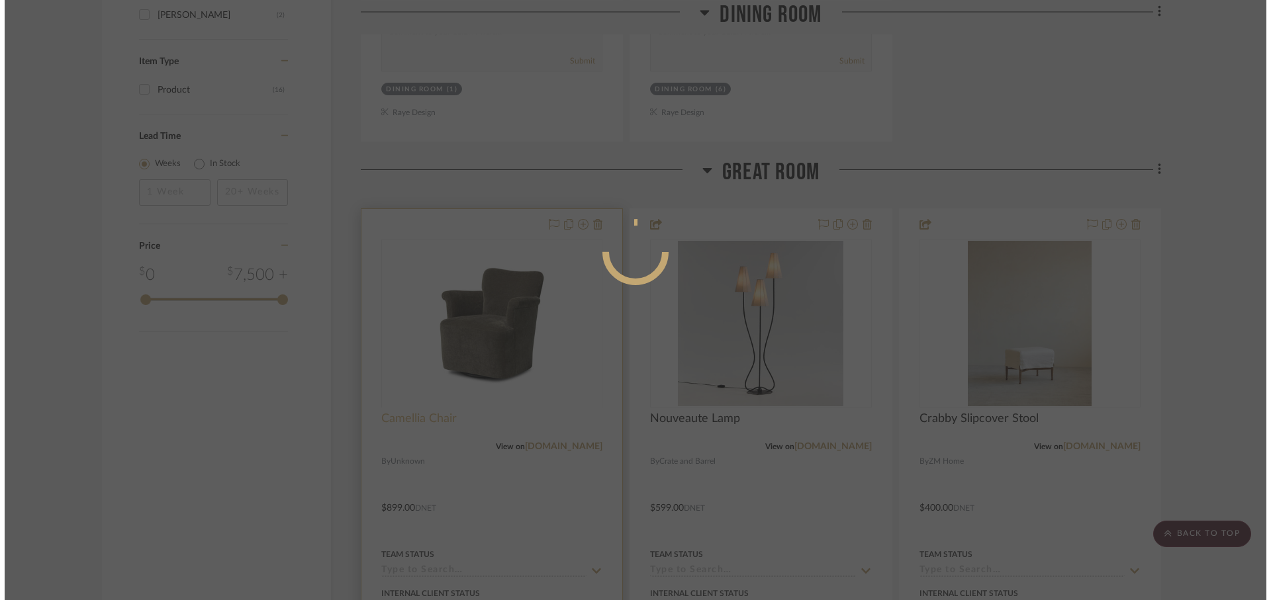
scroll to position [0, 0]
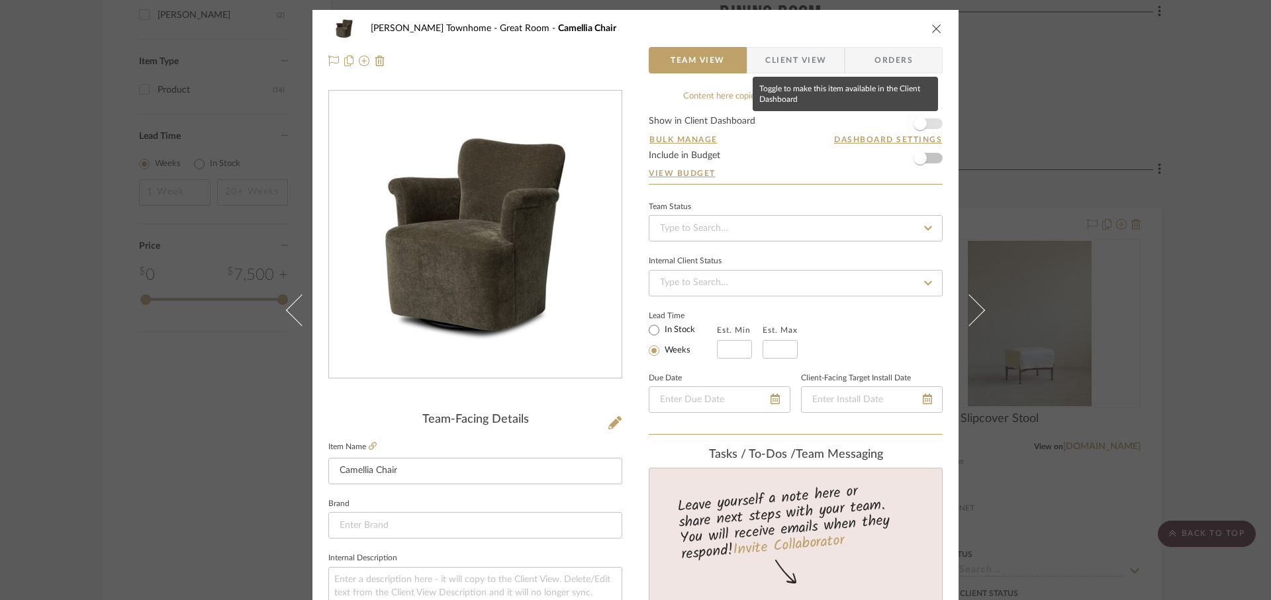
click at [915, 124] on span "button" at bounding box center [919, 123] width 13 height 13
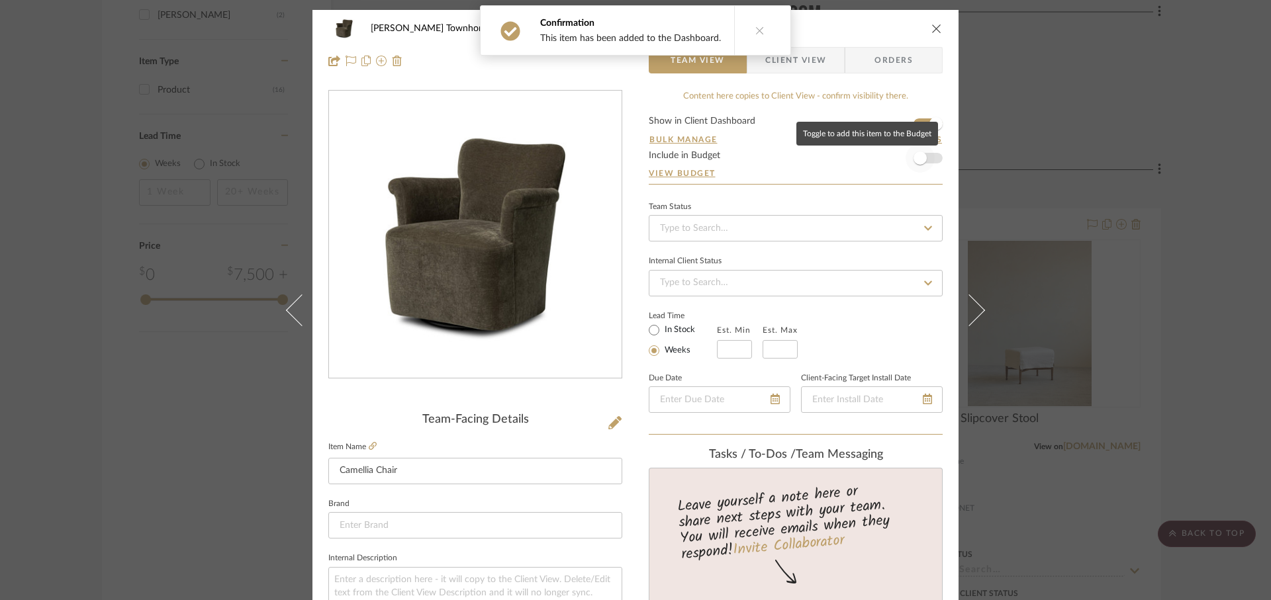
click at [917, 159] on span "button" at bounding box center [919, 158] width 13 height 13
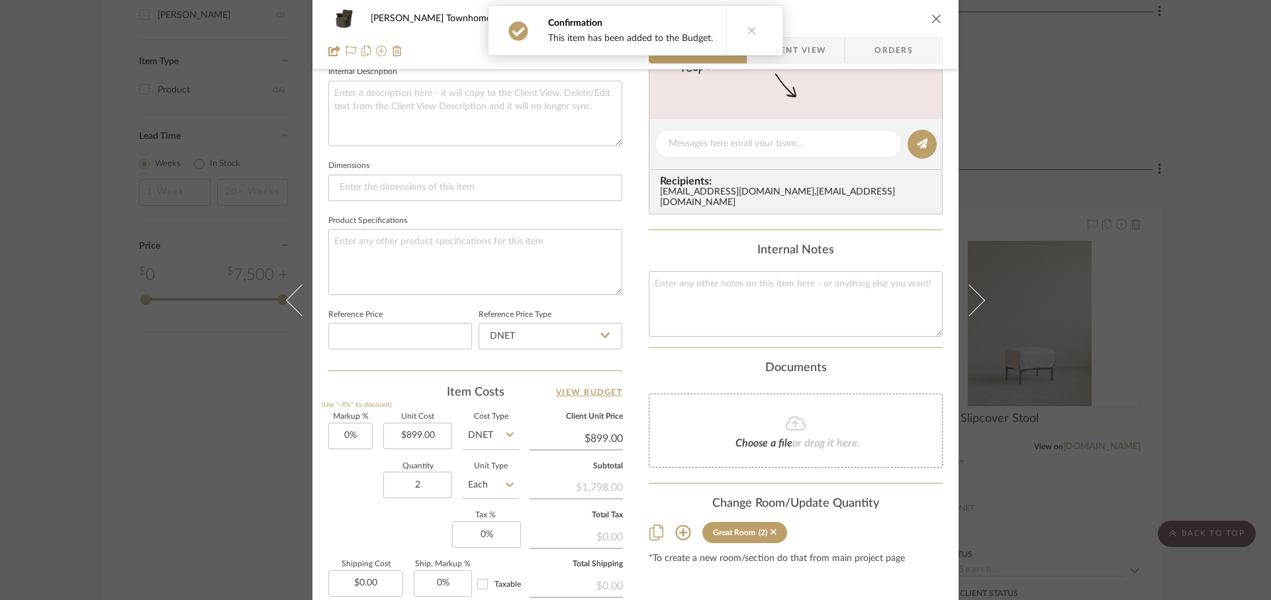
scroll to position [529, 0]
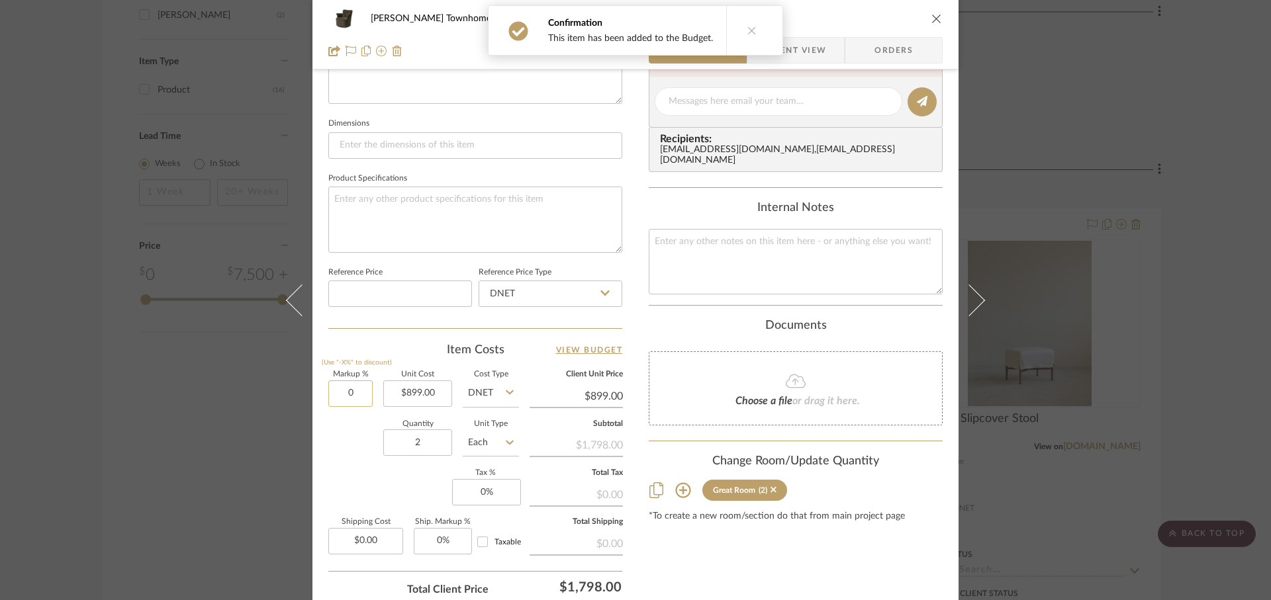
click at [359, 397] on input "0" at bounding box center [350, 394] width 44 height 26
type input "0%"
click at [479, 495] on input "0" at bounding box center [486, 492] width 69 height 26
type input "6%"
click at [406, 502] on div "Markup % (Use "-X%" to discount) 0% Unit Cost $899.00 Cost Type DNET Client Uni…" at bounding box center [475, 467] width 294 height 193
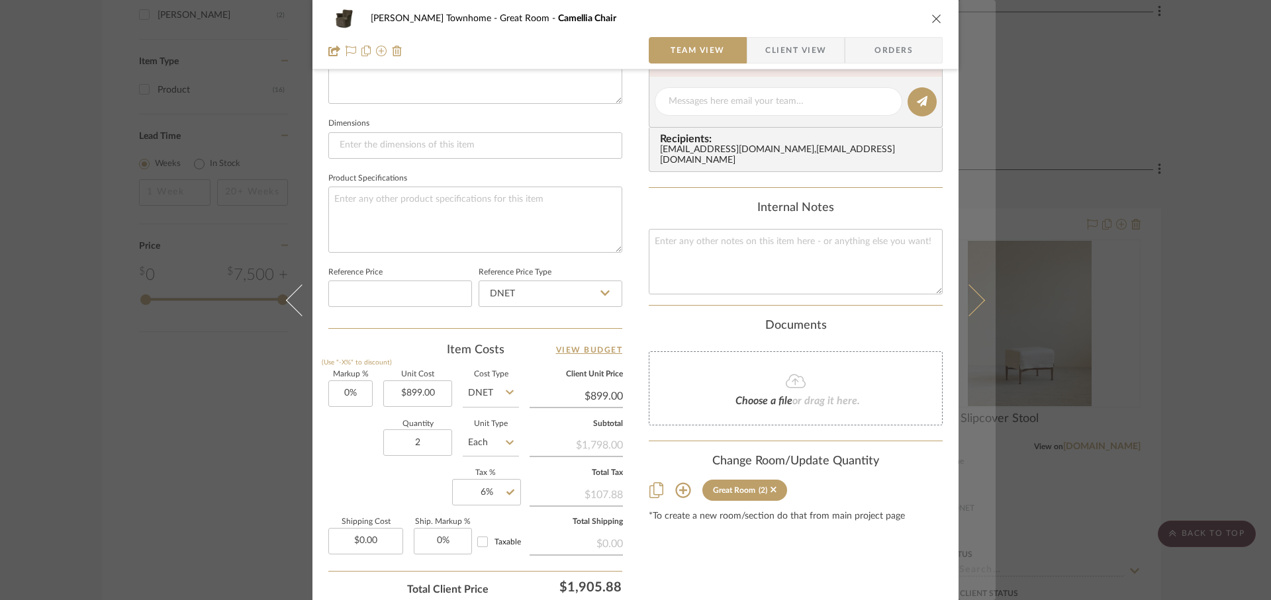
click at [970, 308] on icon at bounding box center [969, 300] width 32 height 32
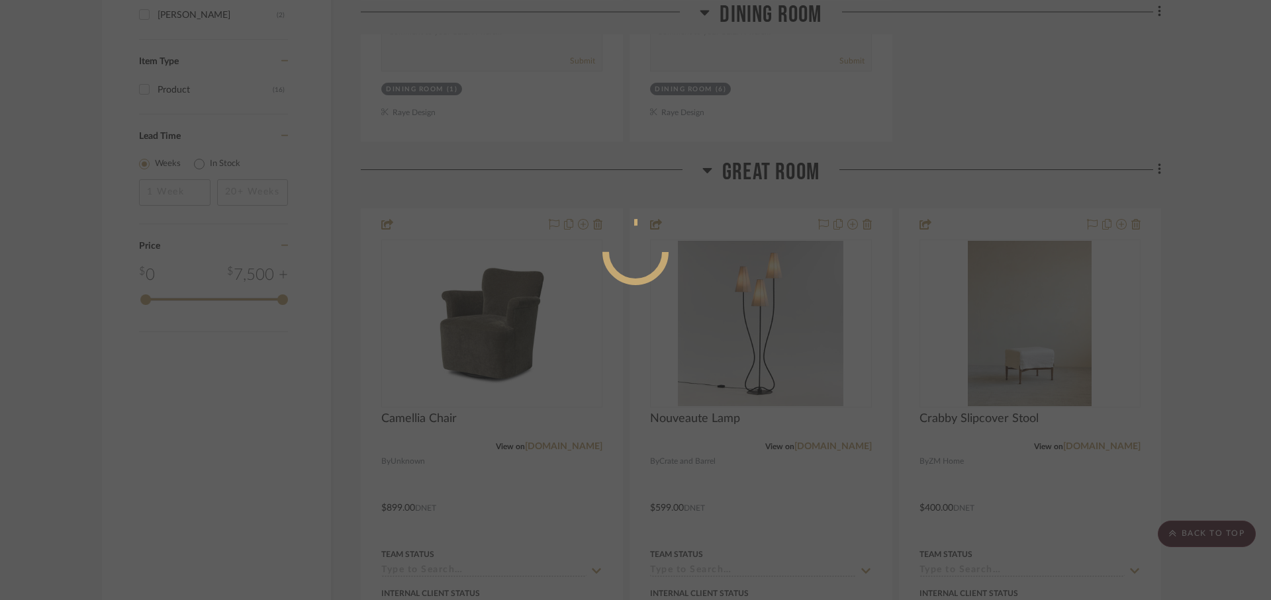
scroll to position [0, 0]
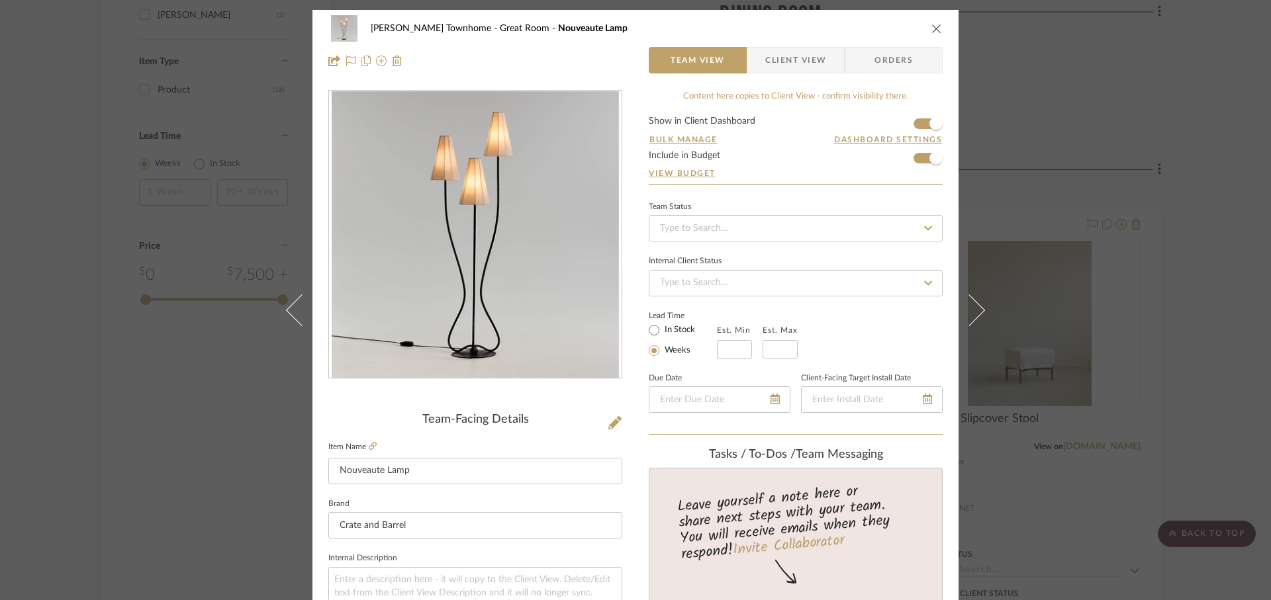
click at [970, 308] on icon at bounding box center [969, 310] width 32 height 32
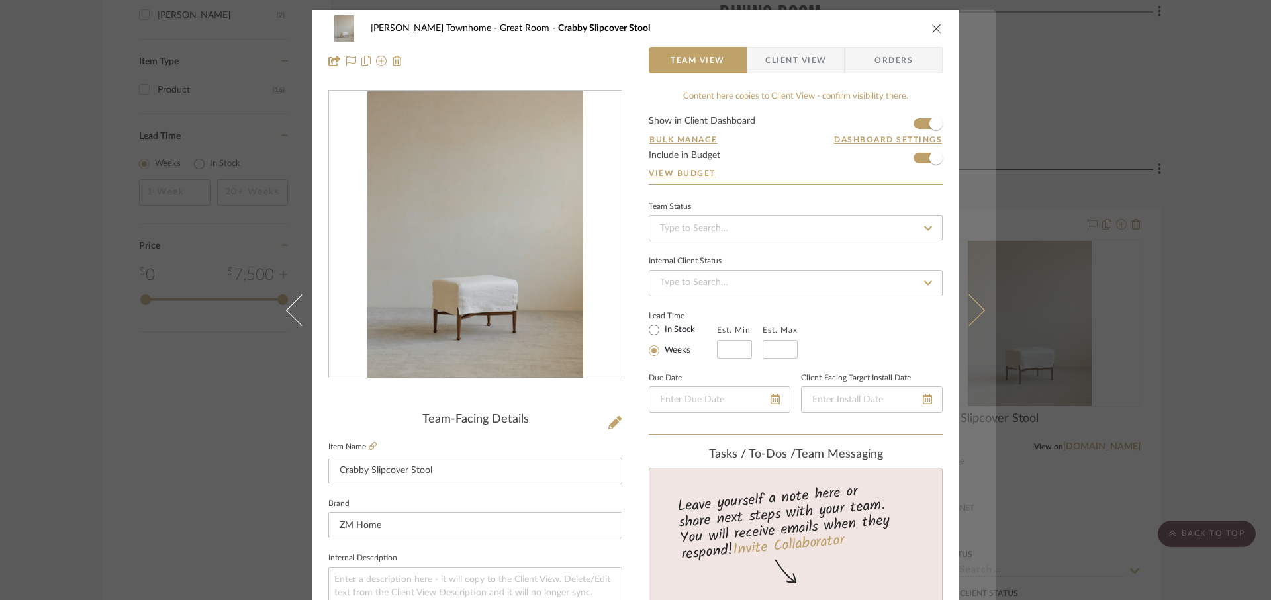
click at [970, 311] on icon at bounding box center [969, 310] width 32 height 32
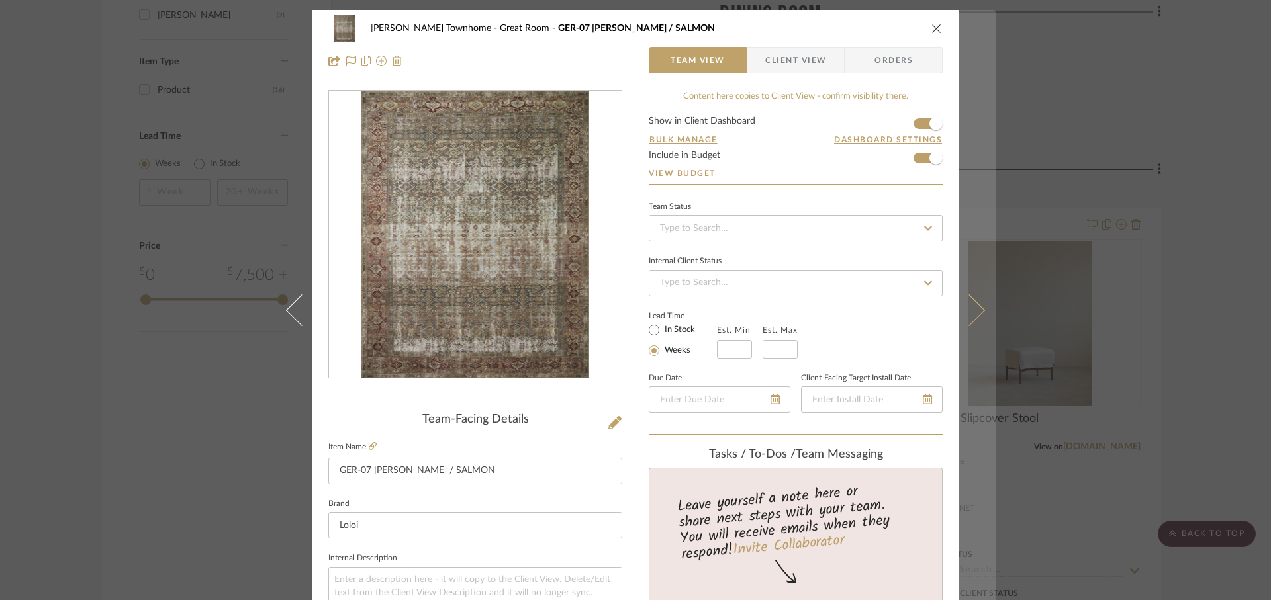
click at [970, 311] on icon at bounding box center [969, 310] width 32 height 32
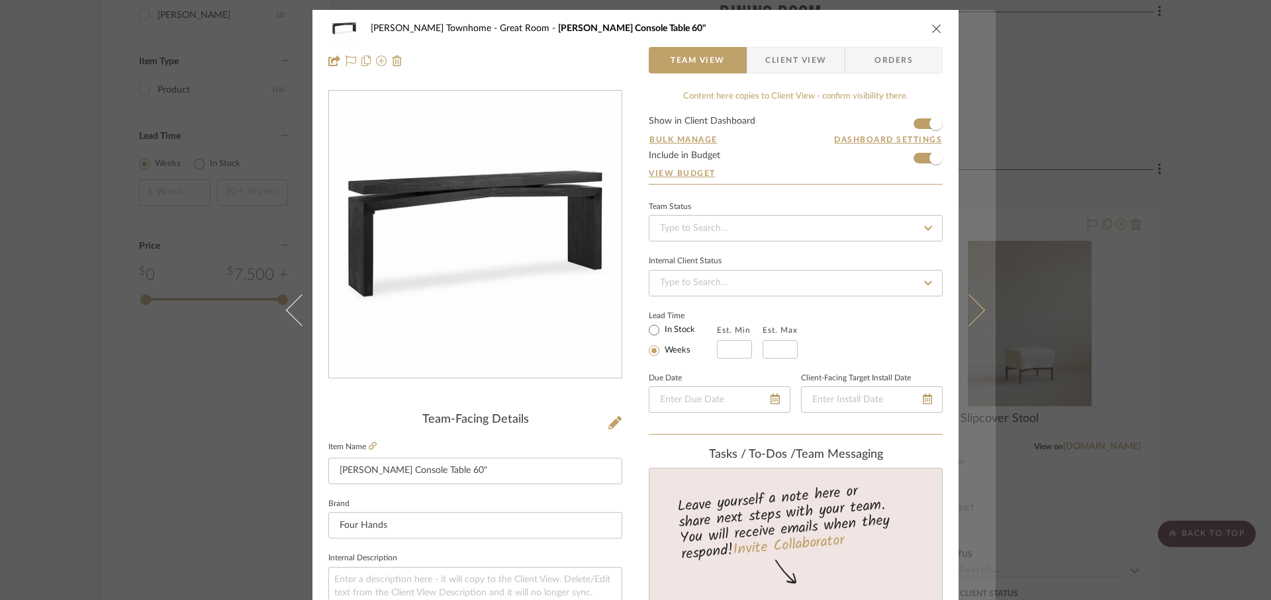
click at [972, 314] on icon at bounding box center [969, 310] width 32 height 32
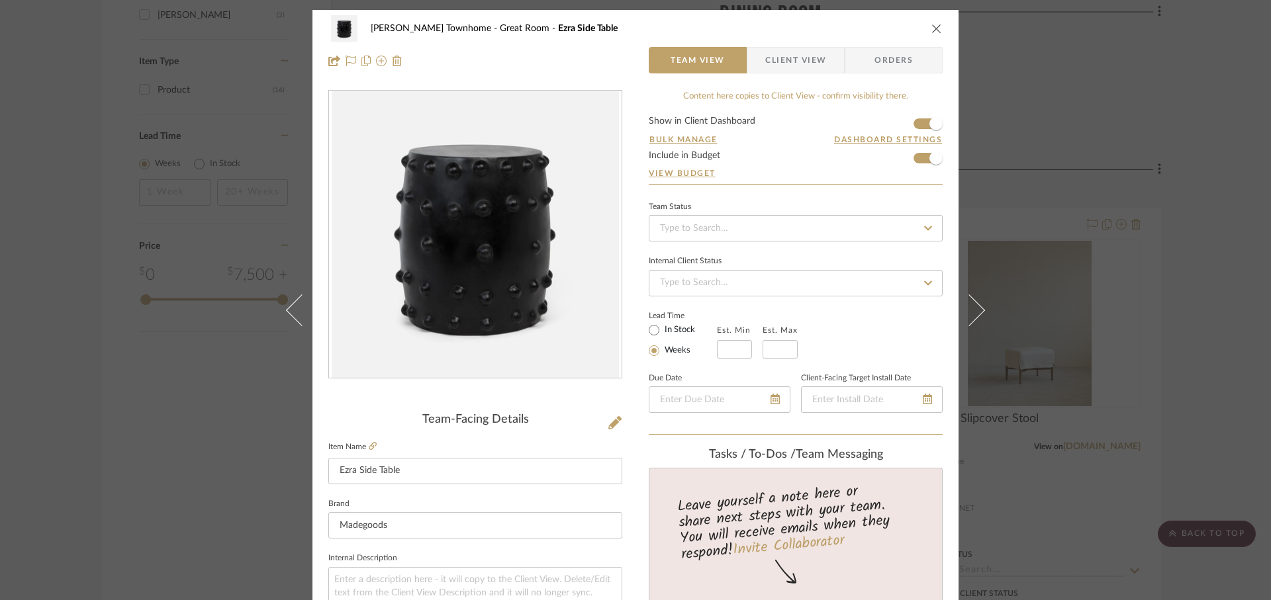
click at [972, 314] on icon at bounding box center [969, 310] width 32 height 32
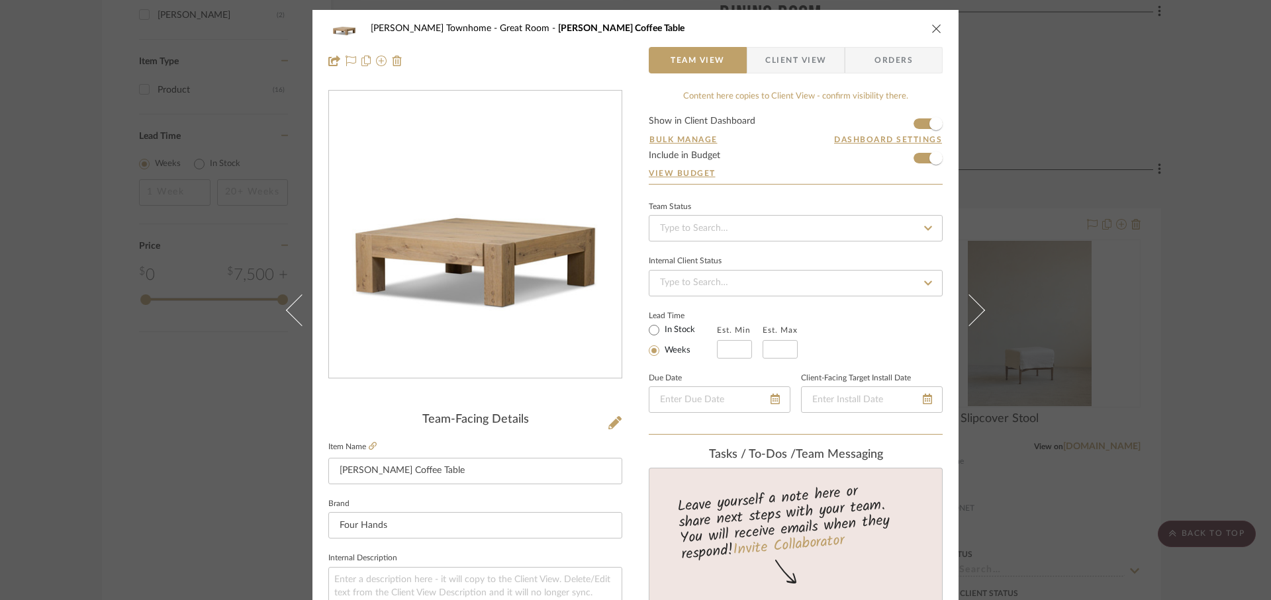
click at [972, 314] on icon at bounding box center [969, 310] width 32 height 32
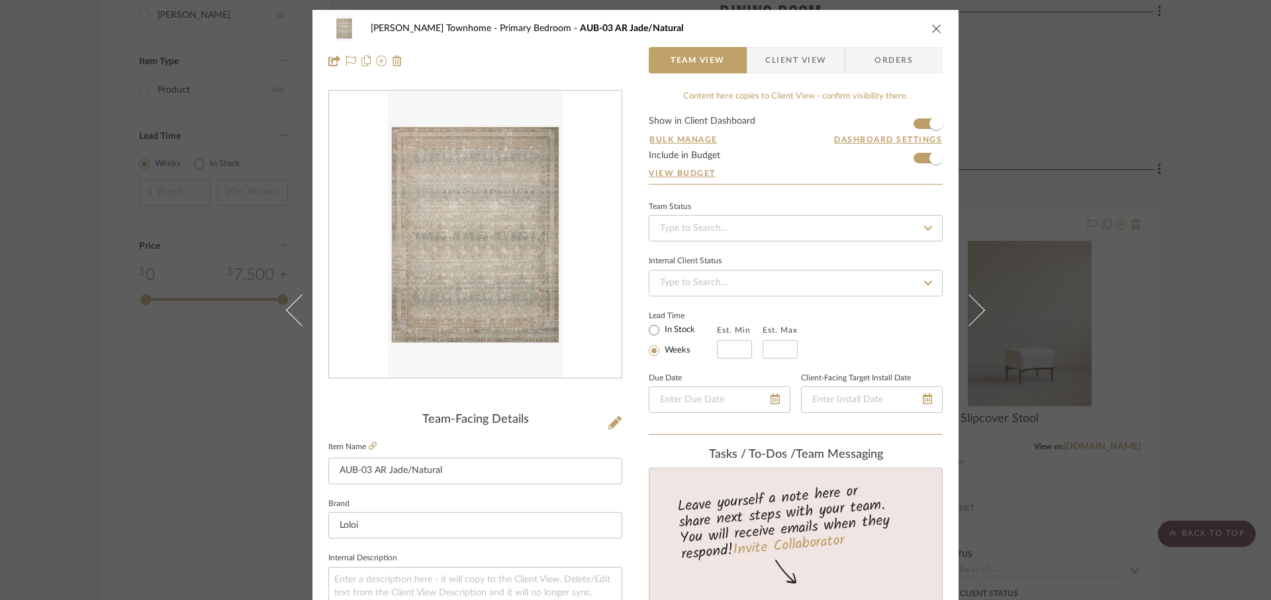
click at [972, 314] on icon at bounding box center [969, 310] width 32 height 32
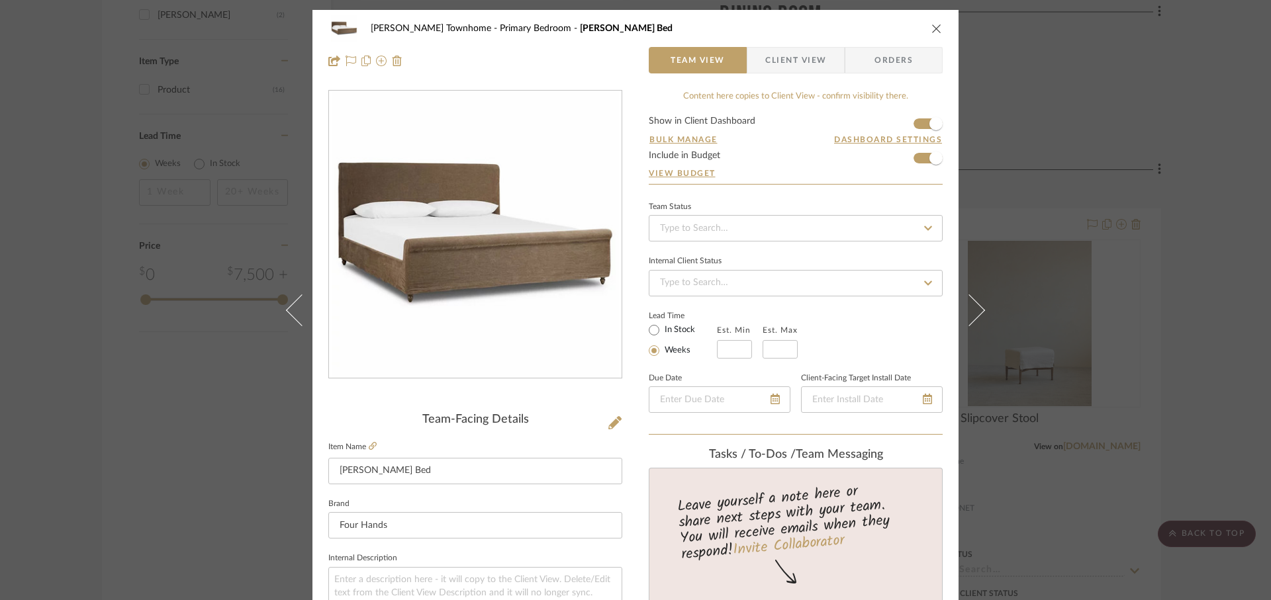
click at [972, 314] on icon at bounding box center [969, 310] width 32 height 32
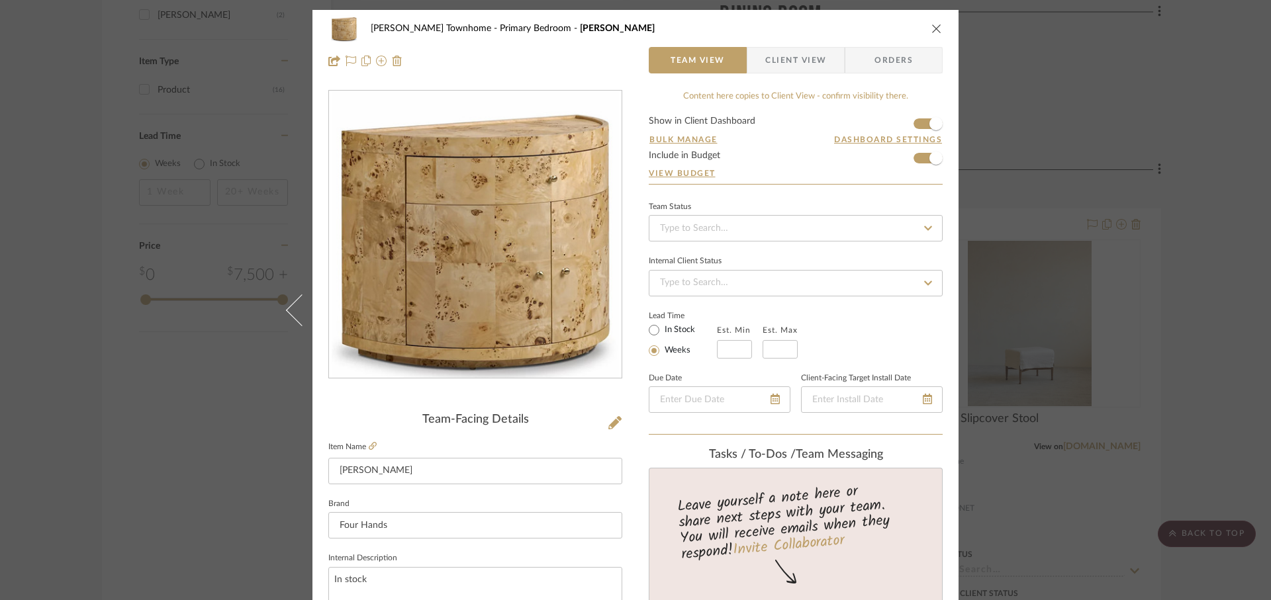
click at [1052, 126] on div "Cooper Townhome Primary Bedroom Ashton Team View Client View Orders Team-Facing…" at bounding box center [635, 300] width 1271 height 600
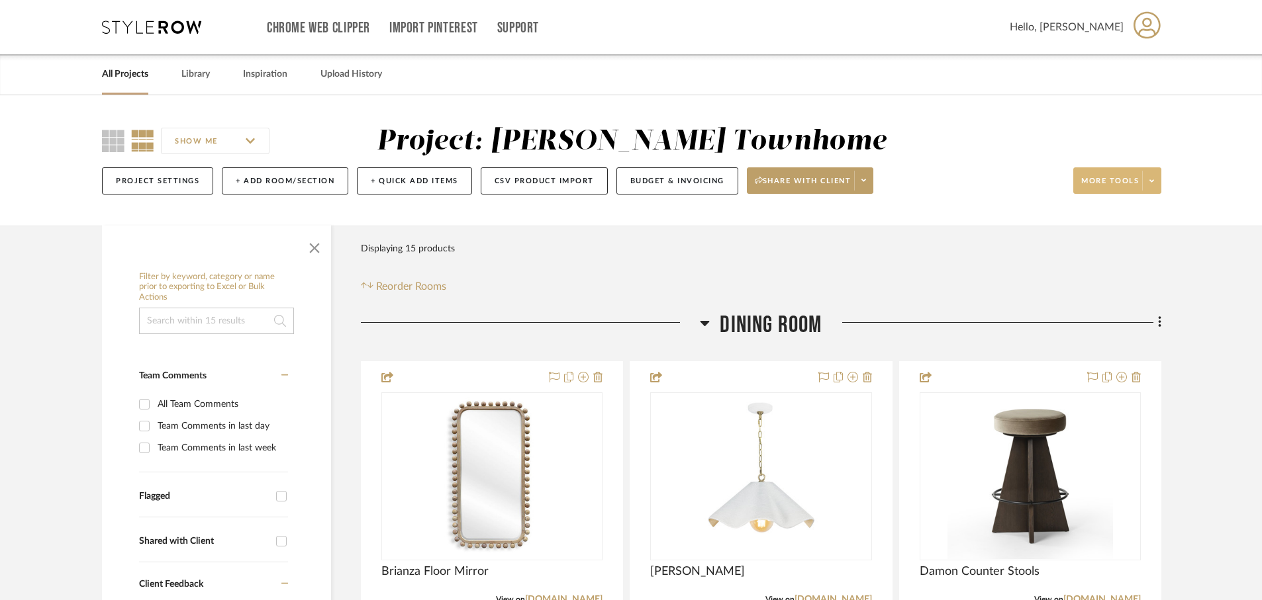
click at [1152, 185] on icon at bounding box center [1151, 180] width 5 height 7
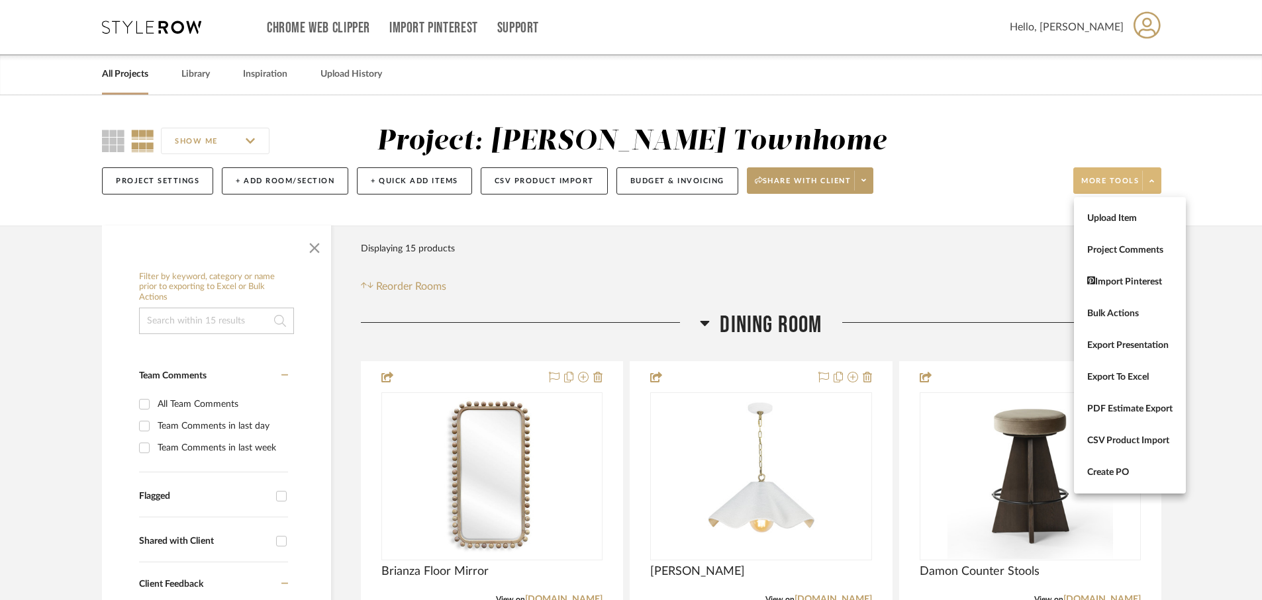
click at [962, 217] on div at bounding box center [631, 300] width 1262 height 600
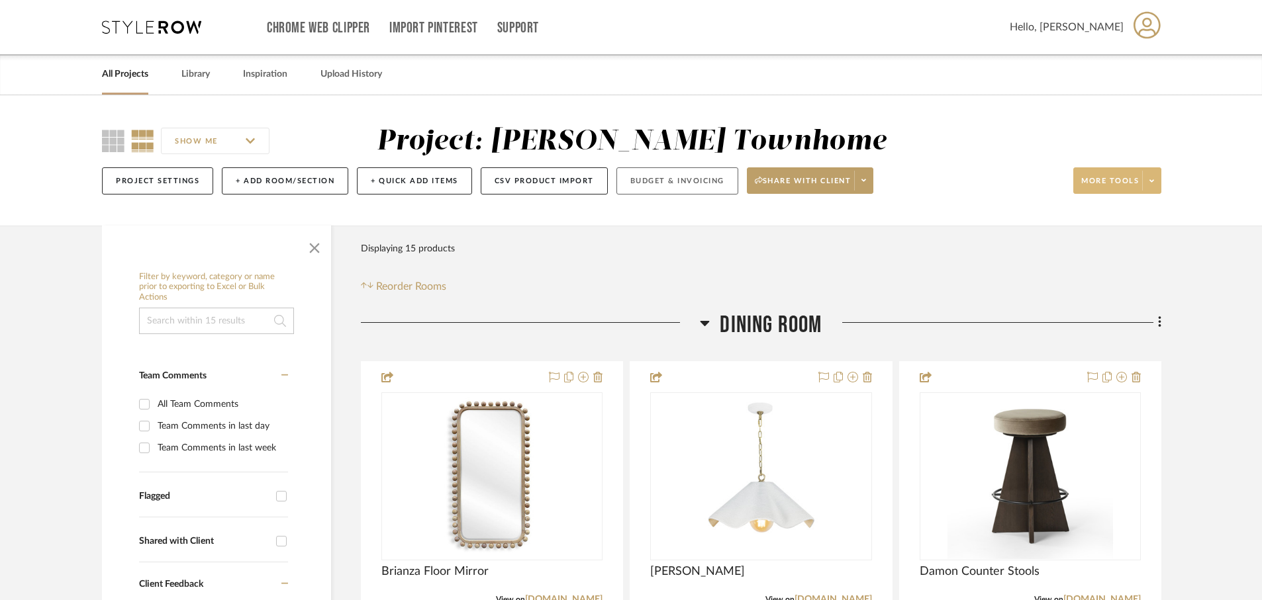
click at [682, 181] on button "Budget & Invoicing" at bounding box center [677, 180] width 122 height 27
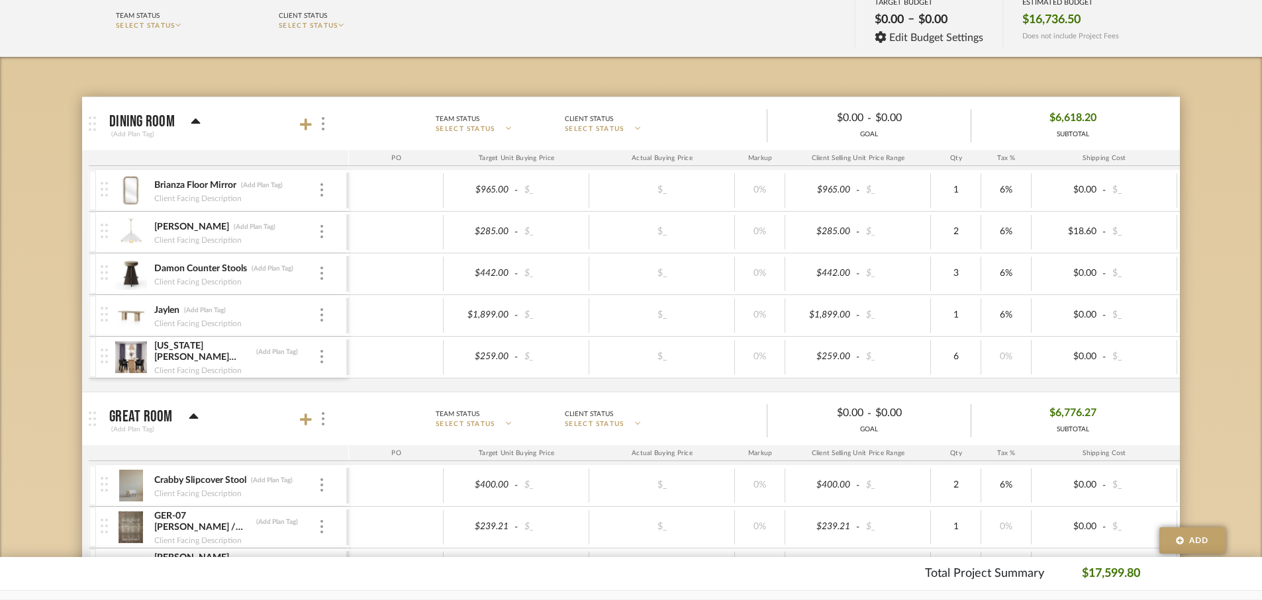
scroll to position [164, 0]
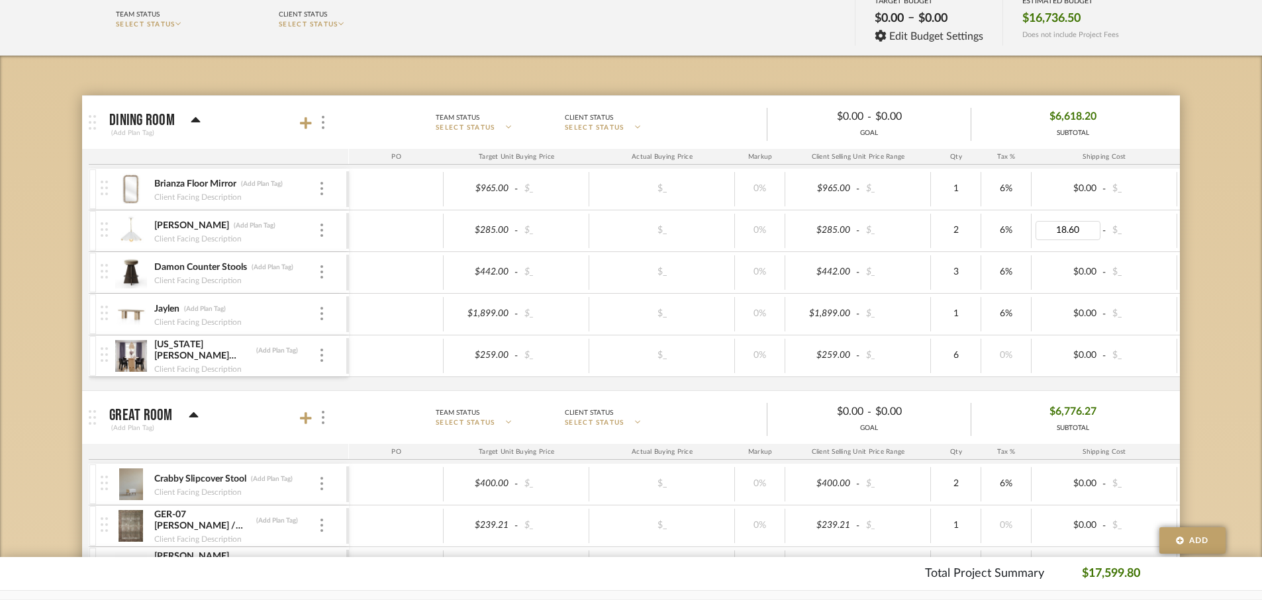
type input "0"
click at [1153, 117] on div "$6,618.20 SUBTOTAL" at bounding box center [1072, 123] width 203 height 32
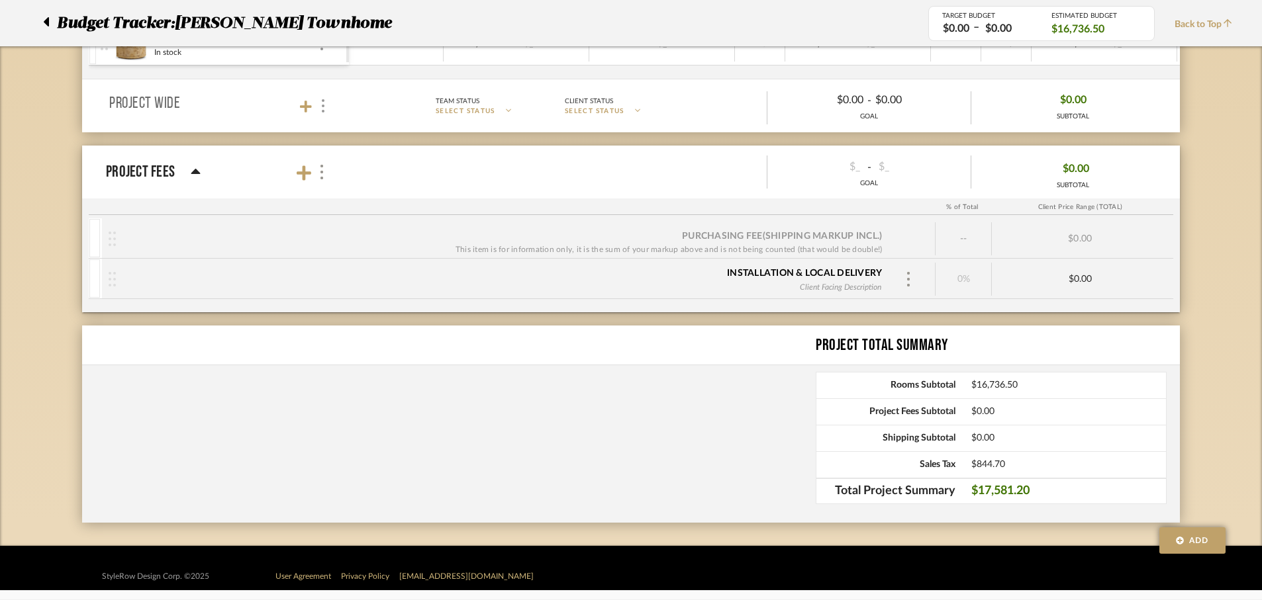
scroll to position [0, 0]
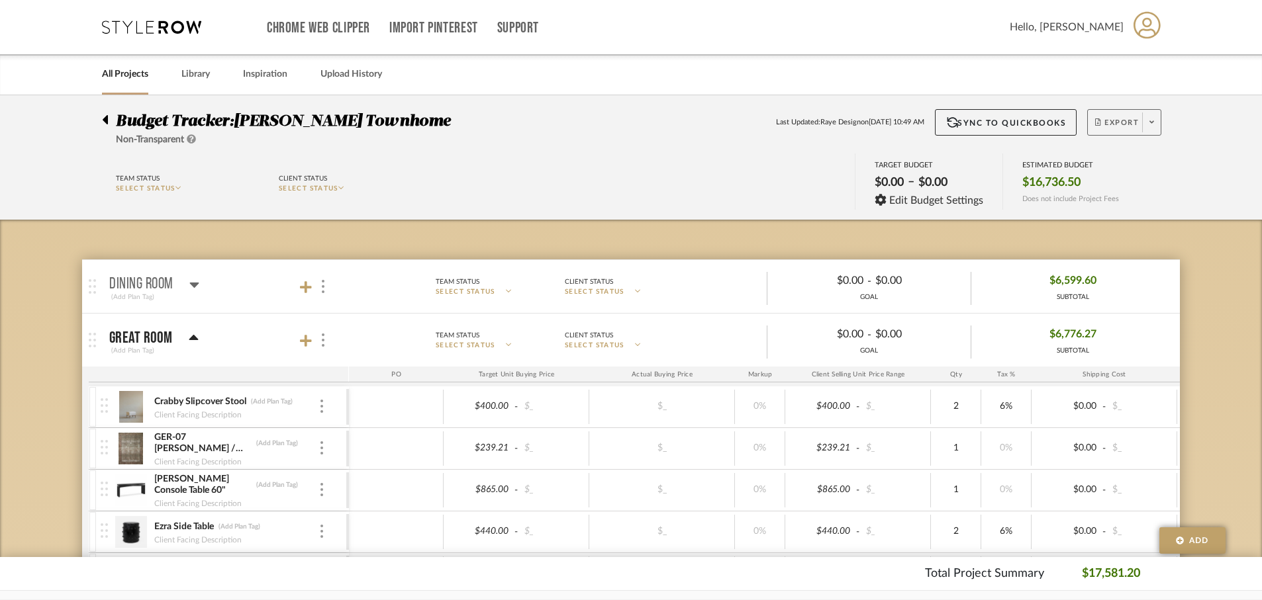
click at [1152, 126] on icon at bounding box center [1151, 121] width 5 height 7
click at [1135, 157] on span "Export PDF" at bounding box center [1147, 160] width 99 height 11
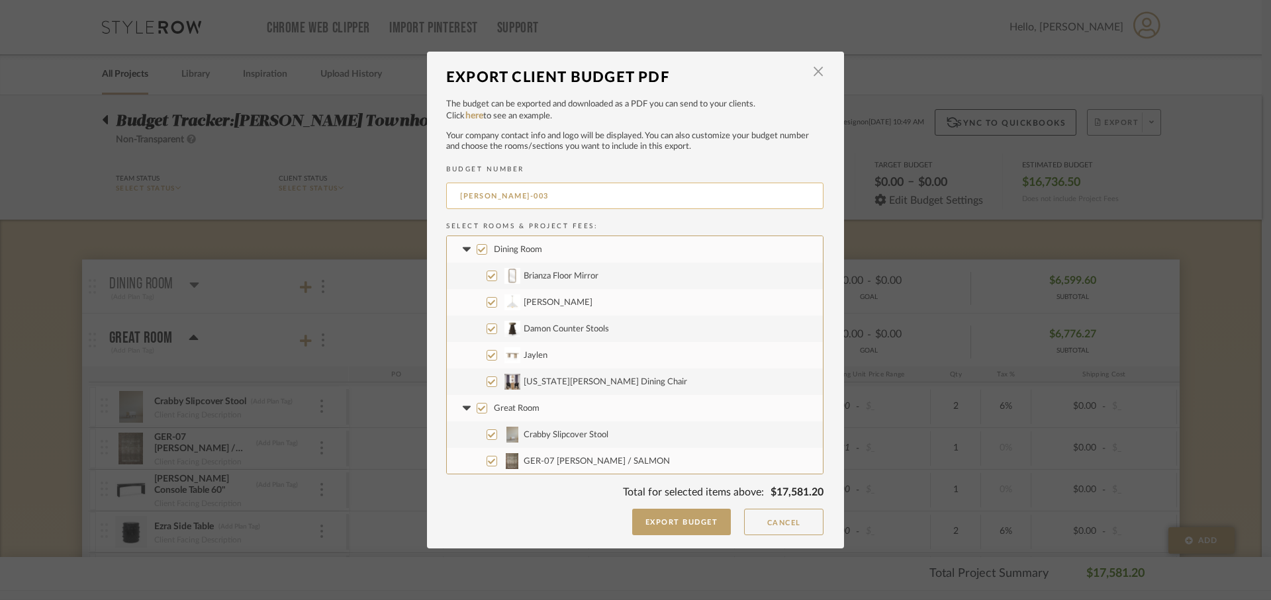
click at [455, 197] on input "COOPER-003" at bounding box center [634, 196] width 377 height 26
type input "Final 9.25 COOPER-003"
click at [701, 524] on button "Export Budget" at bounding box center [681, 522] width 99 height 26
